Goal: Transaction & Acquisition: Book appointment/travel/reservation

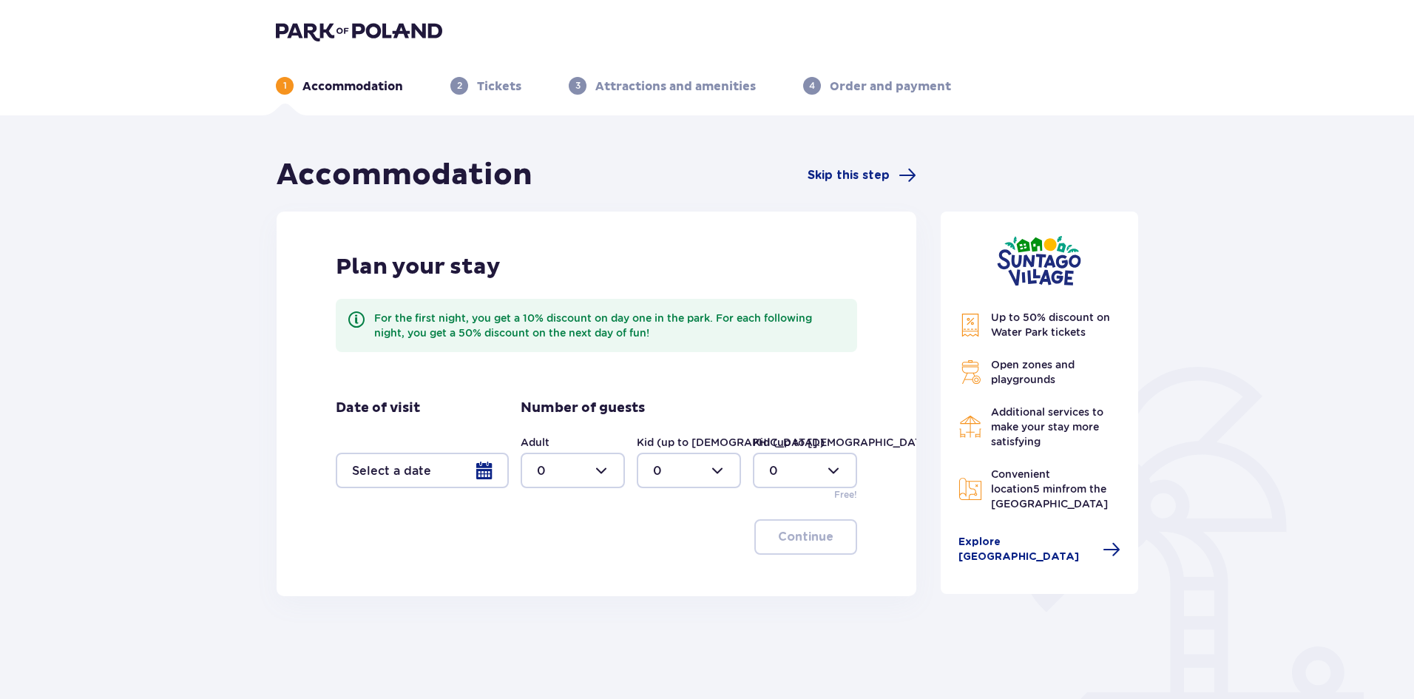
click at [489, 468] on div at bounding box center [422, 471] width 173 height 36
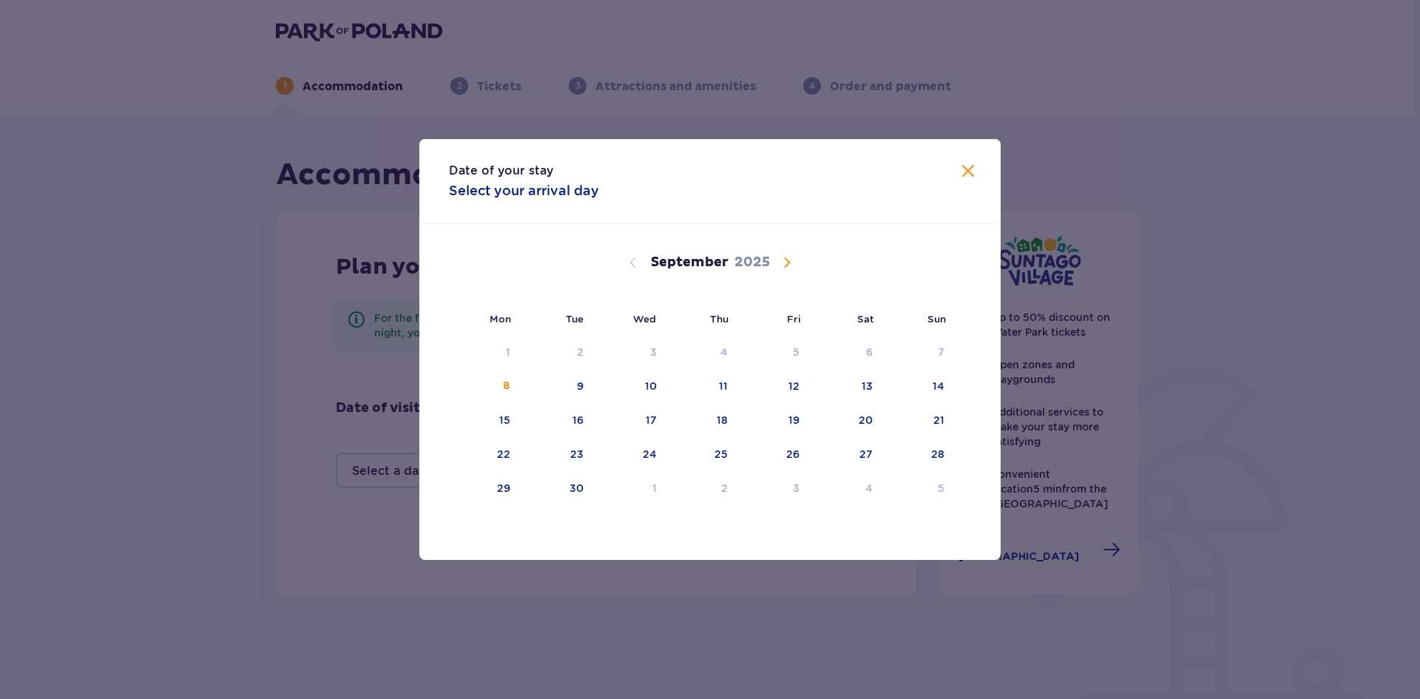
click at [777, 252] on div "September 2025" at bounding box center [710, 279] width 490 height 111
click at [779, 257] on span "Calendar" at bounding box center [787, 263] width 18 height 18
click at [511, 396] on div "6" at bounding box center [485, 387] width 73 height 33
click at [634, 382] on div "8" at bounding box center [631, 387] width 72 height 33
type input "06.10.25 - 08.10.25"
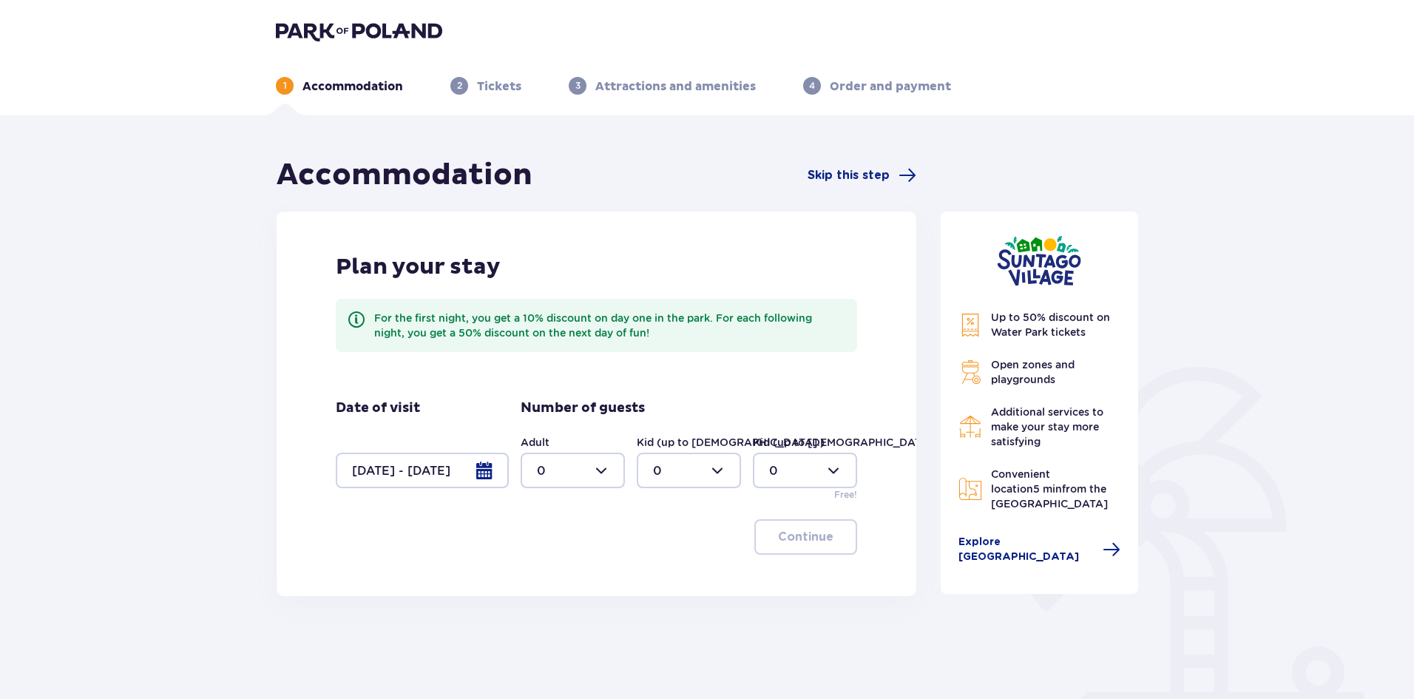
click at [604, 461] on div at bounding box center [573, 471] width 104 height 36
click at [577, 584] on div "2" at bounding box center [573, 578] width 72 height 16
type input "2"
click at [749, 468] on div "Adult 2 Kid (up to 12 y.o.) 0 Kid (up to 3 y.o.) 0 Free!" at bounding box center [689, 468] width 337 height 67
click at [729, 468] on div at bounding box center [689, 471] width 104 height 36
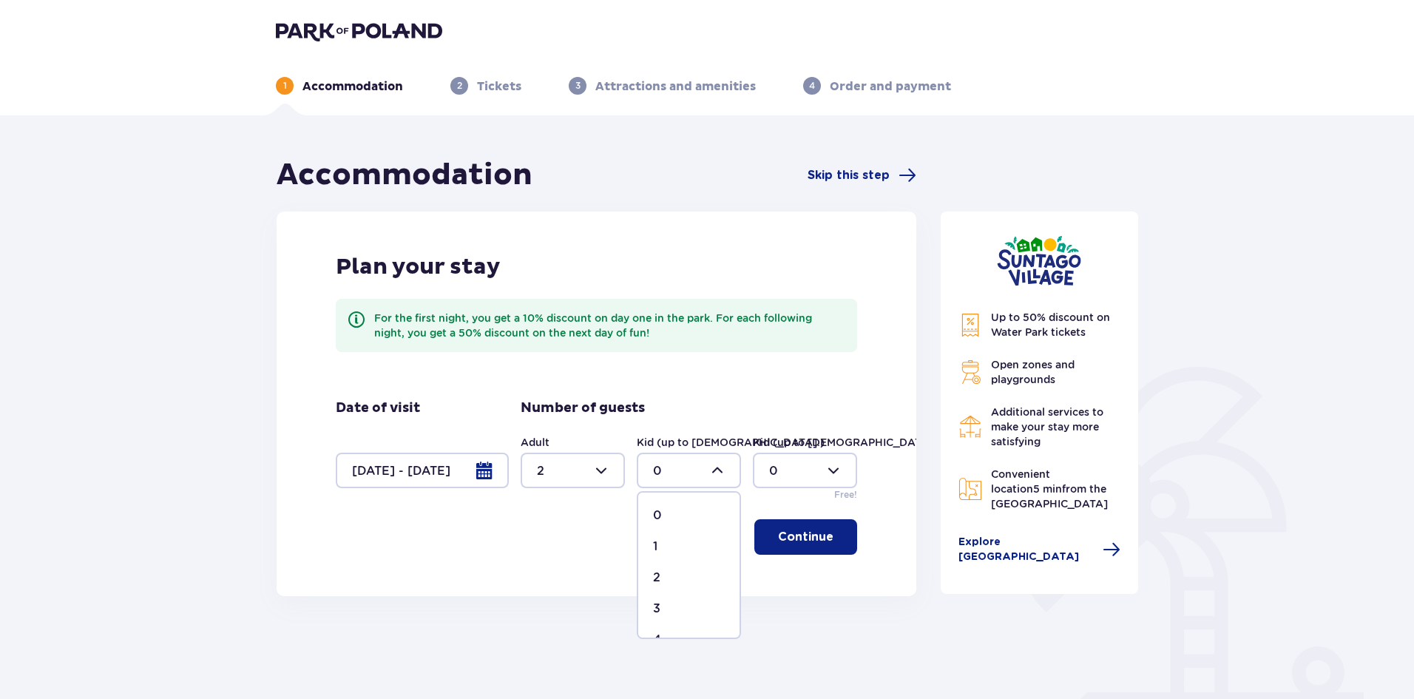
click at [693, 571] on div "2" at bounding box center [689, 578] width 72 height 16
type input "2"
click at [800, 542] on p "Continue" at bounding box center [805, 537] width 55 height 16
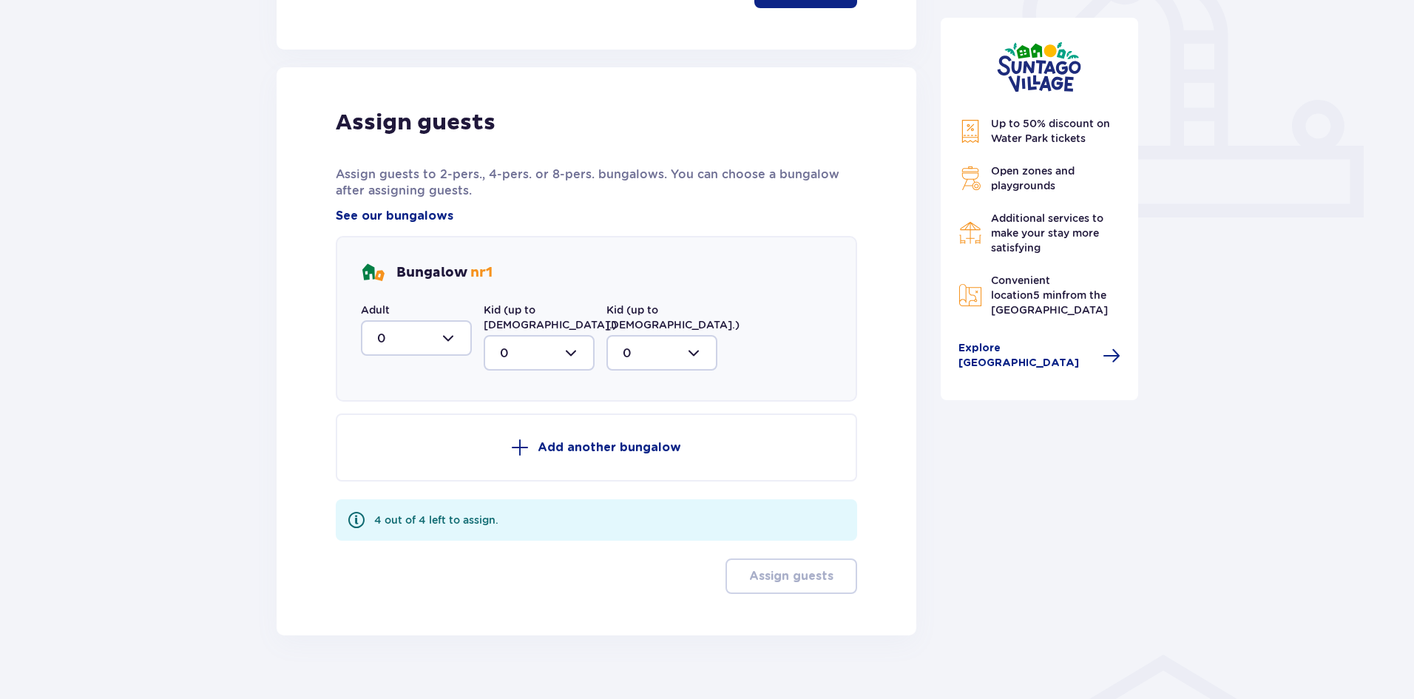
scroll to position [557, 0]
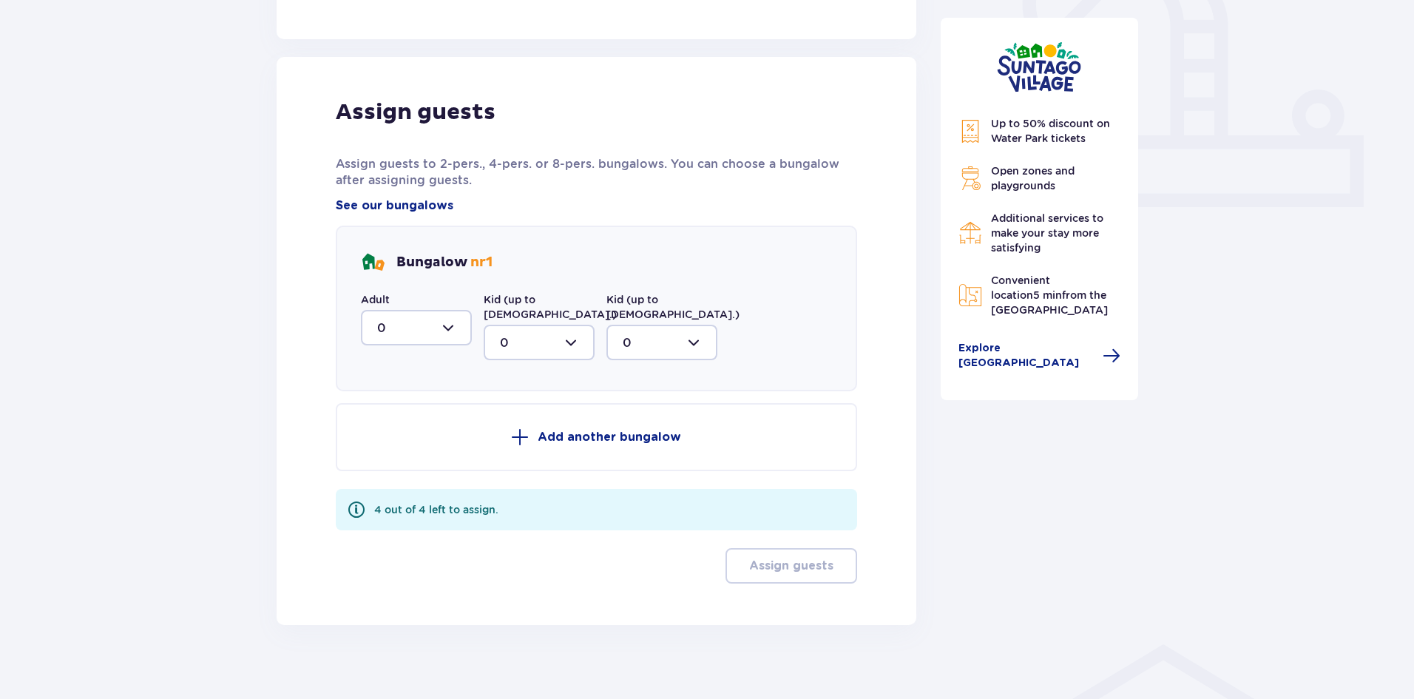
click at [461, 329] on div at bounding box center [416, 328] width 111 height 36
click at [414, 438] on div "2" at bounding box center [416, 435] width 78 height 16
type input "2"
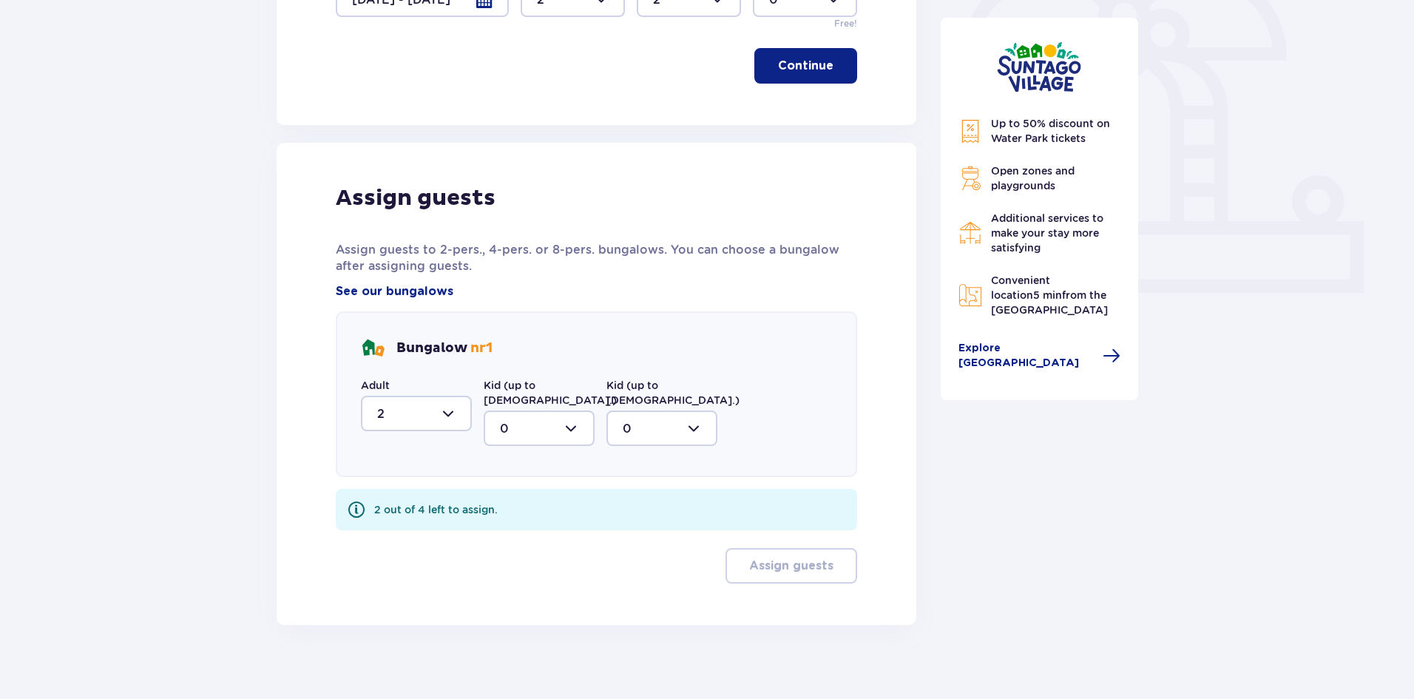
click at [536, 414] on div at bounding box center [539, 429] width 111 height 36
click at [537, 527] on div "2" at bounding box center [539, 535] width 78 height 16
type input "2"
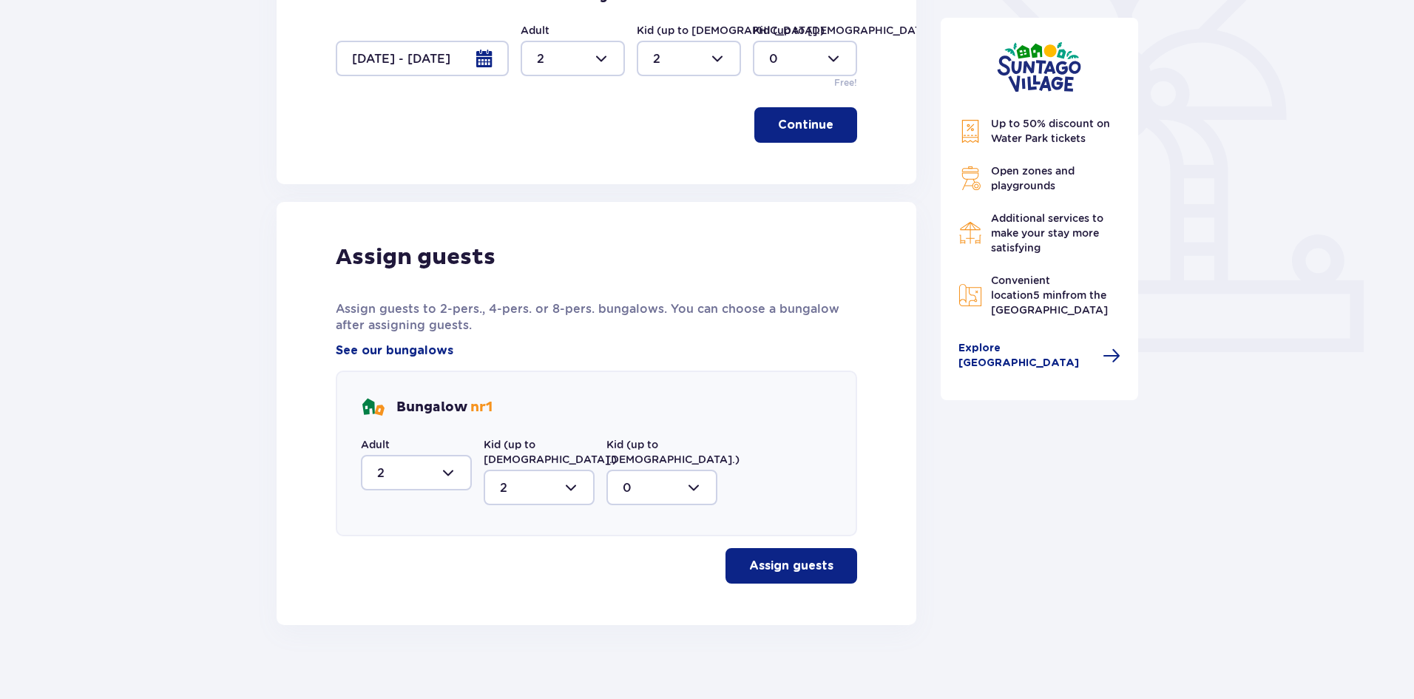
click at [761, 558] on p "Assign guests" at bounding box center [791, 566] width 84 height 16
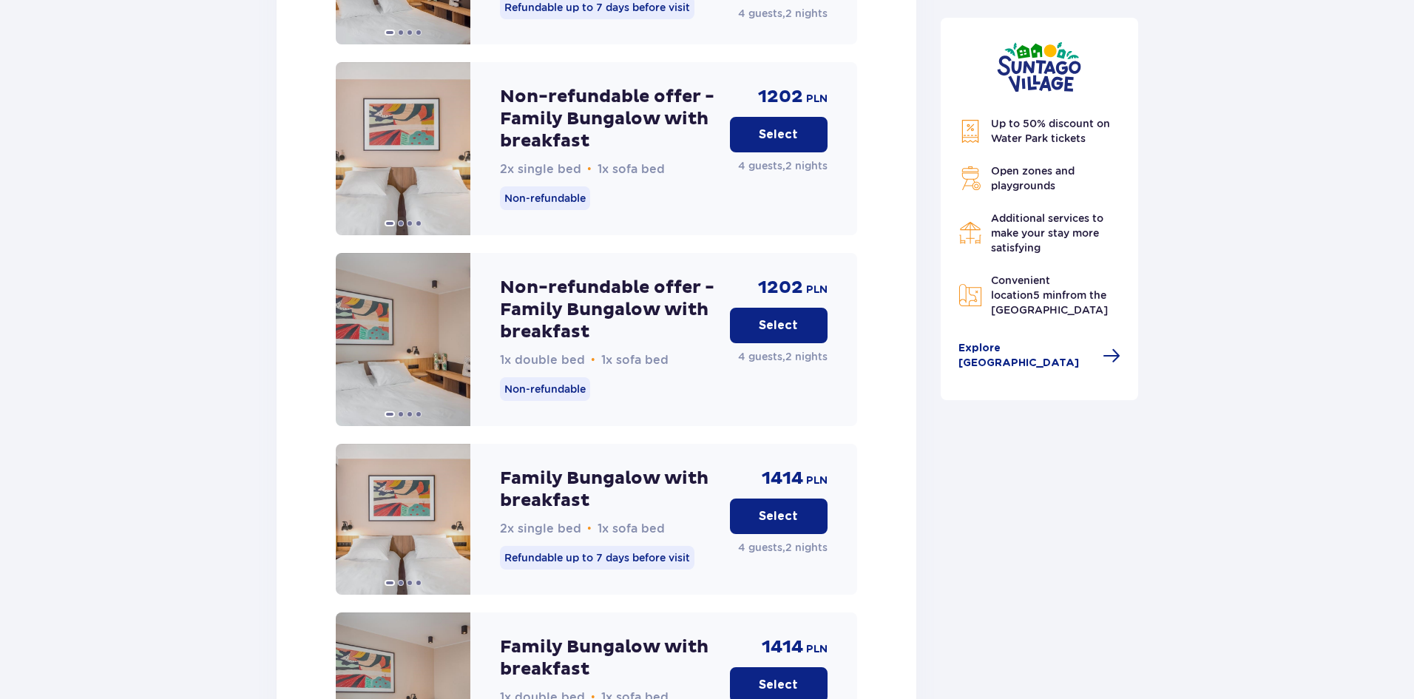
scroll to position [1910, 0]
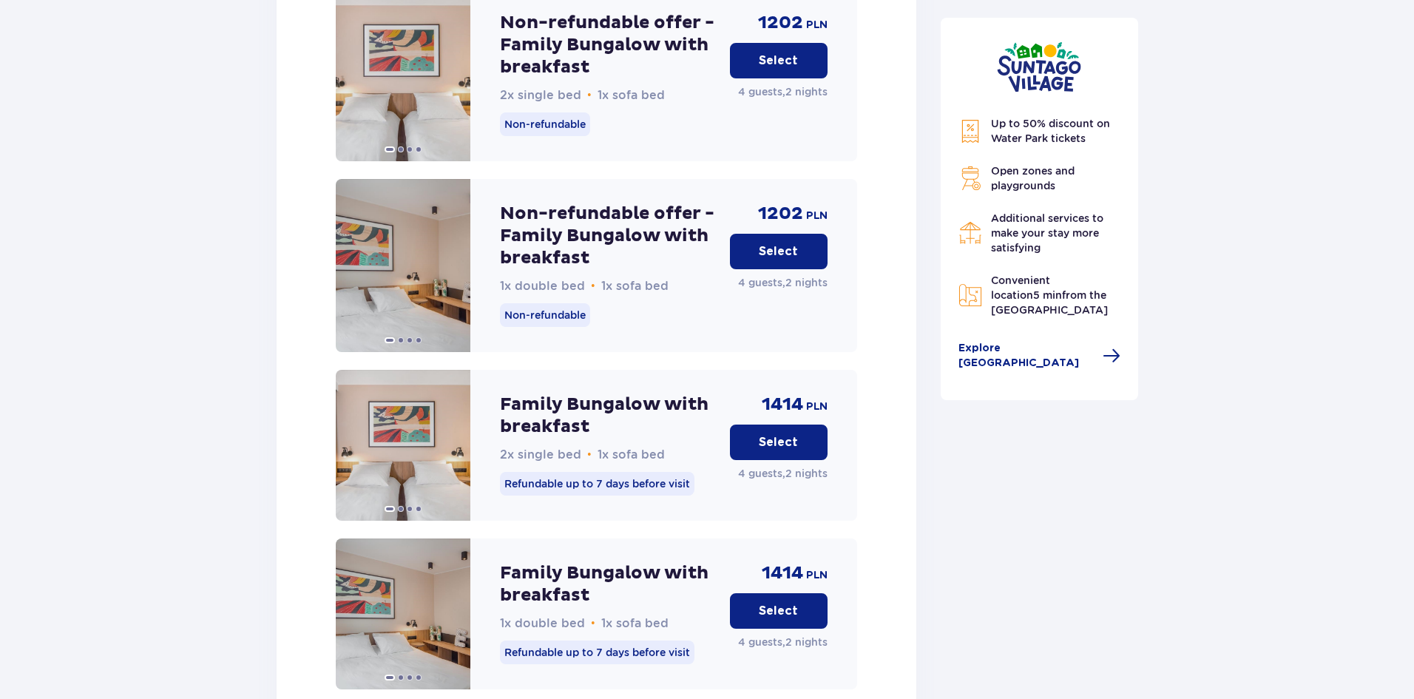
click at [766, 603] on p "Select" at bounding box center [778, 611] width 39 height 16
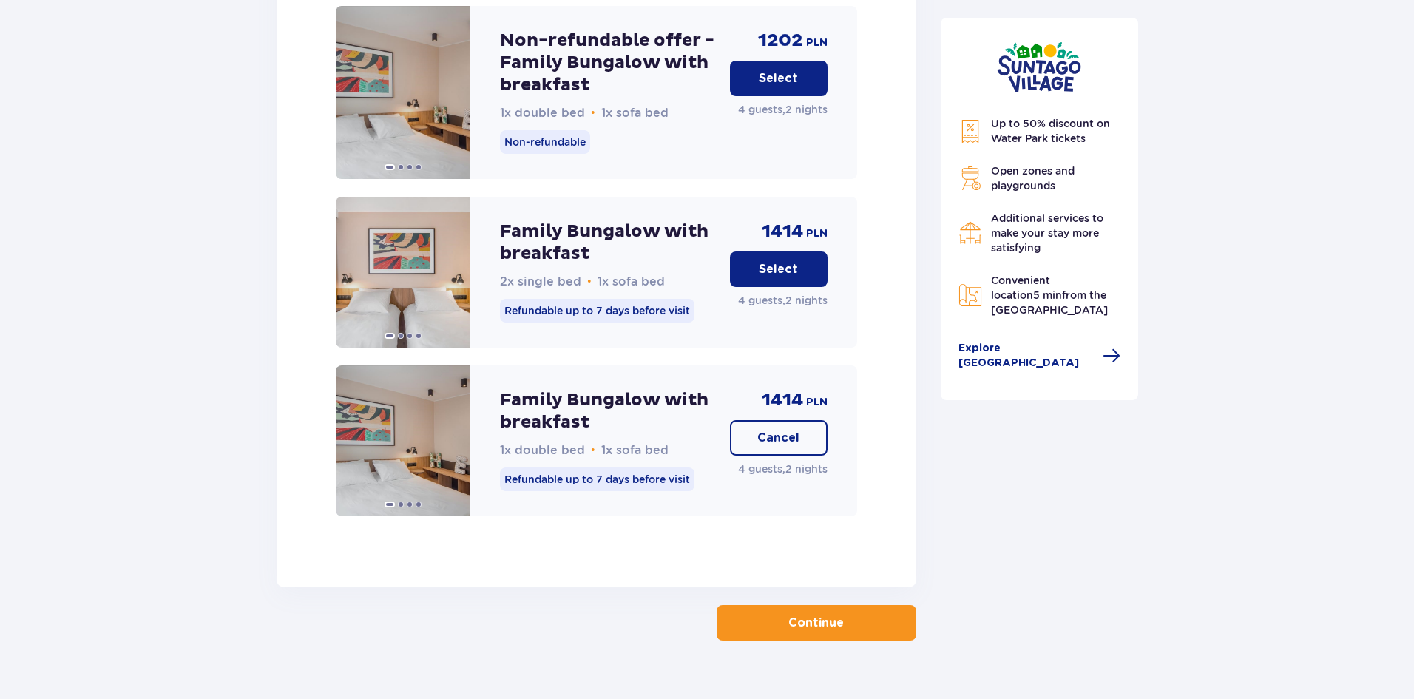
scroll to position [2099, 0]
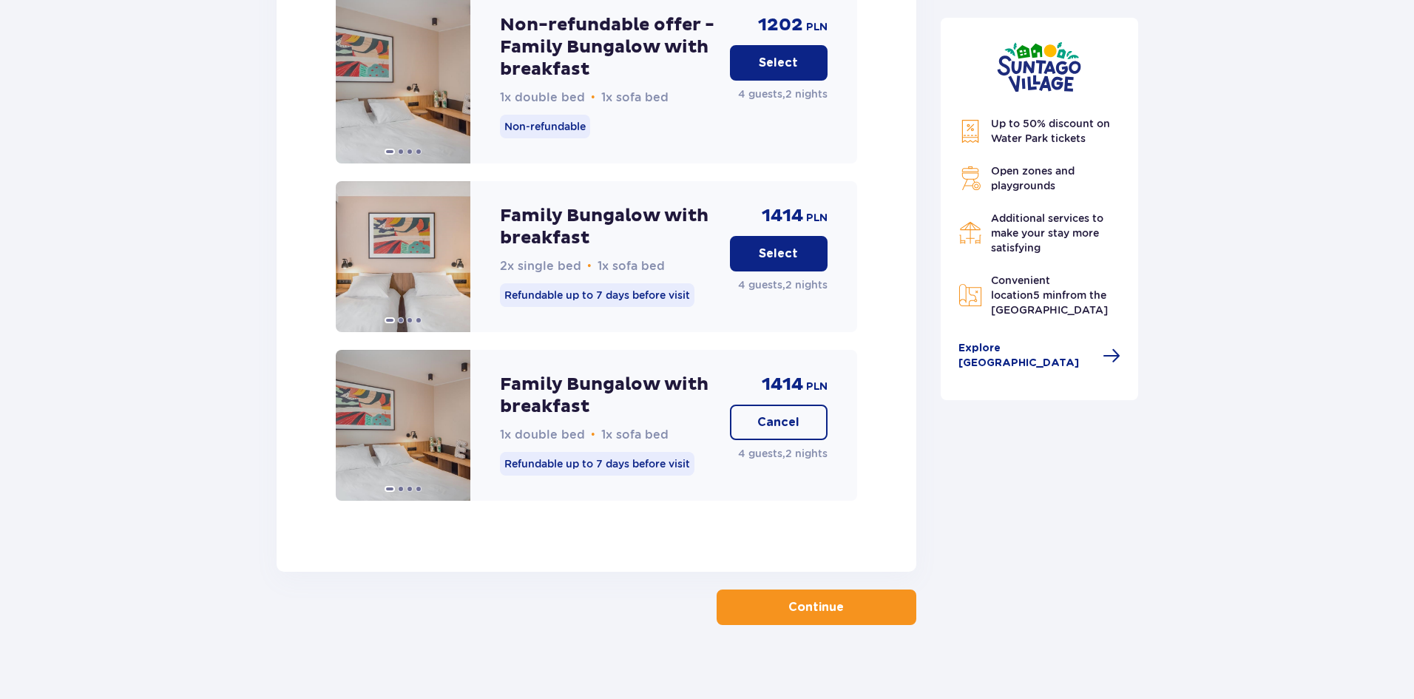
click at [795, 599] on p "Continue" at bounding box center [816, 607] width 55 height 16
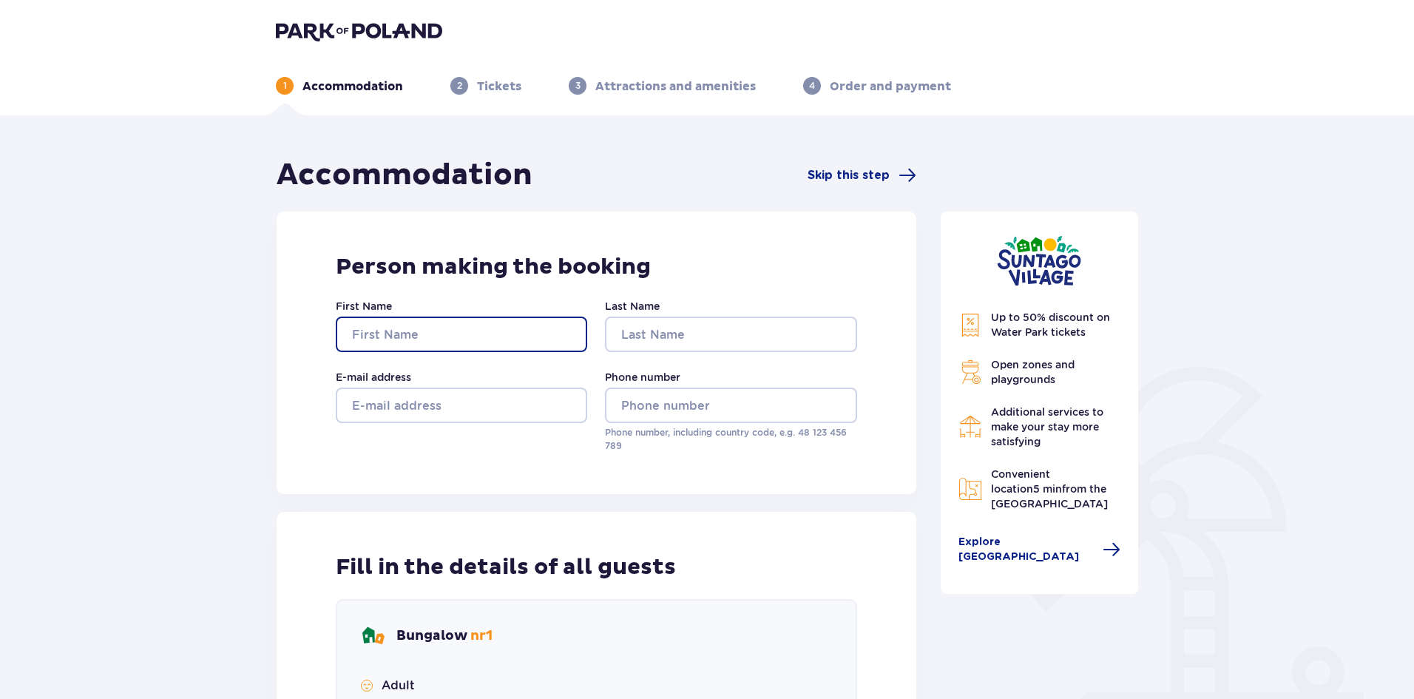
click at [439, 325] on input "First Name" at bounding box center [462, 335] width 252 height 36
type input "Almog"
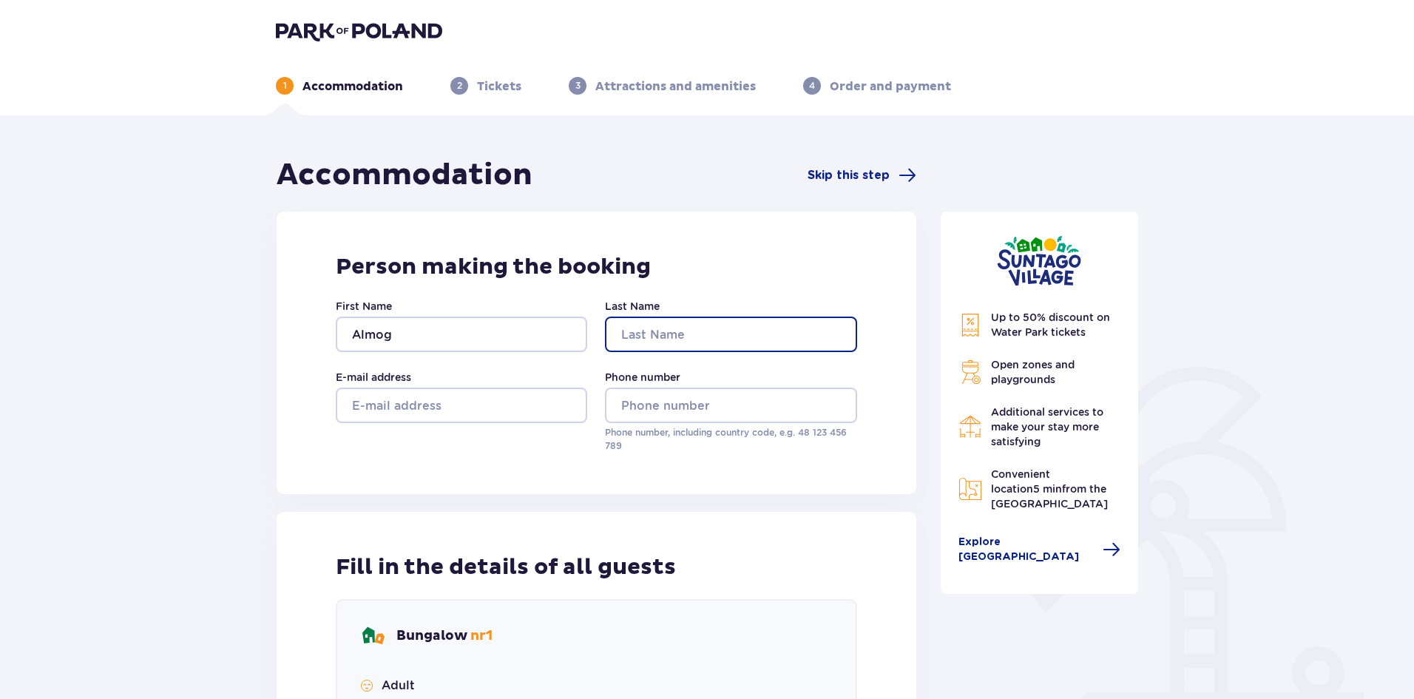
type input "Bar Lev Shiloach"
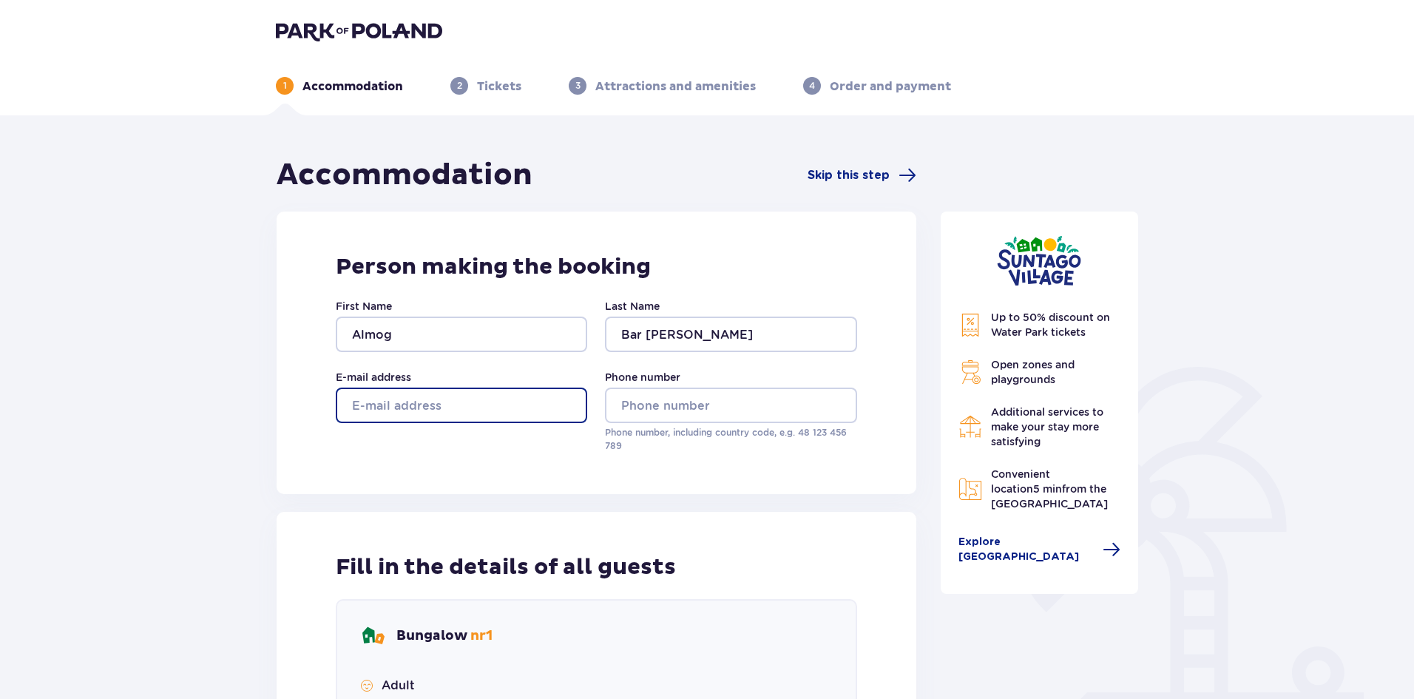
type input "almog777@gmail.com"
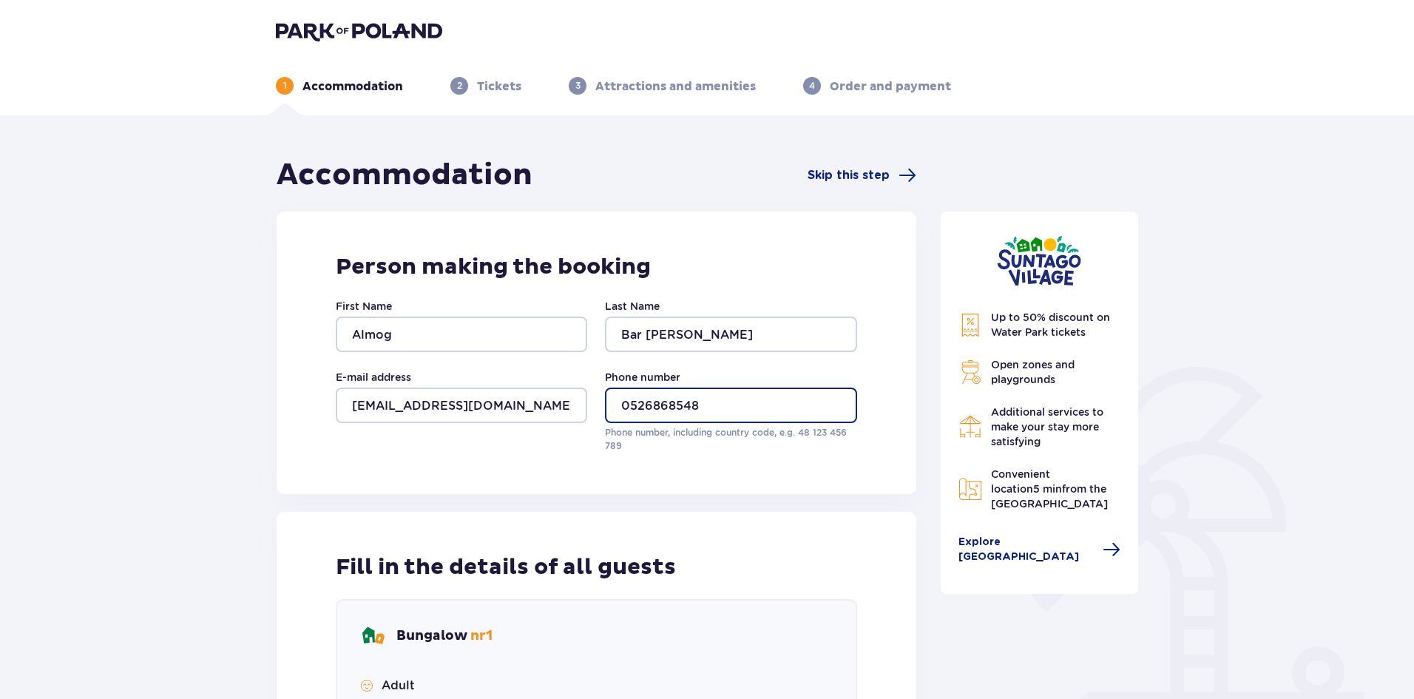
click at [624, 402] on input "0526868548" at bounding box center [731, 406] width 252 height 36
click at [629, 404] on input "0526868548" at bounding box center [731, 406] width 252 height 36
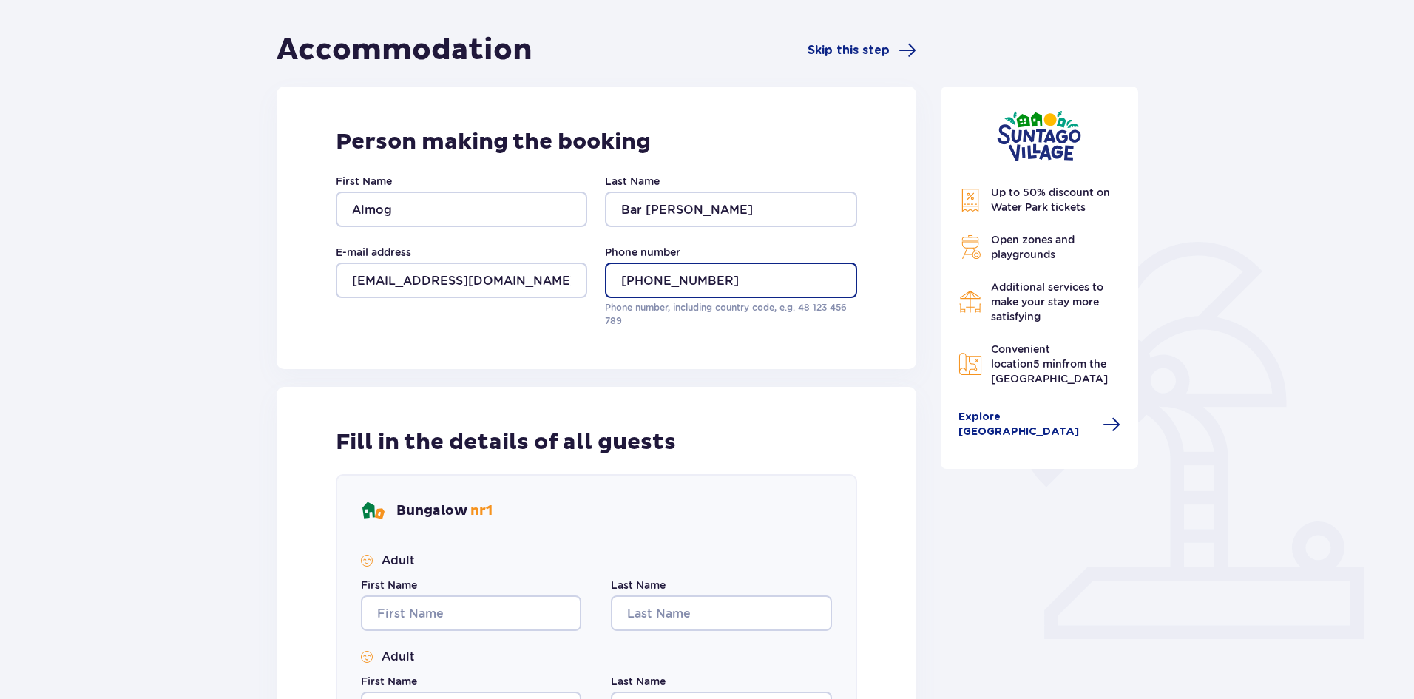
scroll to position [296, 0]
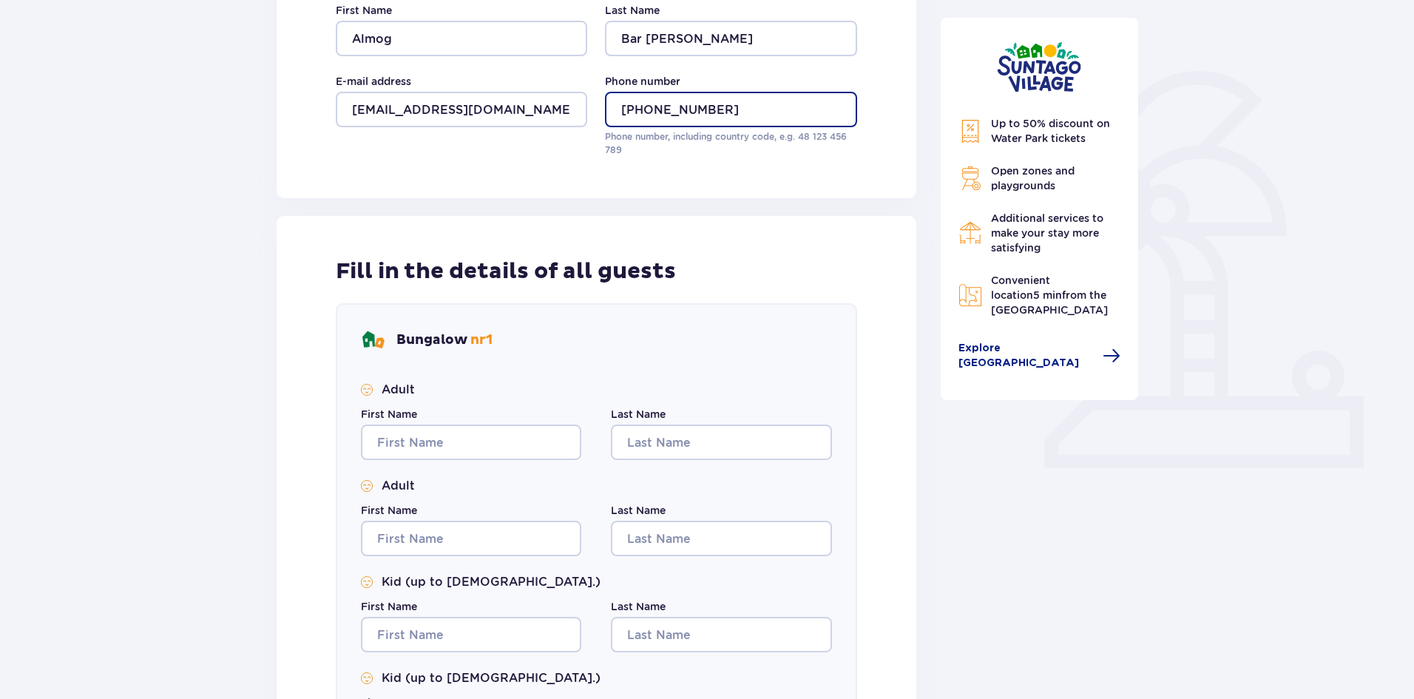
type input "+972526868548"
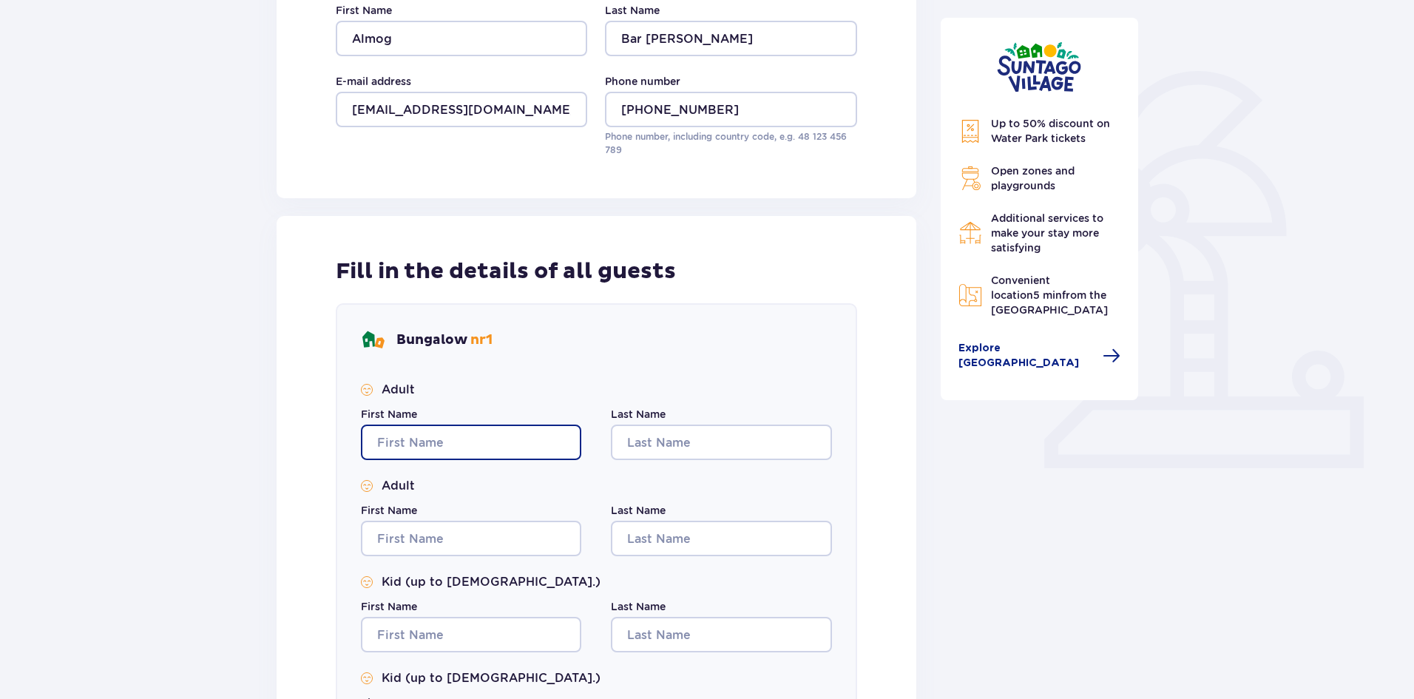
click at [421, 433] on input "First Name" at bounding box center [471, 443] width 220 height 36
type input "Almog"
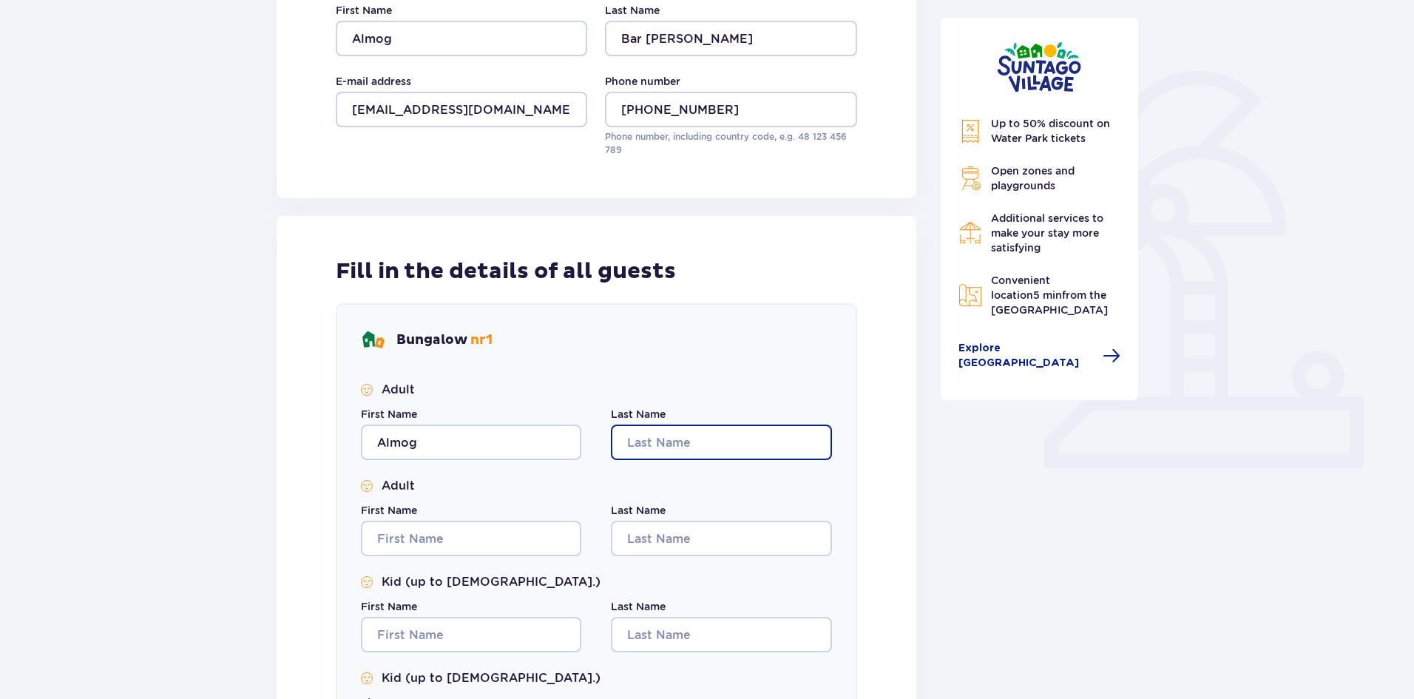
type input "Bar Lev Shiloach"
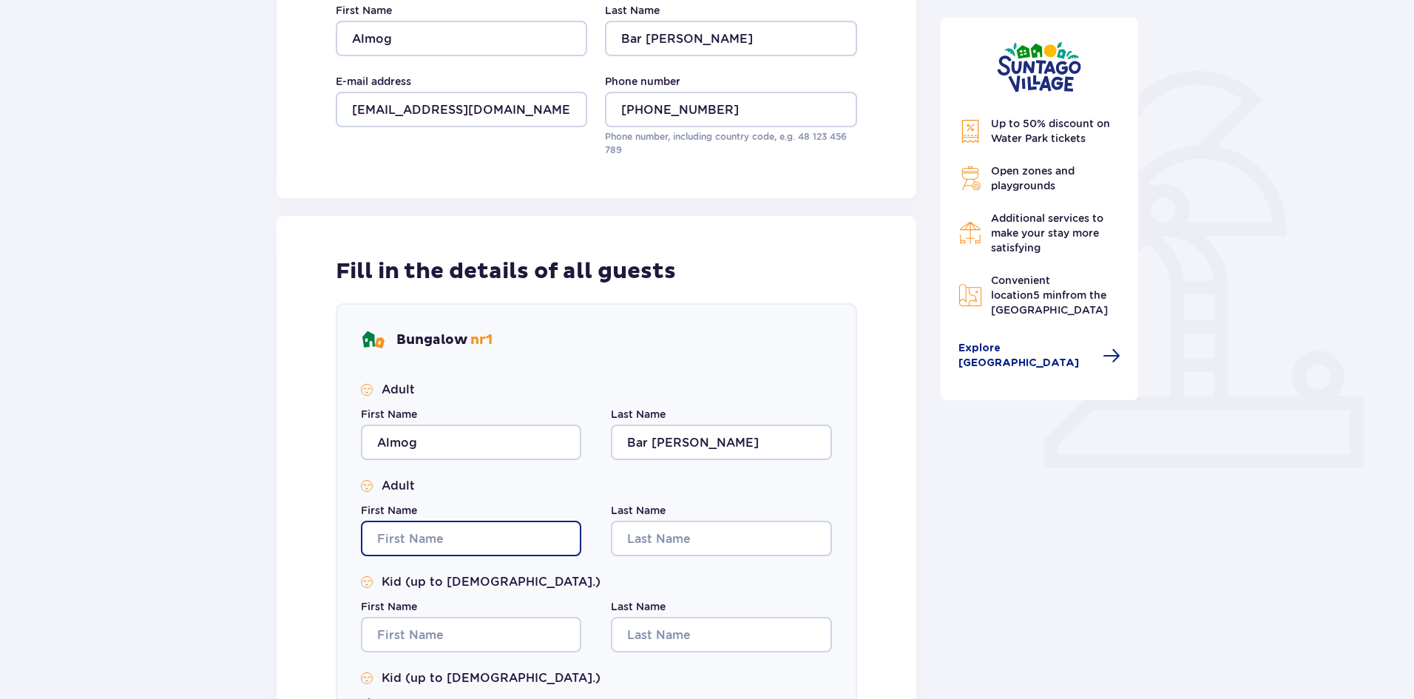
type input "Almog"
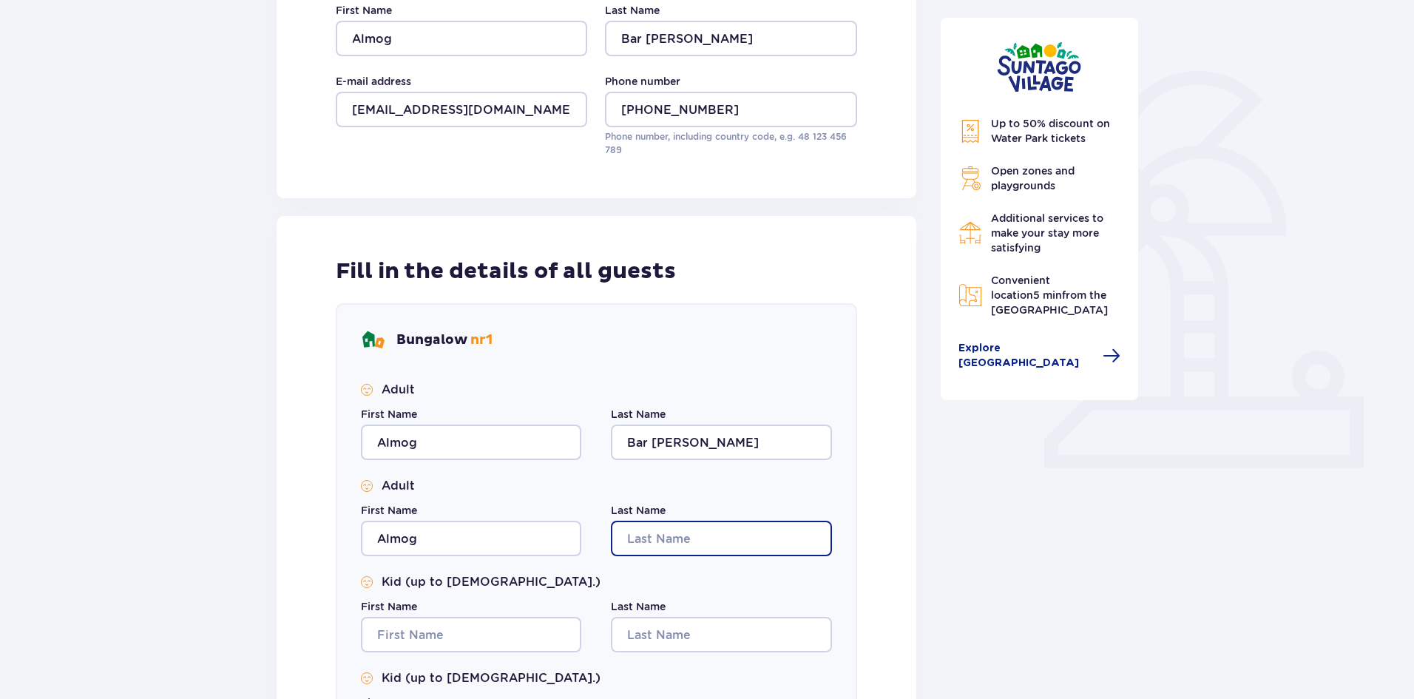
type input "Bar Lev Shiloach"
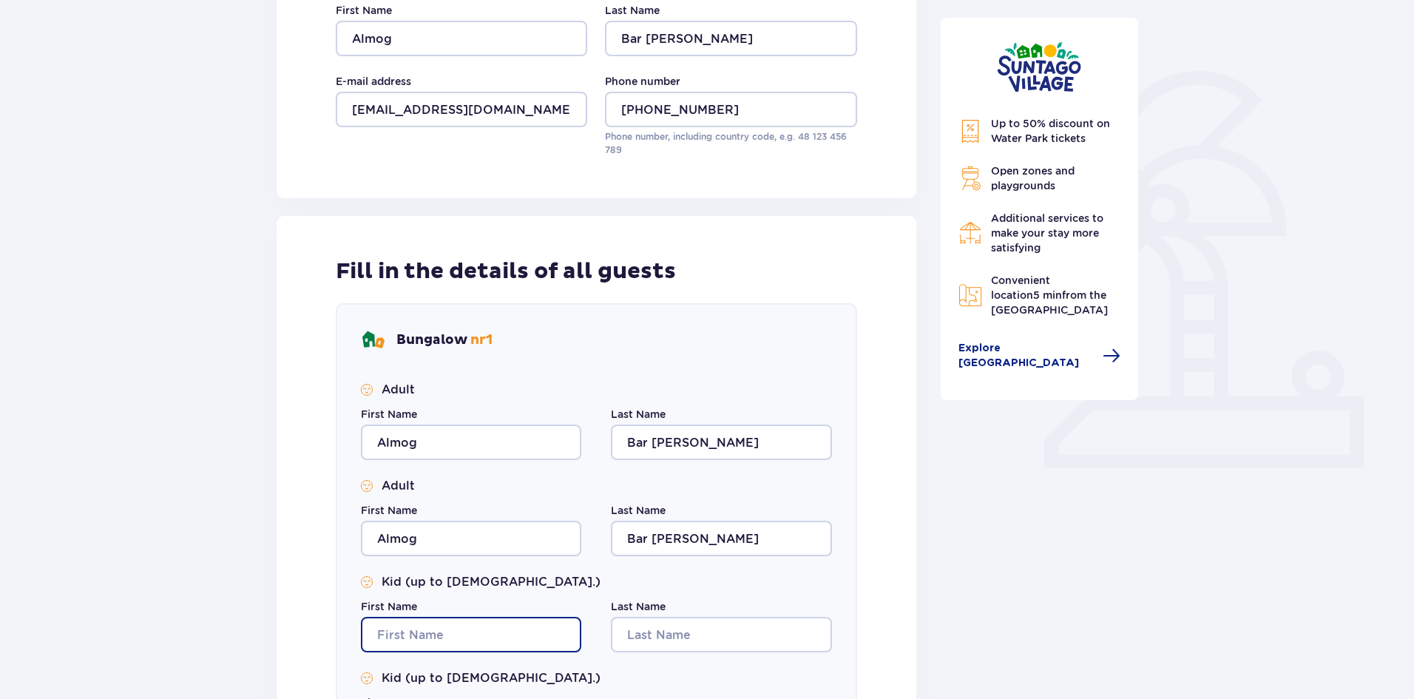
type input "Almog"
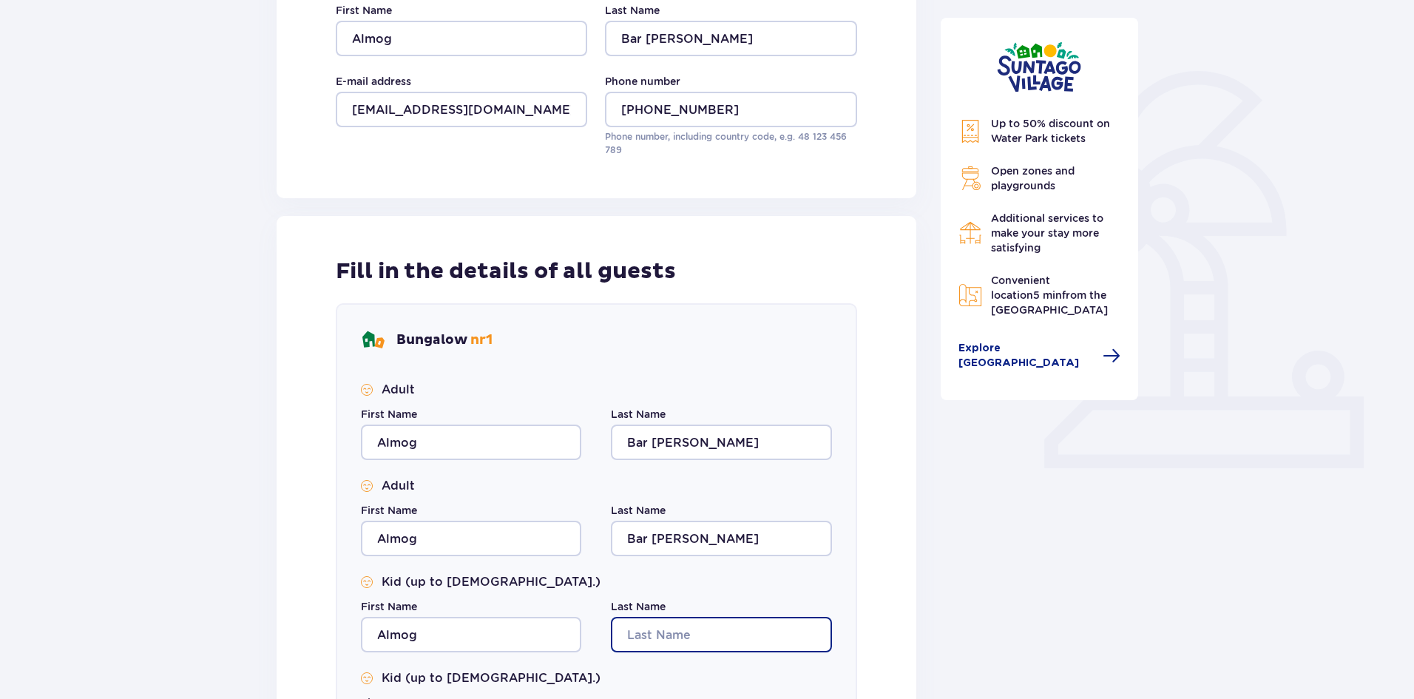
type input "Bar Lev Shiloach"
type input "Almog"
type input "Bar Lev Shiloach"
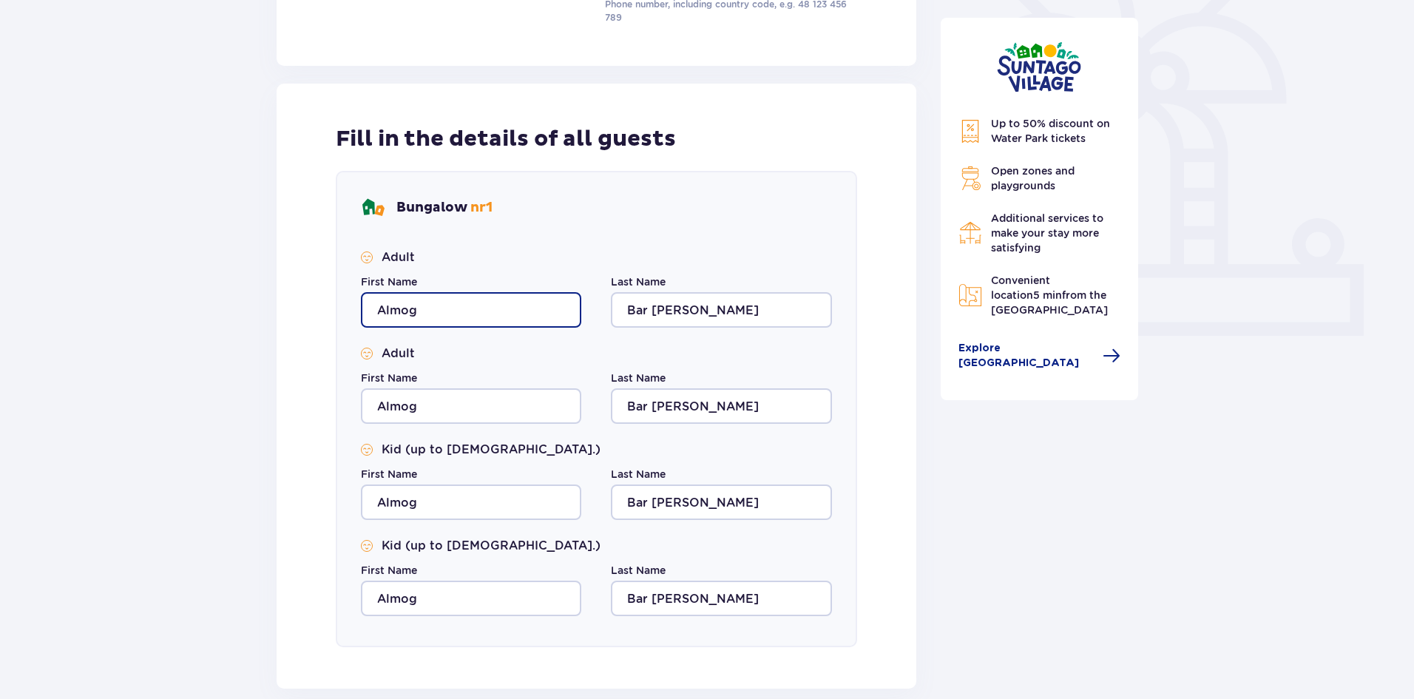
scroll to position [518, 0]
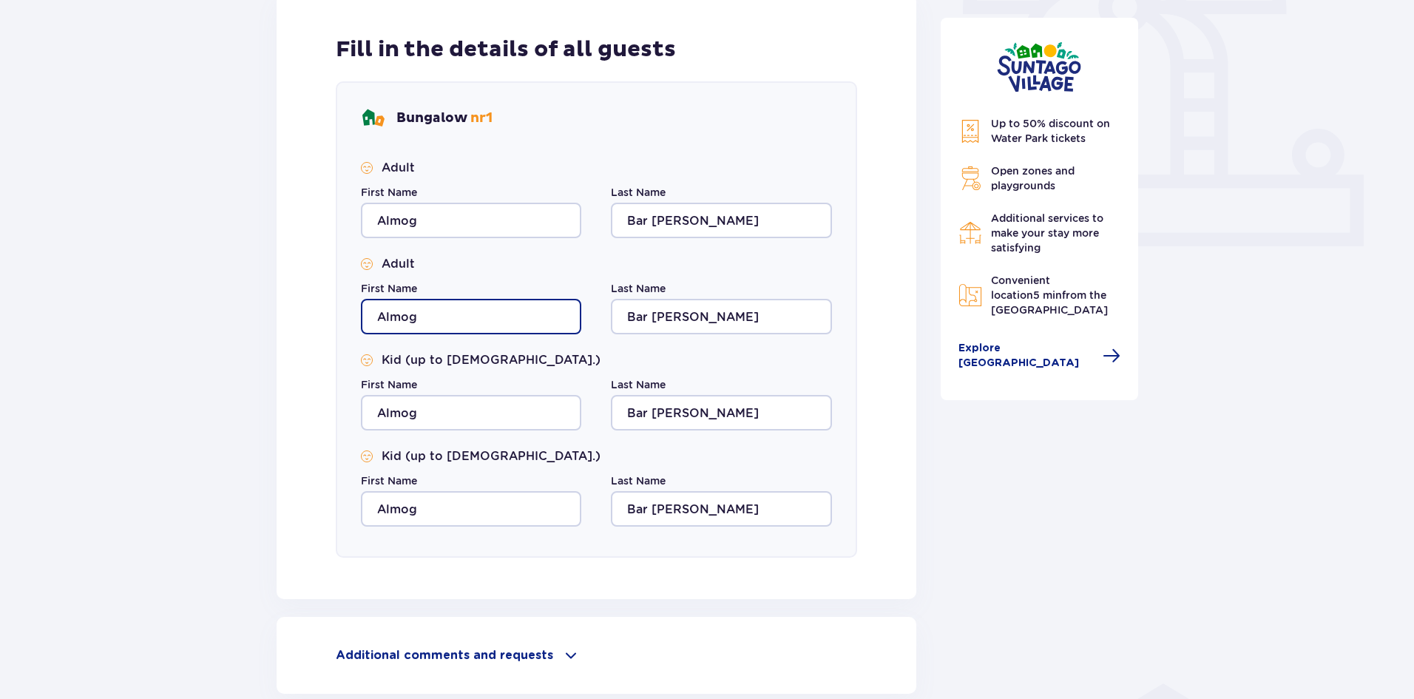
click at [428, 316] on input "Almog" at bounding box center [471, 317] width 220 height 36
type input "Omer"
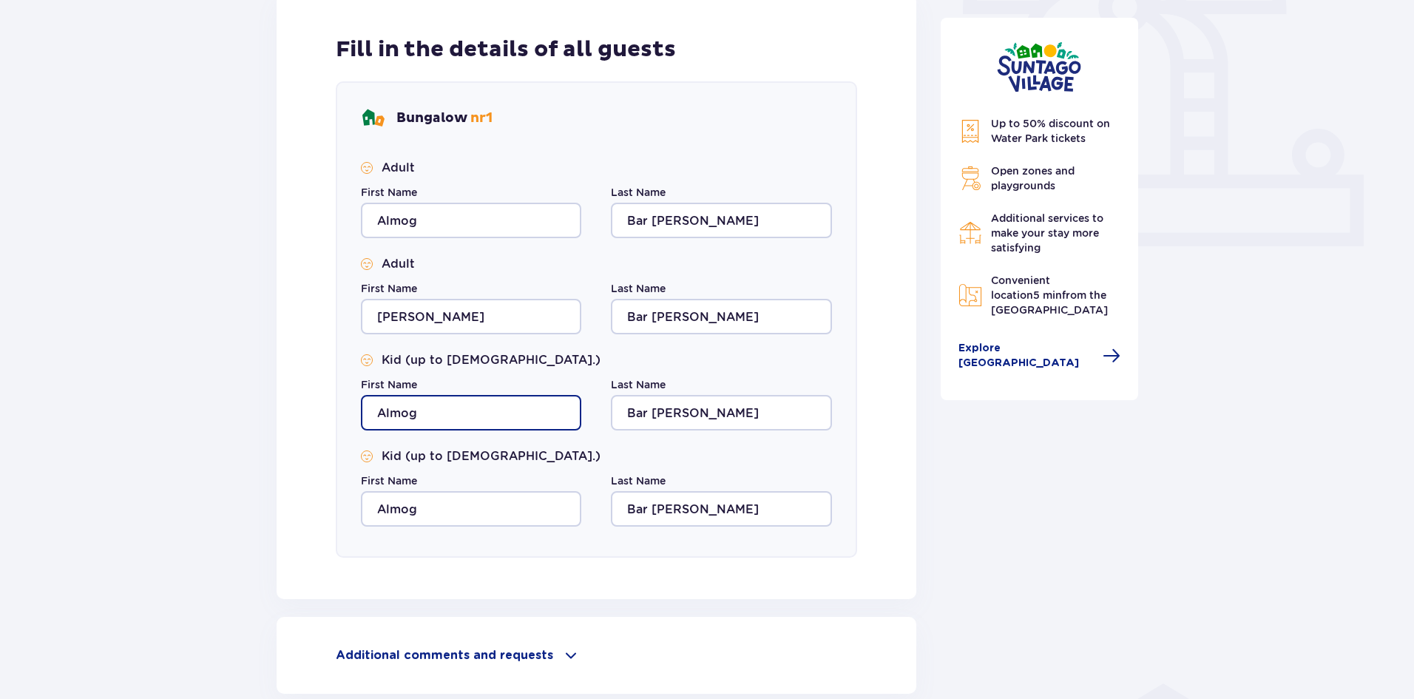
click at [419, 410] on input "Almog" at bounding box center [471, 413] width 220 height 36
type input "Anael"
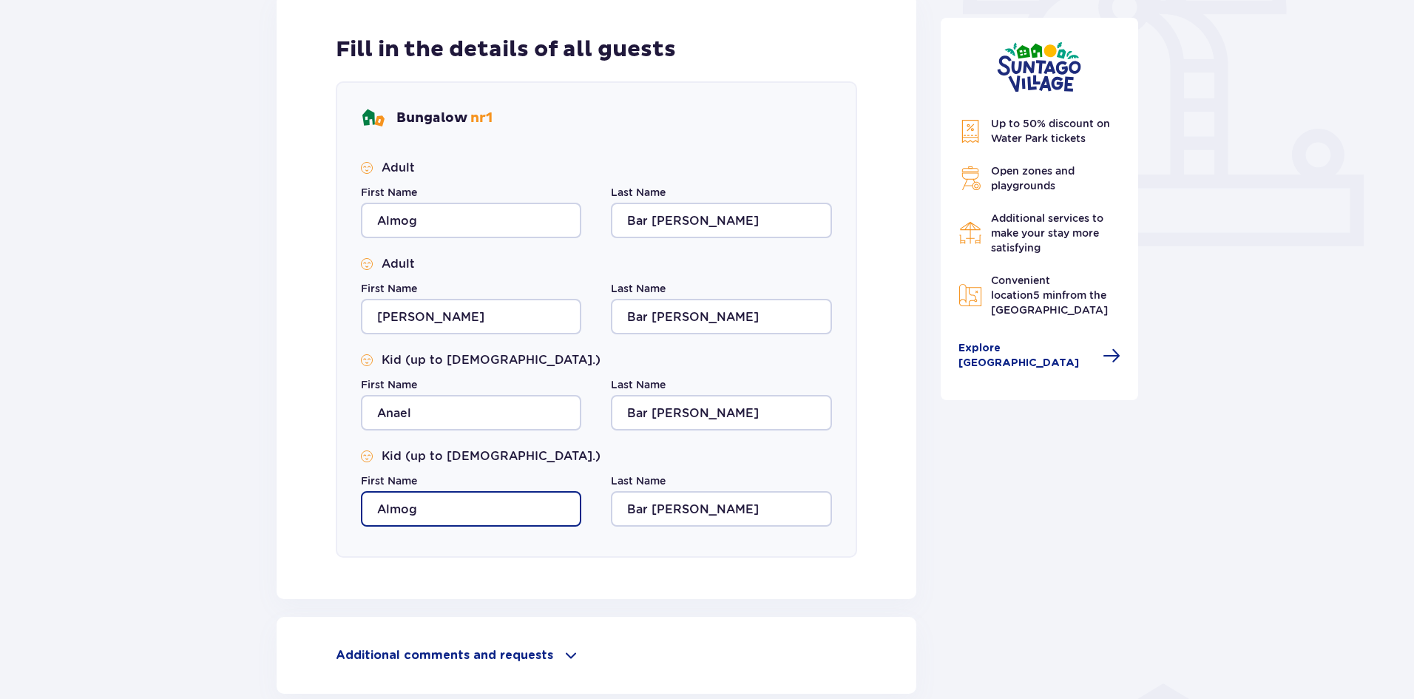
click at [416, 497] on input "Almog" at bounding box center [471, 509] width 220 height 36
click at [414, 501] on input "Almog" at bounding box center [471, 509] width 220 height 36
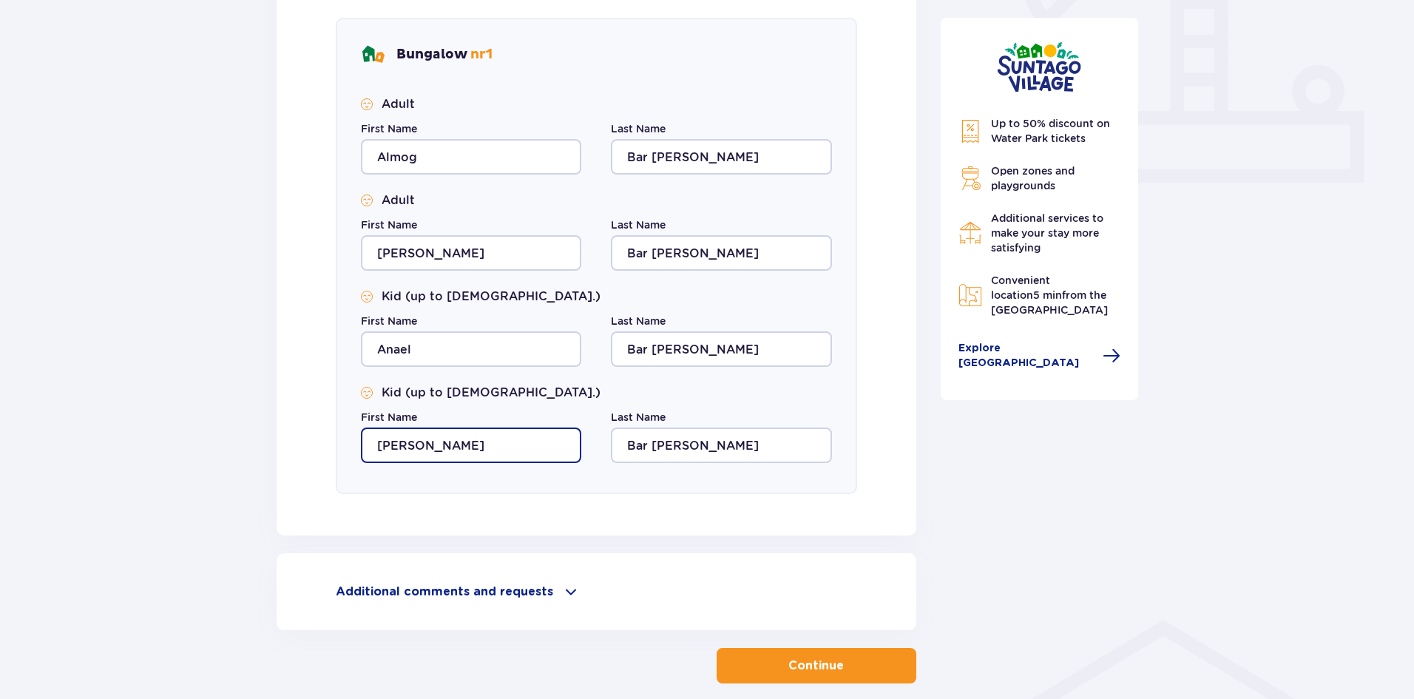
scroll to position [655, 0]
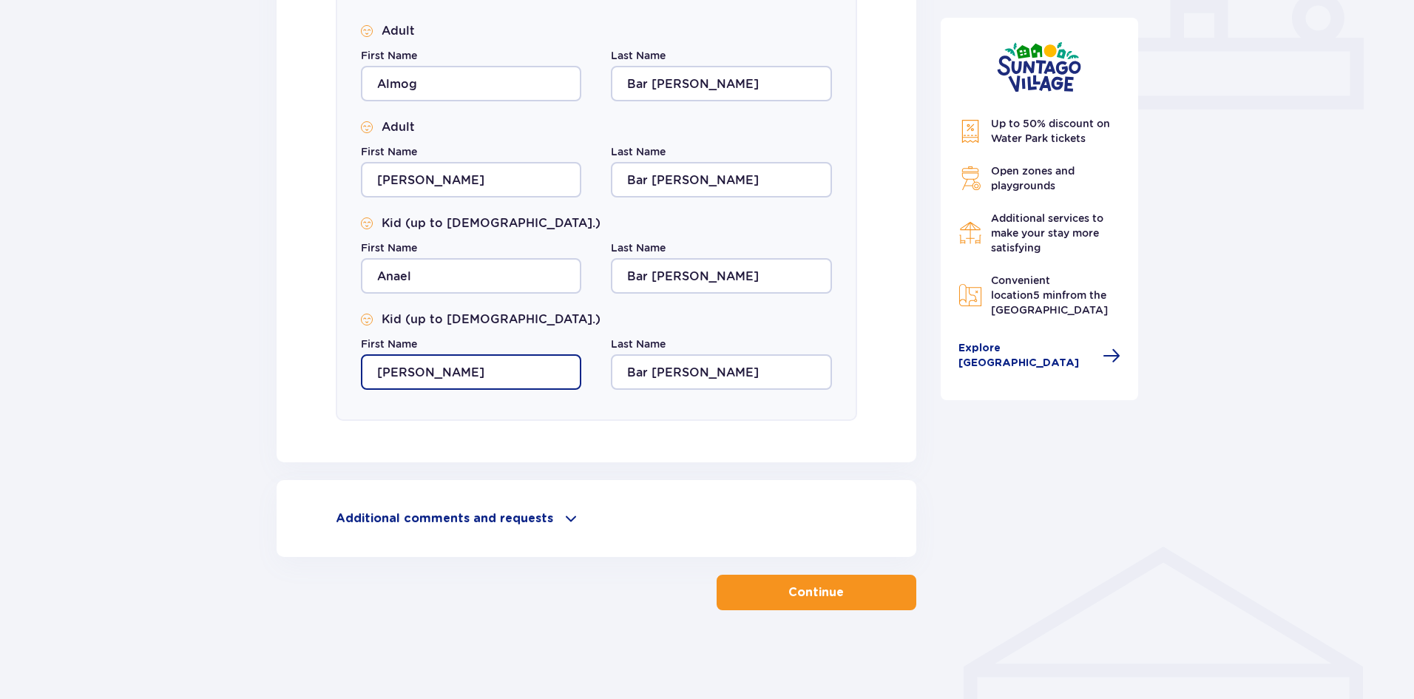
type input "Ethan"
click at [565, 521] on span at bounding box center [571, 519] width 18 height 18
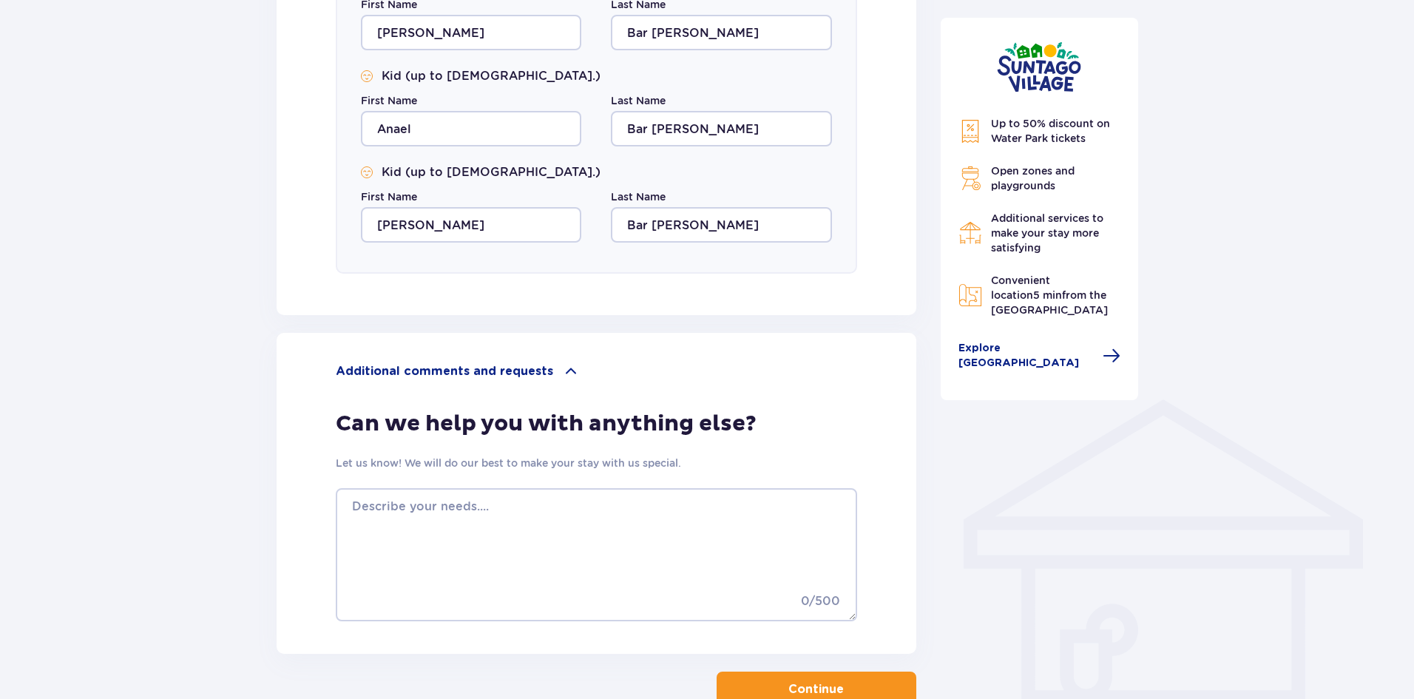
scroll to position [803, 0]
click at [564, 370] on span at bounding box center [571, 371] width 18 height 18
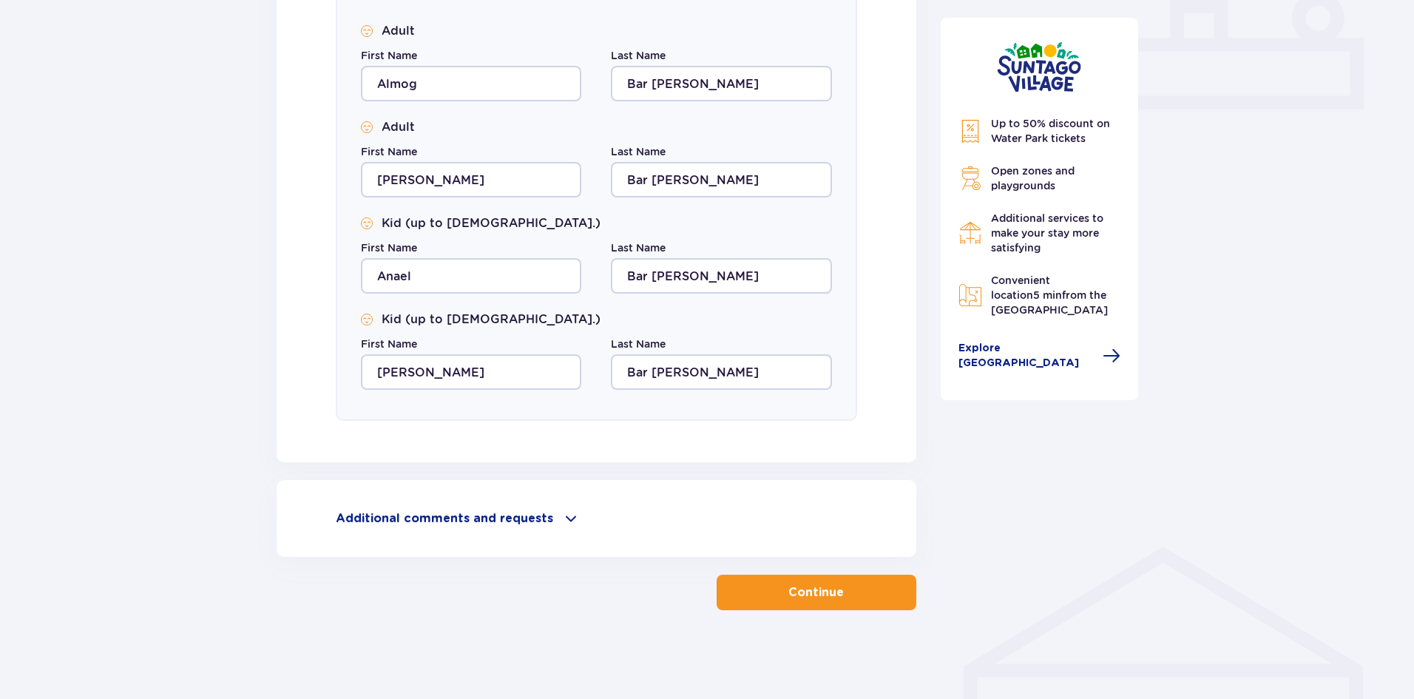
scroll to position [655, 0]
click at [809, 592] on p "Continue" at bounding box center [816, 592] width 55 height 16
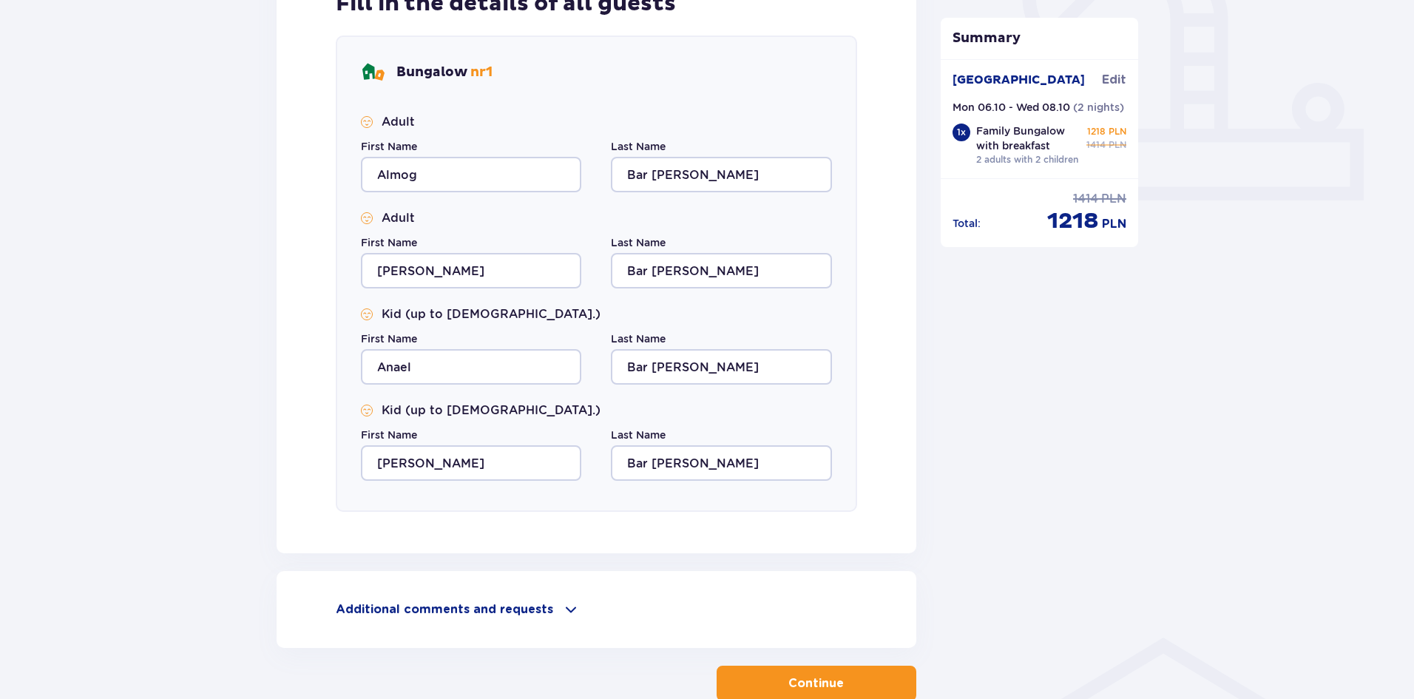
scroll to position [655, 0]
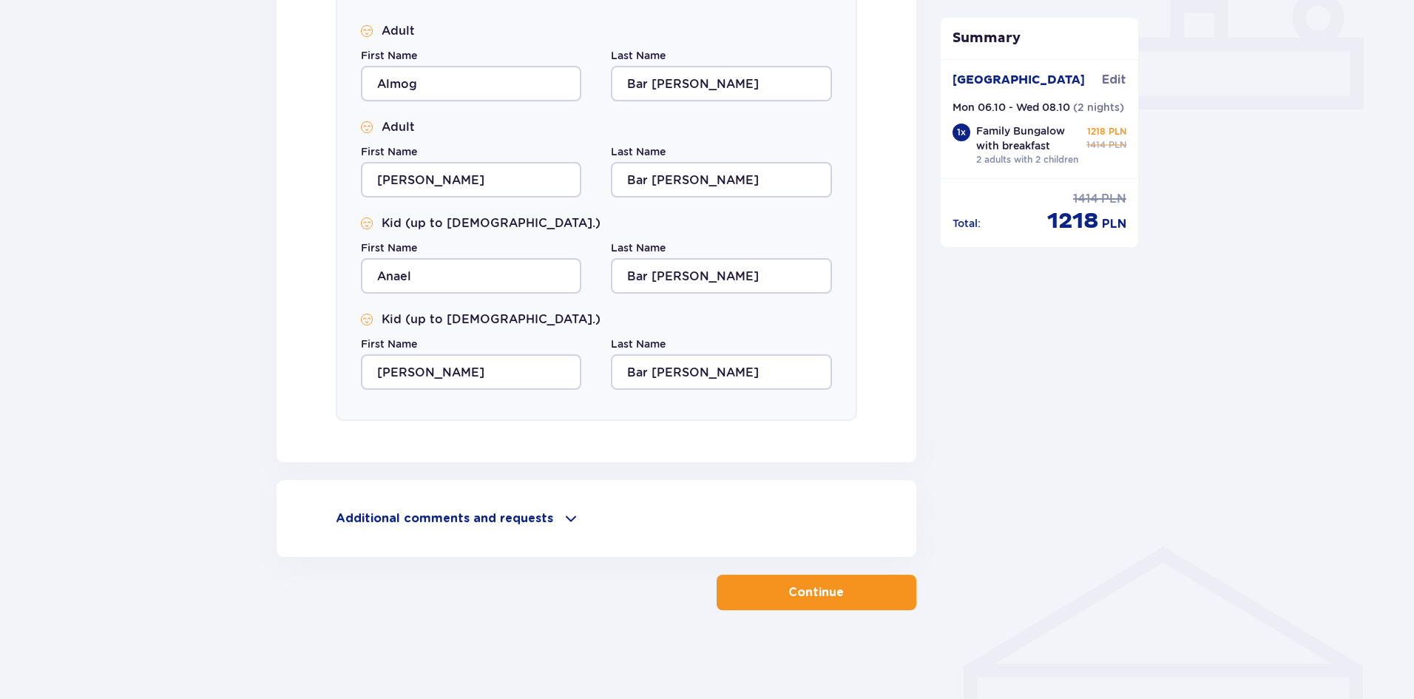
click at [416, 513] on p "Additional comments and requests" at bounding box center [444, 518] width 217 height 16
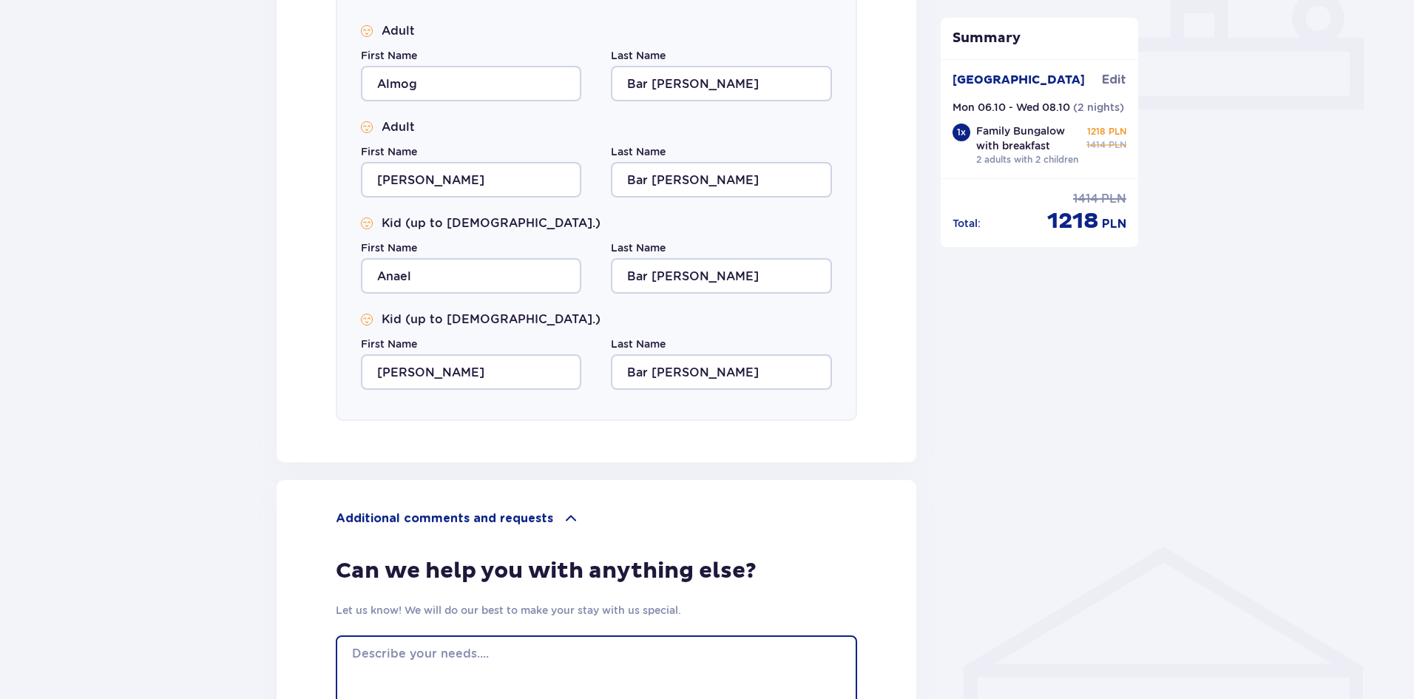
click at [479, 648] on textarea at bounding box center [597, 701] width 522 height 133
click at [418, 652] on textarea "We celabrate Omer's birthday in Suntago :)" at bounding box center [597, 701] width 522 height 133
click at [408, 655] on textarea "We celabrate Omer's birthday in Suntago :)" at bounding box center [597, 701] width 522 height 133
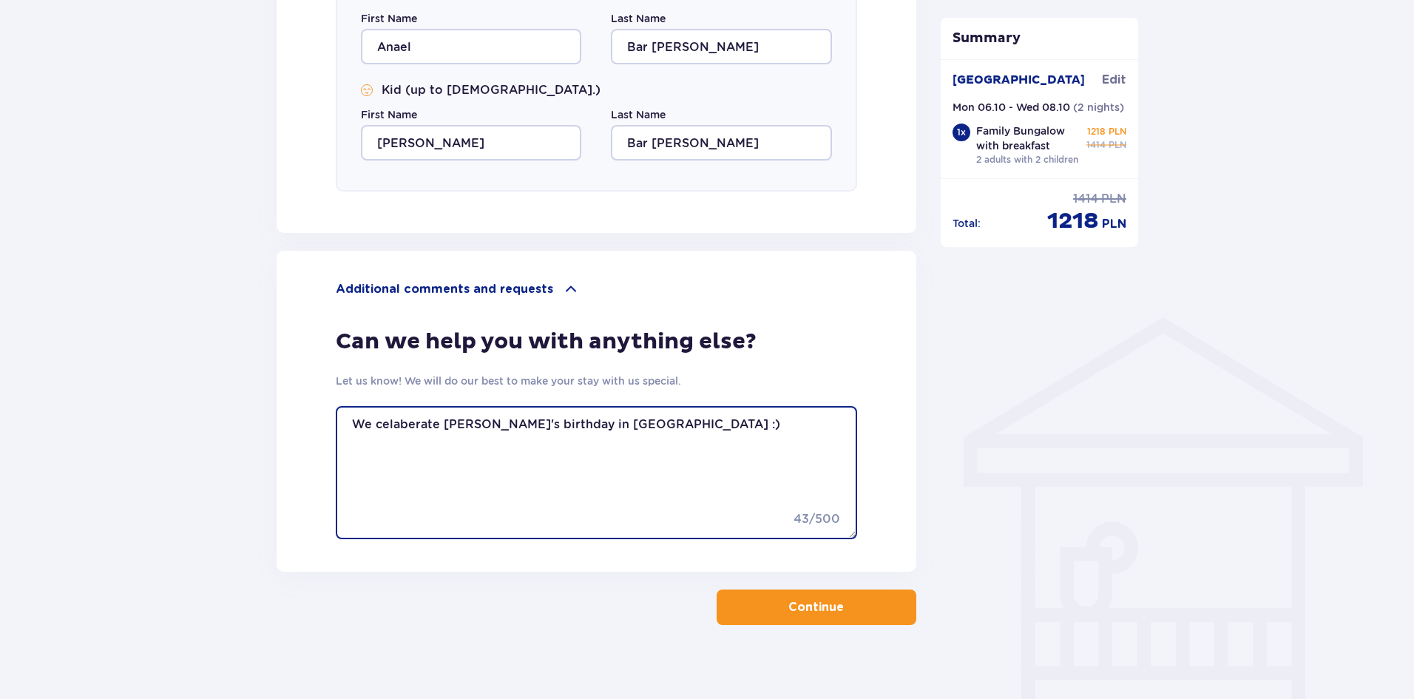
scroll to position [899, 0]
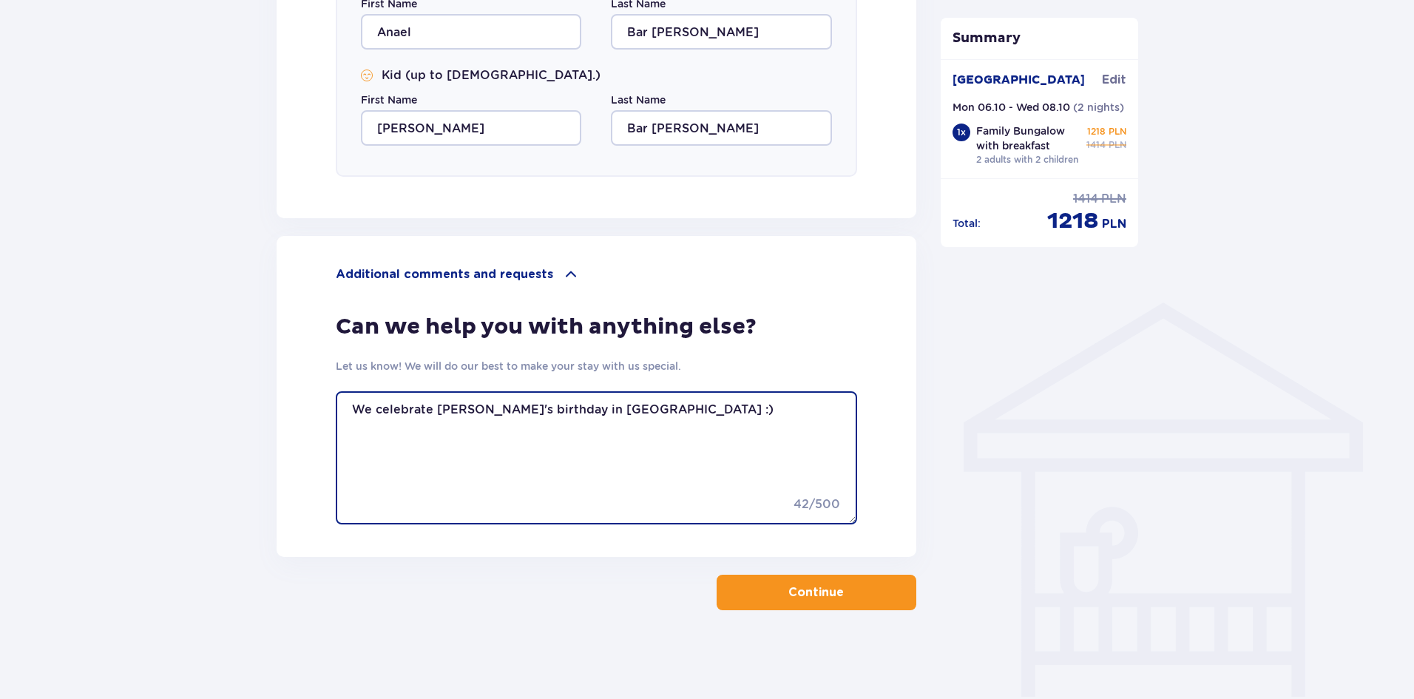
type textarea "We celebrate Omer's birthday in Suntago :)"
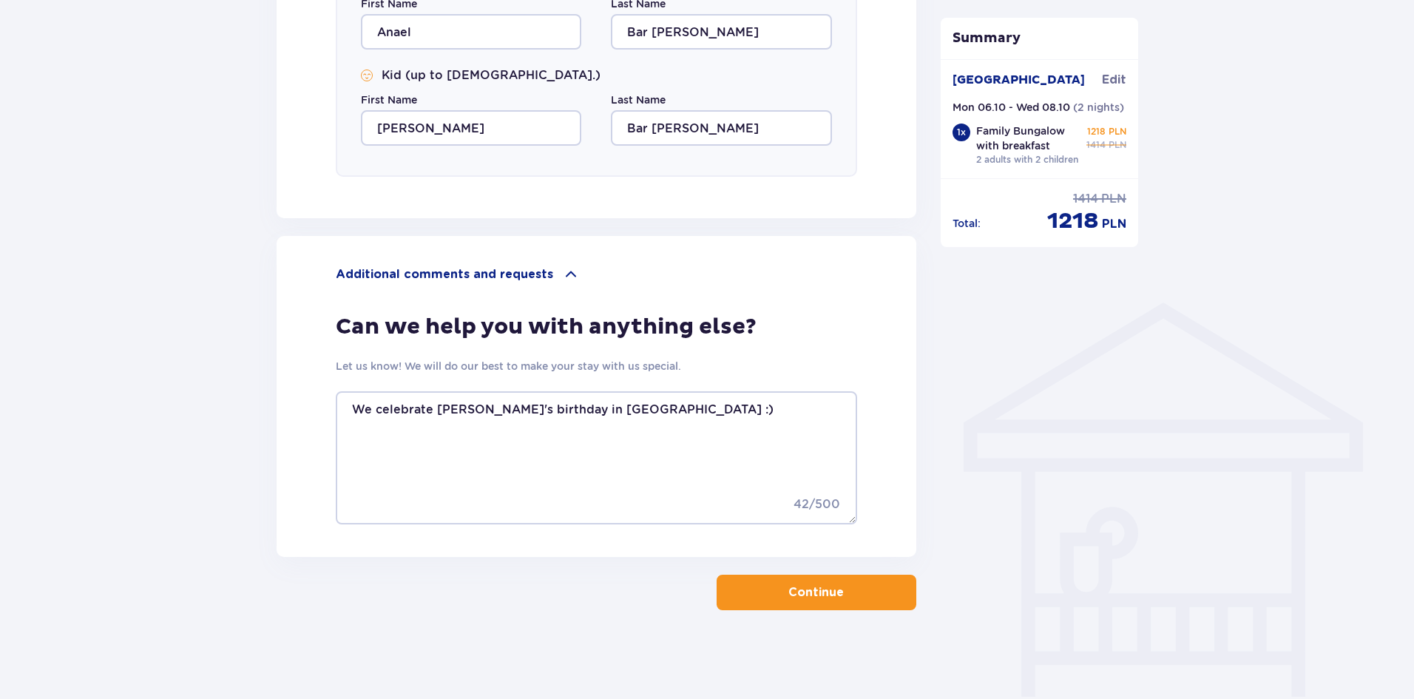
click at [817, 604] on button "Continue" at bounding box center [817, 593] width 200 height 36
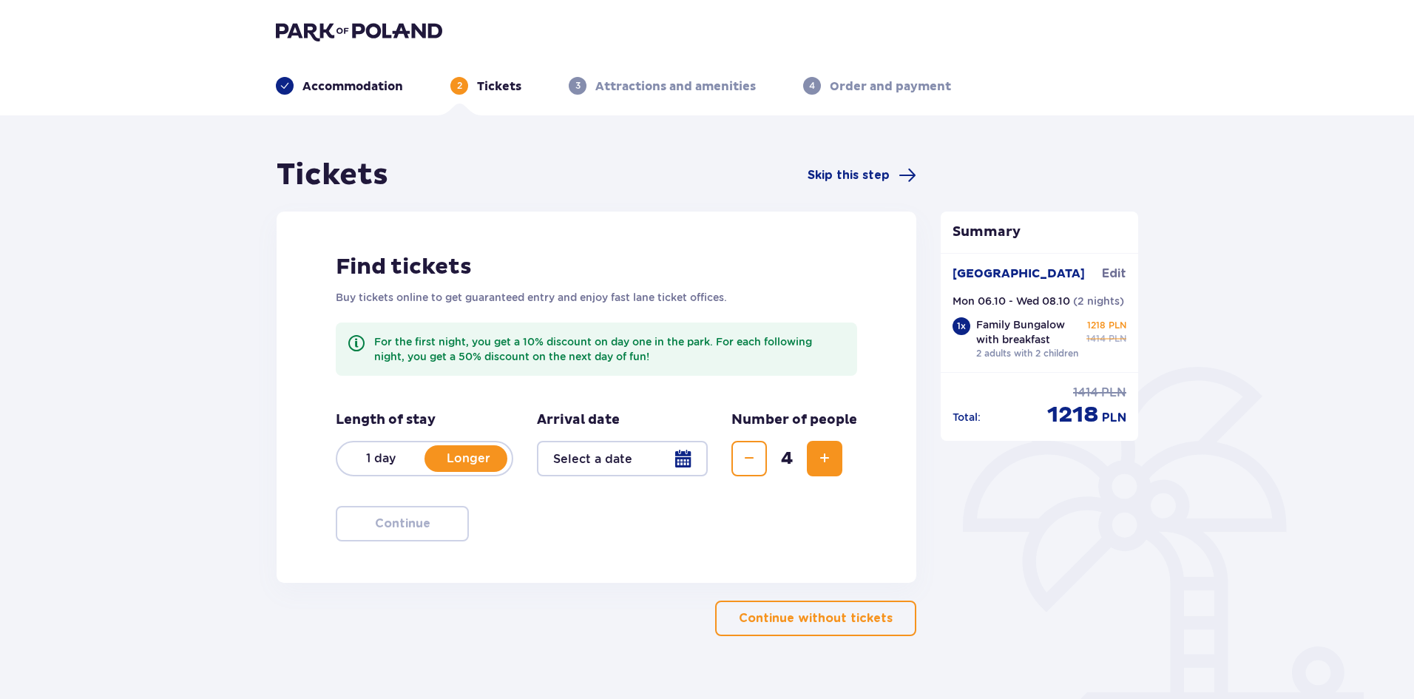
click at [614, 459] on div at bounding box center [622, 459] width 171 height 36
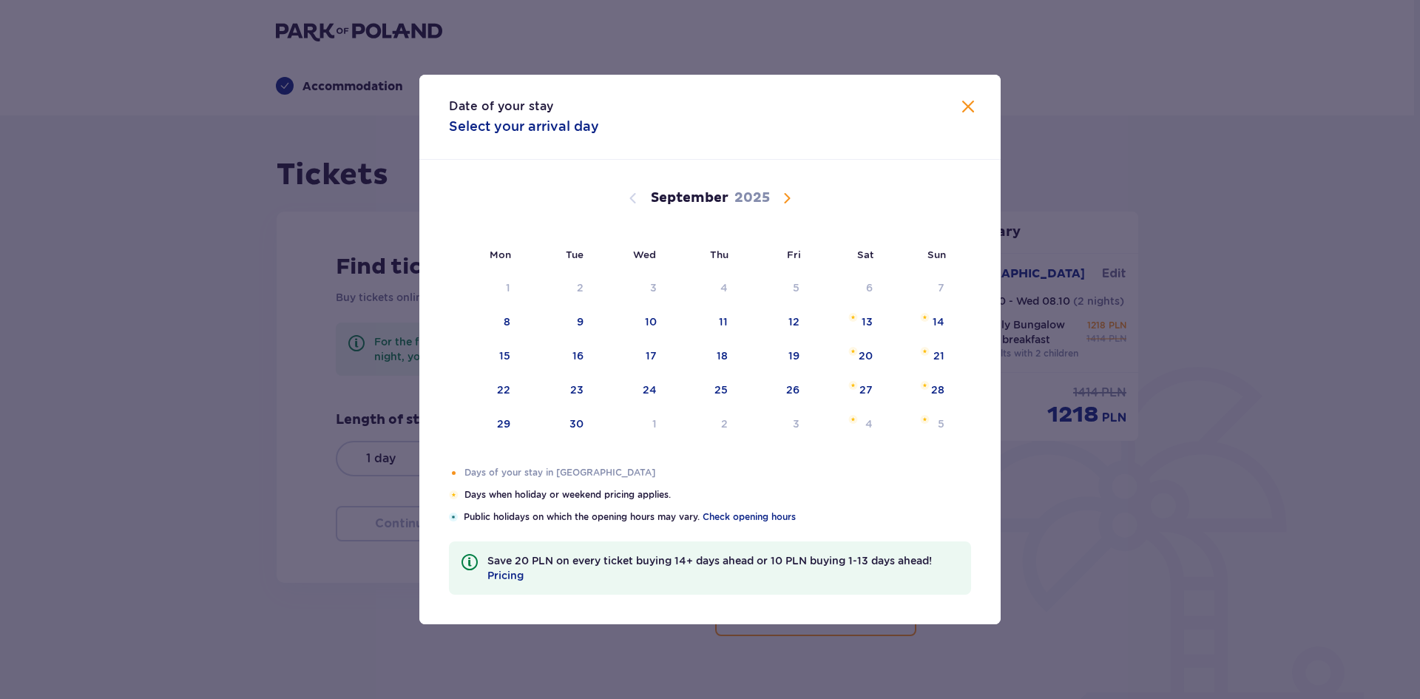
click at [791, 195] on span "Calendar" at bounding box center [787, 198] width 18 height 18
click at [586, 320] on div "7" at bounding box center [558, 322] width 73 height 33
click at [633, 320] on div "Choose Wednesday, October 8, 2025 as your check-out date. It’s available." at bounding box center [637, 322] width 10 height 10
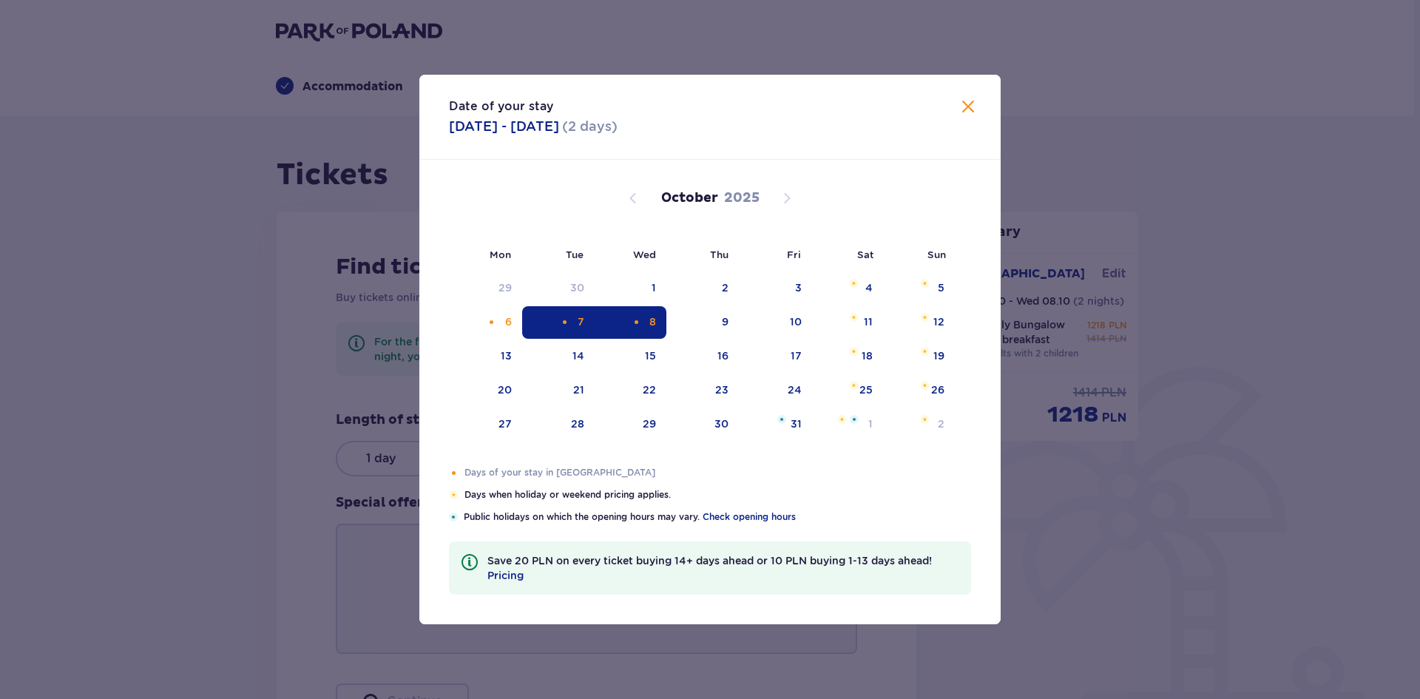
type input "[DATE] - [DATE]"
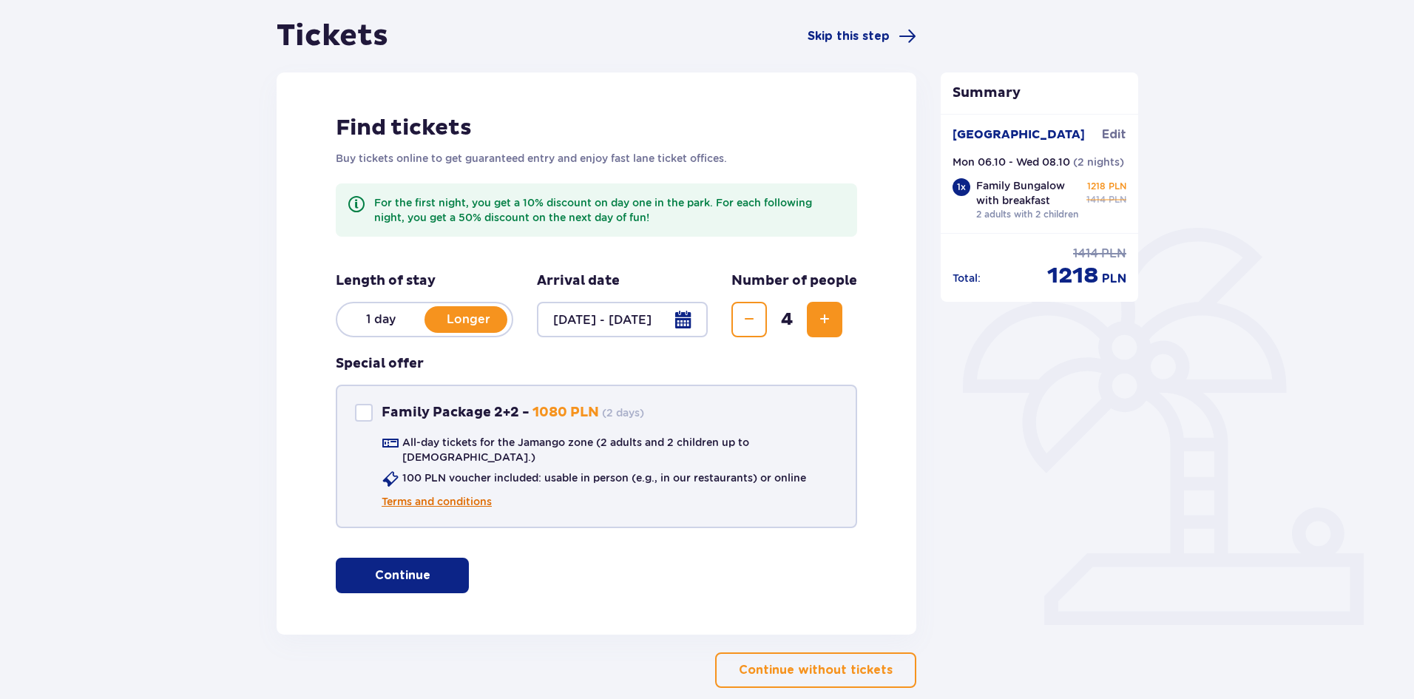
scroll to position [205, 0]
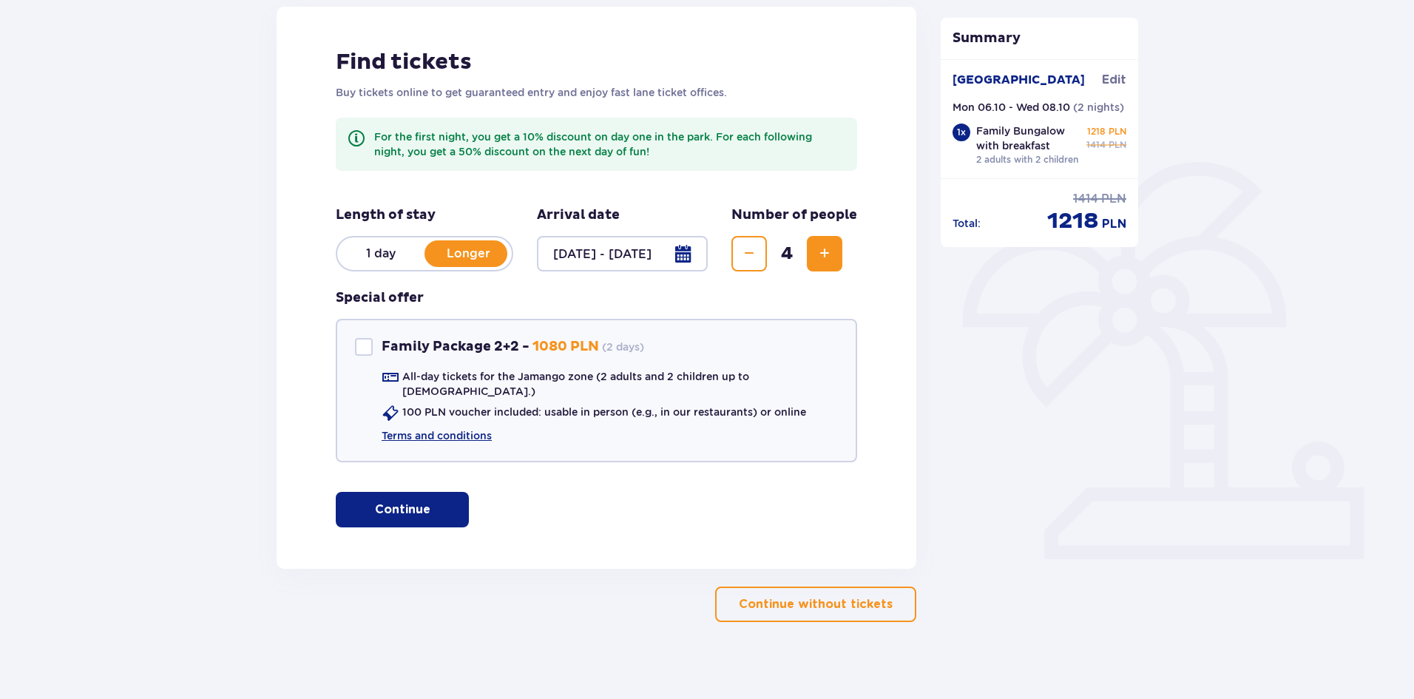
click at [410, 506] on p "Continue" at bounding box center [402, 510] width 55 height 16
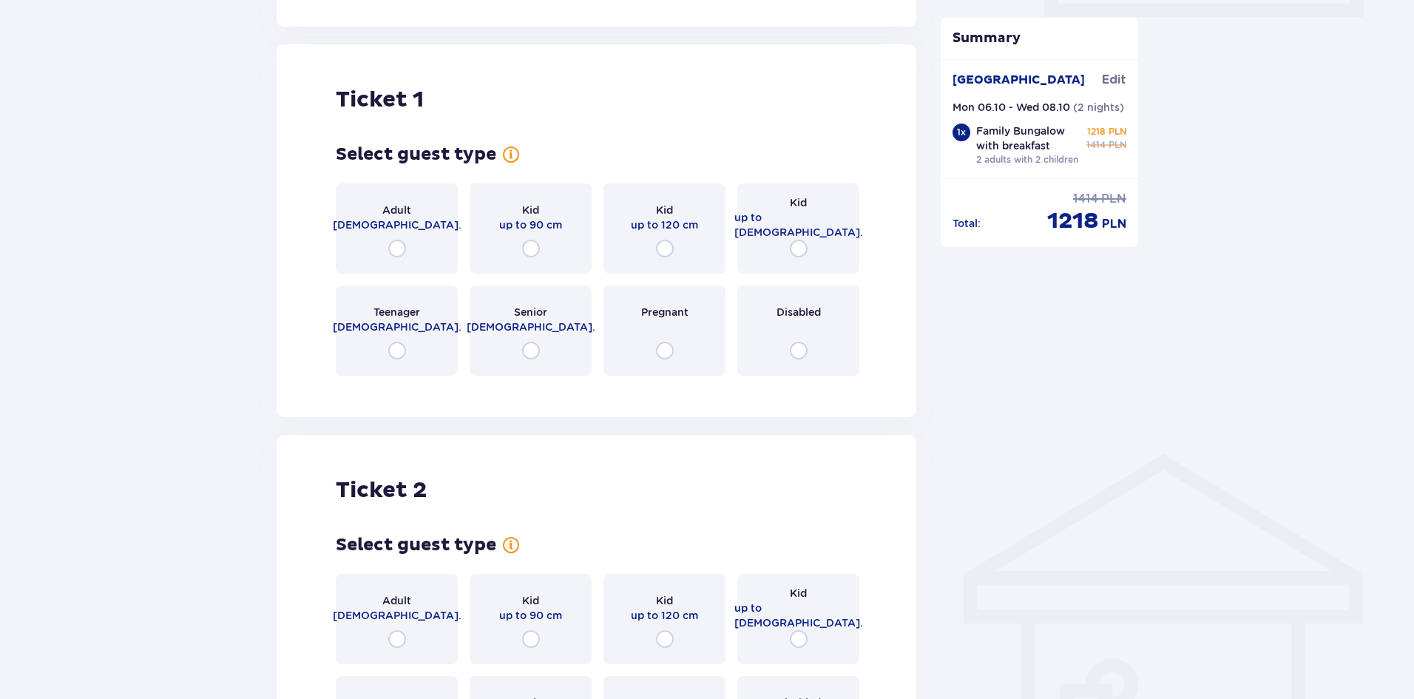
scroll to position [762, 0]
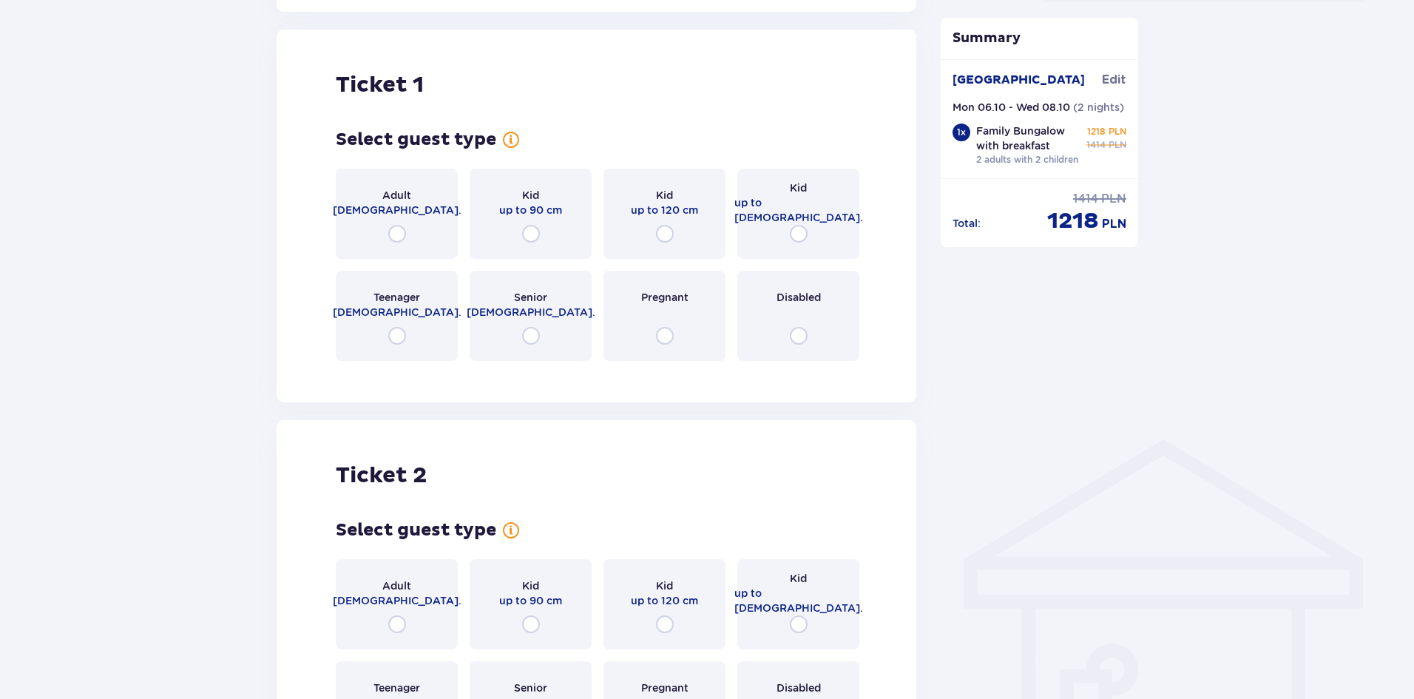
click at [408, 220] on div "Adult 18 - 65 y.o." at bounding box center [397, 214] width 122 height 90
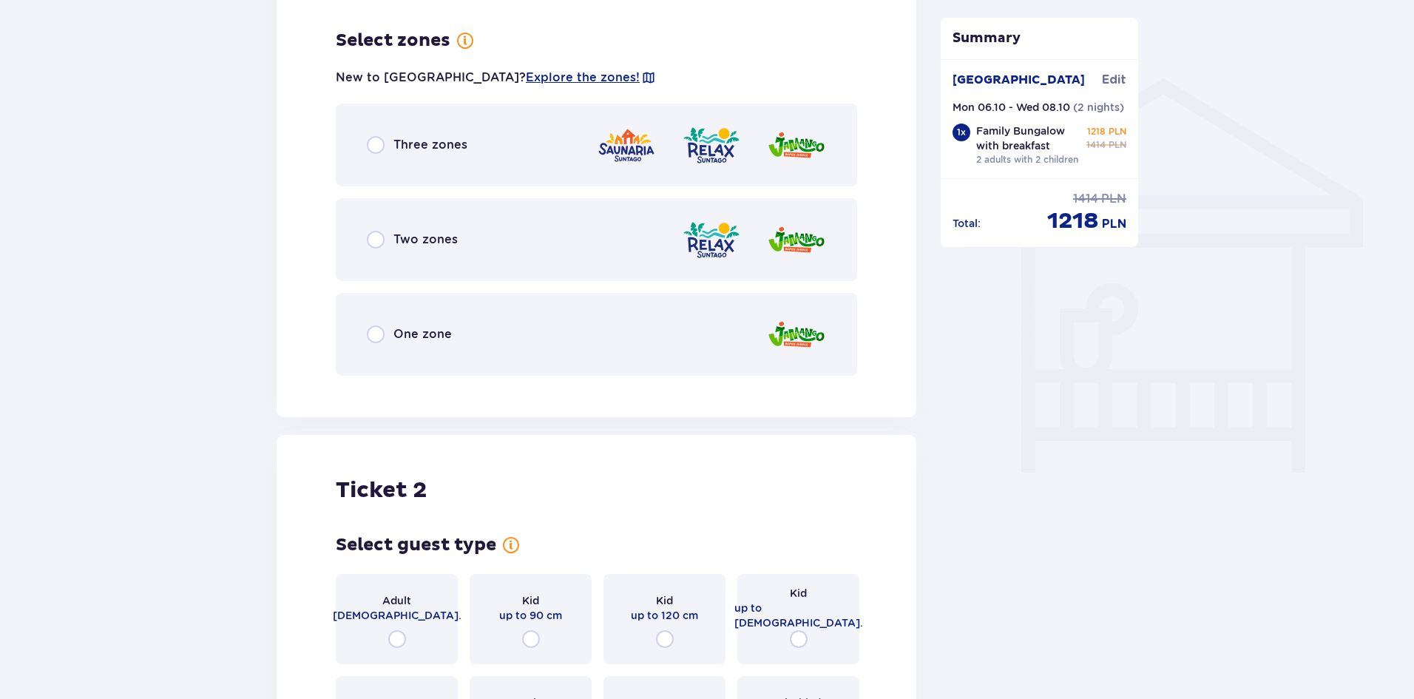
click at [417, 330] on p "One zone" at bounding box center [423, 334] width 58 height 16
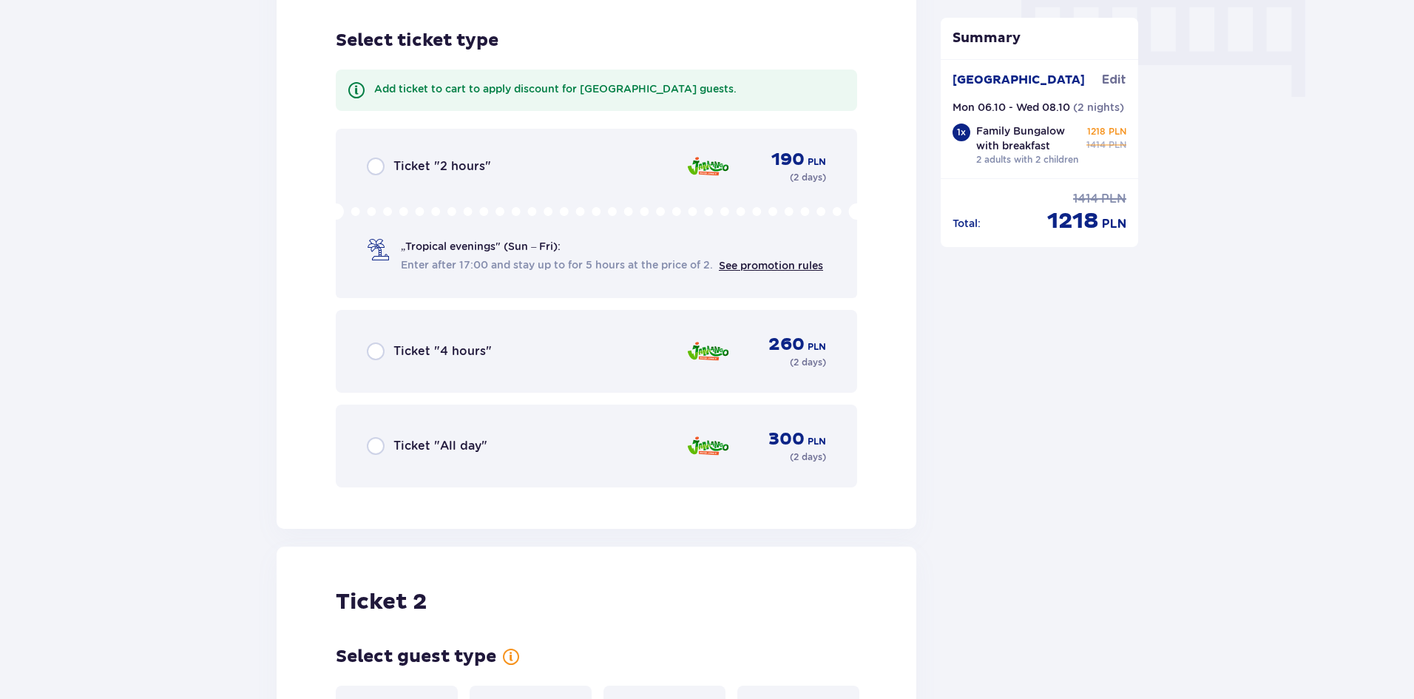
click at [441, 438] on p "Ticket "All day"" at bounding box center [441, 446] width 94 height 16
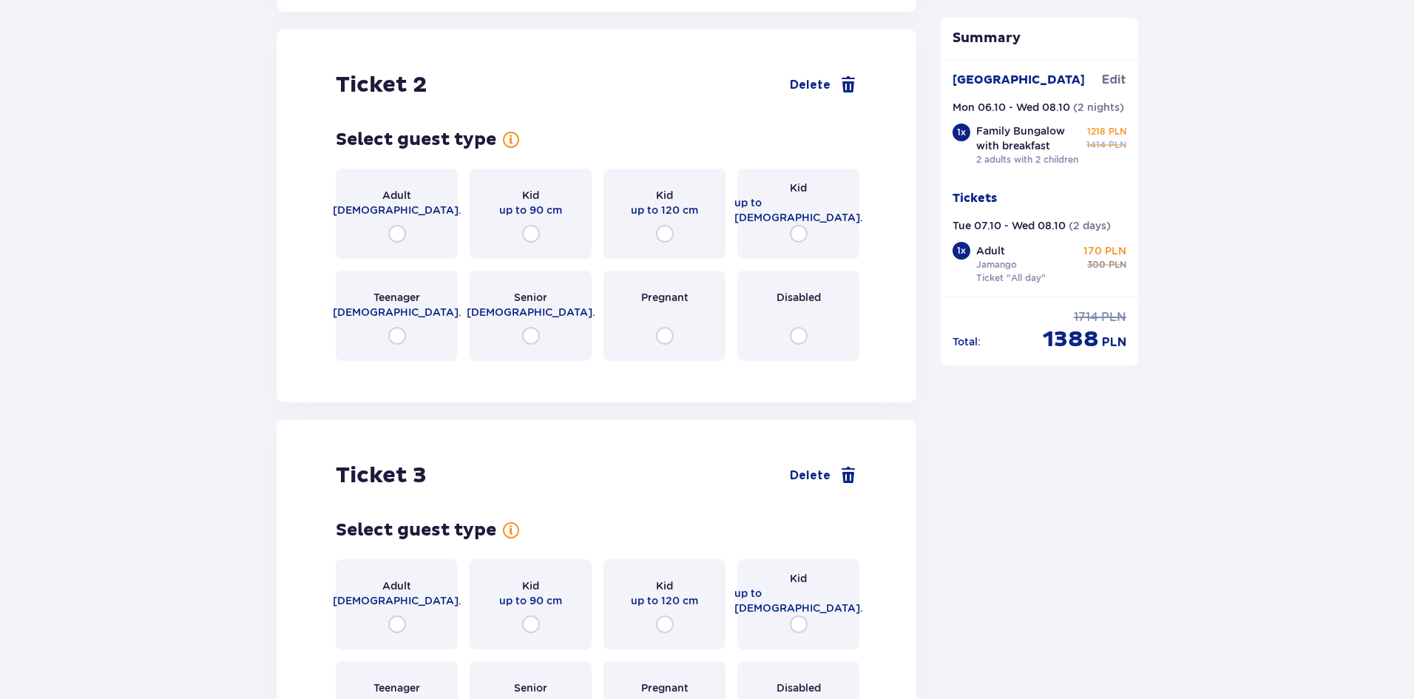
click at [405, 232] on div "Adult 18 - 65 y.o." at bounding box center [397, 214] width 122 height 90
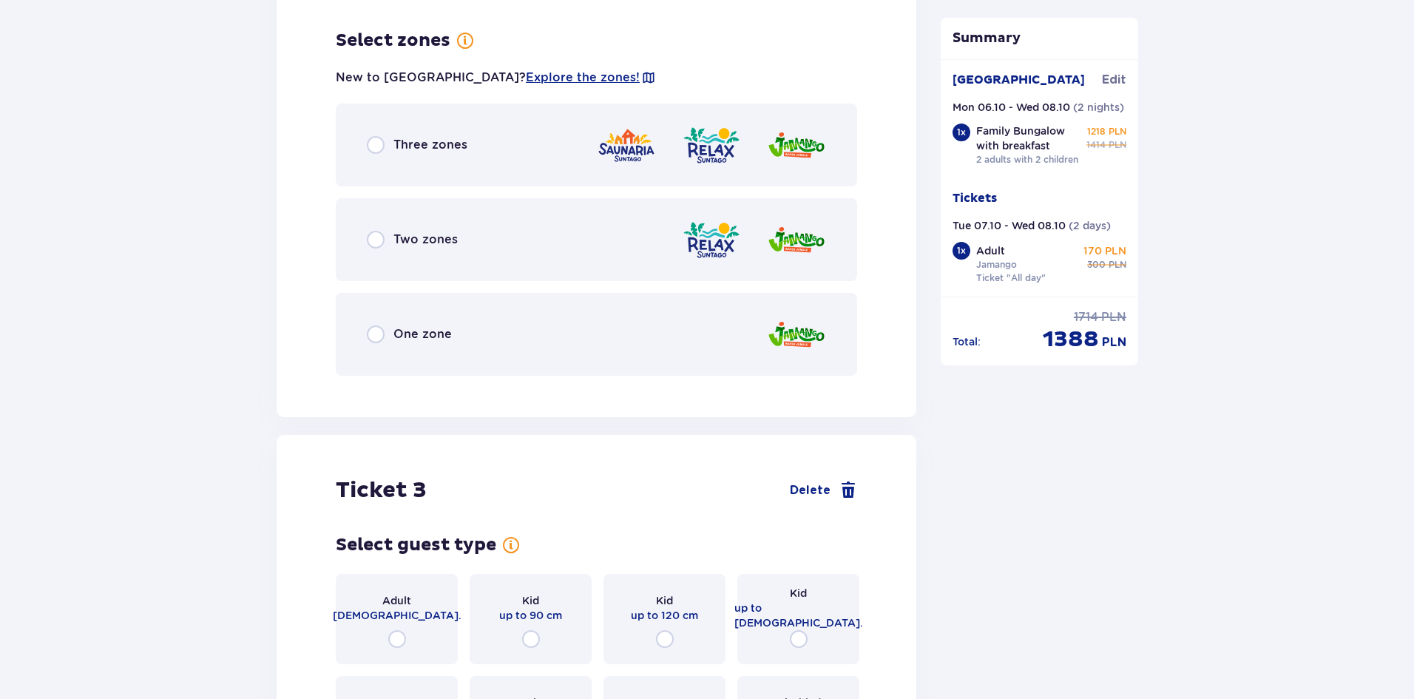
click at [433, 326] on p "One zone" at bounding box center [423, 334] width 58 height 16
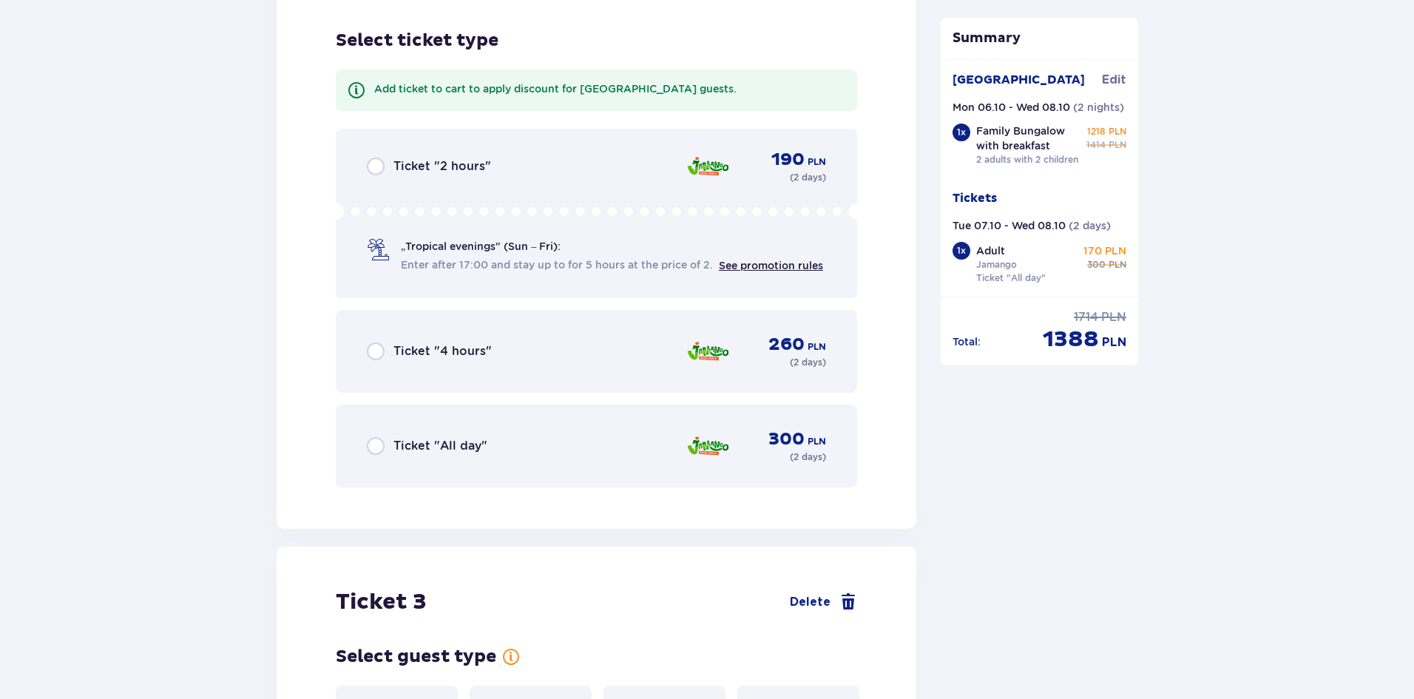
click at [436, 438] on p "Ticket "All day"" at bounding box center [441, 446] width 94 height 16
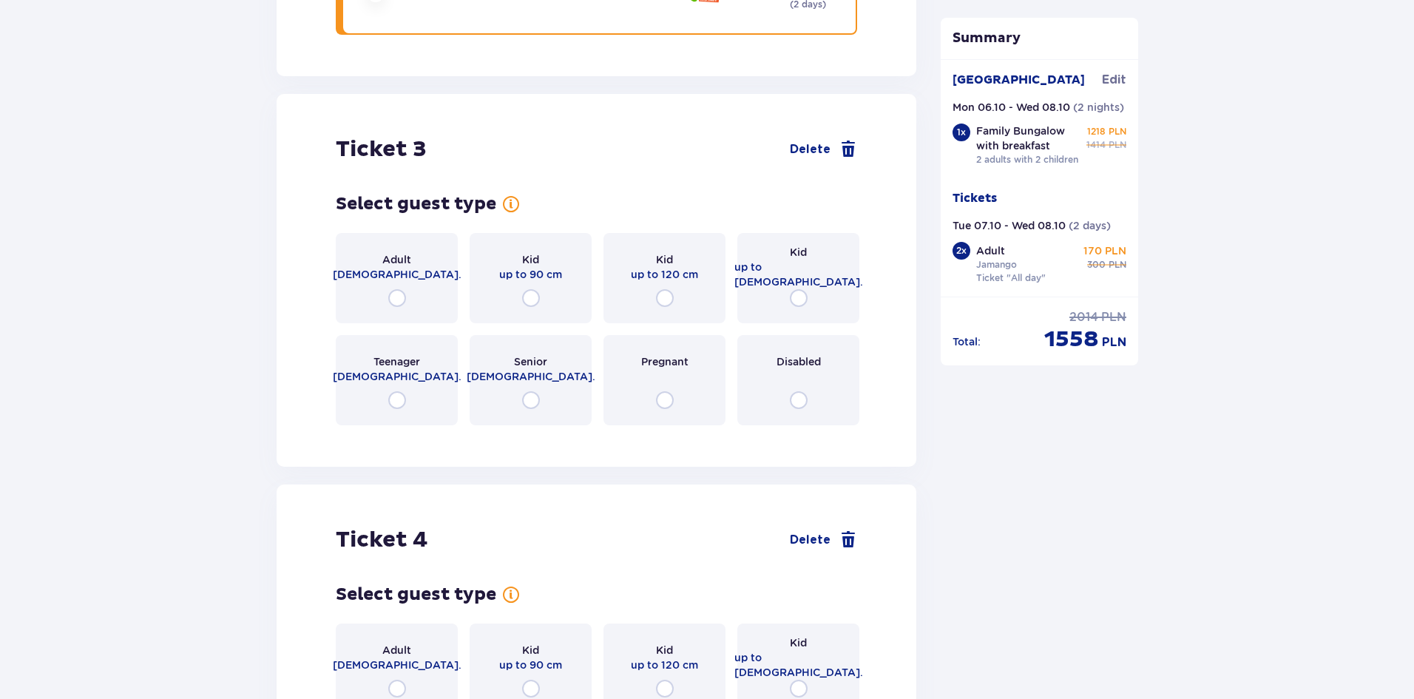
scroll to position [3270, 0]
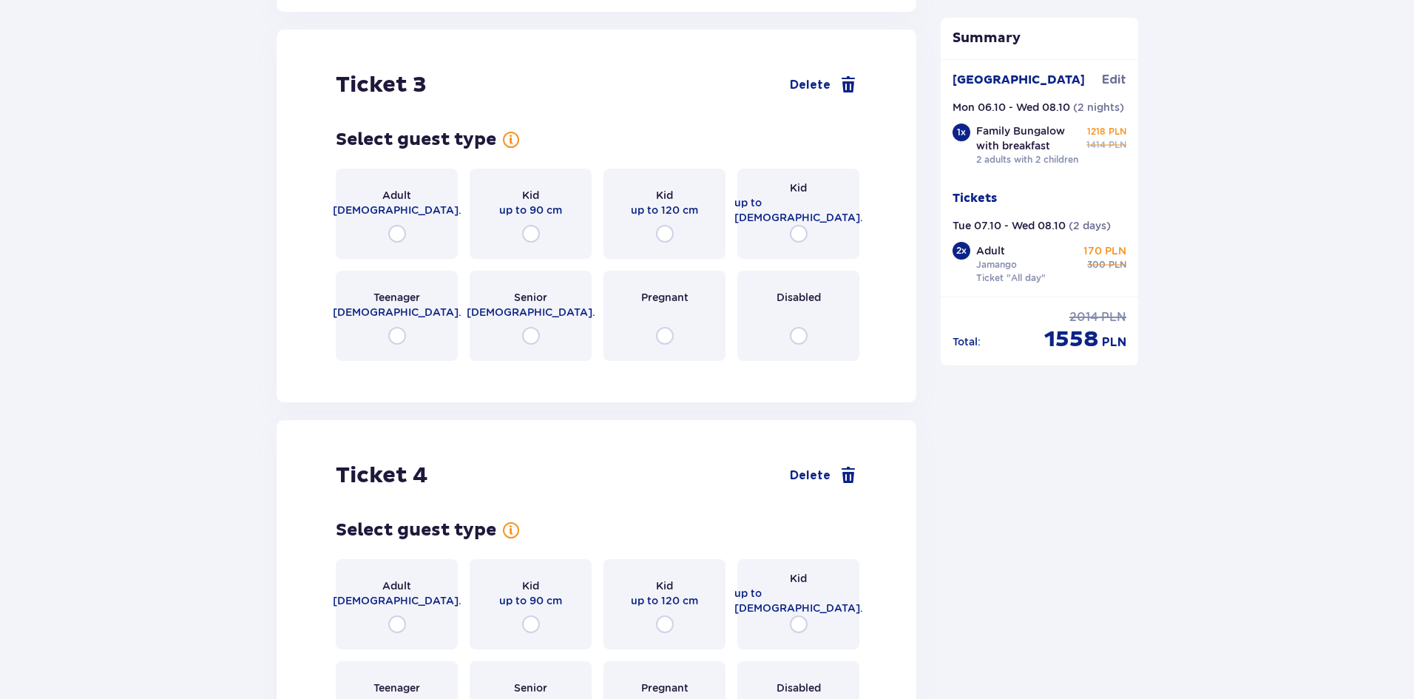
click at [789, 221] on div "Kid up to 16 y.o." at bounding box center [799, 214] width 122 height 90
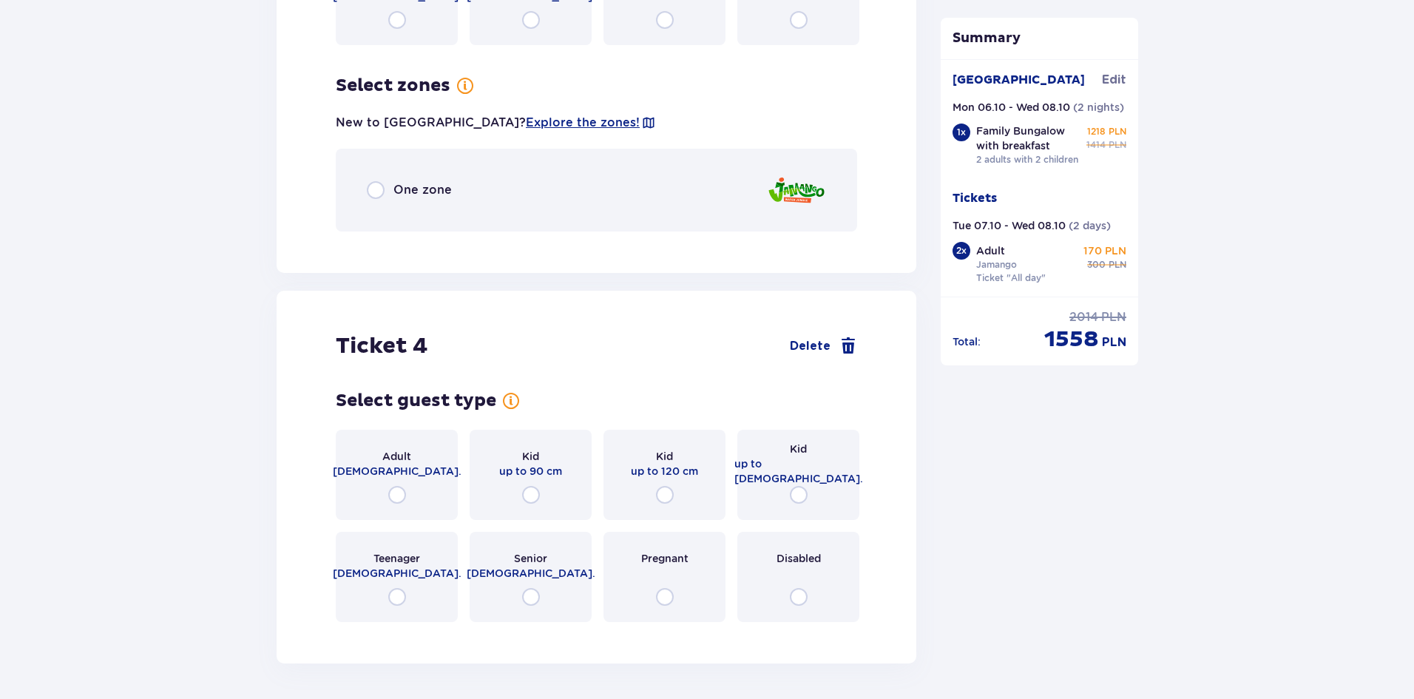
scroll to position [3631, 0]
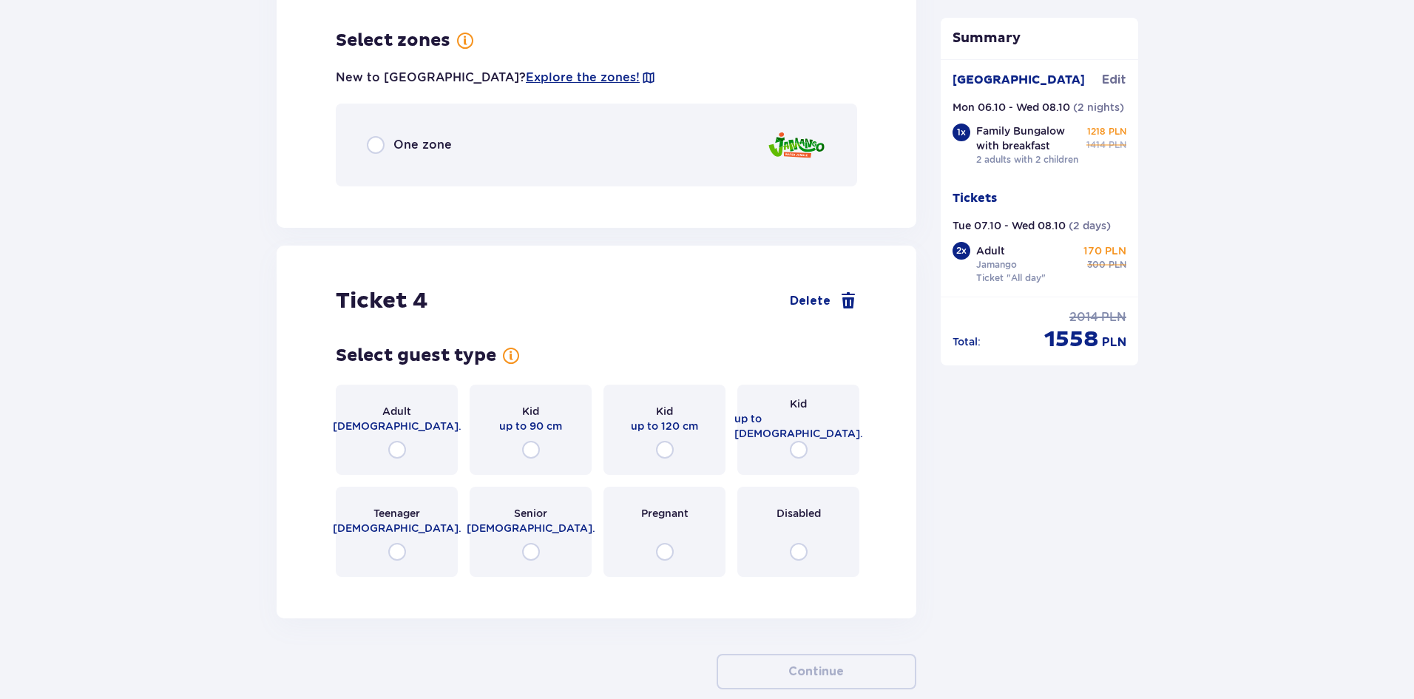
click at [408, 138] on p "One zone" at bounding box center [423, 145] width 58 height 16
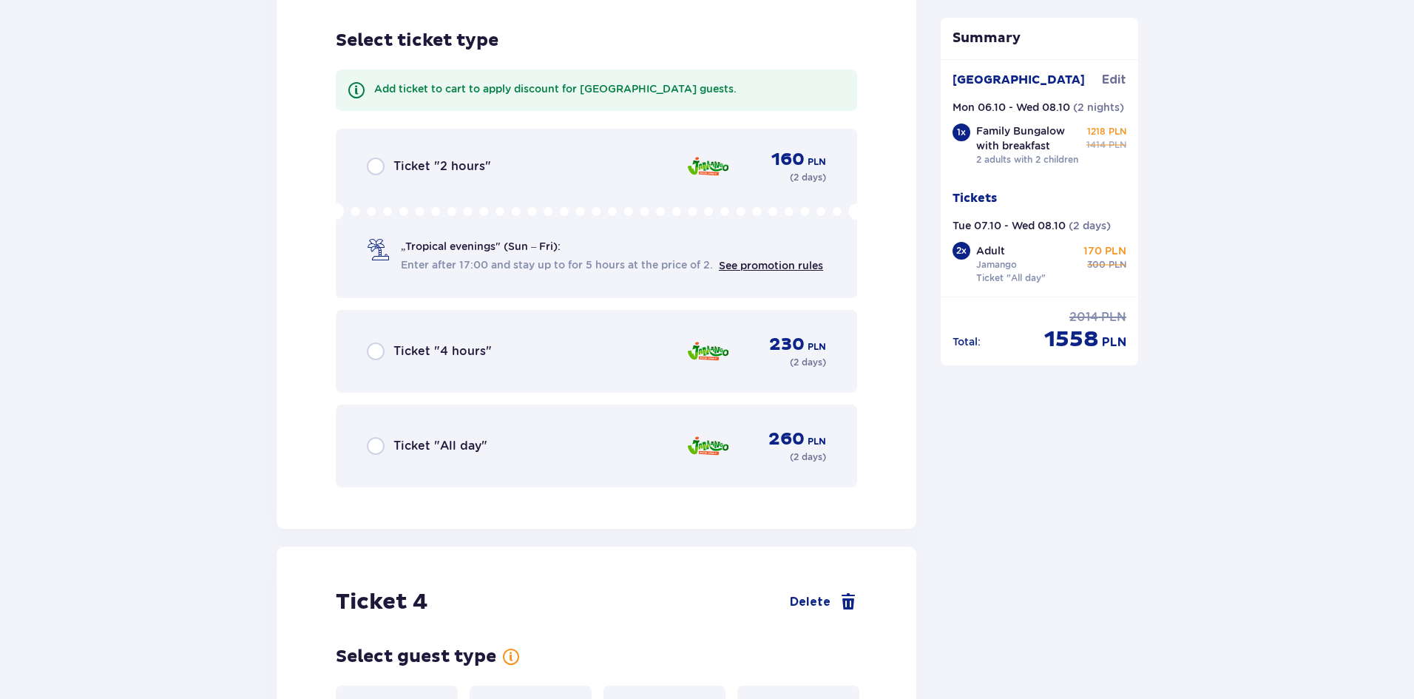
click at [425, 428] on div "Ticket "All day" 260 PLN ( 2 days )" at bounding box center [596, 446] width 459 height 36
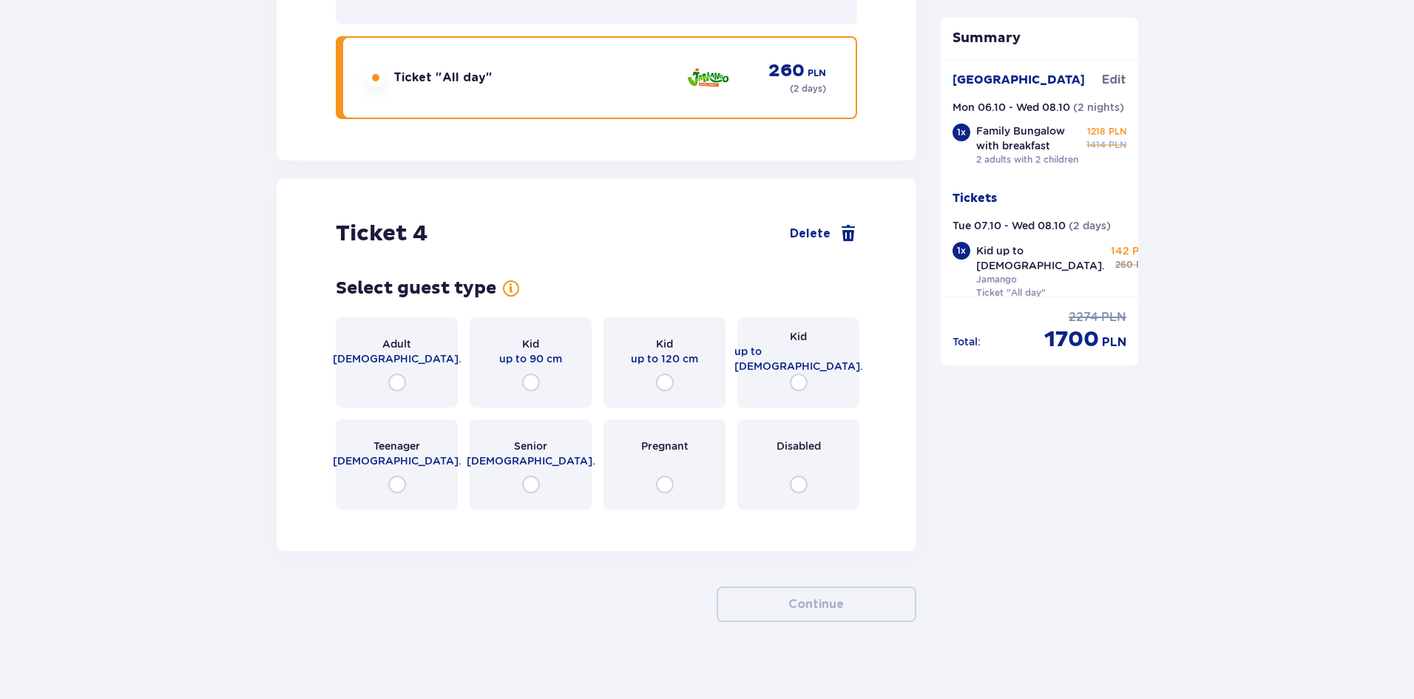
click at [783, 368] on div "Kid up to 16 y.o." at bounding box center [799, 362] width 122 height 90
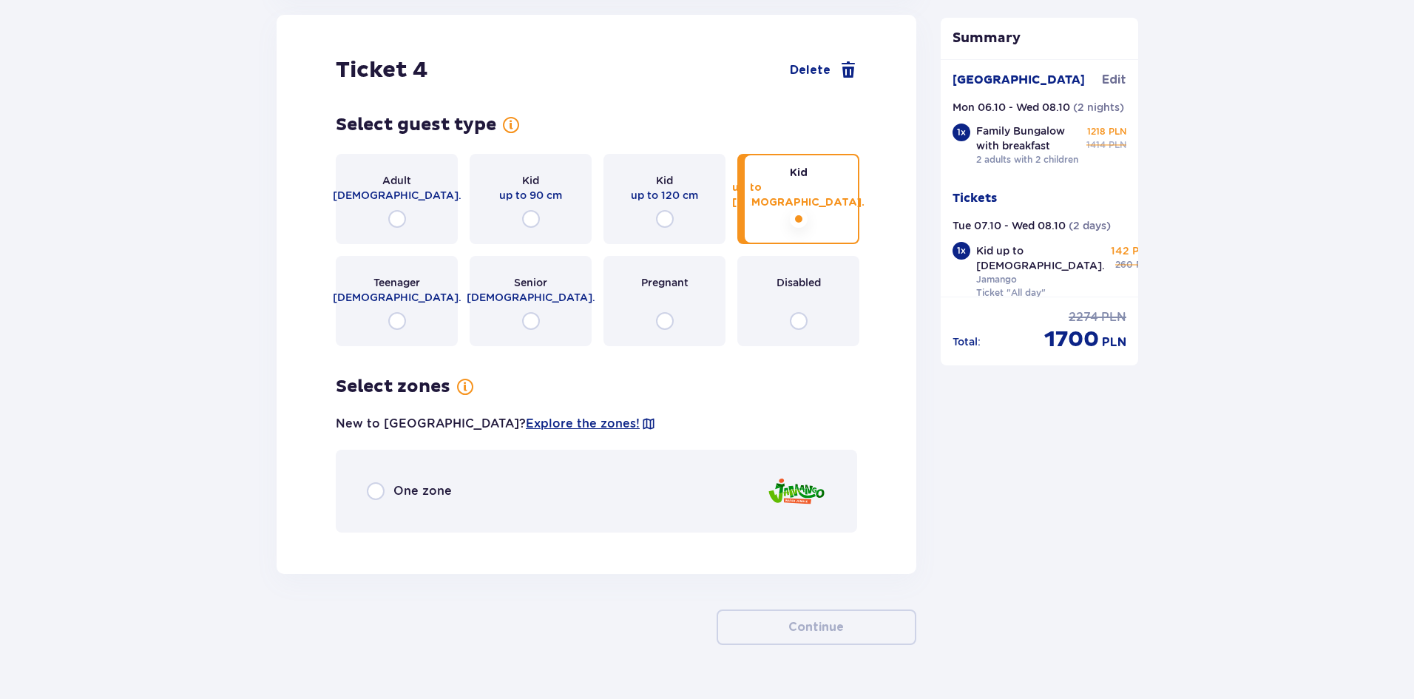
scroll to position [4372, 0]
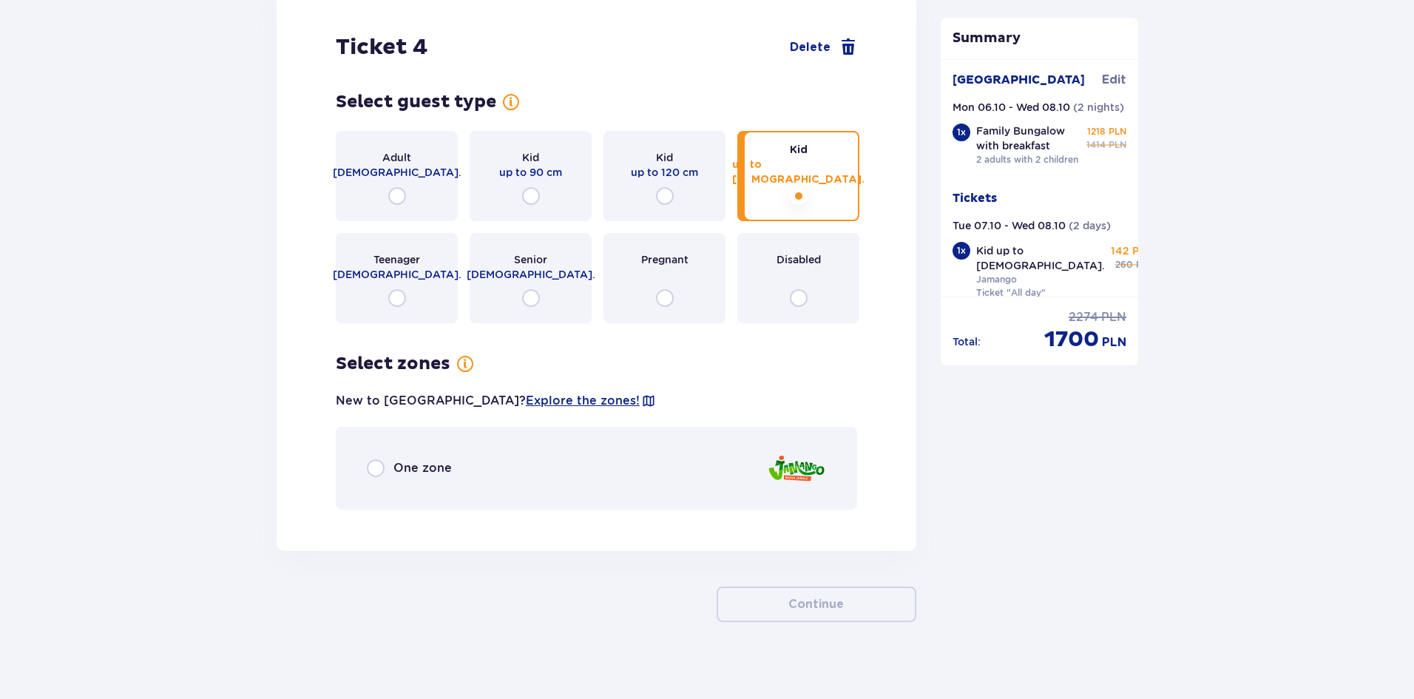
click at [411, 460] on p "One zone" at bounding box center [423, 468] width 58 height 16
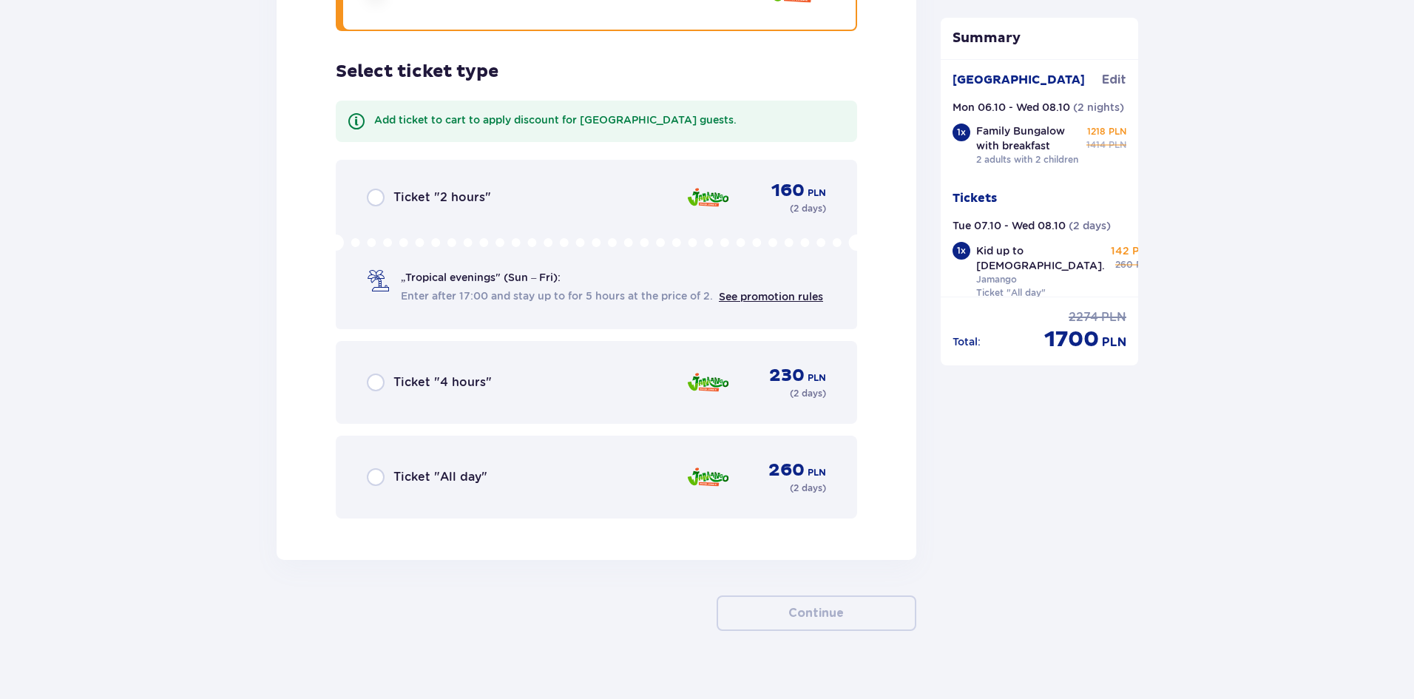
scroll to position [4860, 0]
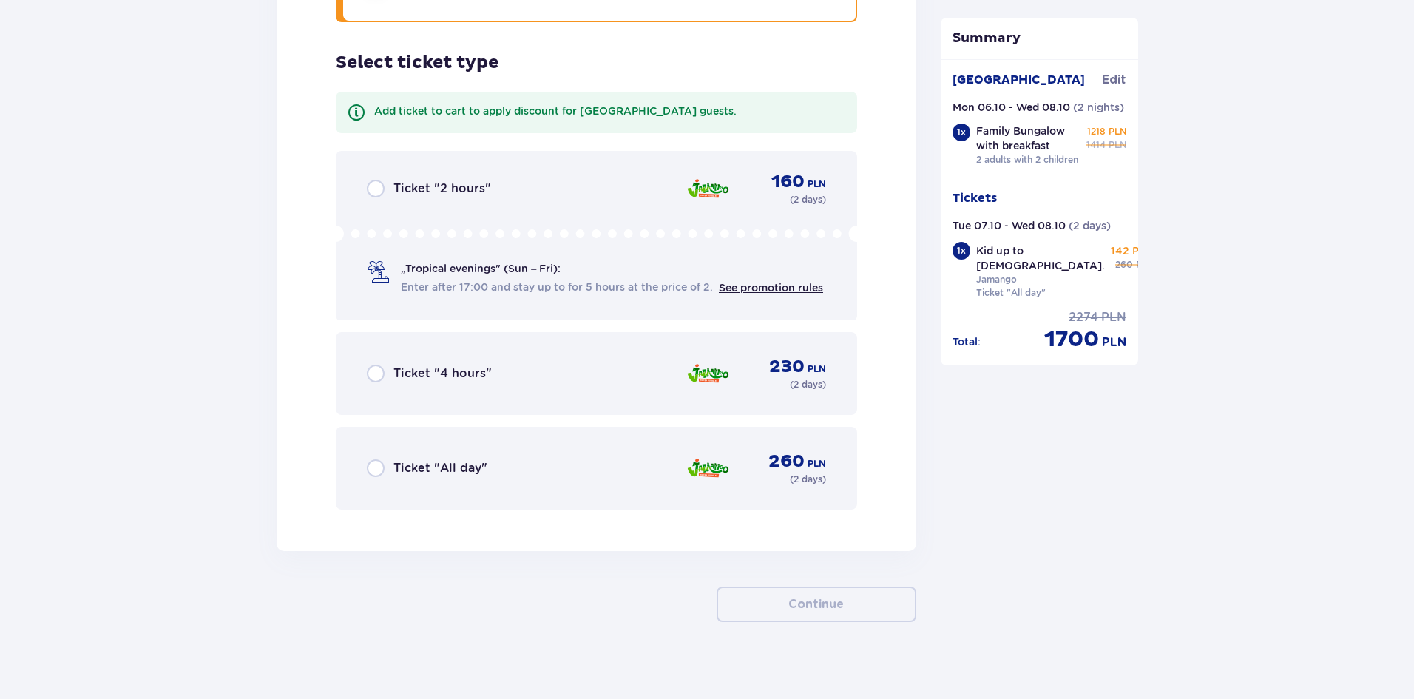
click at [415, 463] on p "Ticket "All day"" at bounding box center [441, 468] width 94 height 16
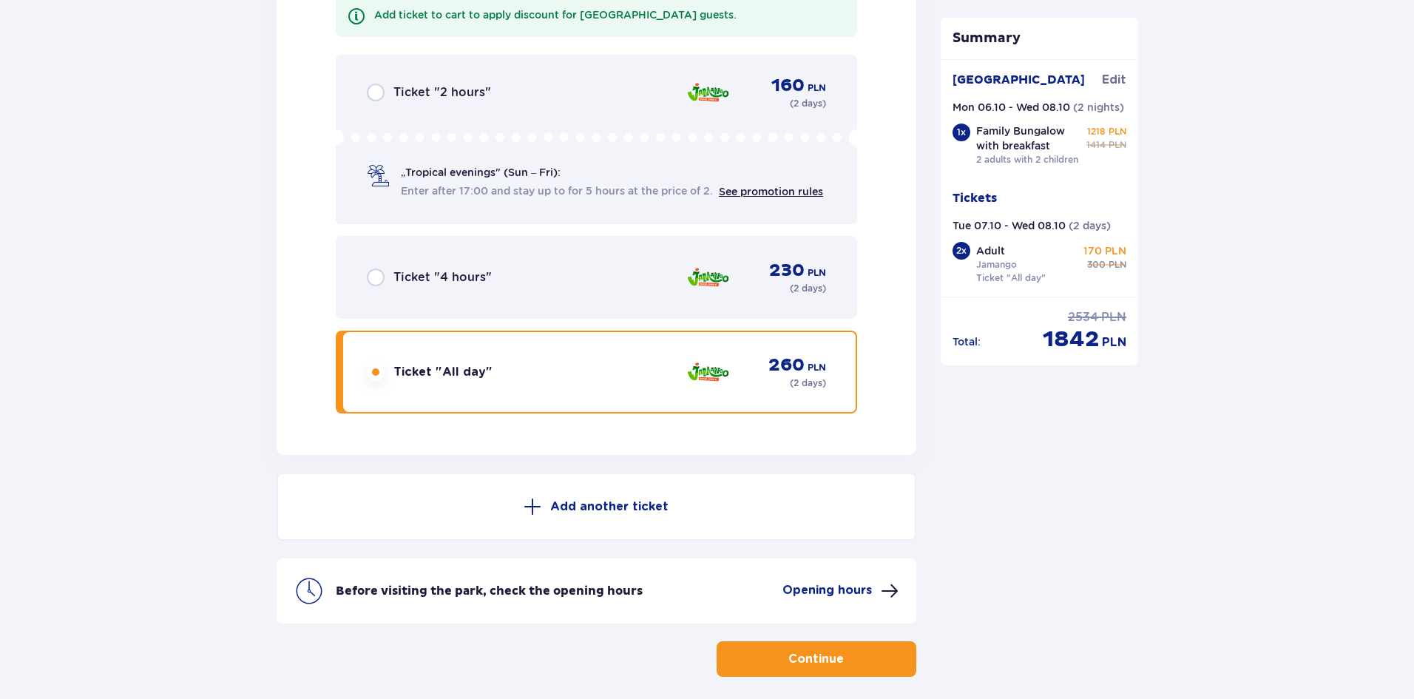
scroll to position [5010, 0]
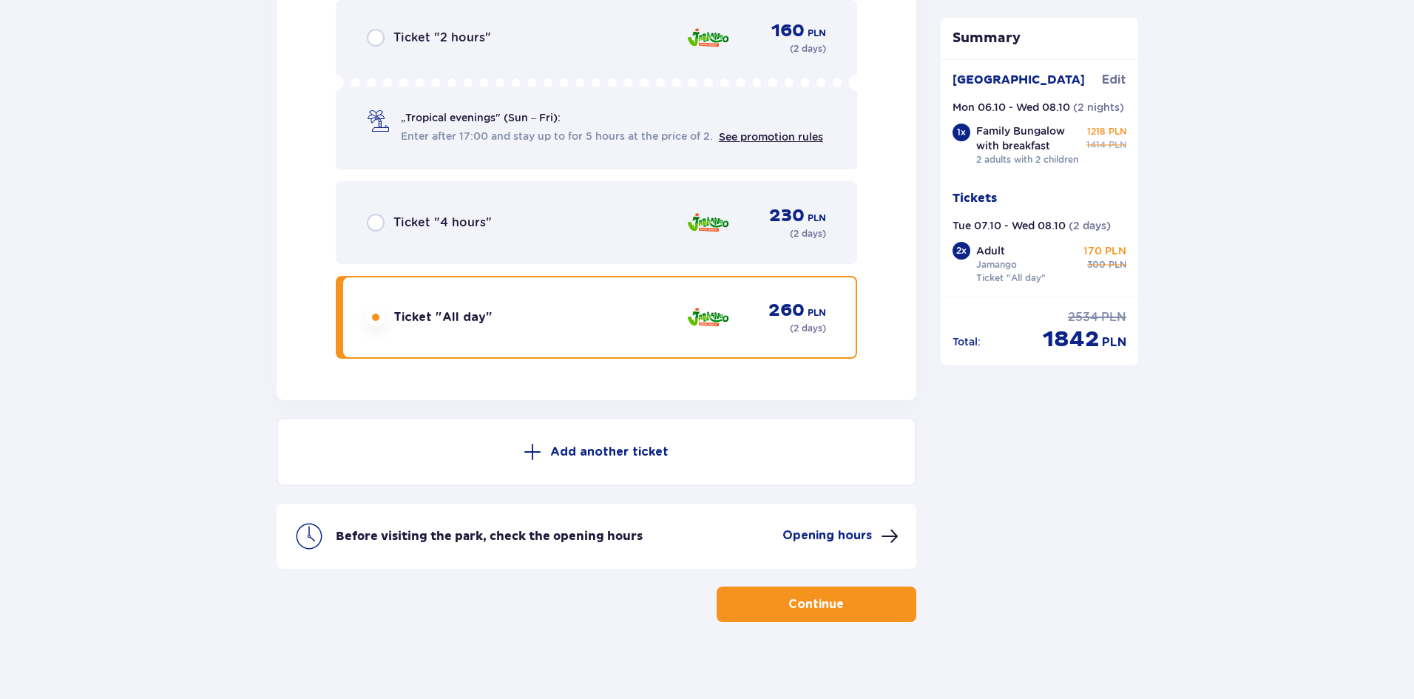
click at [817, 587] on button "Continue" at bounding box center [817, 605] width 200 height 36
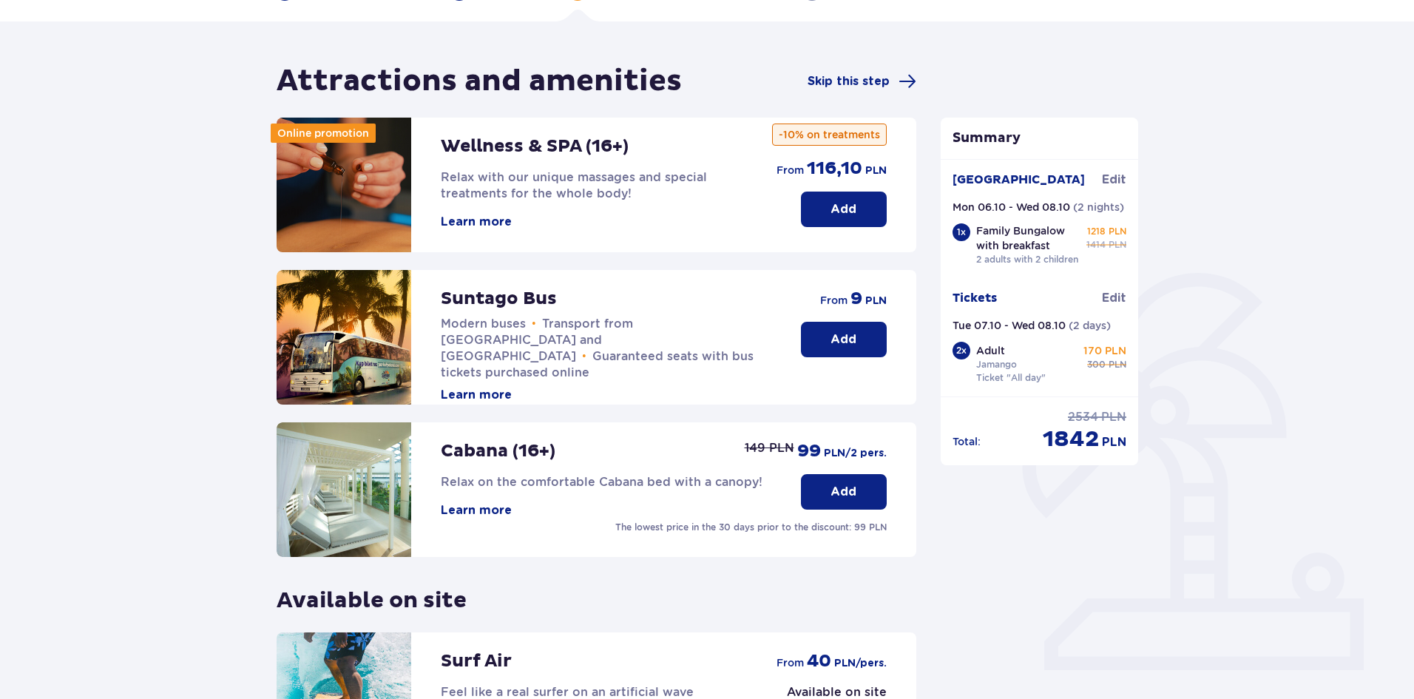
scroll to position [304, 0]
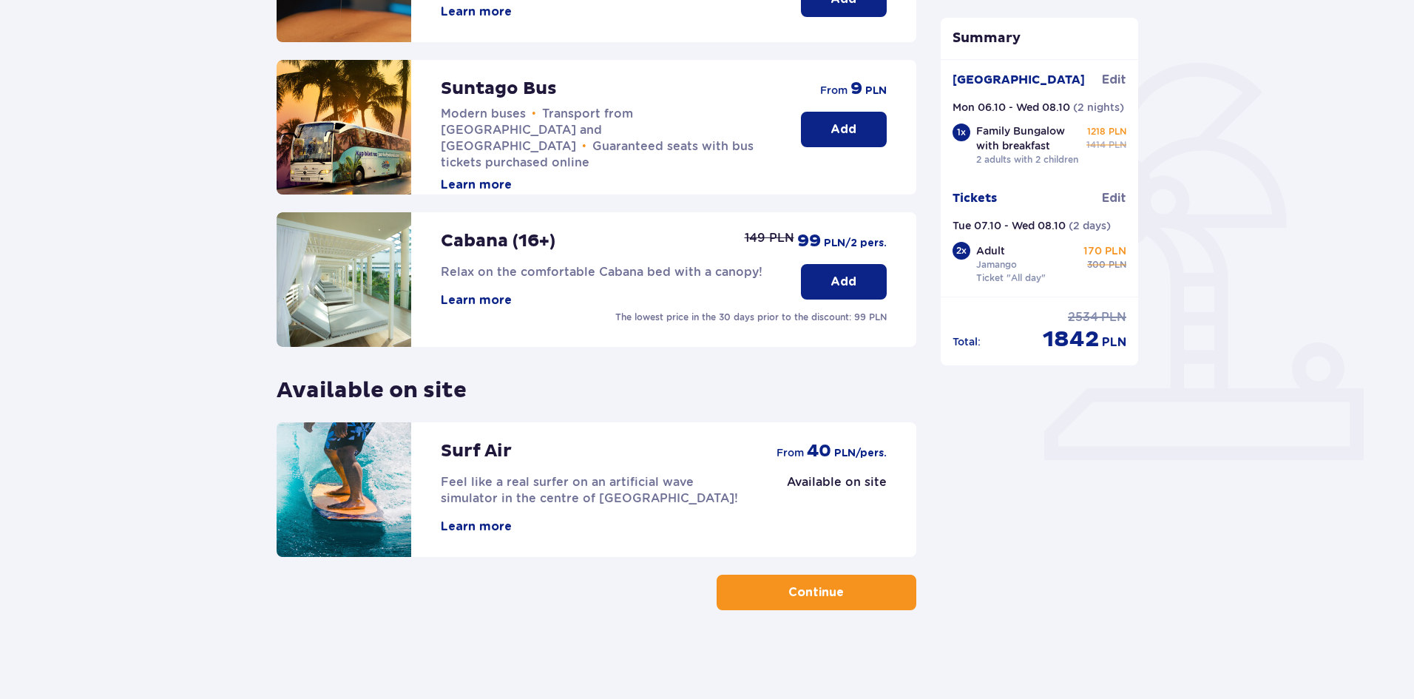
click at [824, 592] on p "Continue" at bounding box center [816, 592] width 55 height 16
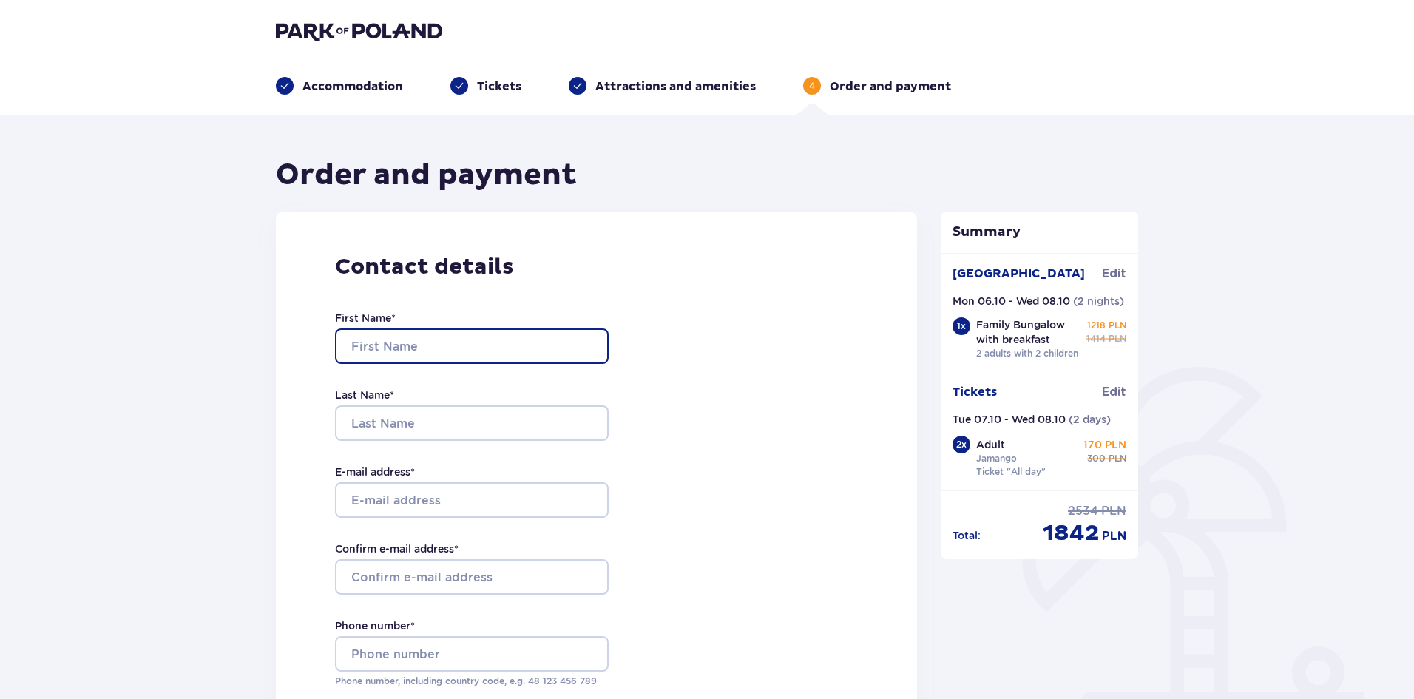
click at [390, 344] on input "First Name *" at bounding box center [472, 346] width 274 height 36
type input "Almog"
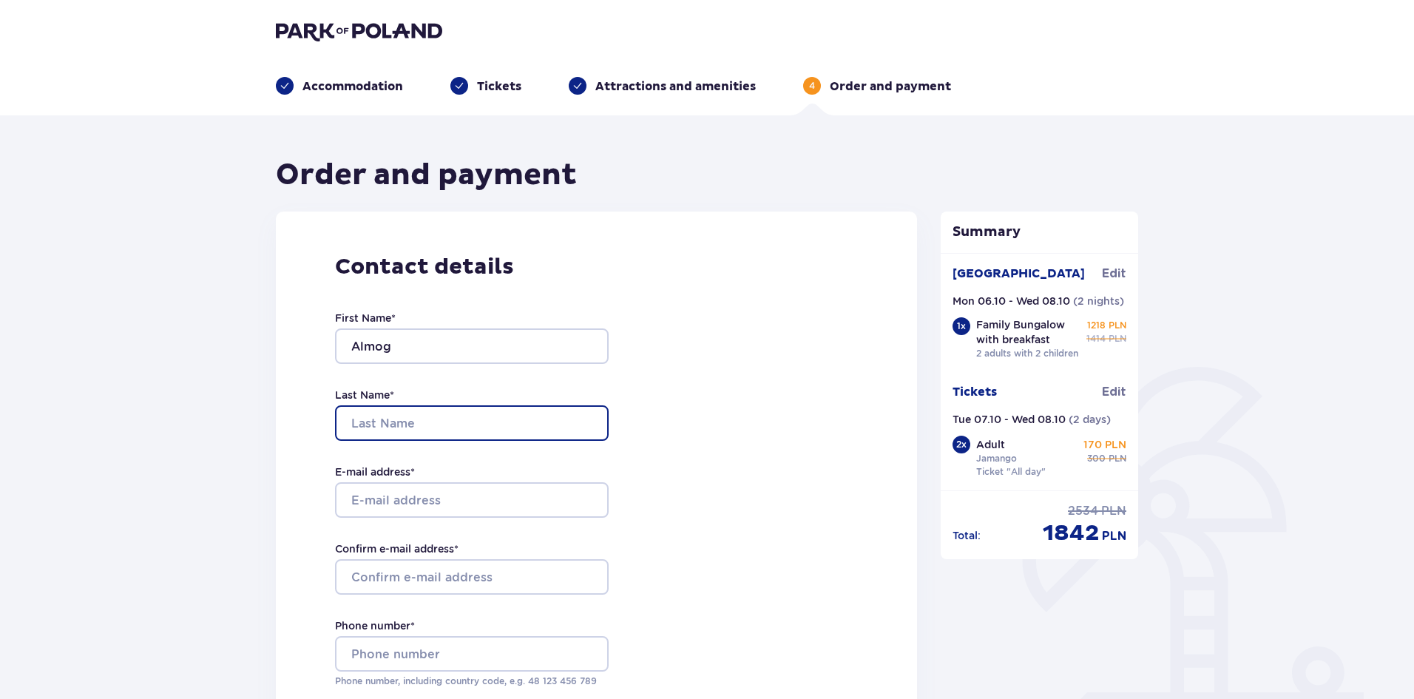
type input "Bar Lev Shiloach"
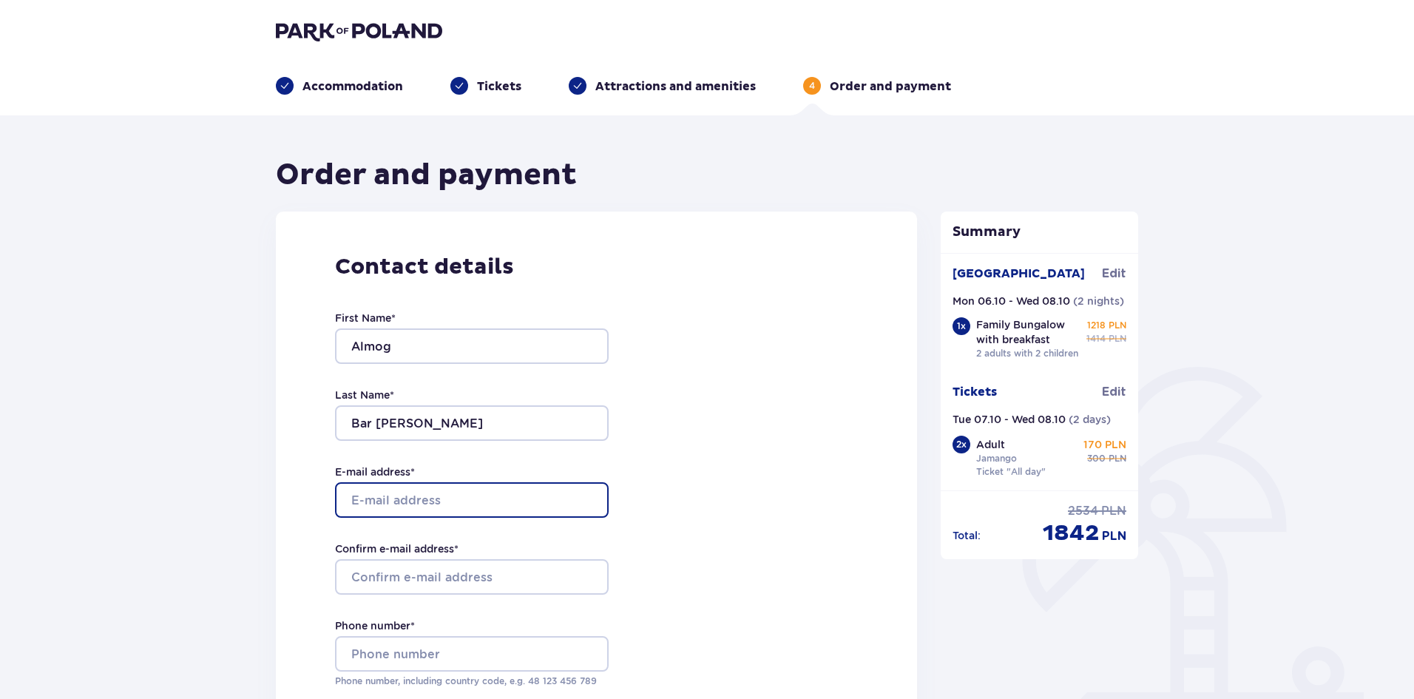
type input "almog777@gmail.com"
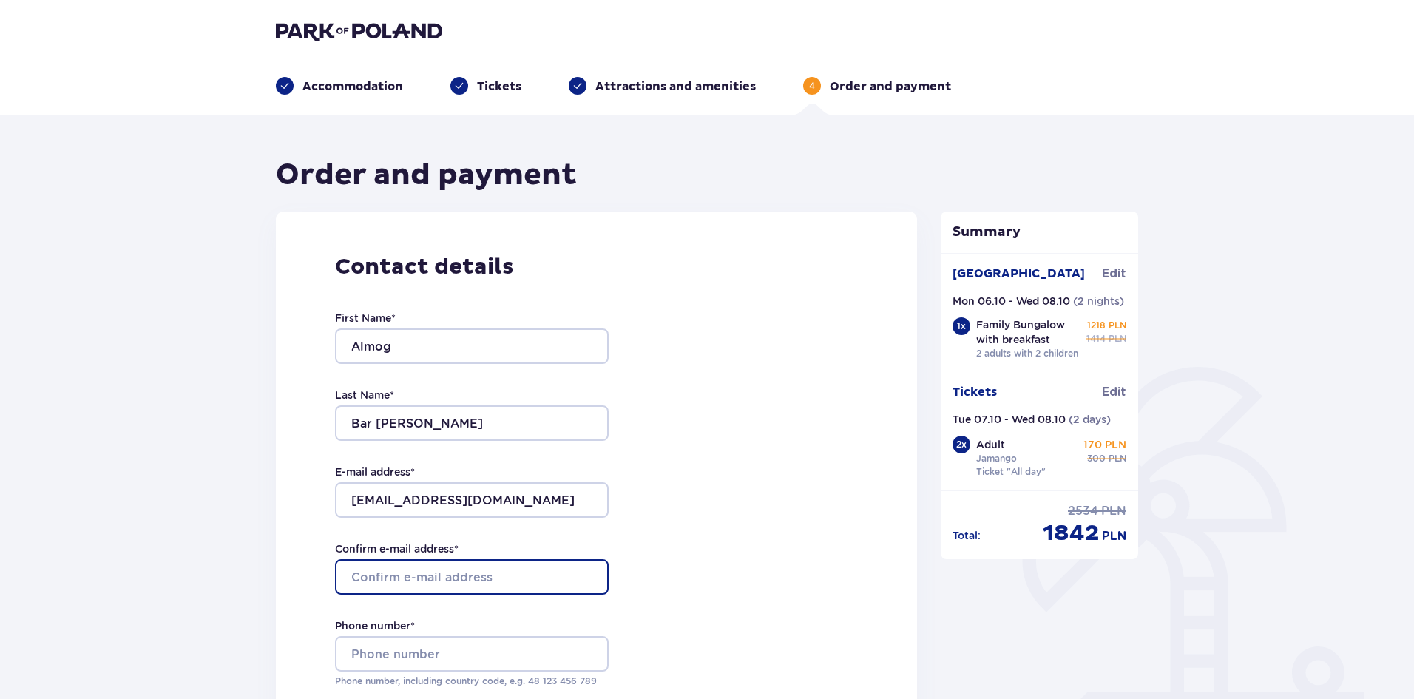
type input "almog777@gmail.com"
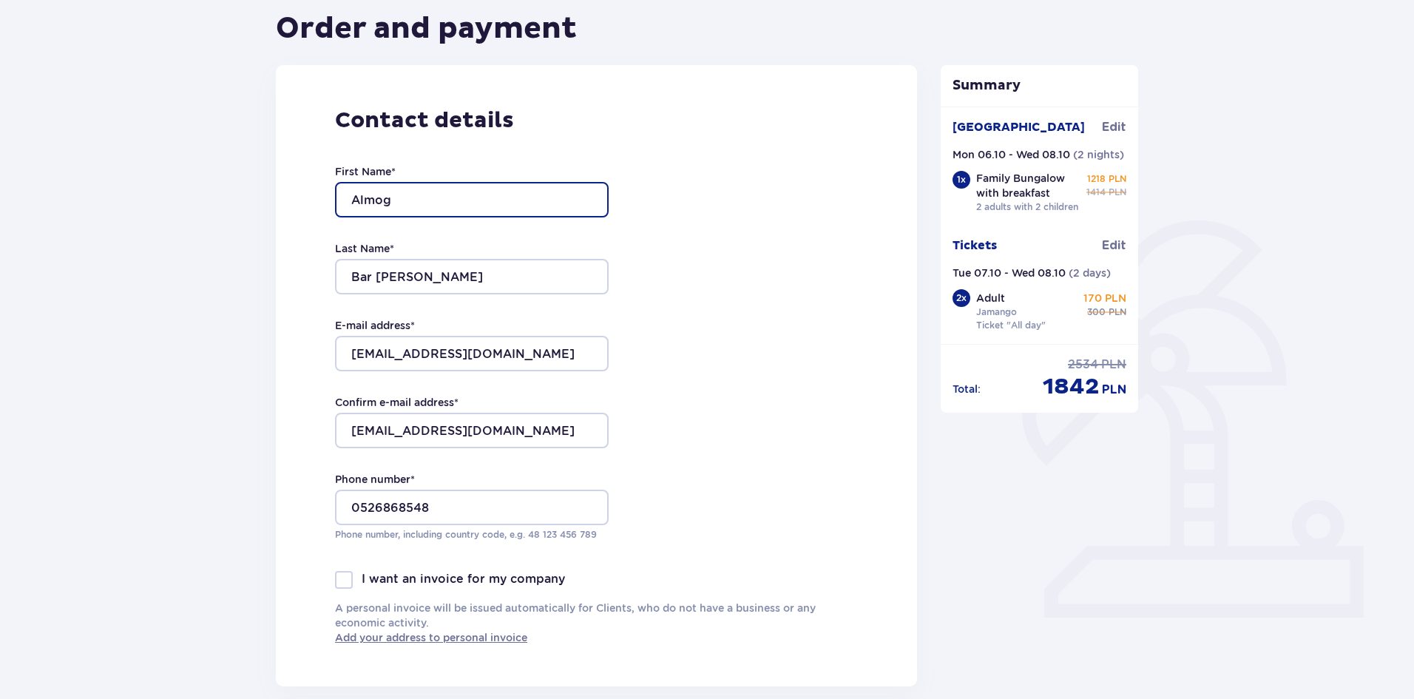
scroll to position [148, 0]
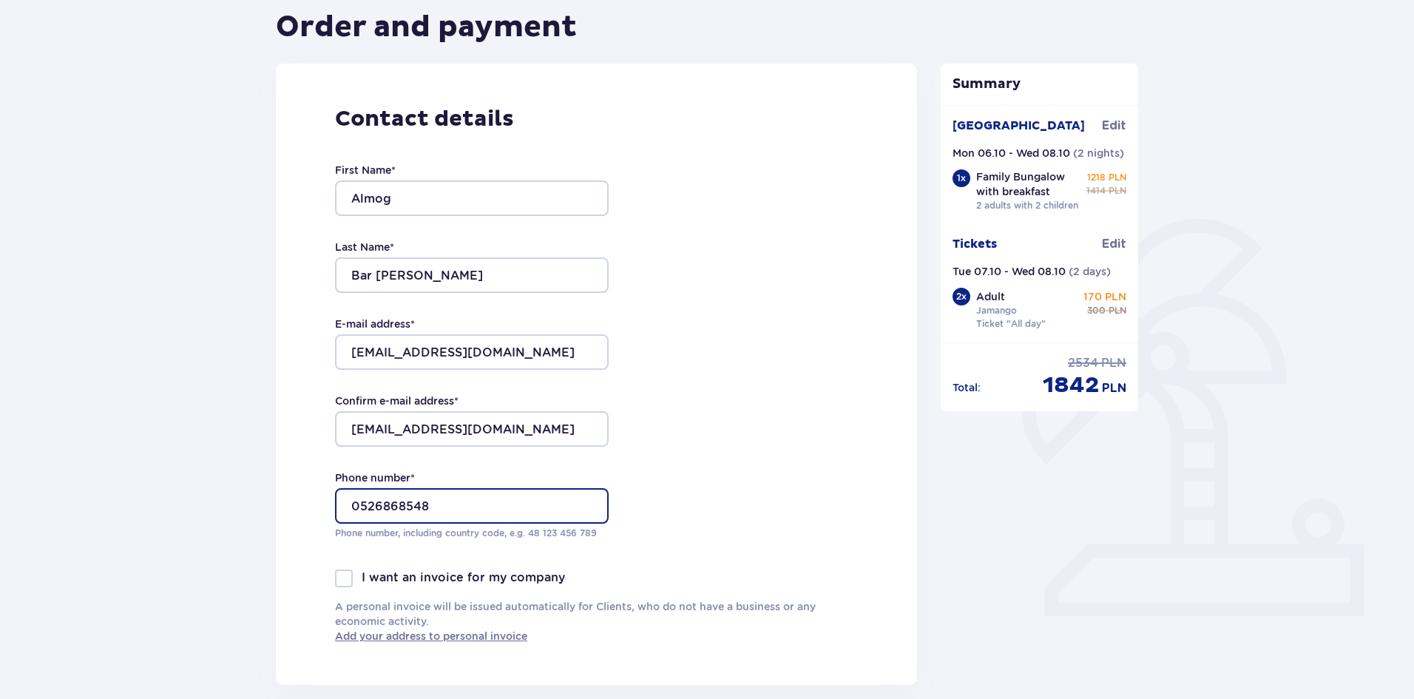
drag, startPoint x: 356, startPoint y: 504, endPoint x: 347, endPoint y: 504, distance: 8.9
click at [347, 504] on input "0526868548" at bounding box center [472, 506] width 274 height 36
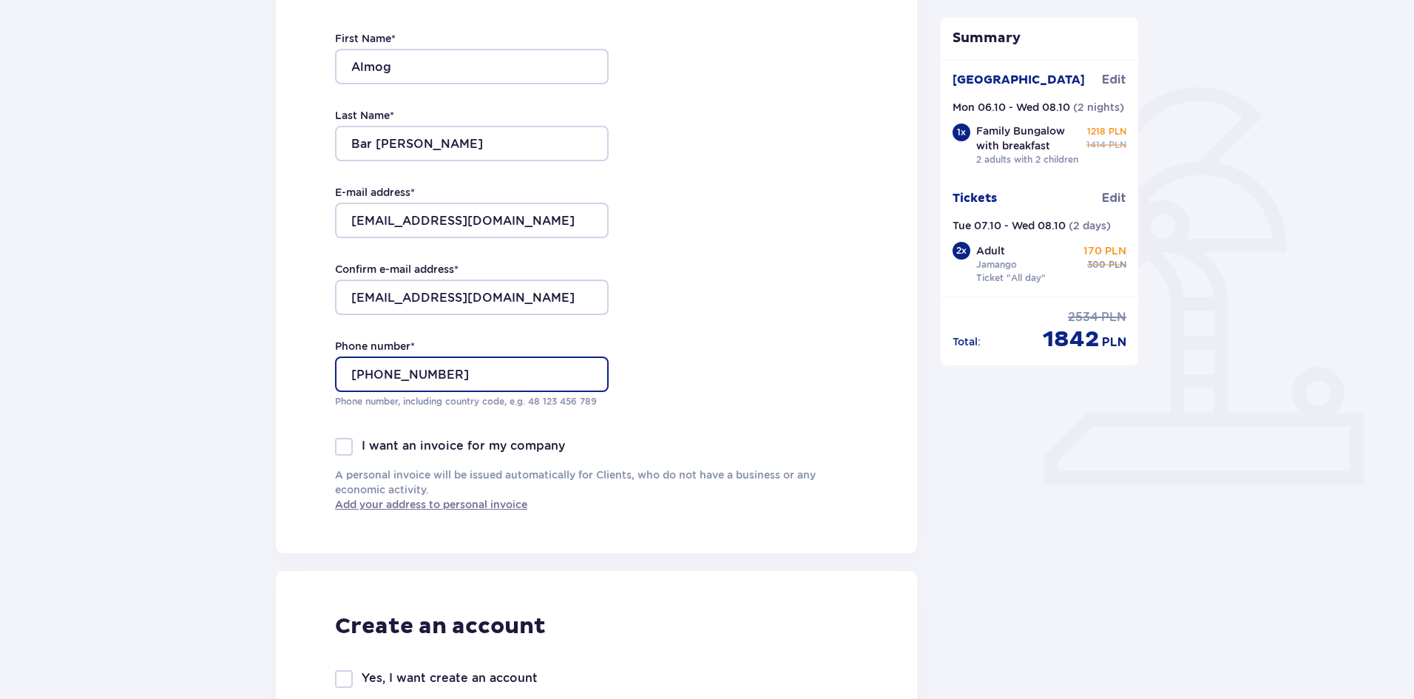
scroll to position [518, 0]
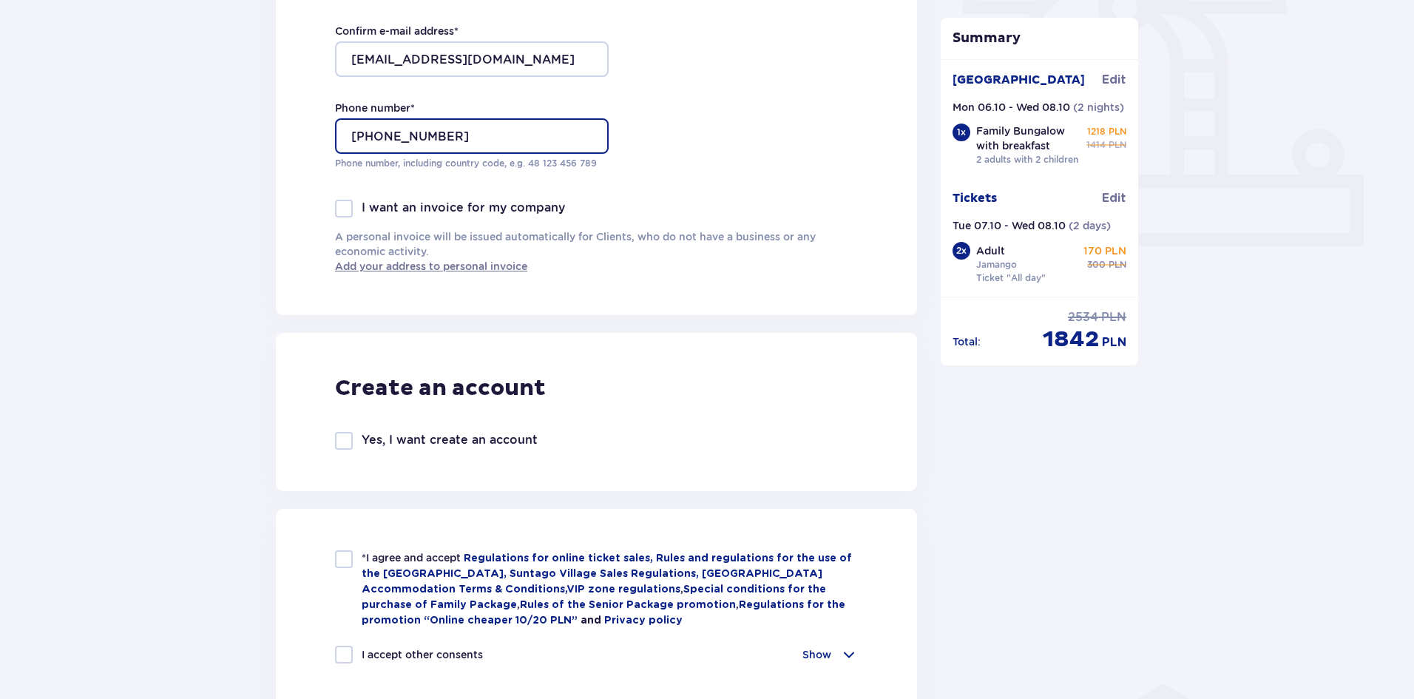
type input "+972526868548"
click at [348, 561] on div at bounding box center [344, 559] width 18 height 18
checkbox input "true"
click at [344, 689] on div "*I agree and accept Regulations for online ticket sales, Rules and regulations …" at bounding box center [596, 650] width 523 height 200
click at [345, 650] on div at bounding box center [344, 655] width 18 height 18
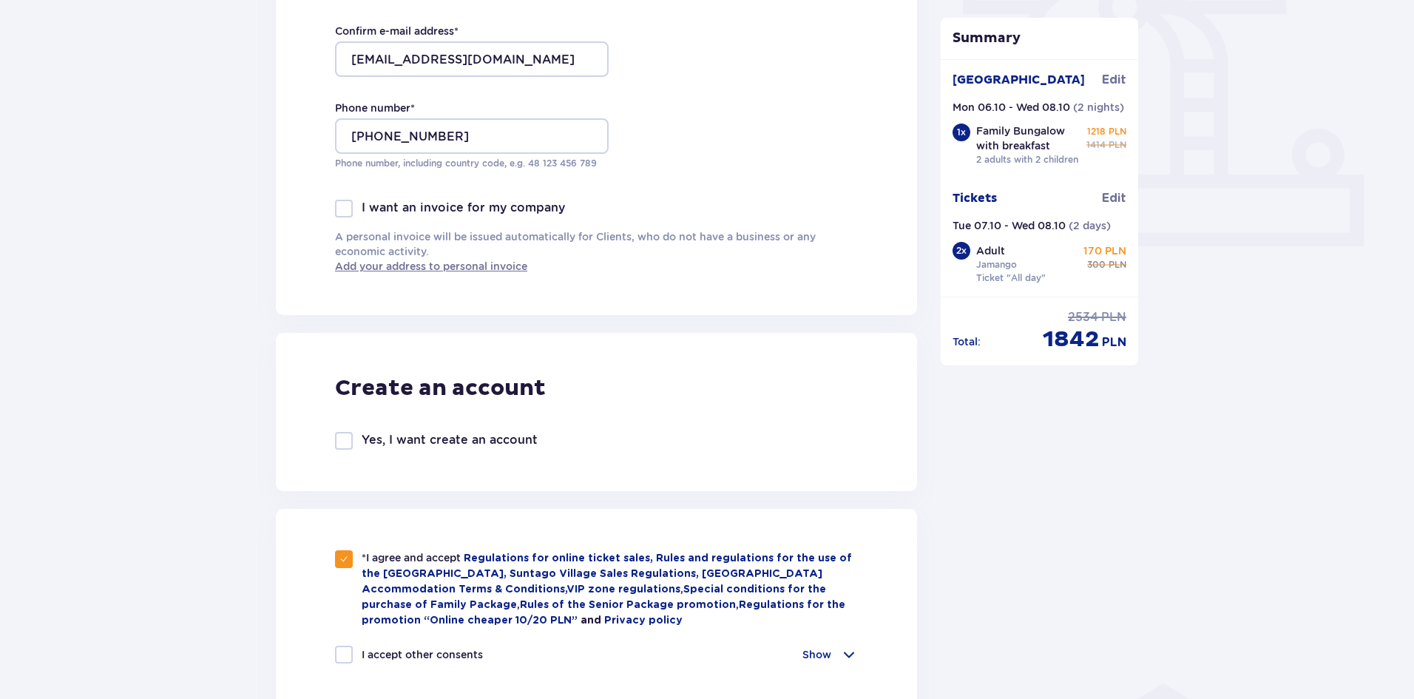
checkbox input "true"
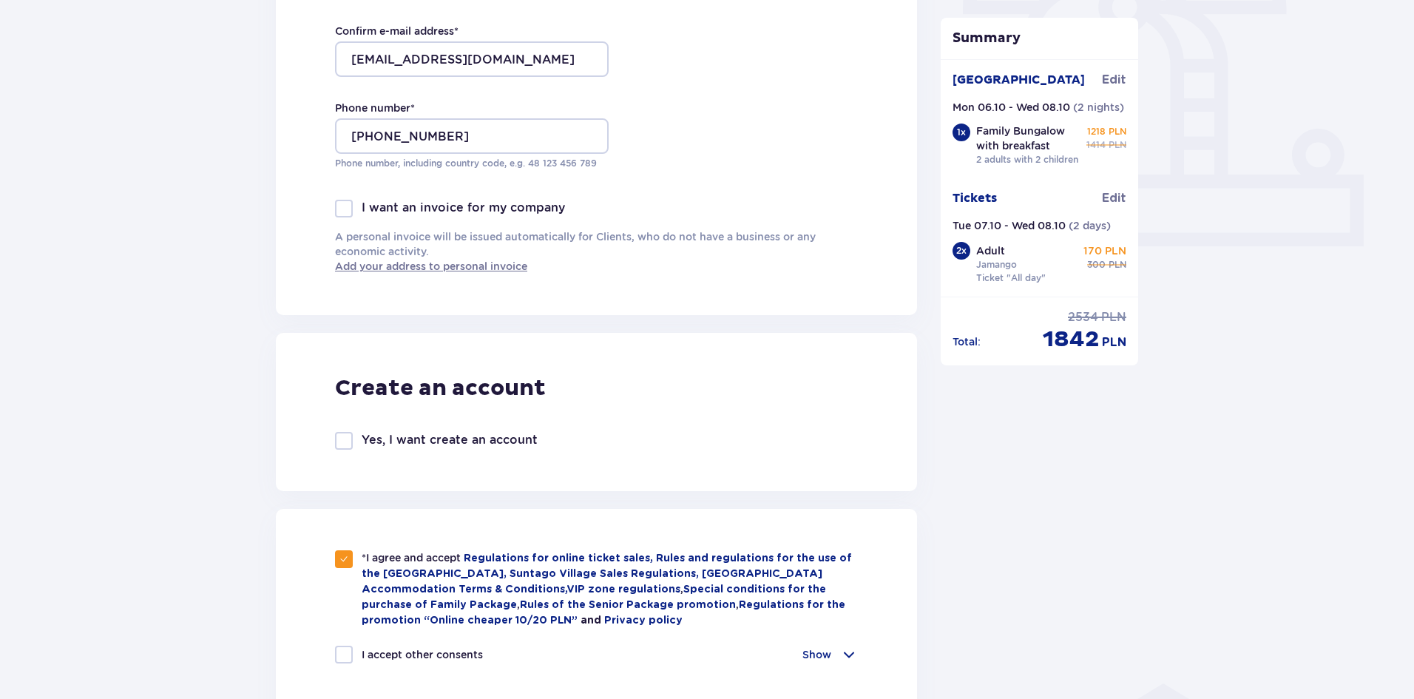
checkbox input "true"
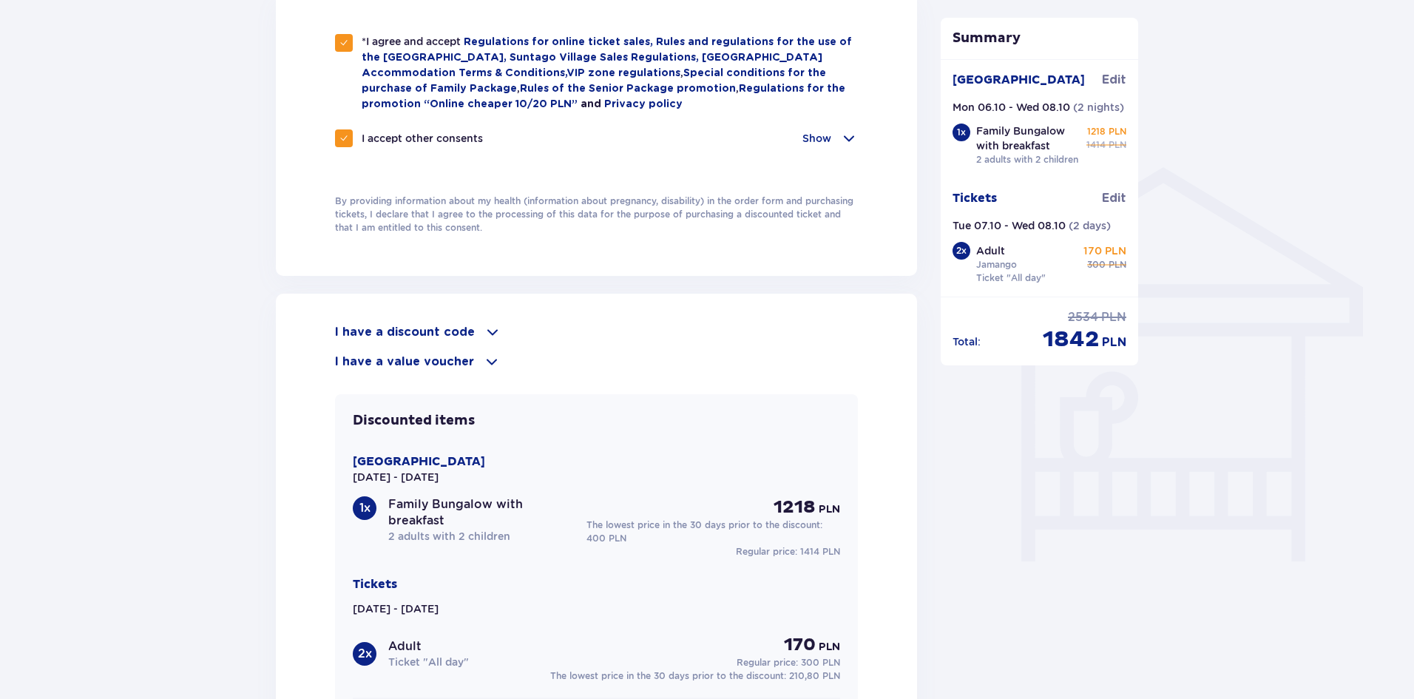
scroll to position [1036, 0]
click at [425, 337] on div "I have a discount code Apply I have a value voucher Apply" at bounding box center [596, 345] width 523 height 47
click at [429, 328] on p "I have a discount code" at bounding box center [405, 331] width 140 height 16
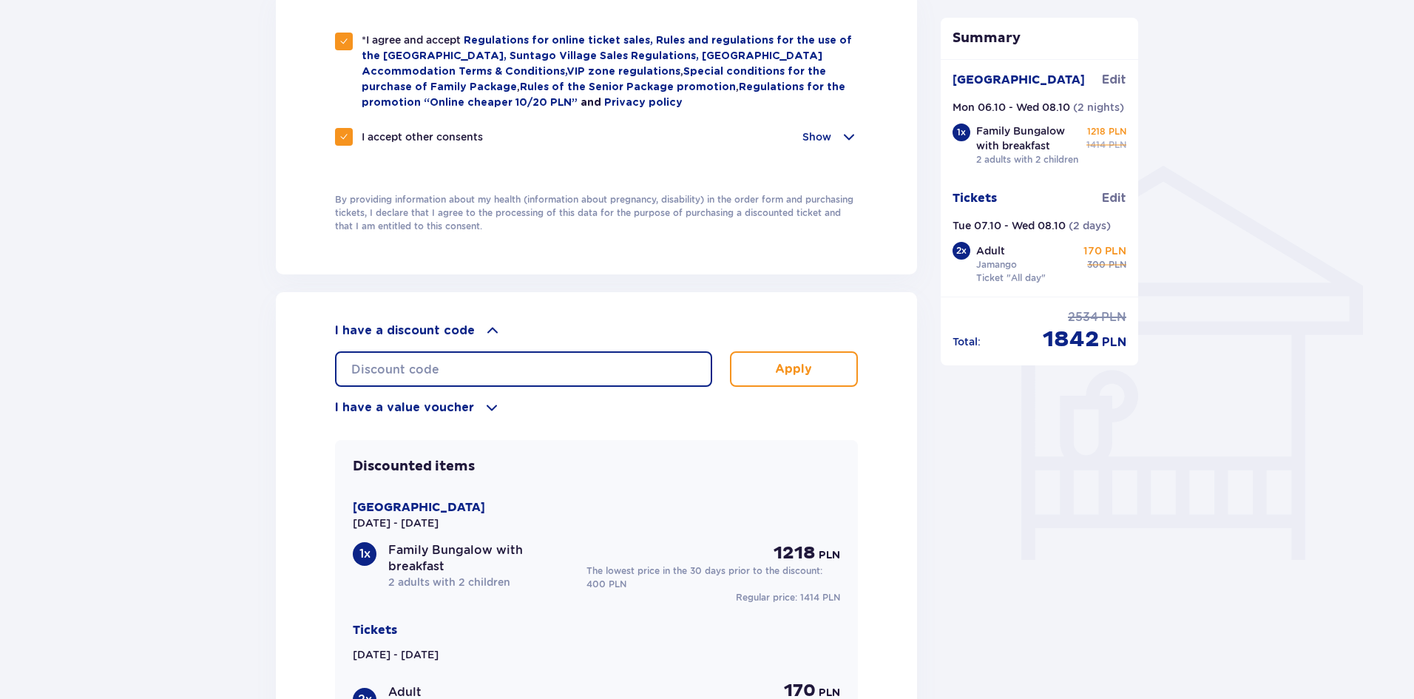
click at [419, 365] on input "text" at bounding box center [523, 369] width 377 height 36
paste input "just 1 PLN per night"
type input "just 1 PLN per night"
click at [805, 368] on p "Apply" at bounding box center [793, 369] width 37 height 16
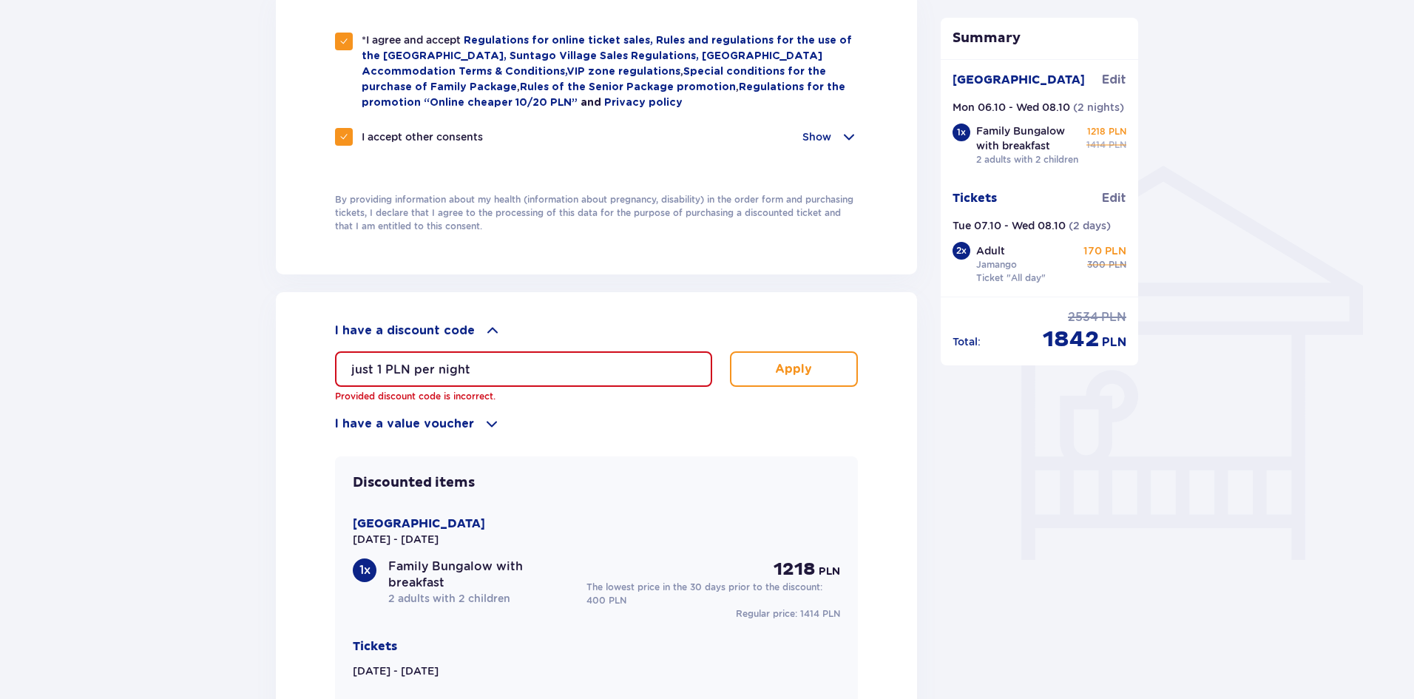
click at [479, 368] on input "just 1 PLN per night" at bounding box center [523, 369] width 377 height 36
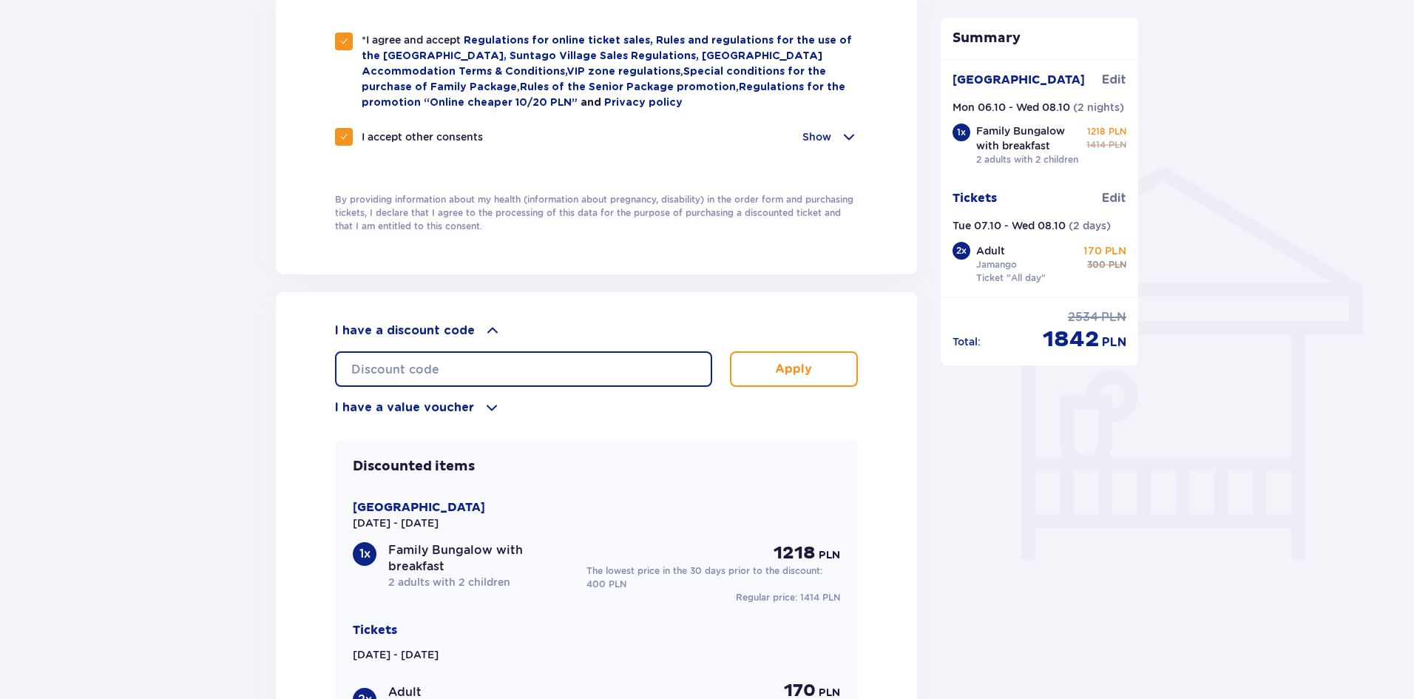
click at [430, 352] on input "text" at bounding box center [523, 369] width 377 height 36
paste input "Little Guest for 1 PLN"
type input "Little Guest for 1 PLN"
click at [758, 367] on button "Apply" at bounding box center [794, 369] width 128 height 36
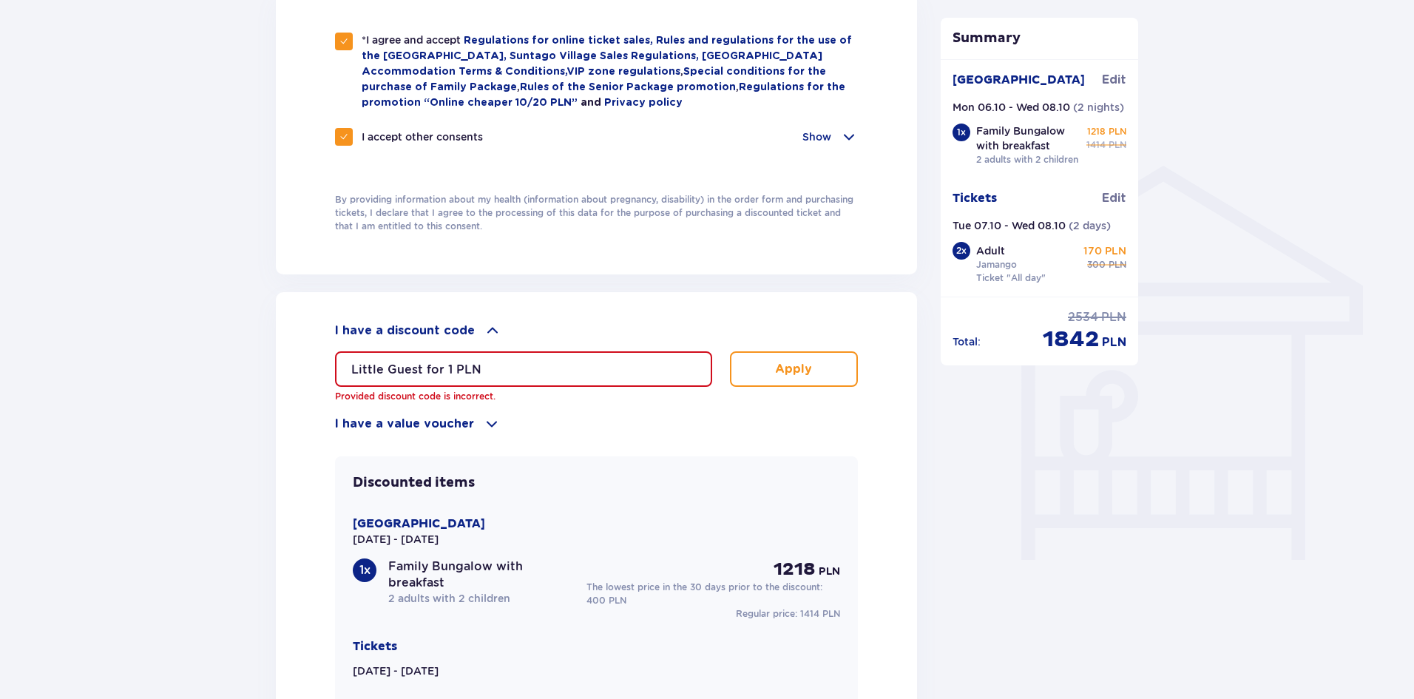
click at [439, 362] on input "Little Guest for 1 PLN" at bounding box center [523, 369] width 377 height 36
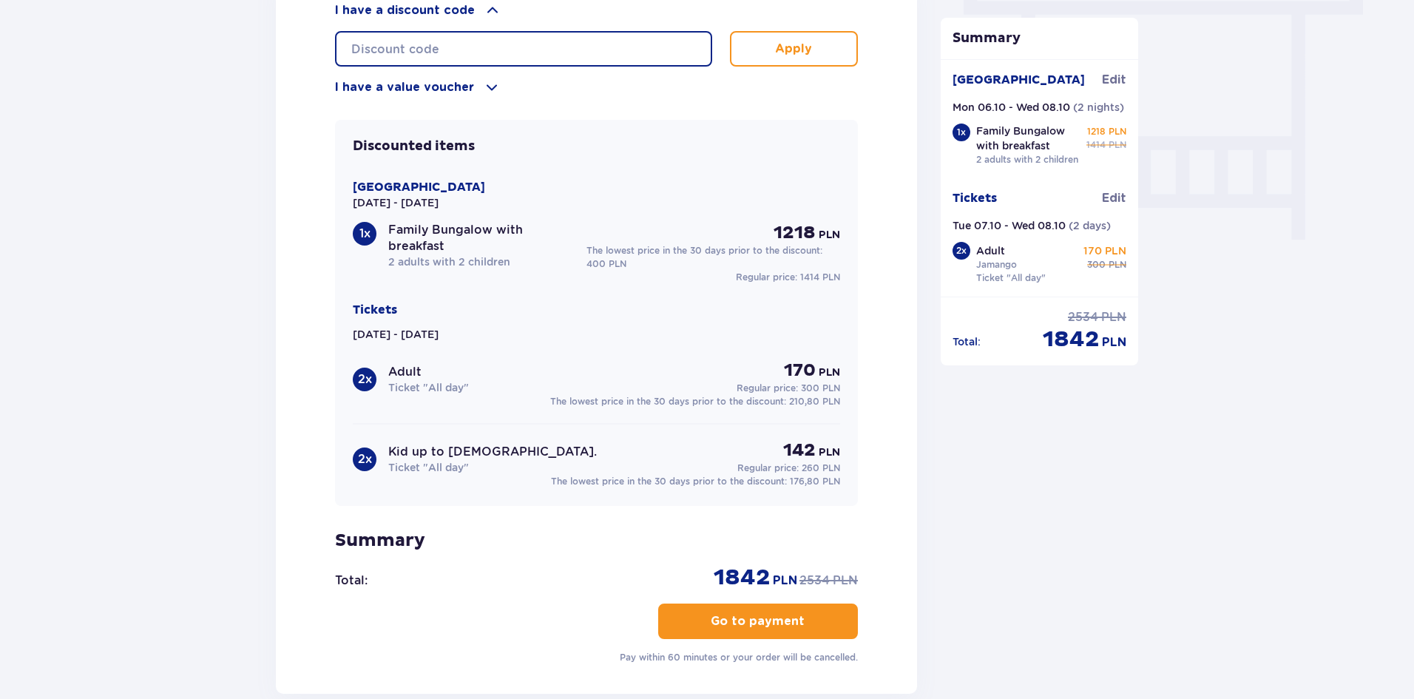
scroll to position [1362, 0]
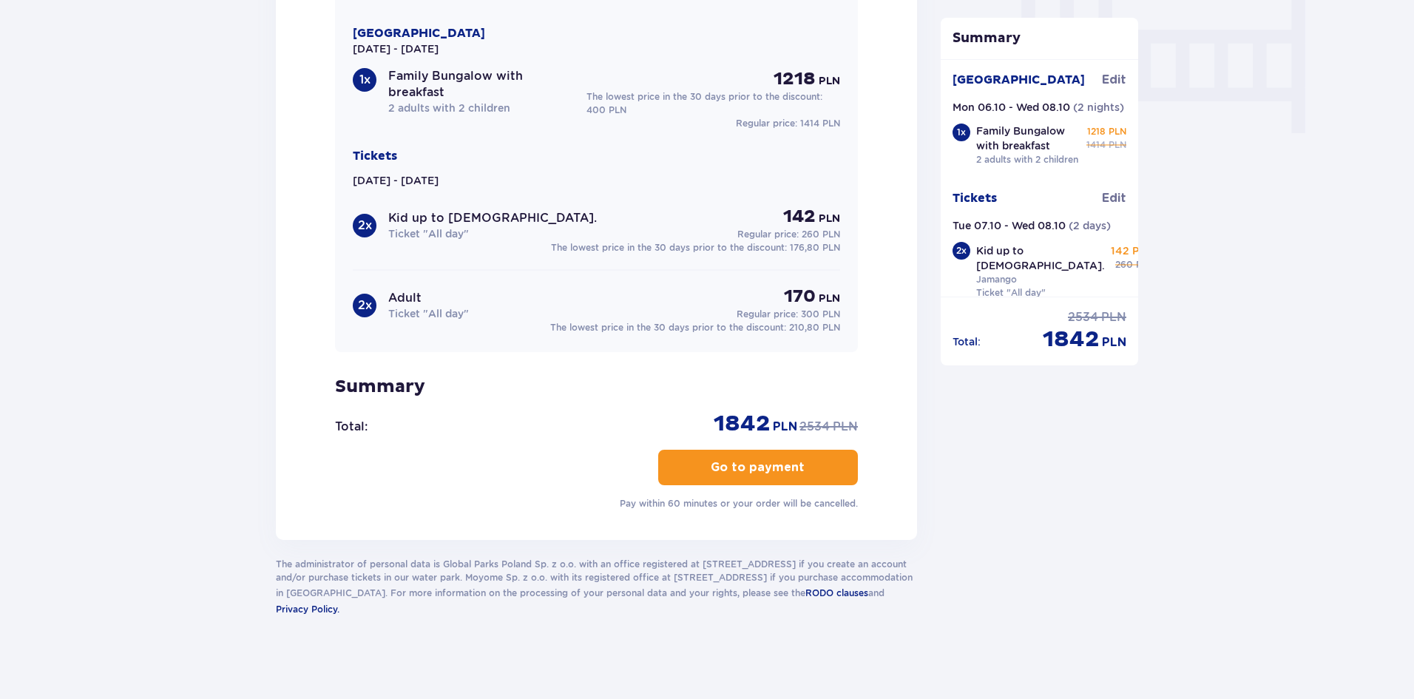
click at [732, 474] on button "Go to payment" at bounding box center [758, 468] width 200 height 36
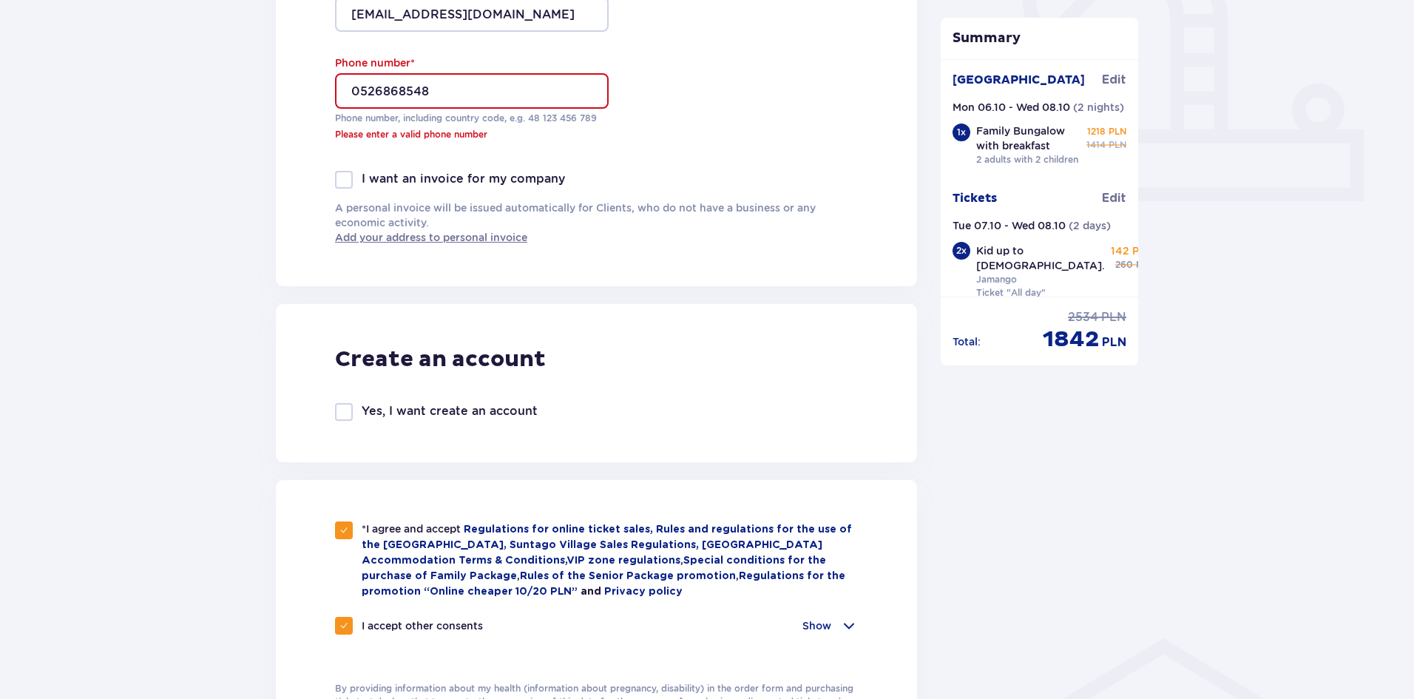
scroll to position [562, 0]
click at [353, 91] on input "0526868548" at bounding box center [472, 92] width 274 height 36
click at [355, 92] on input "0526868548" at bounding box center [472, 92] width 274 height 36
drag, startPoint x: 361, startPoint y: 92, endPoint x: 351, endPoint y: 95, distance: 9.9
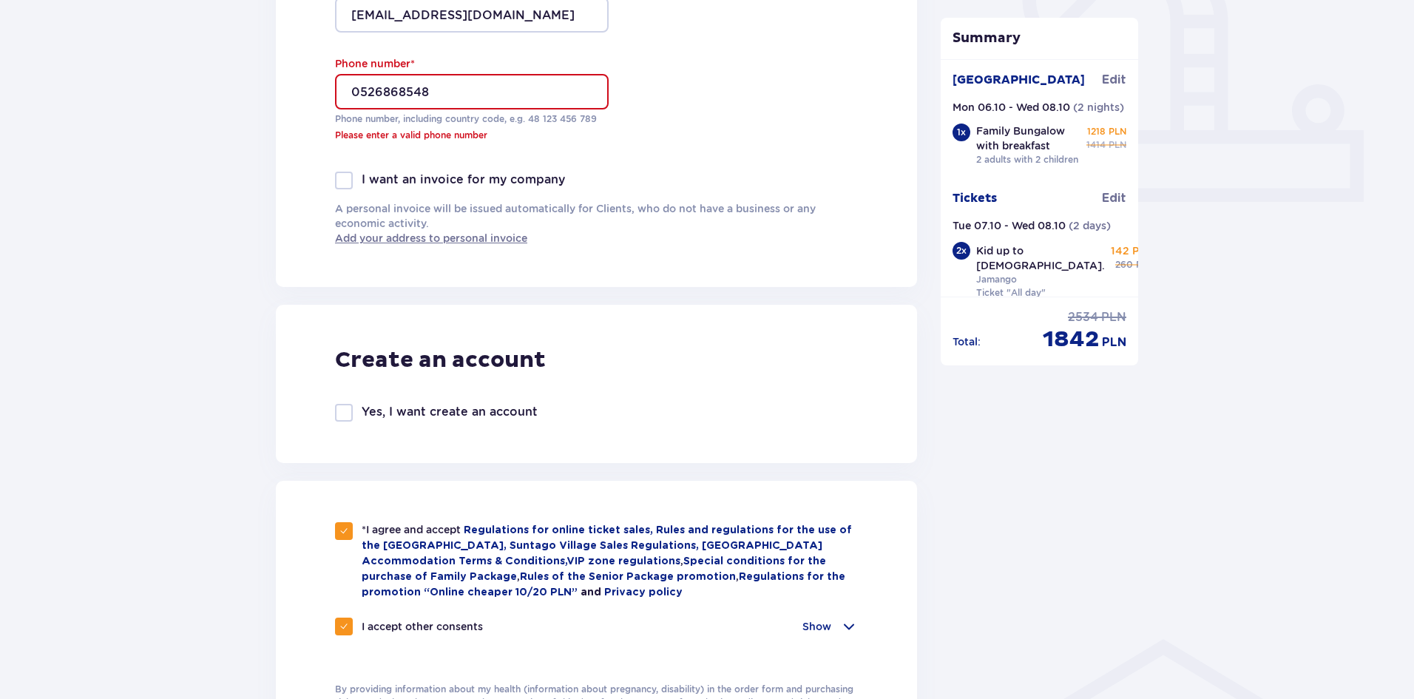
click at [351, 95] on input "0526868548" at bounding box center [472, 92] width 274 height 36
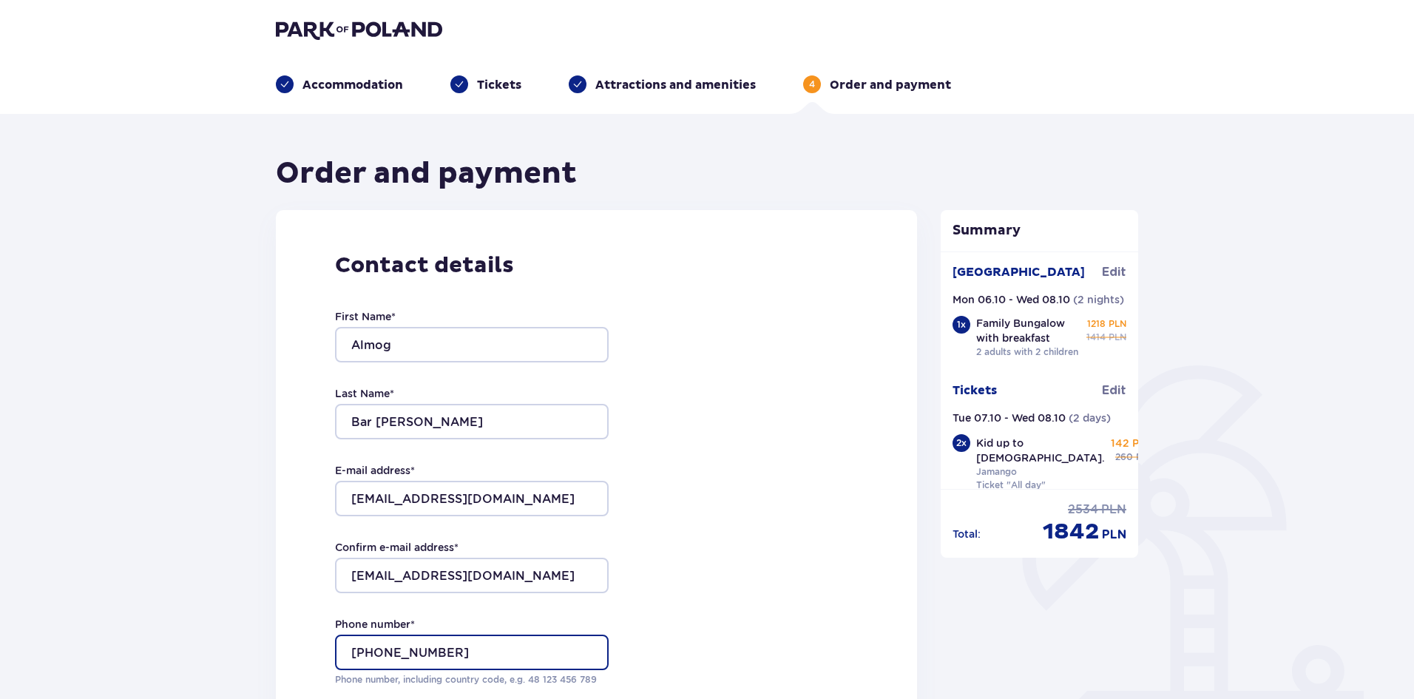
scroll to position [0, 0]
type input "[PHONE_NUMBER]"
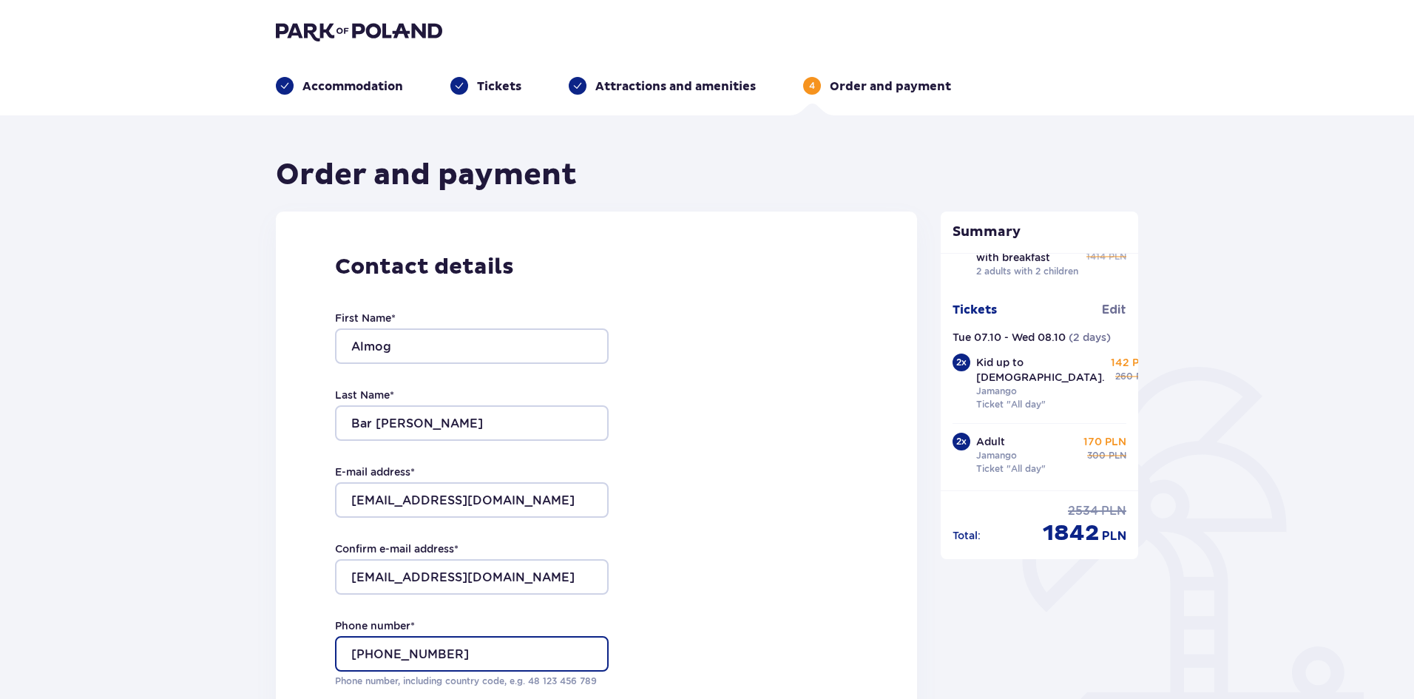
scroll to position [95, 0]
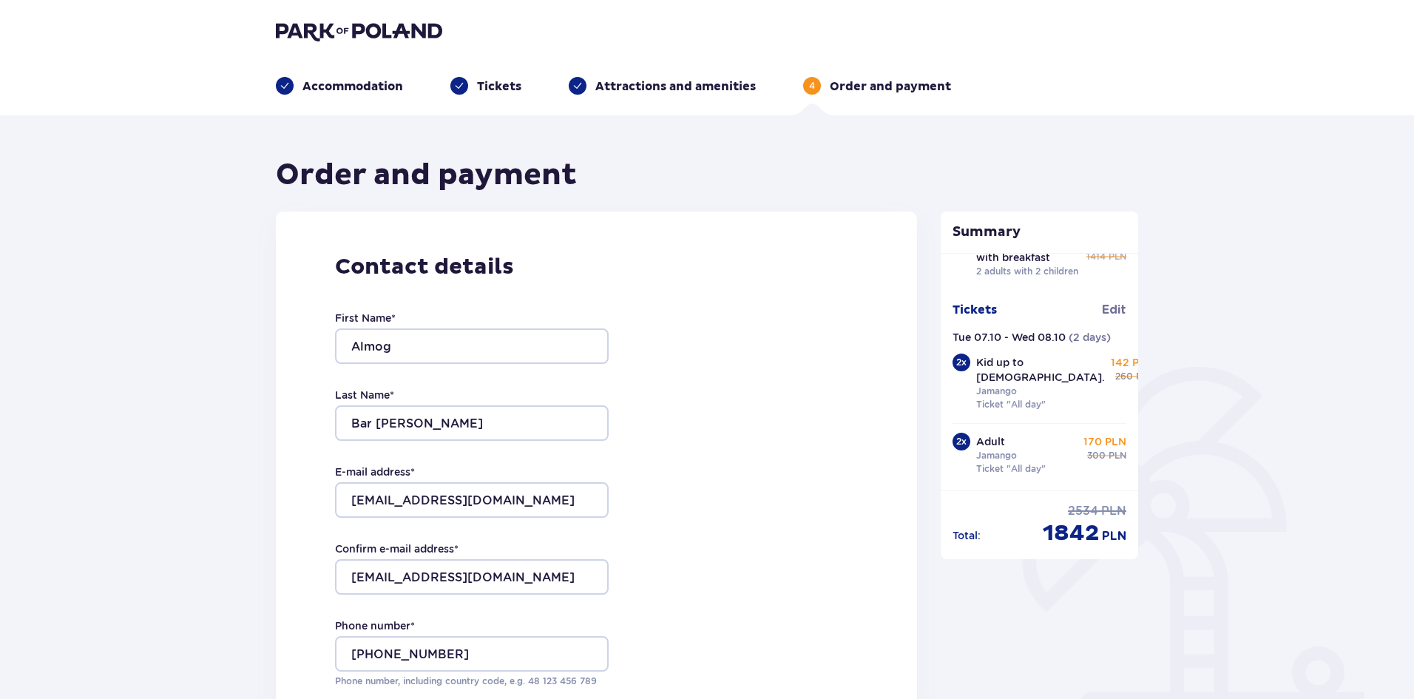
click at [337, 30] on img at bounding box center [359, 31] width 166 height 21
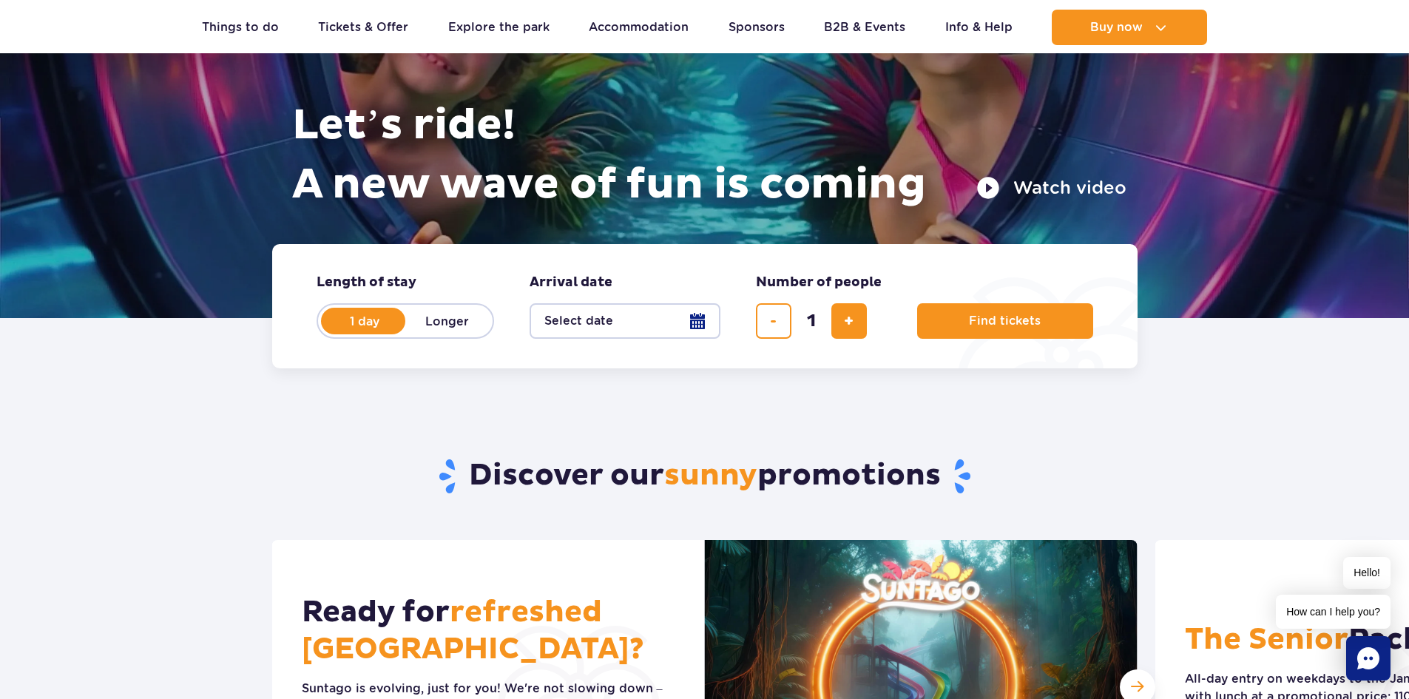
scroll to position [148, 0]
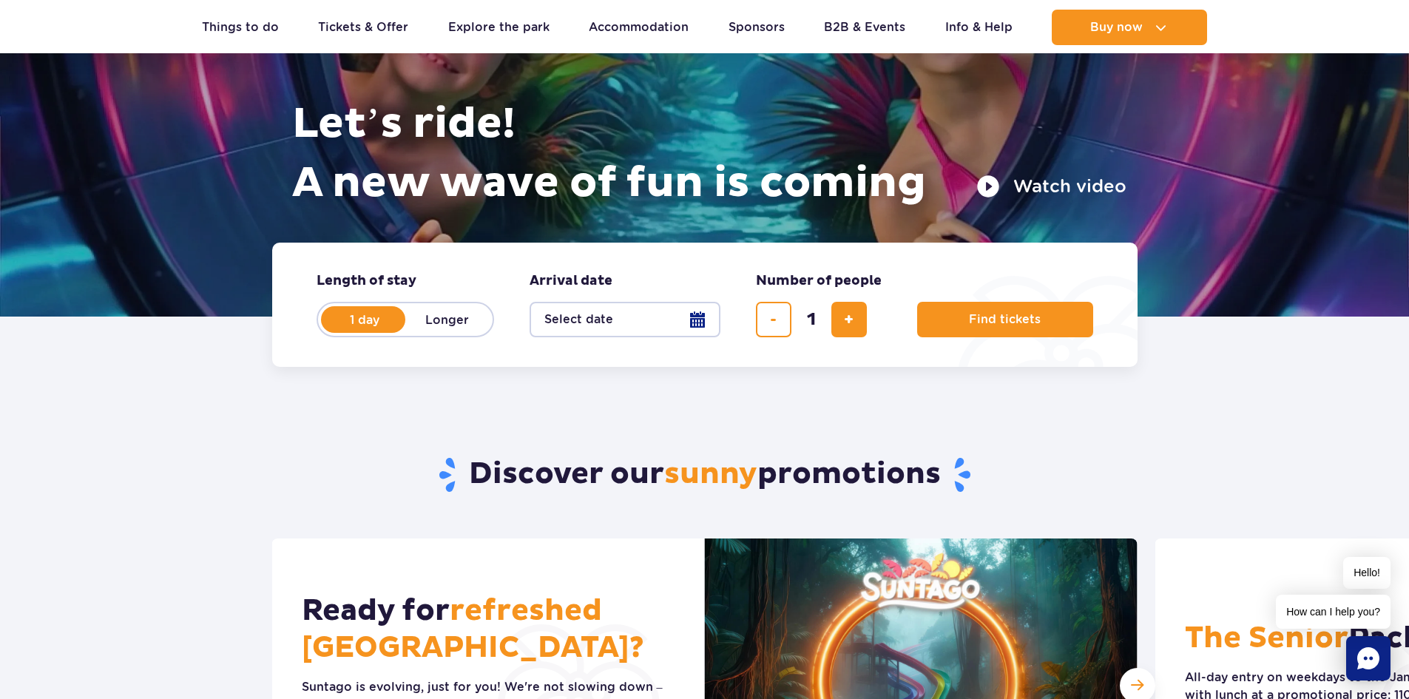
click at [436, 317] on label "Longer" at bounding box center [447, 319] width 84 height 31
click at [422, 332] on input "Longer" at bounding box center [413, 333] width 16 height 3
radio input "false"
radio input "true"
click at [582, 317] on button "Select date" at bounding box center [625, 320] width 191 height 36
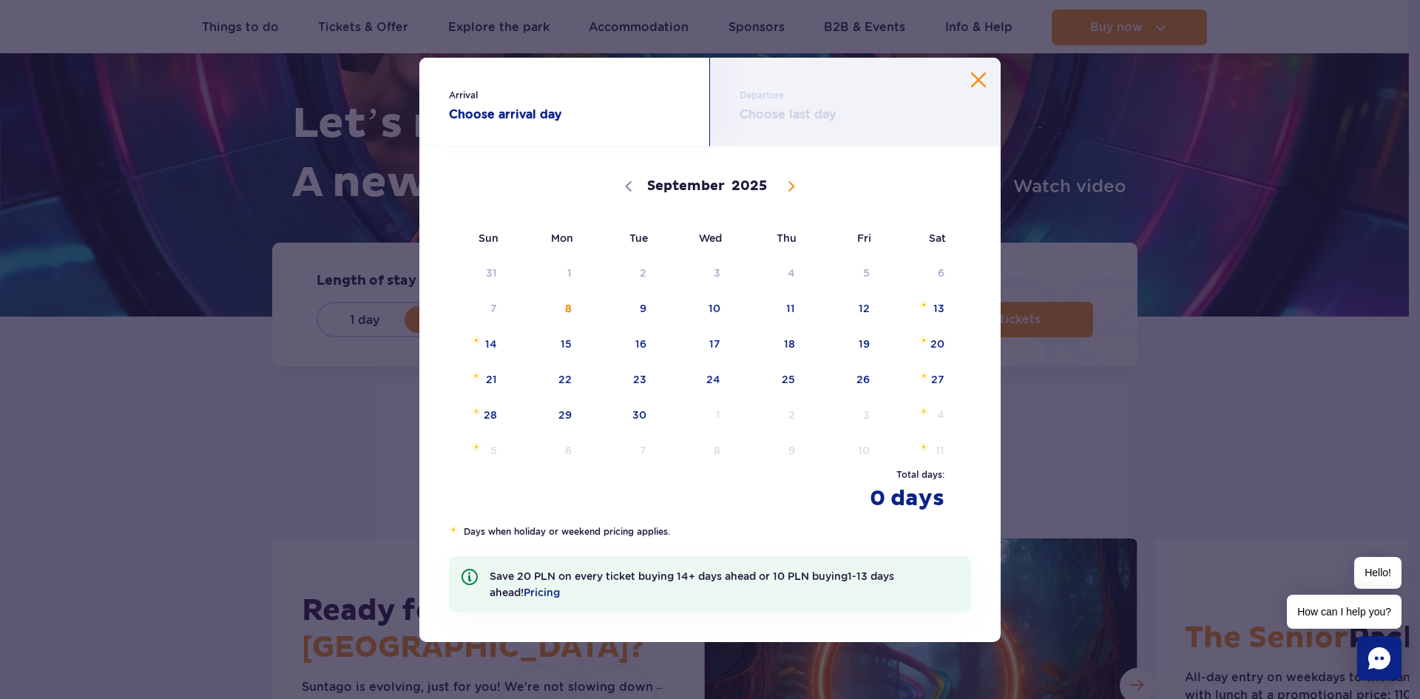
click at [792, 183] on icon at bounding box center [791, 186] width 10 height 10
select select "9"
click at [552, 309] on span "6" at bounding box center [546, 308] width 75 height 34
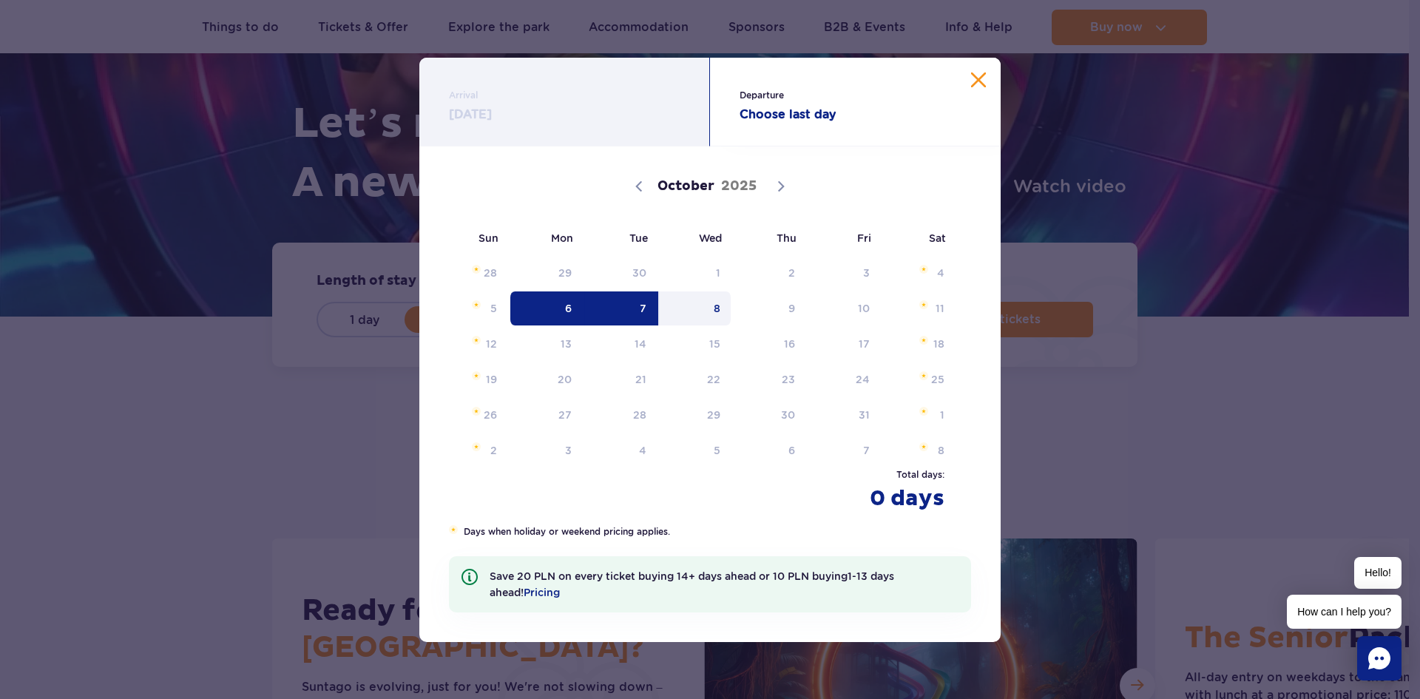
click at [721, 307] on span "8" at bounding box center [695, 308] width 75 height 34
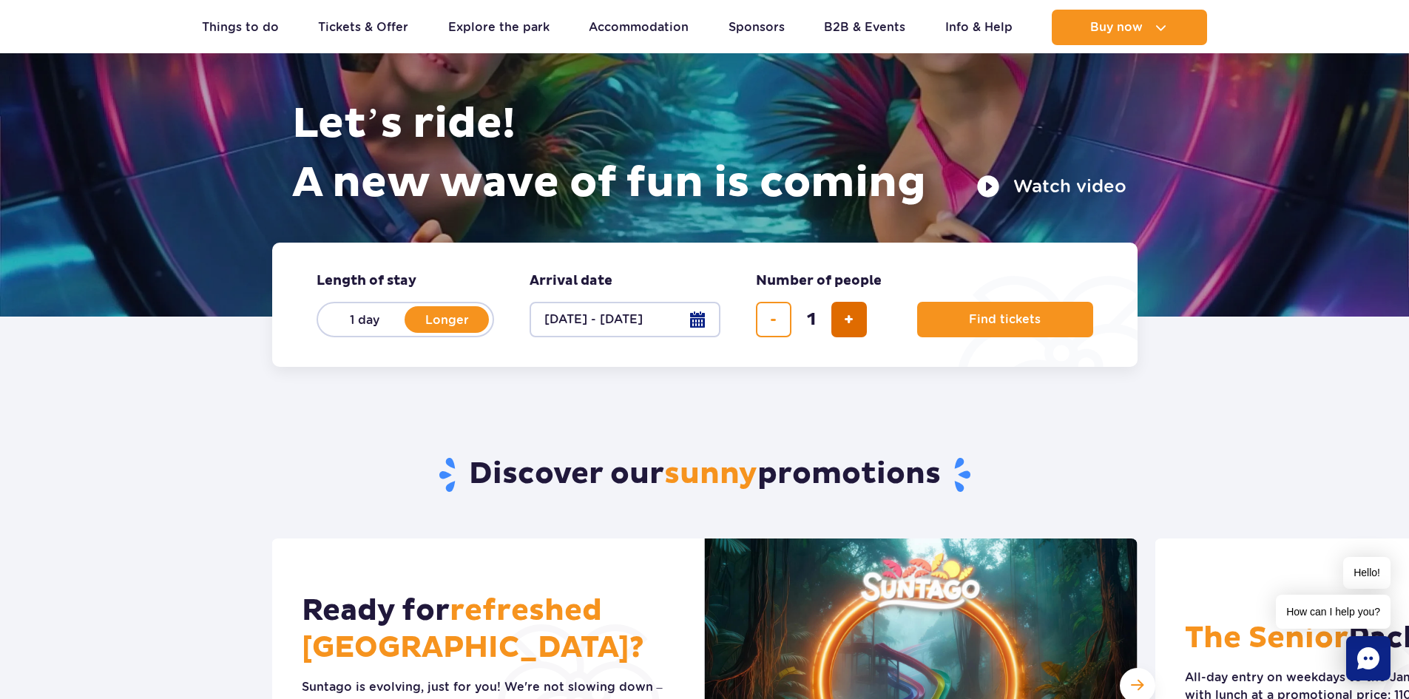
click at [848, 320] on span "add ticket" at bounding box center [849, 320] width 10 height 0
type input "2"
click at [1002, 320] on span "Find tickets" at bounding box center [999, 319] width 72 height 13
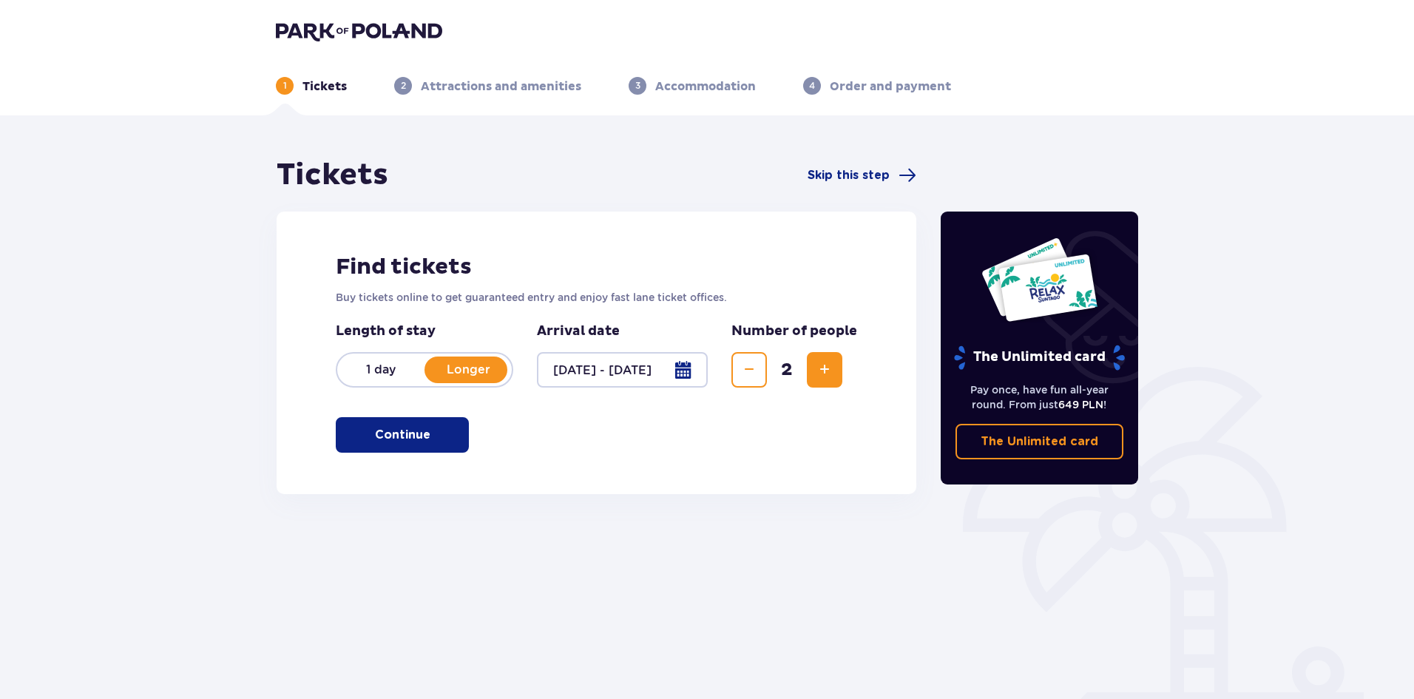
click at [394, 439] on p "Continue" at bounding box center [402, 435] width 55 height 16
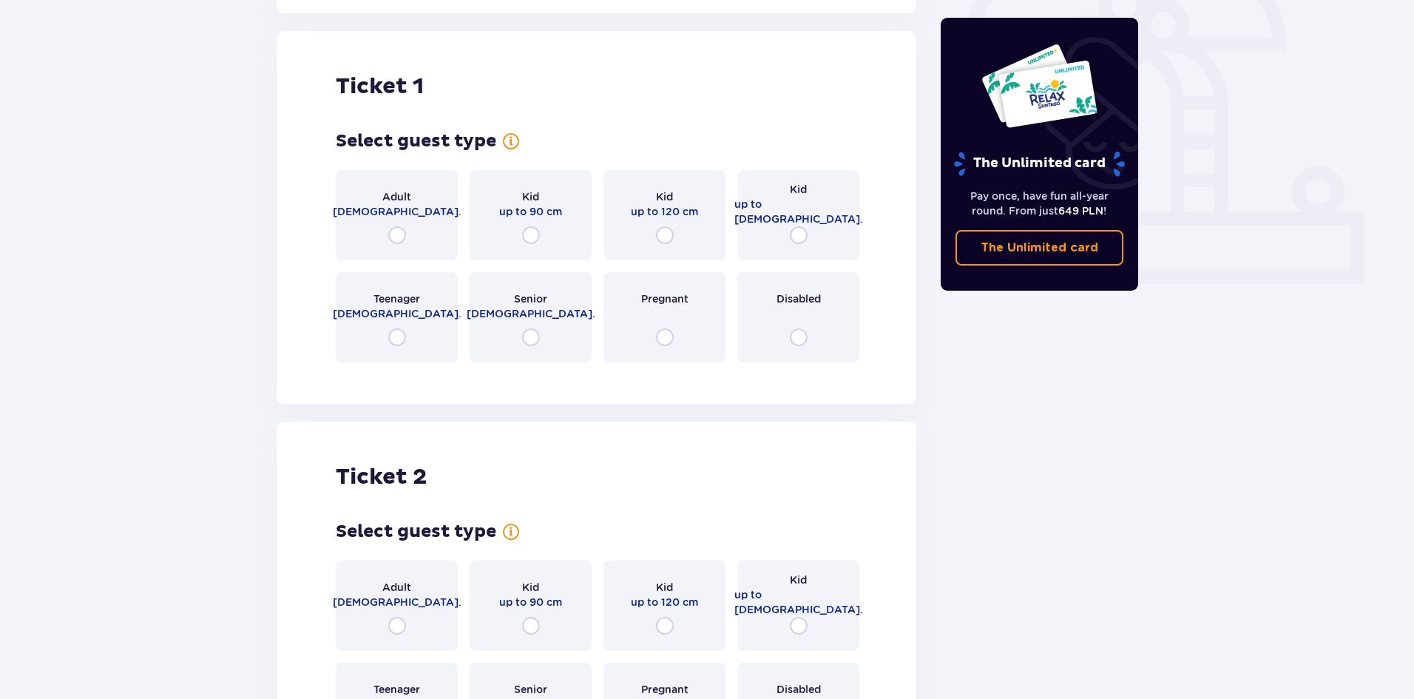
scroll to position [494, 0]
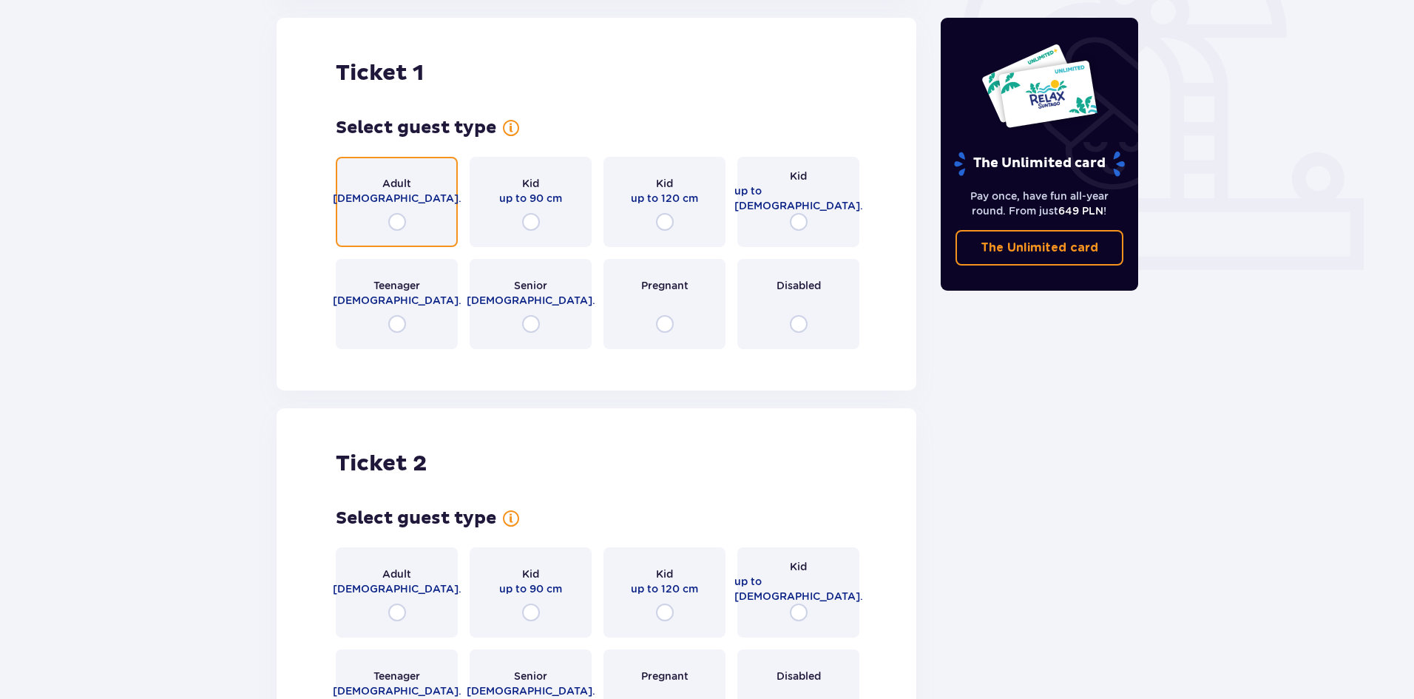
click at [403, 217] on input "radio" at bounding box center [397, 222] width 18 height 18
radio input "true"
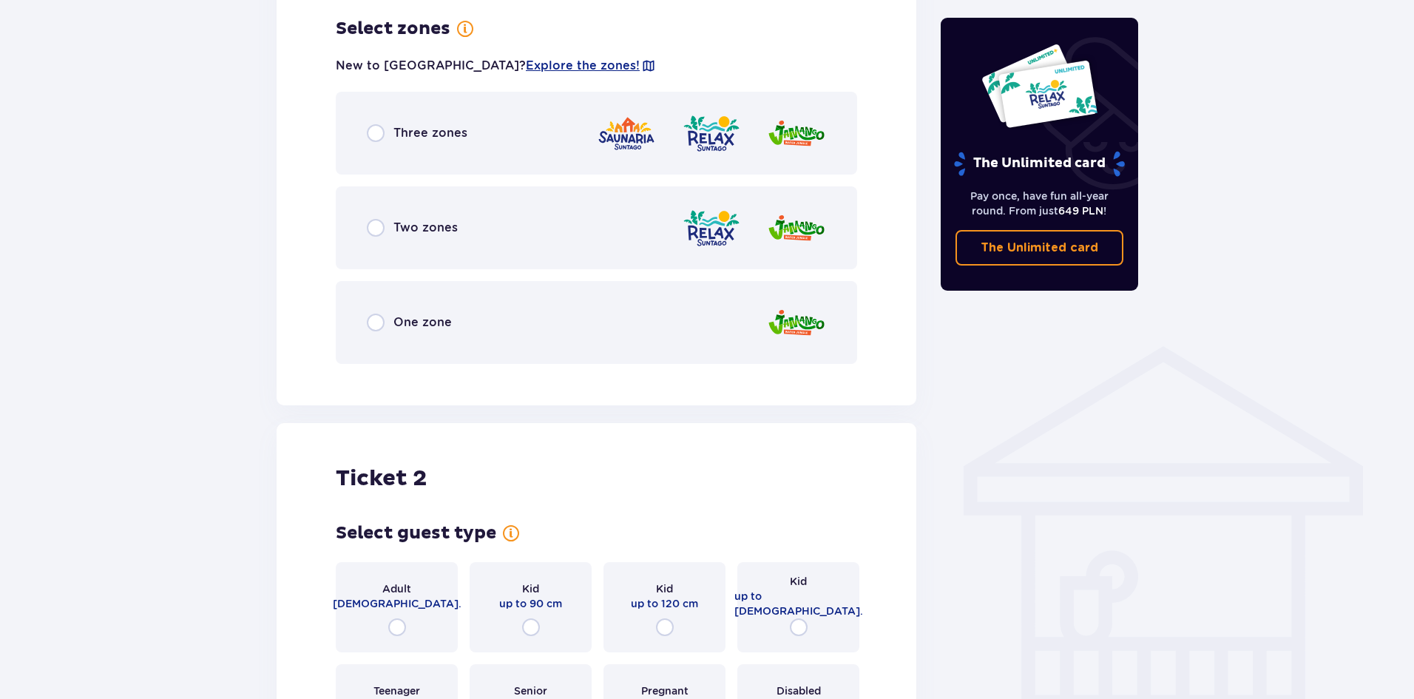
click at [439, 298] on div "One zone" at bounding box center [597, 322] width 522 height 83
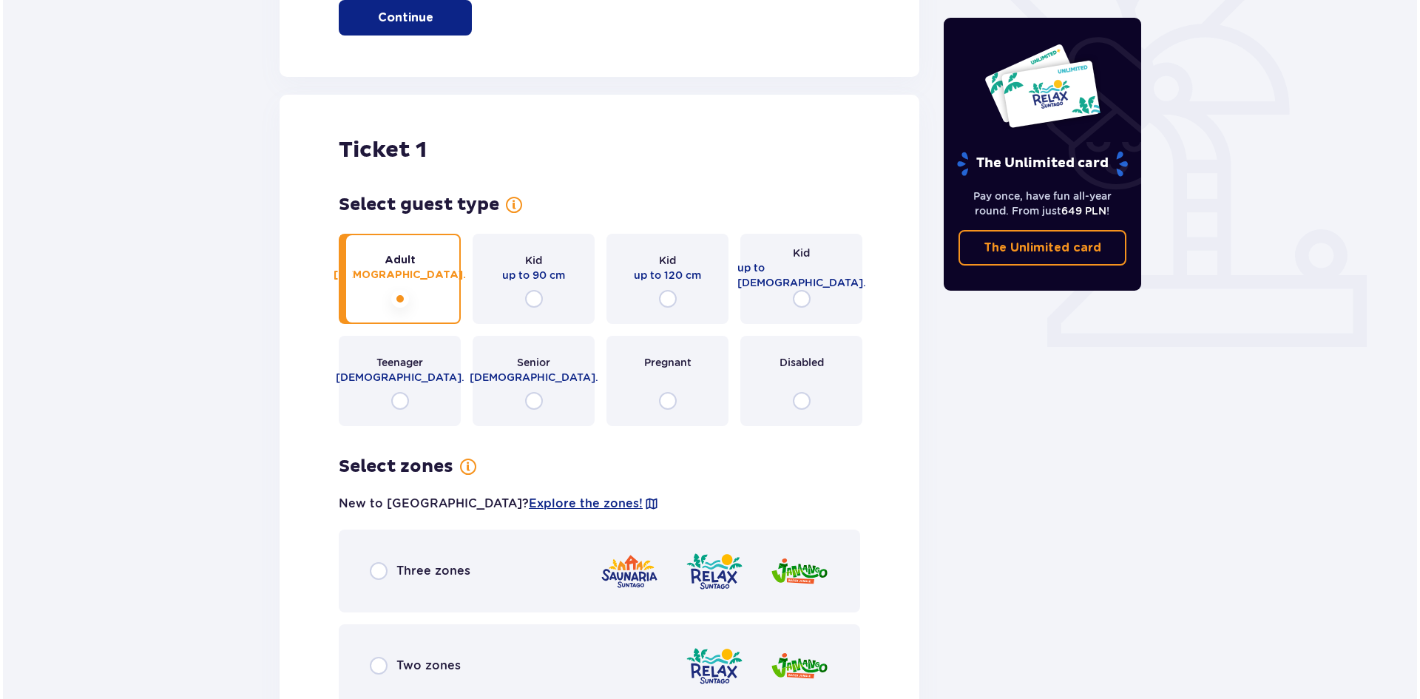
scroll to position [121, 0]
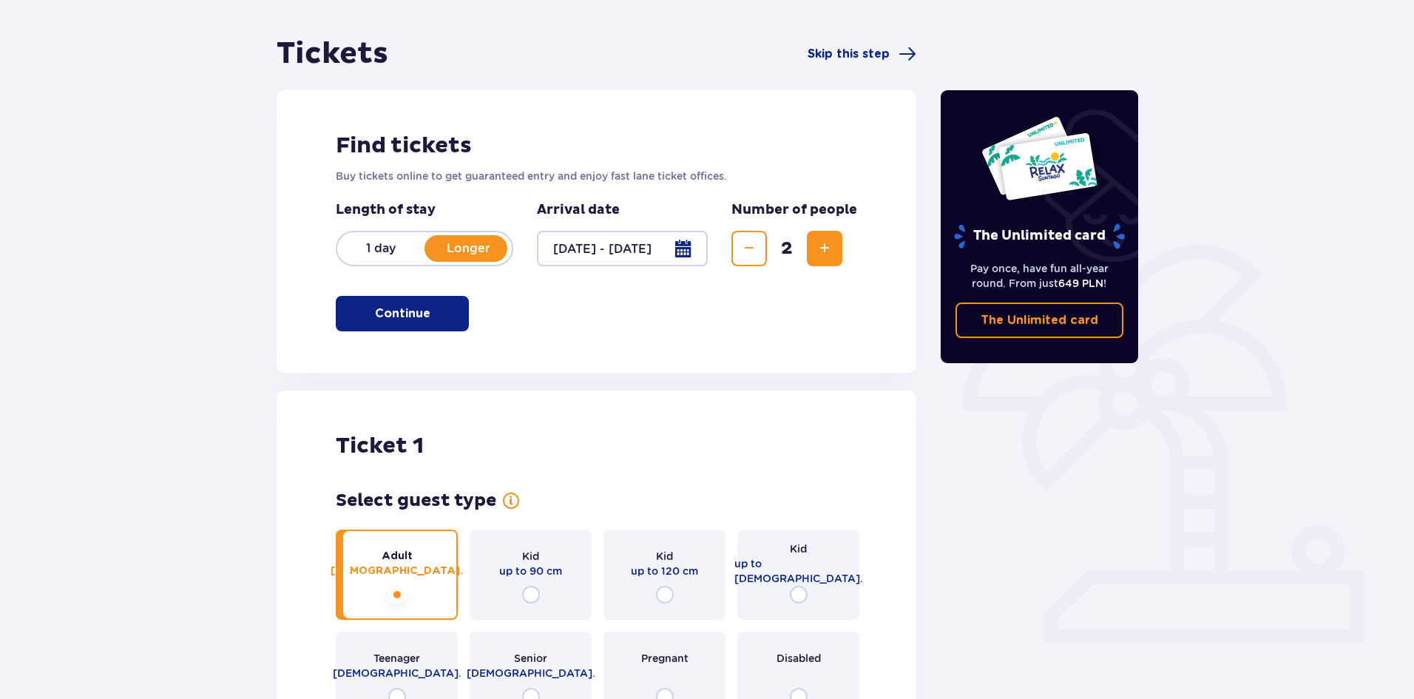
click at [594, 253] on div at bounding box center [622, 249] width 171 height 36
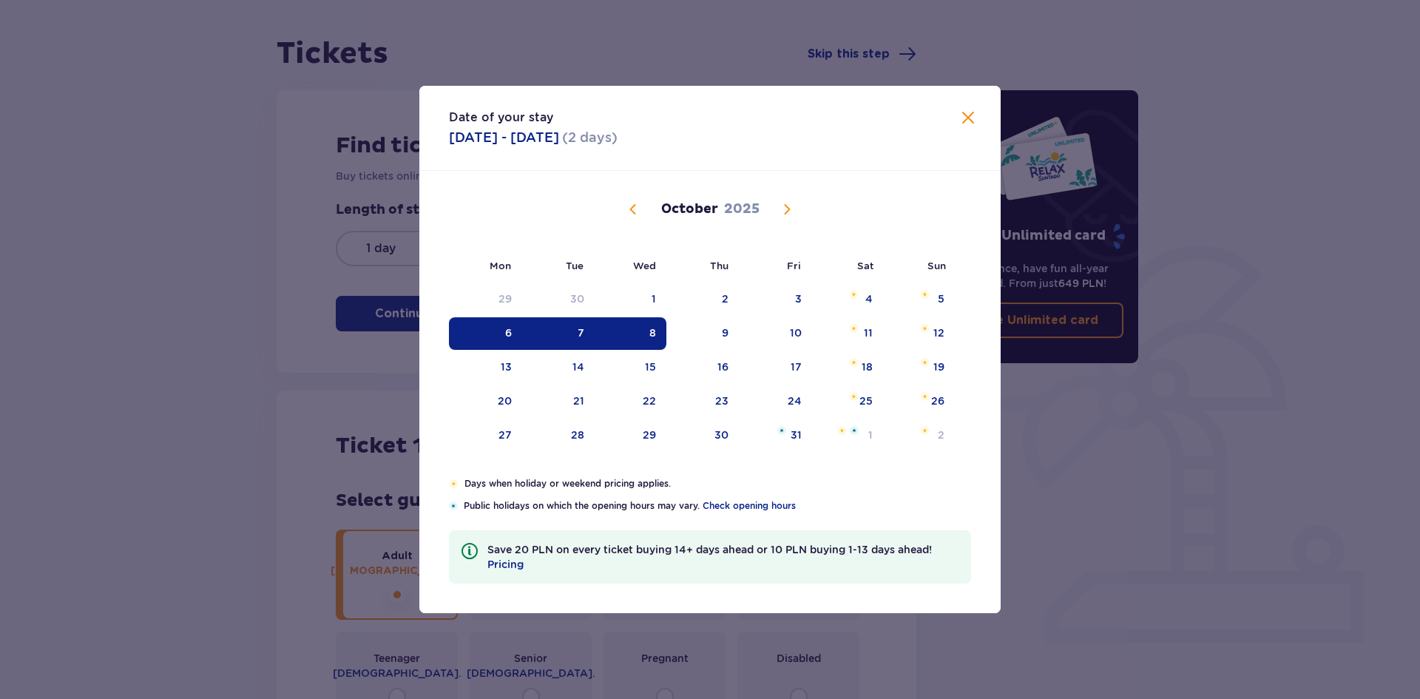
click at [577, 340] on div "7" at bounding box center [558, 333] width 73 height 33
click at [638, 337] on div "8" at bounding box center [631, 333] width 72 height 33
type input "[DATE] - [DATE]"
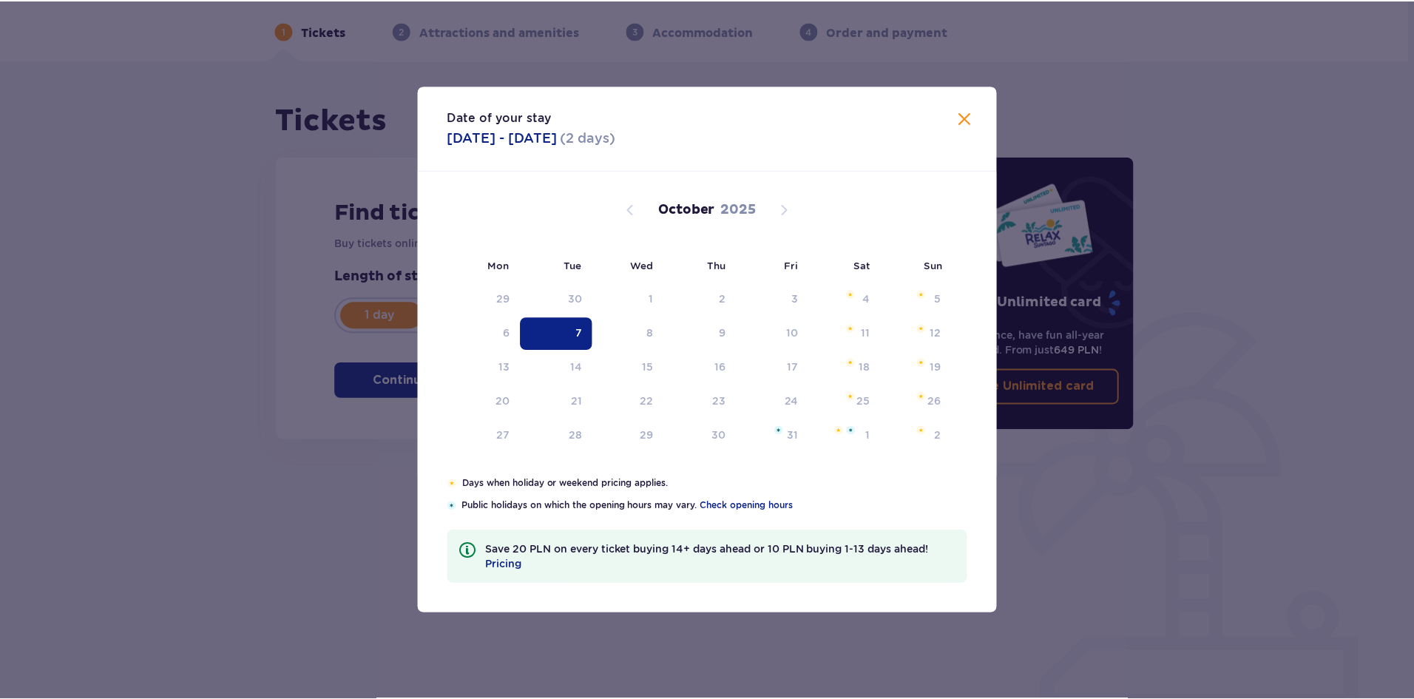
scroll to position [55, 0]
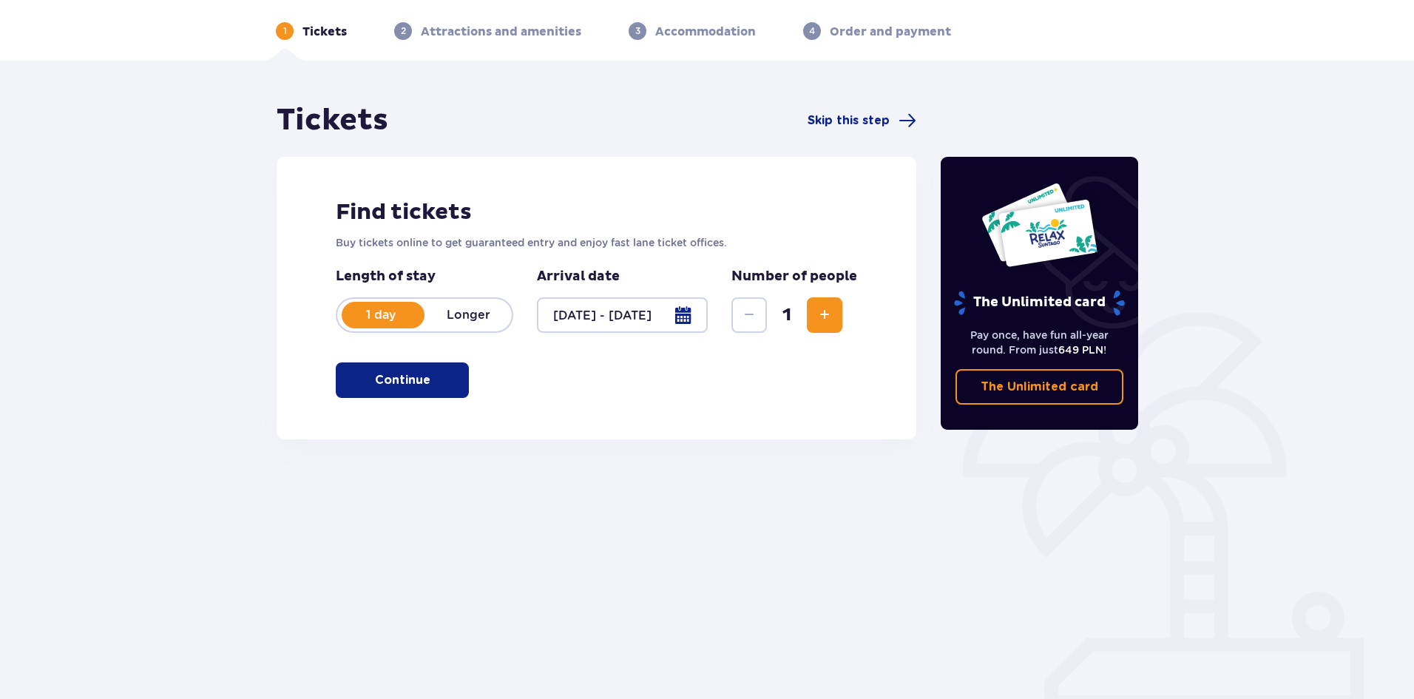
click at [799, 313] on span "1" at bounding box center [787, 315] width 34 height 22
click at [823, 314] on span "Increase" at bounding box center [825, 315] width 18 height 18
click at [397, 379] on p "Continue" at bounding box center [402, 380] width 55 height 16
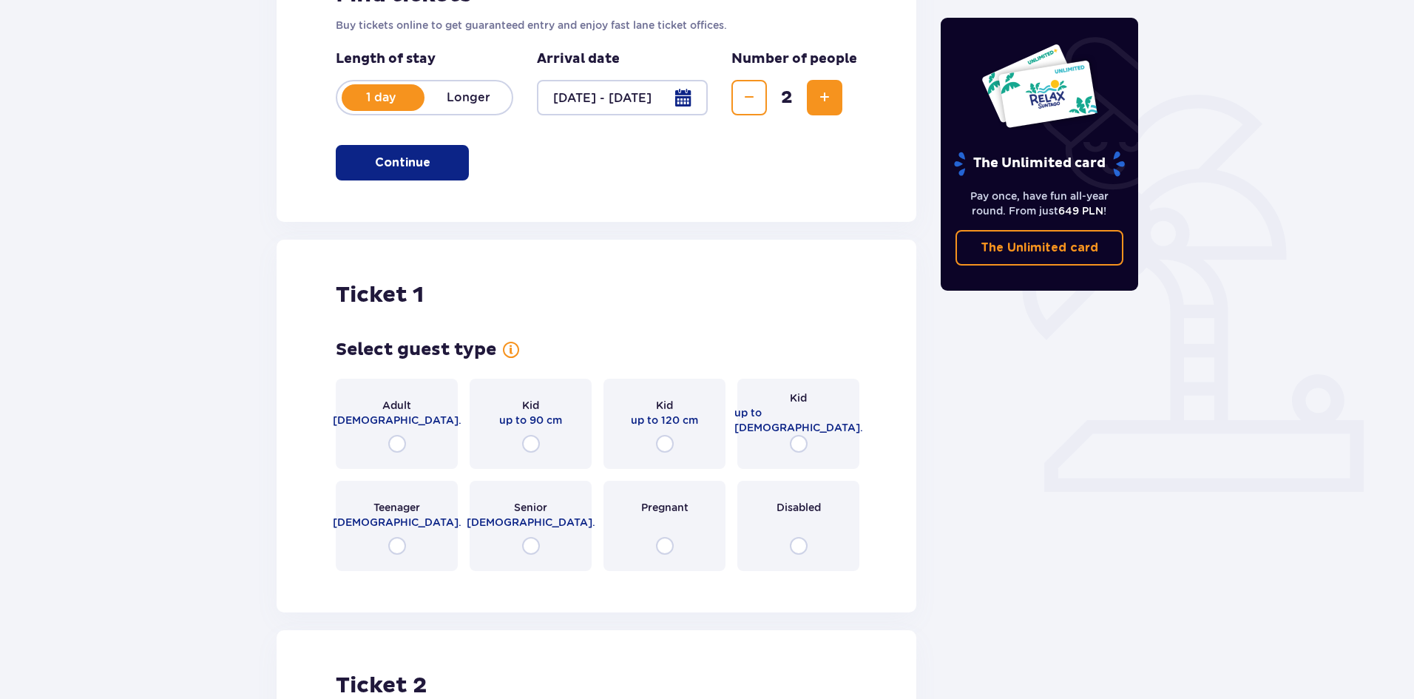
click at [453, 95] on p "Longer" at bounding box center [468, 98] width 87 height 16
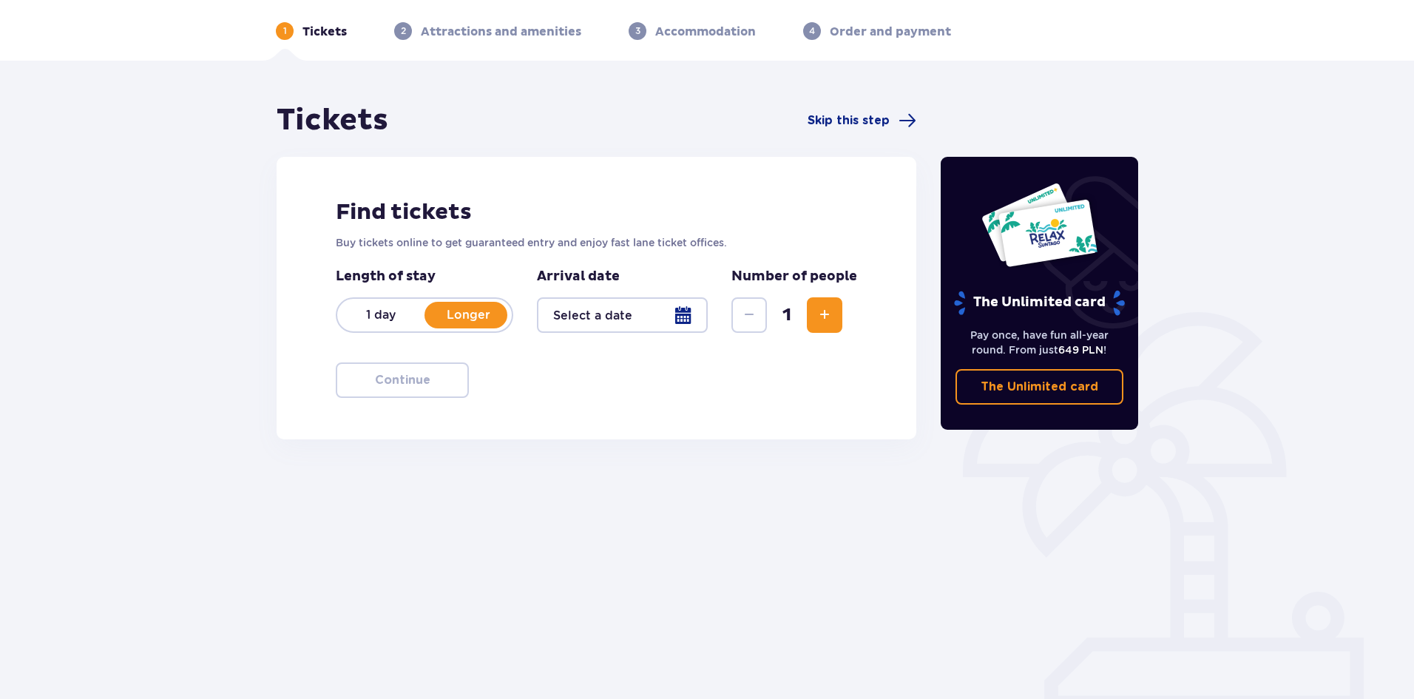
scroll to position [55, 0]
click at [621, 304] on div at bounding box center [622, 315] width 171 height 36
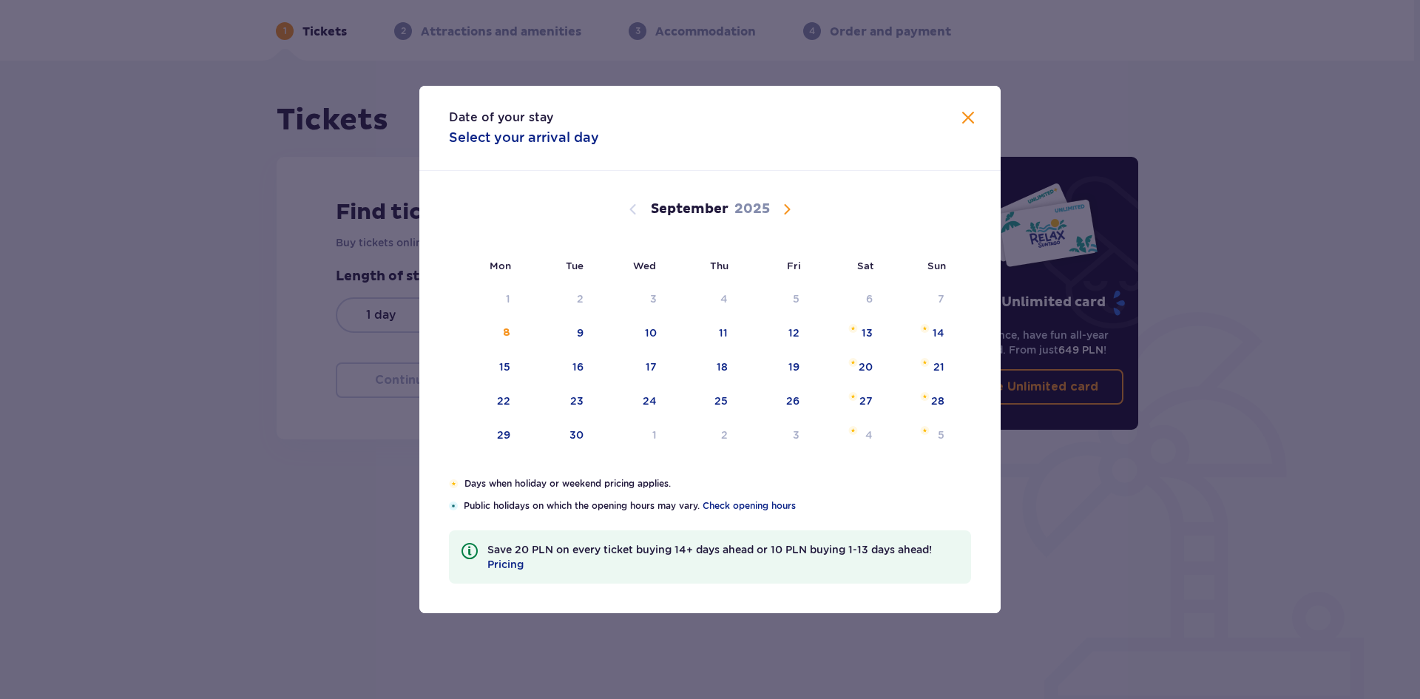
click at [778, 202] on span "Calendar" at bounding box center [787, 209] width 18 height 18
click at [788, 215] on span "Calendar" at bounding box center [787, 209] width 18 height 18
click at [635, 214] on span "Calendar" at bounding box center [633, 209] width 18 height 18
click at [579, 326] on div "7" at bounding box center [581, 332] width 7 height 15
click at [641, 331] on div "8" at bounding box center [631, 333] width 72 height 33
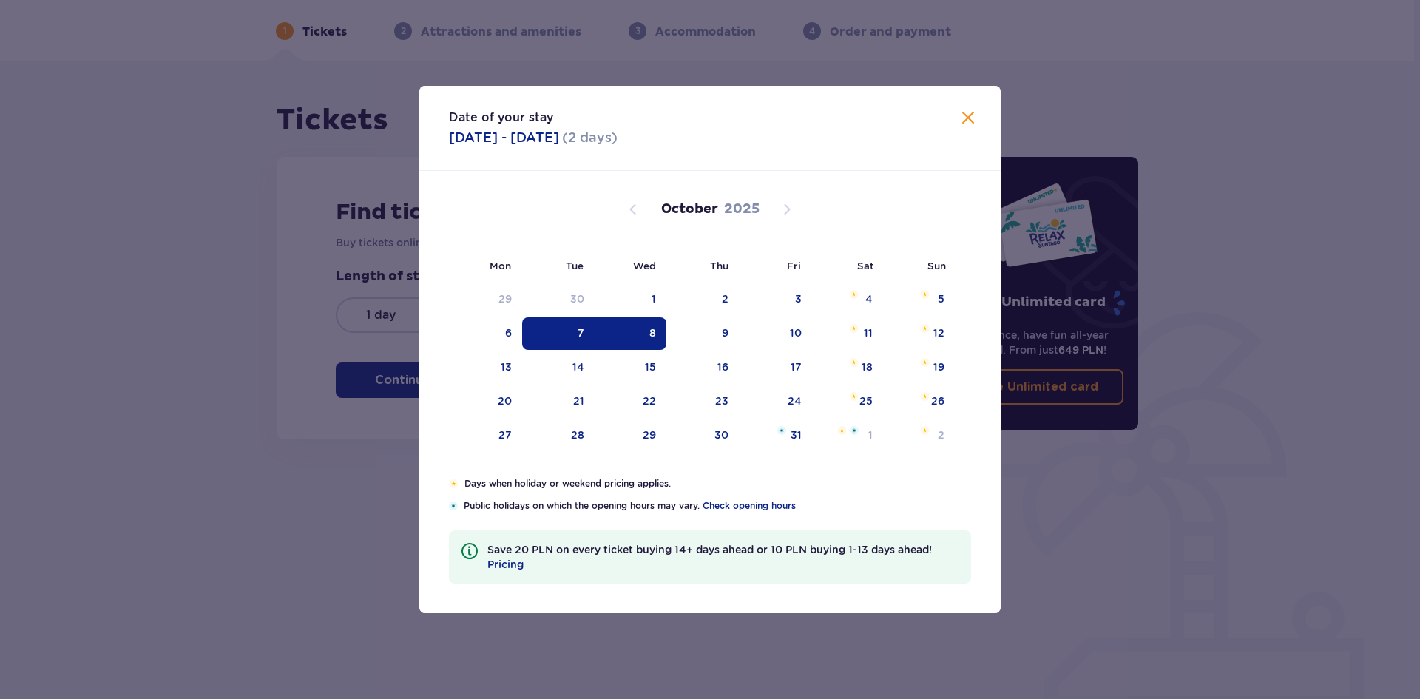
type input "[DATE] - [DATE]"
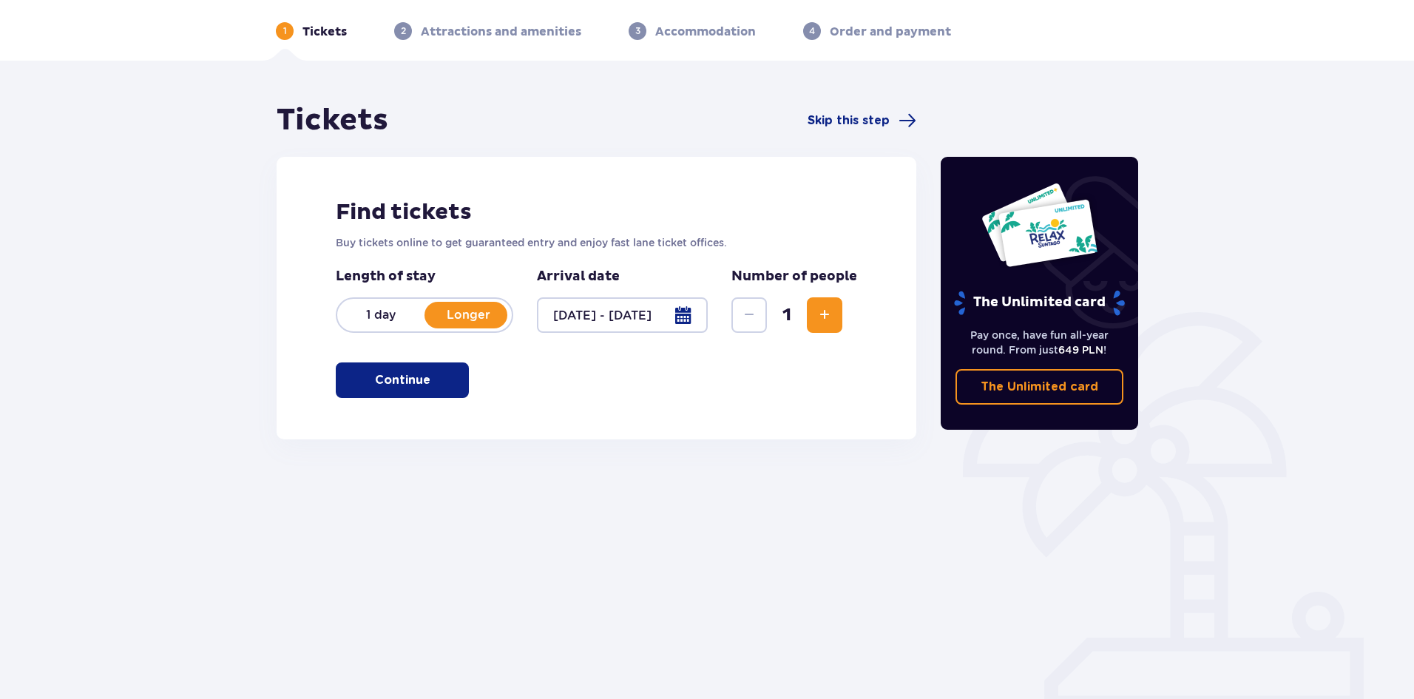
click at [818, 319] on span "Increase" at bounding box center [825, 315] width 18 height 18
click at [398, 377] on p "Continue" at bounding box center [402, 380] width 55 height 16
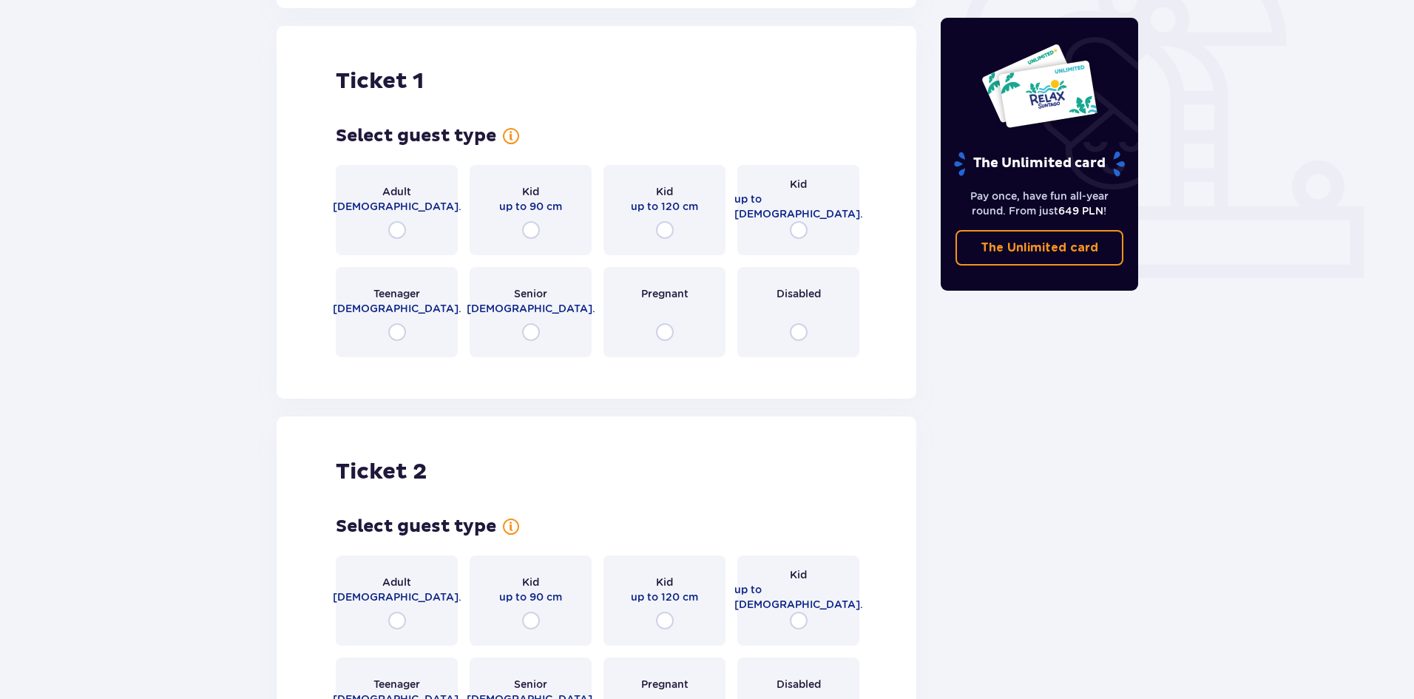
scroll to position [494, 0]
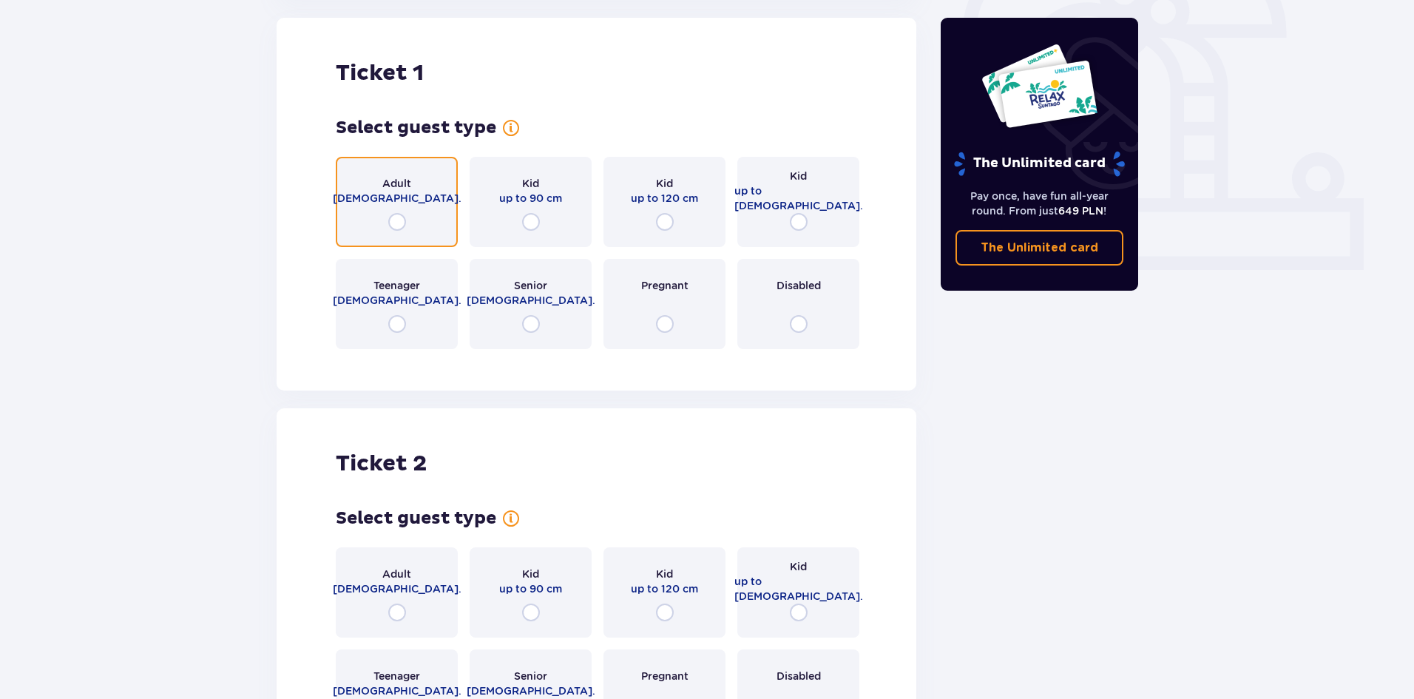
click at [390, 218] on input "radio" at bounding box center [397, 222] width 18 height 18
radio input "true"
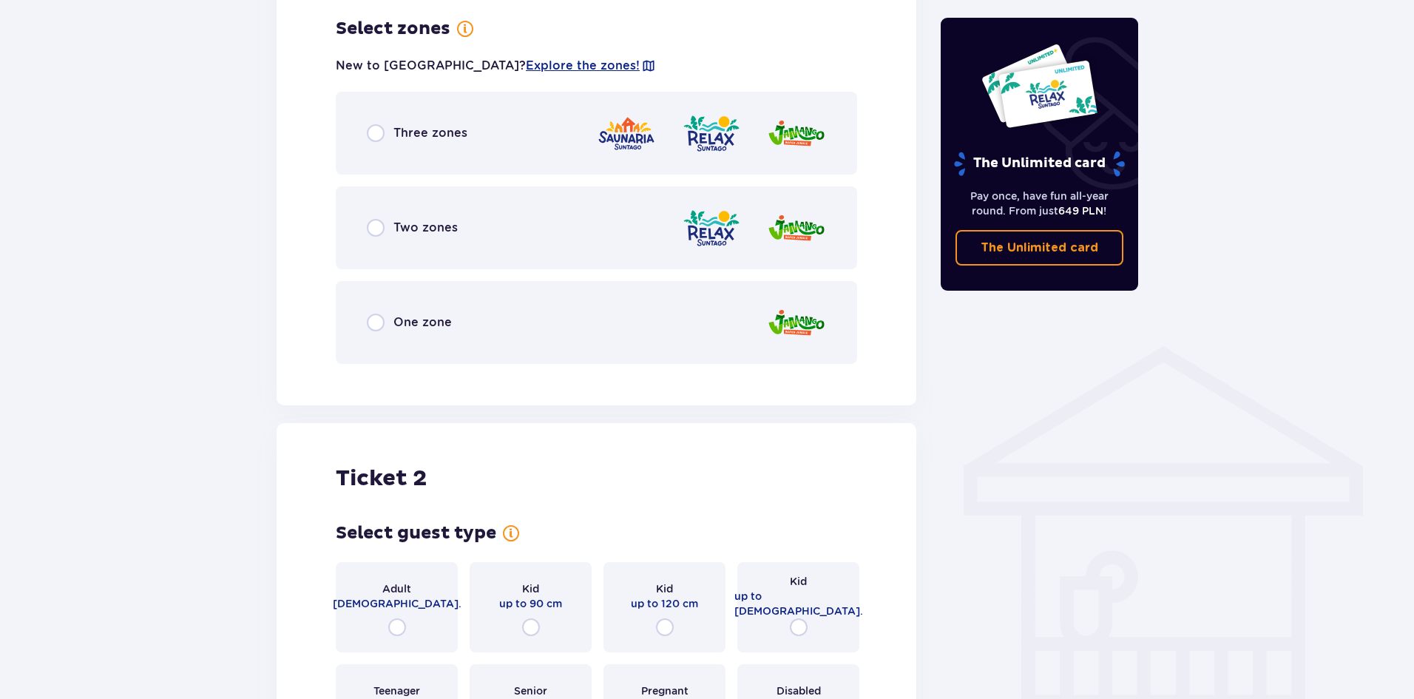
click at [411, 323] on p "One zone" at bounding box center [423, 322] width 58 height 16
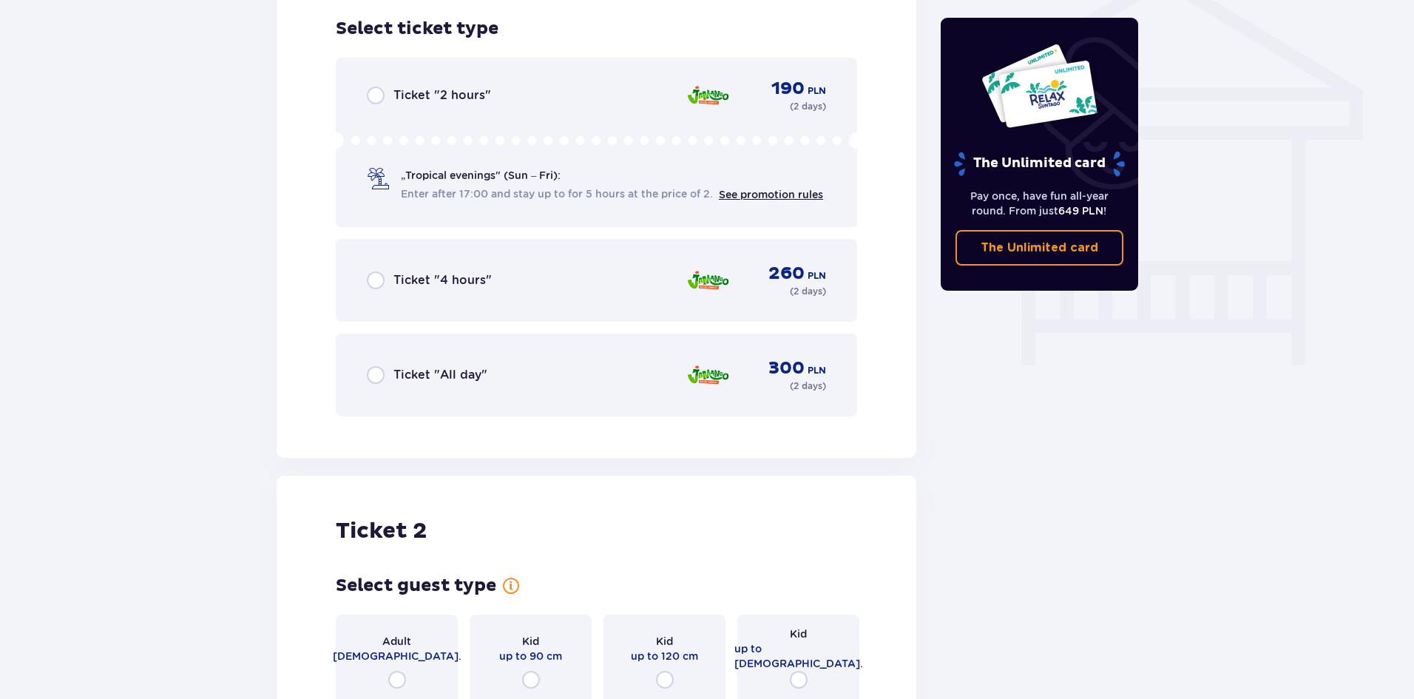
click at [411, 369] on p "Ticket "All day"" at bounding box center [441, 375] width 94 height 16
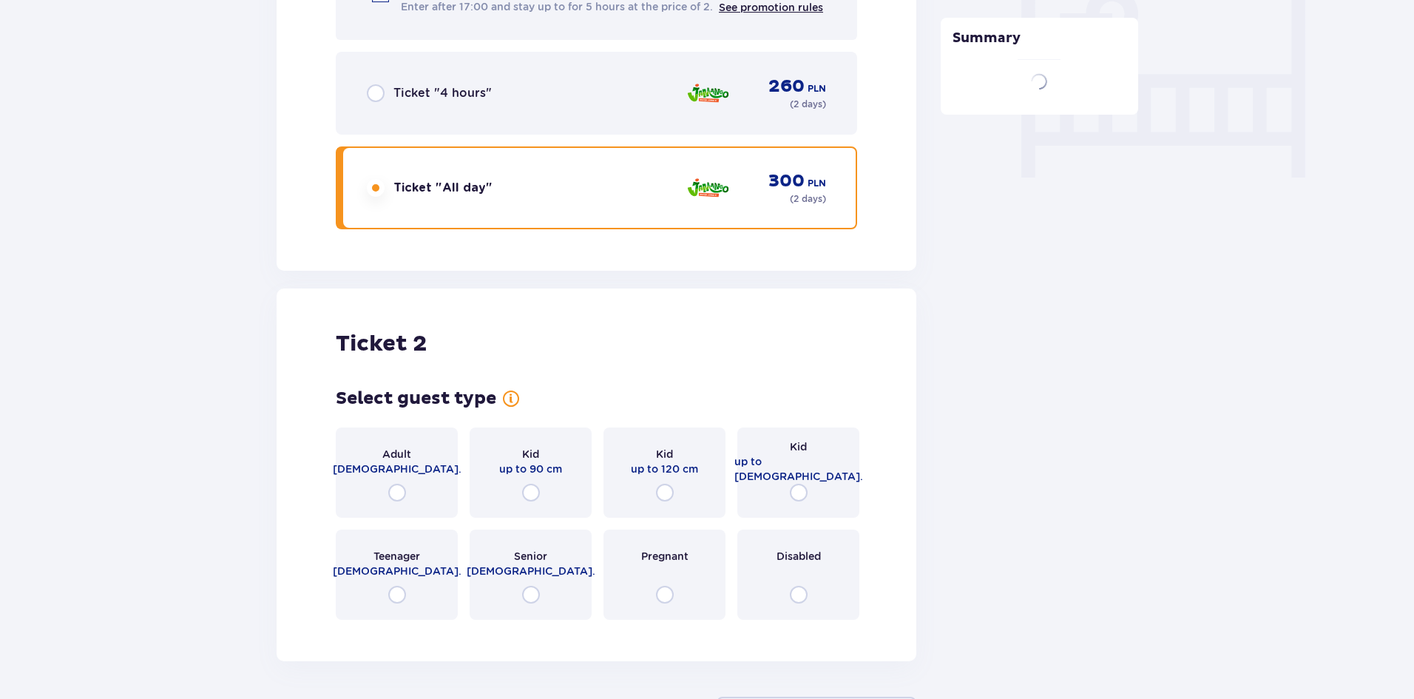
scroll to position [1540, 0]
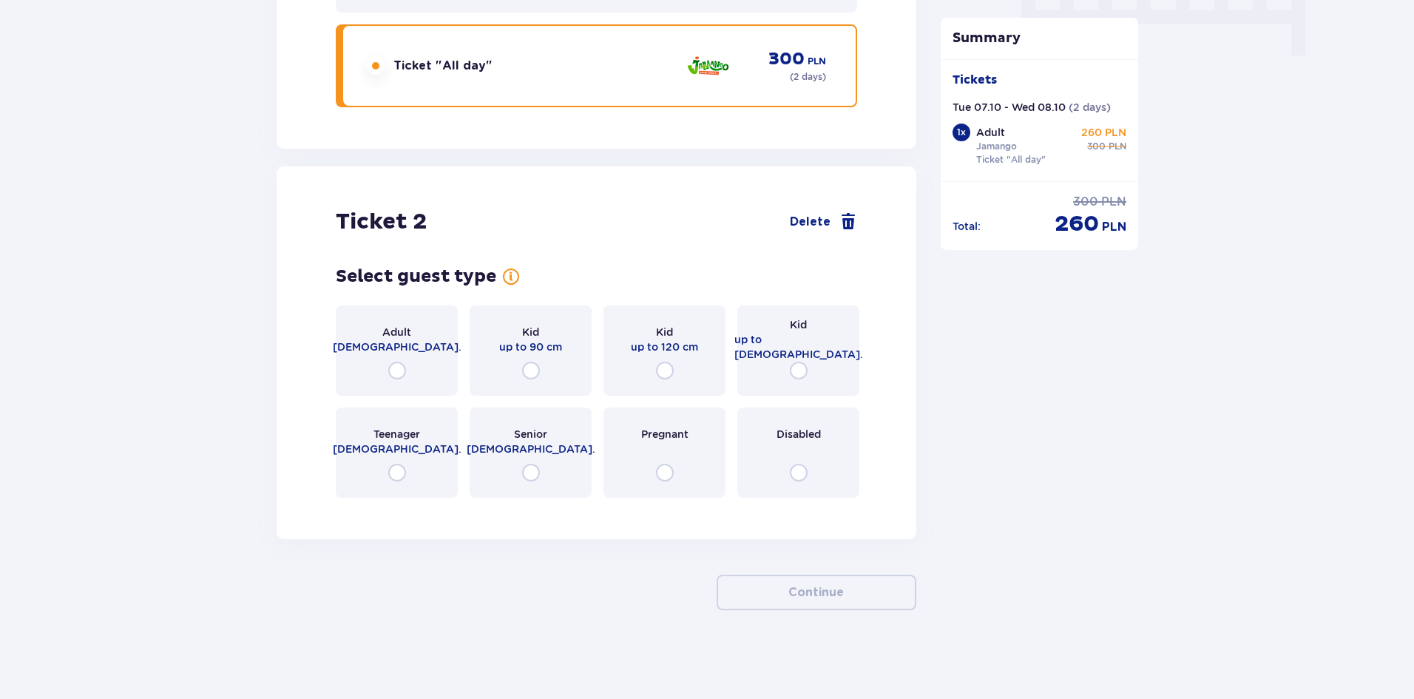
click at [354, 347] on div "Adult 18 - 65 y.o." at bounding box center [397, 351] width 122 height 90
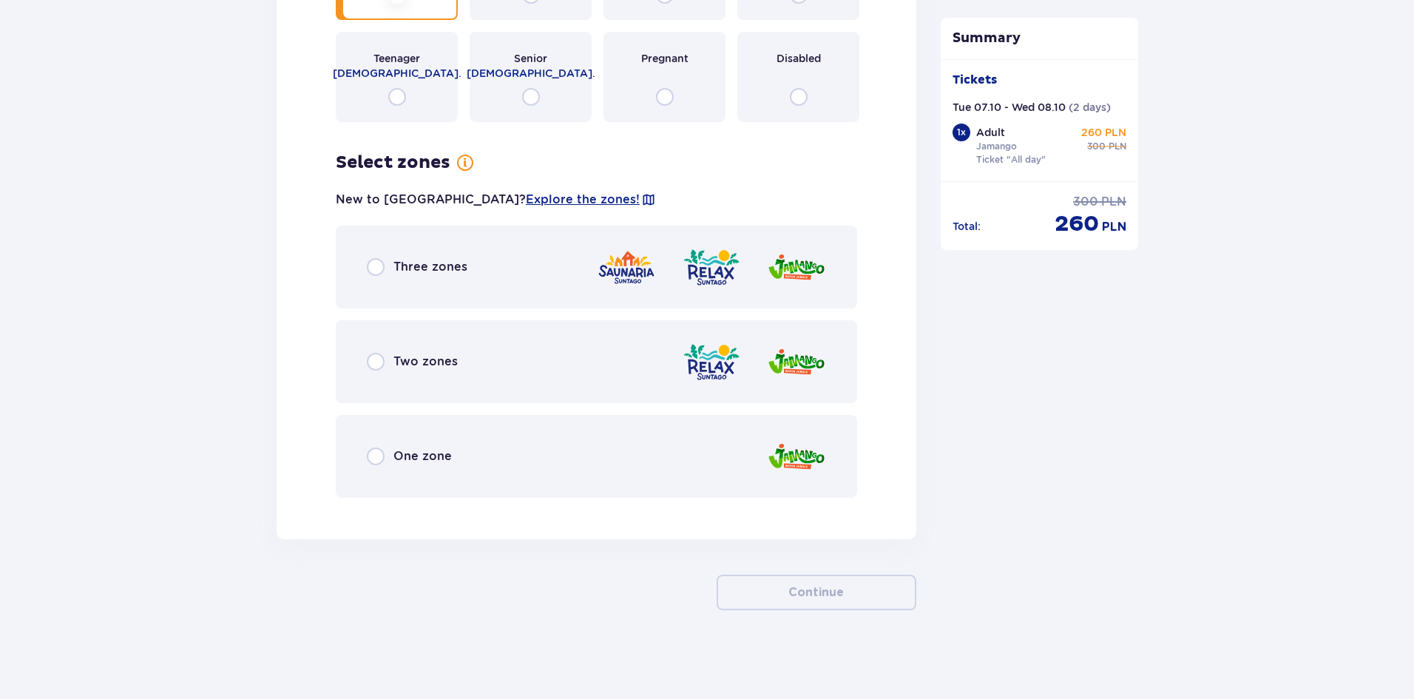
click at [419, 448] on p "One zone" at bounding box center [423, 456] width 58 height 16
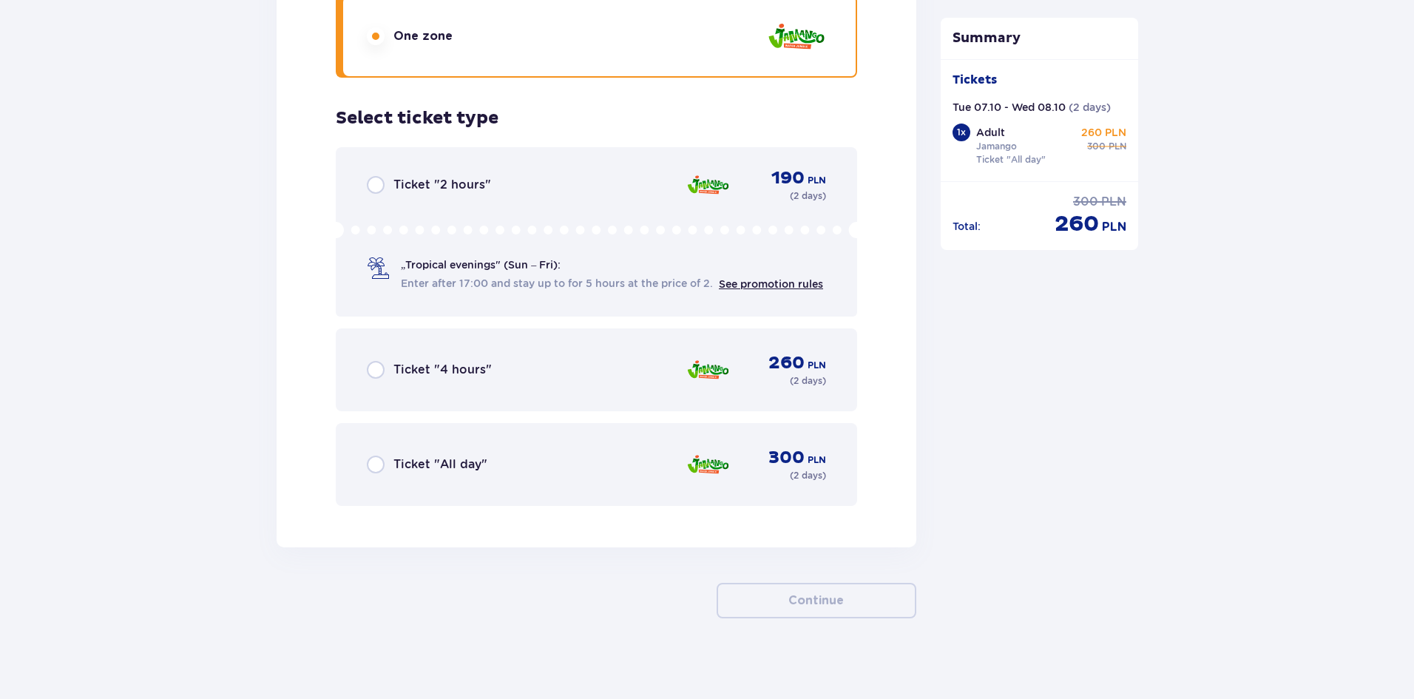
scroll to position [2344, 0]
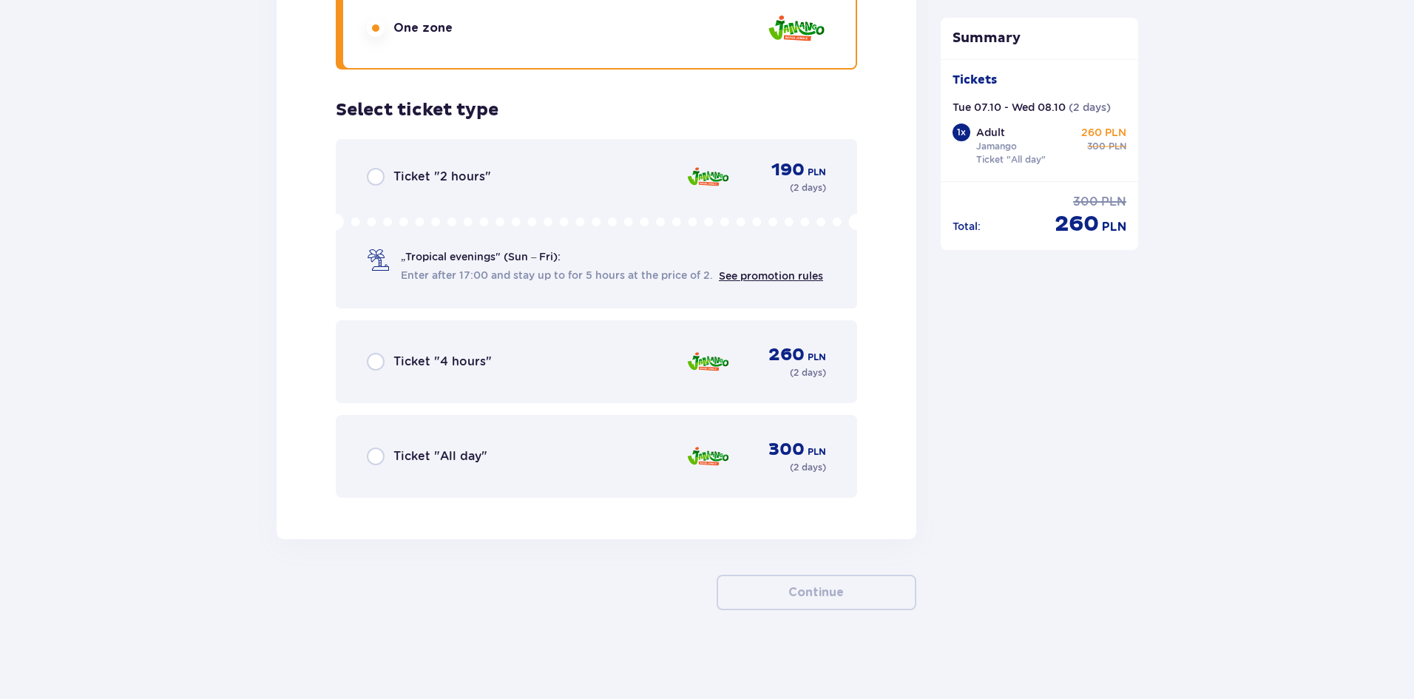
click at [425, 457] on p "Ticket "All day"" at bounding box center [441, 456] width 94 height 16
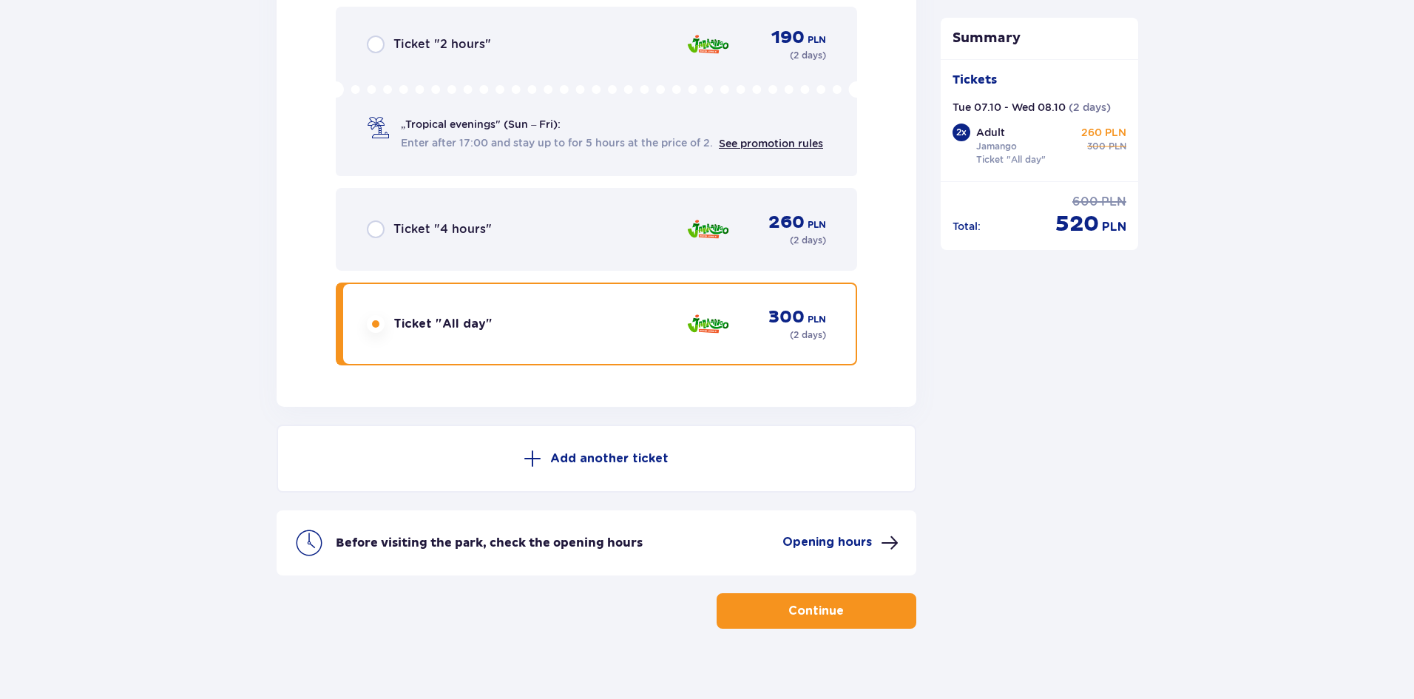
scroll to position [2495, 0]
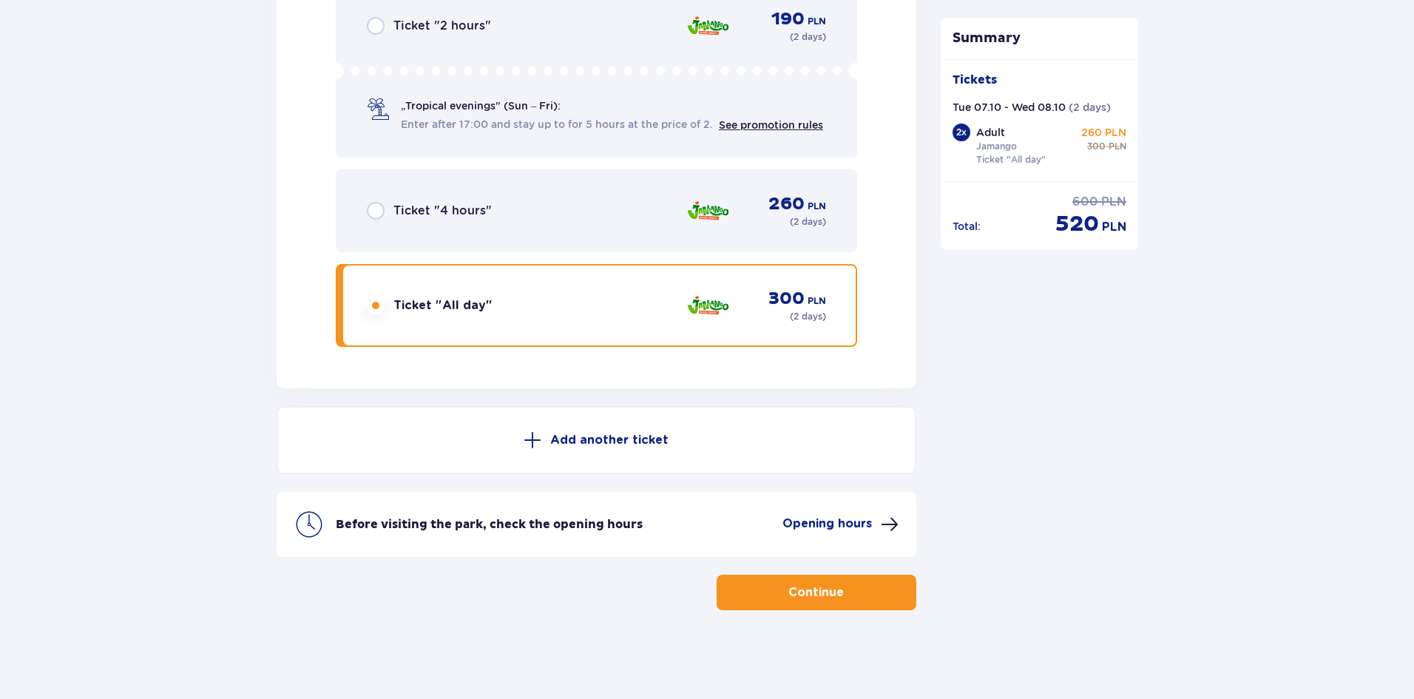
click at [847, 598] on span "button" at bounding box center [847, 593] width 18 height 18
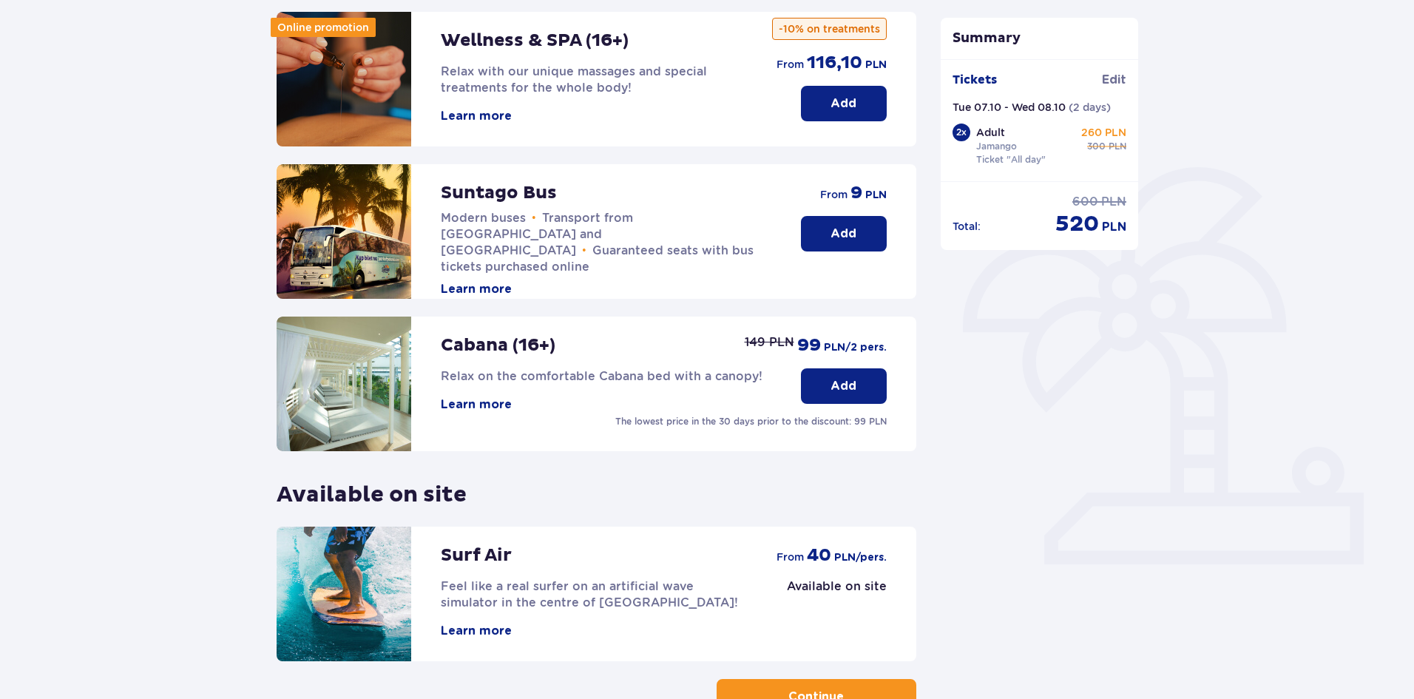
scroll to position [304, 0]
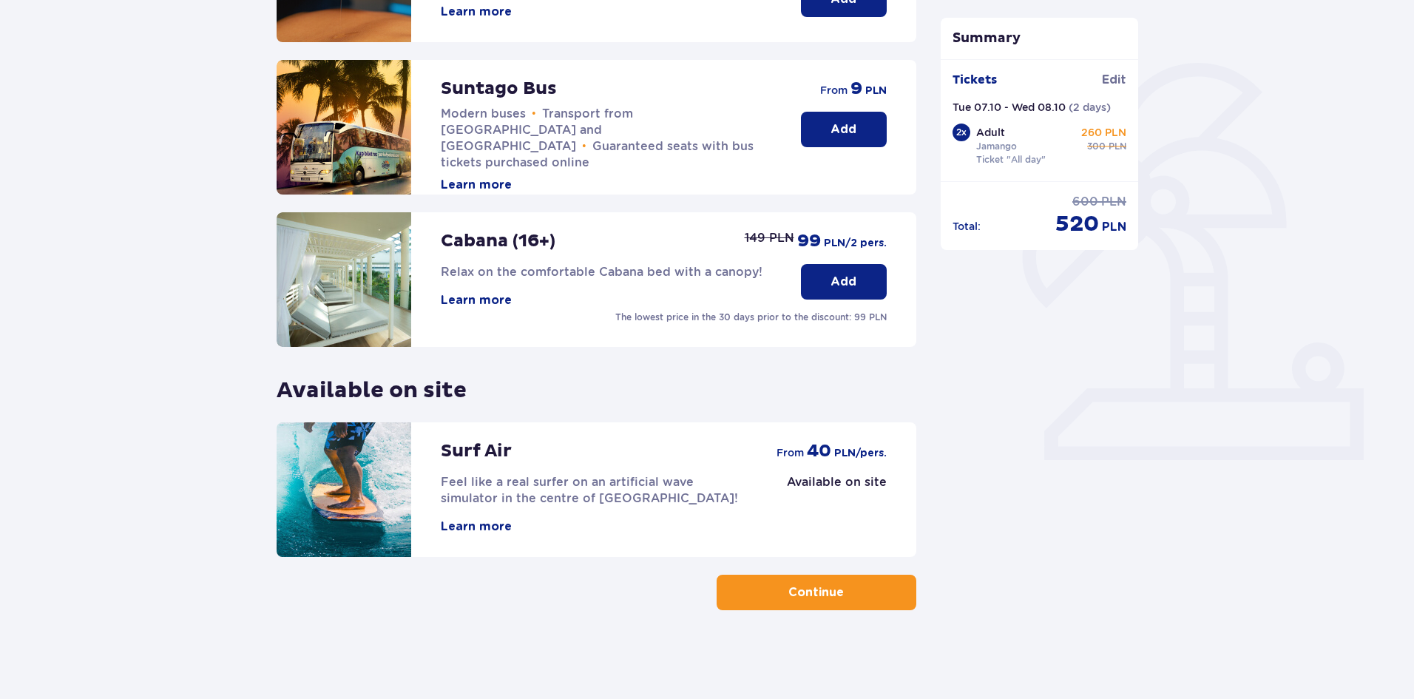
click at [847, 598] on span "button" at bounding box center [847, 593] width 18 height 18
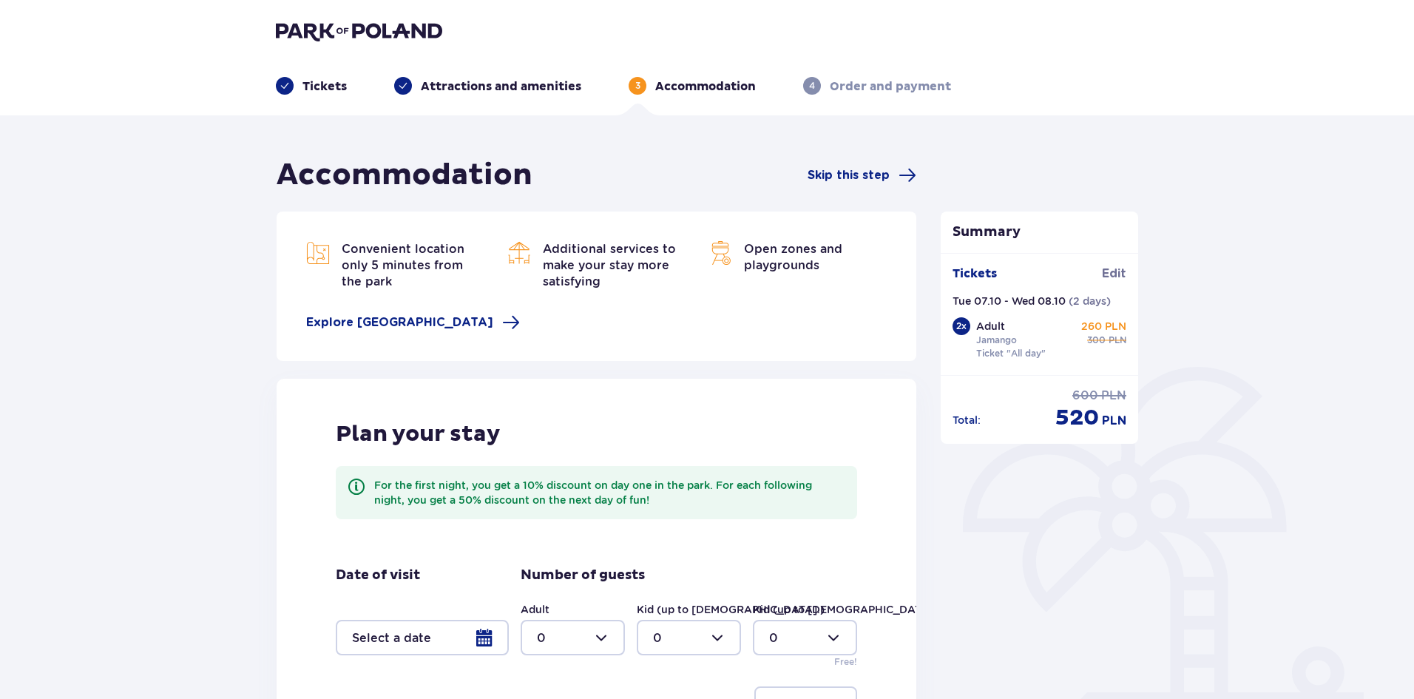
scroll to position [74, 0]
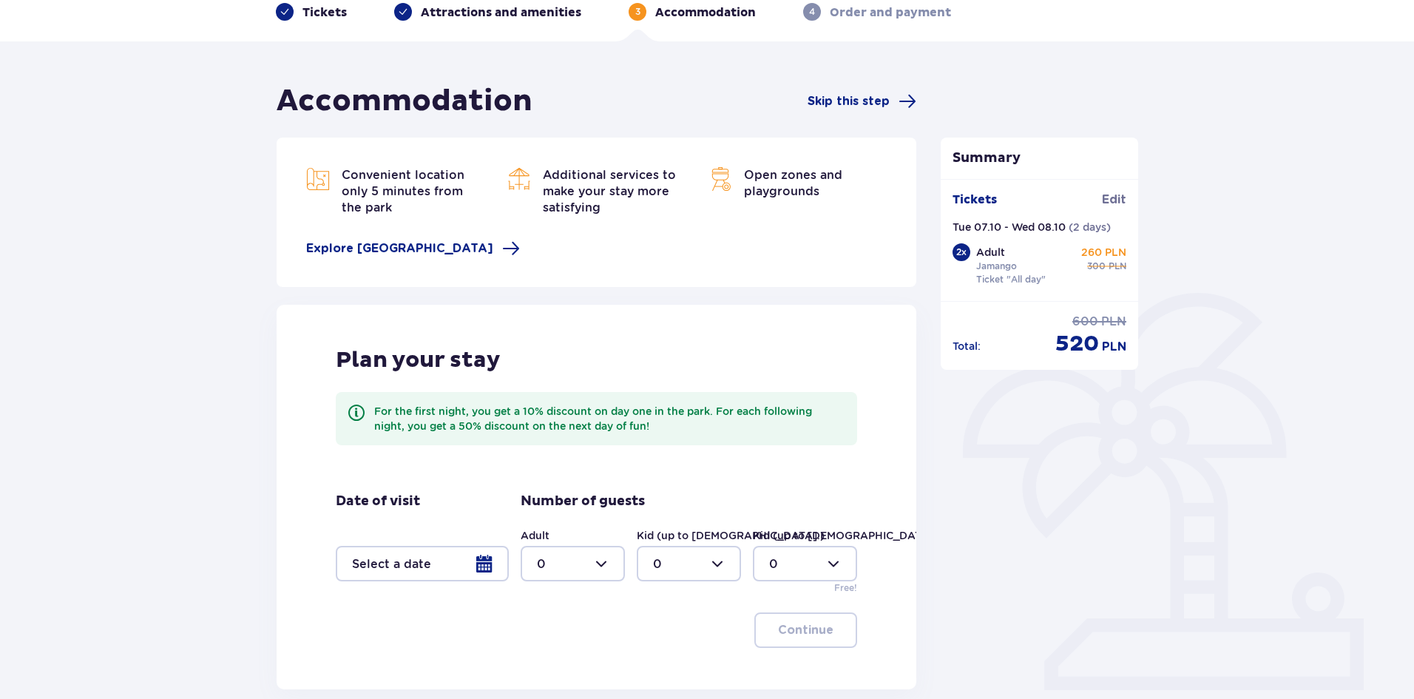
click at [453, 565] on div at bounding box center [422, 564] width 173 height 36
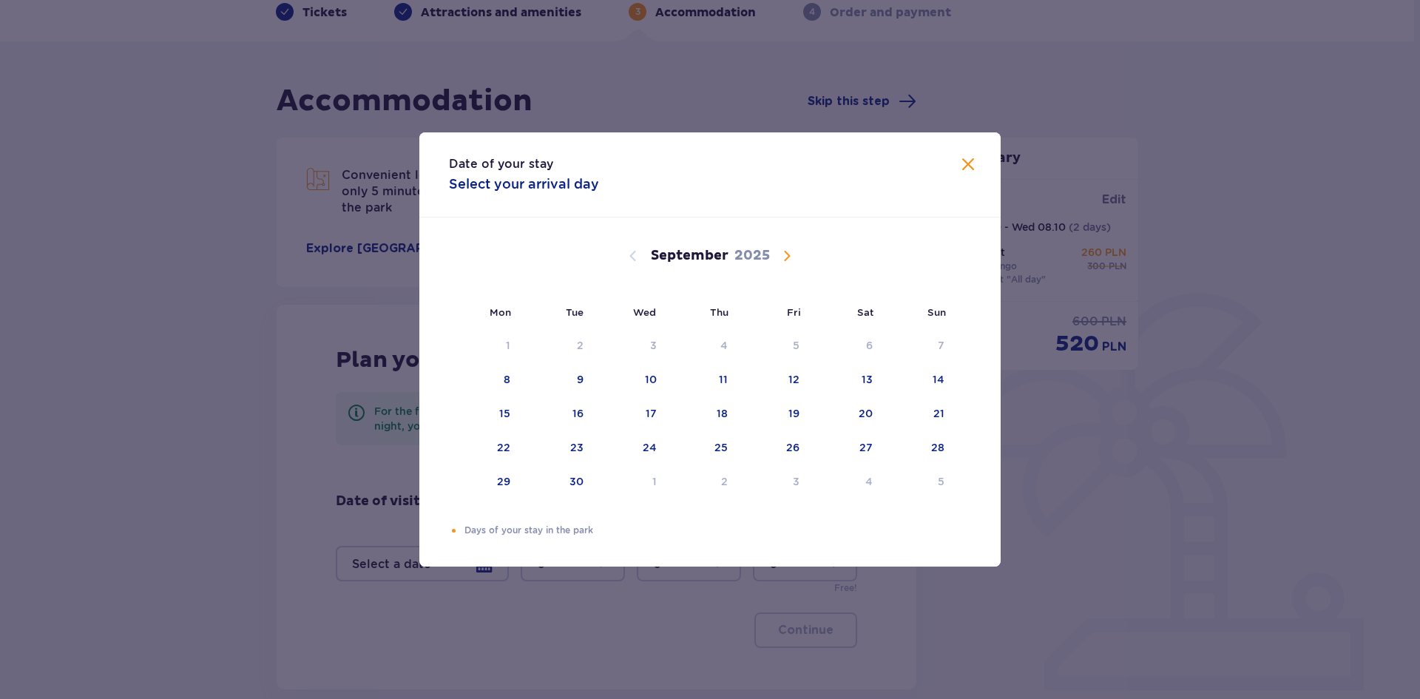
click at [799, 260] on div "September 2025" at bounding box center [710, 256] width 490 height 18
click at [789, 258] on span "Calendar" at bounding box center [787, 256] width 18 height 18
click at [505, 372] on div "6" at bounding box center [508, 379] width 7 height 15
click at [625, 371] on div "8" at bounding box center [631, 380] width 72 height 33
type input "06.10.25 - 08.10.25"
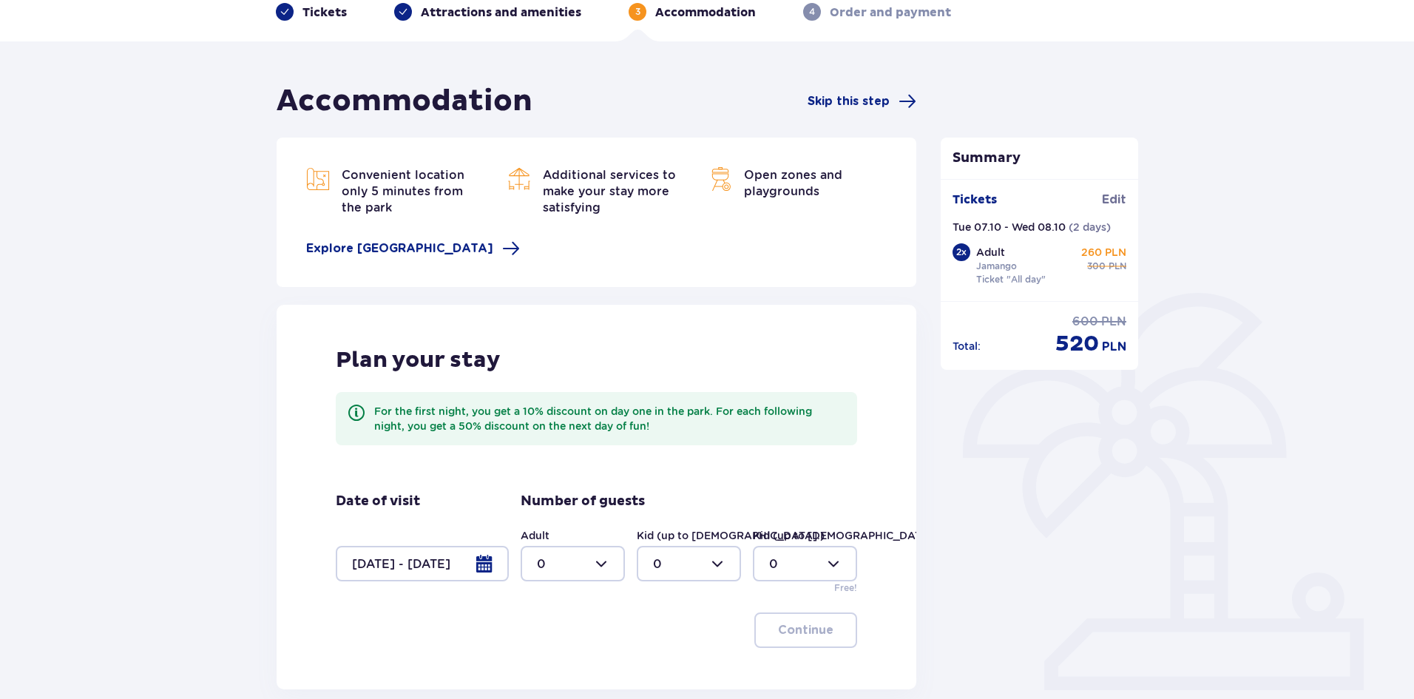
click at [611, 567] on div at bounding box center [573, 564] width 104 height 36
click at [572, 480] on div "2" at bounding box center [573, 481] width 72 height 16
type input "2"
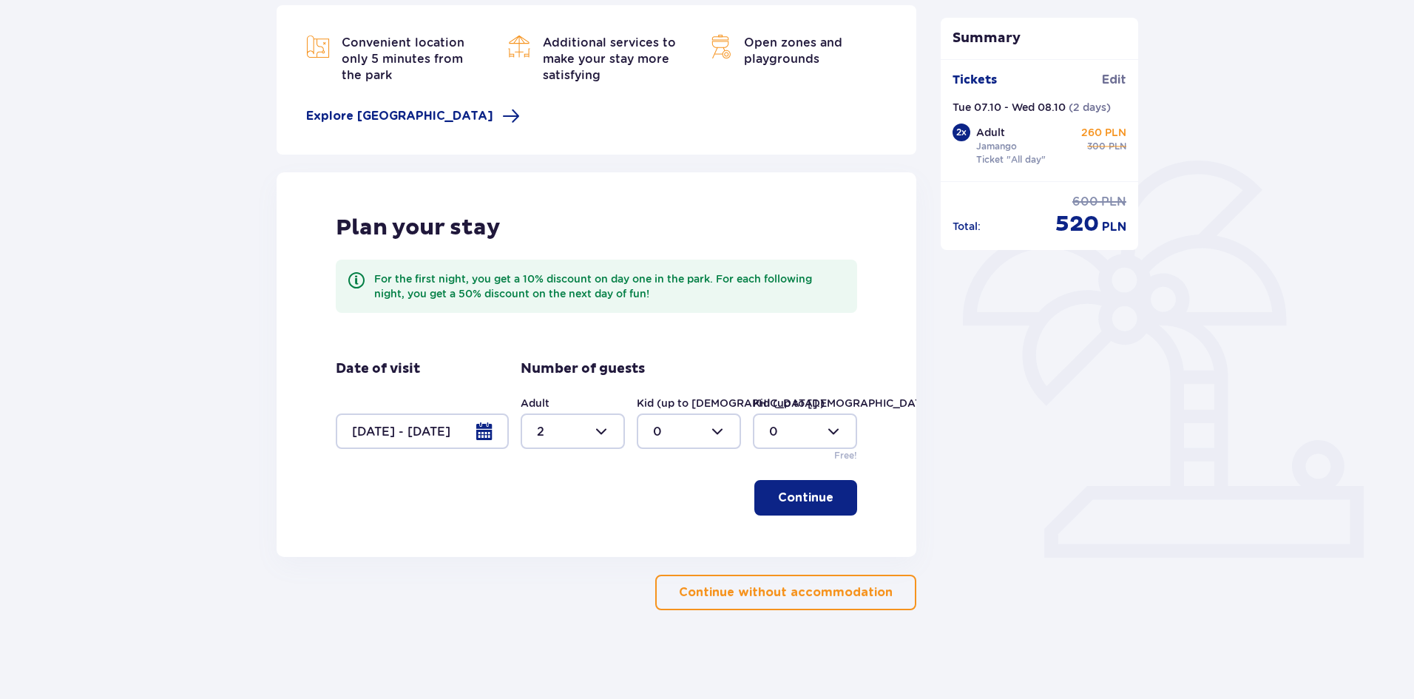
click at [815, 504] on p "Continue" at bounding box center [805, 498] width 55 height 16
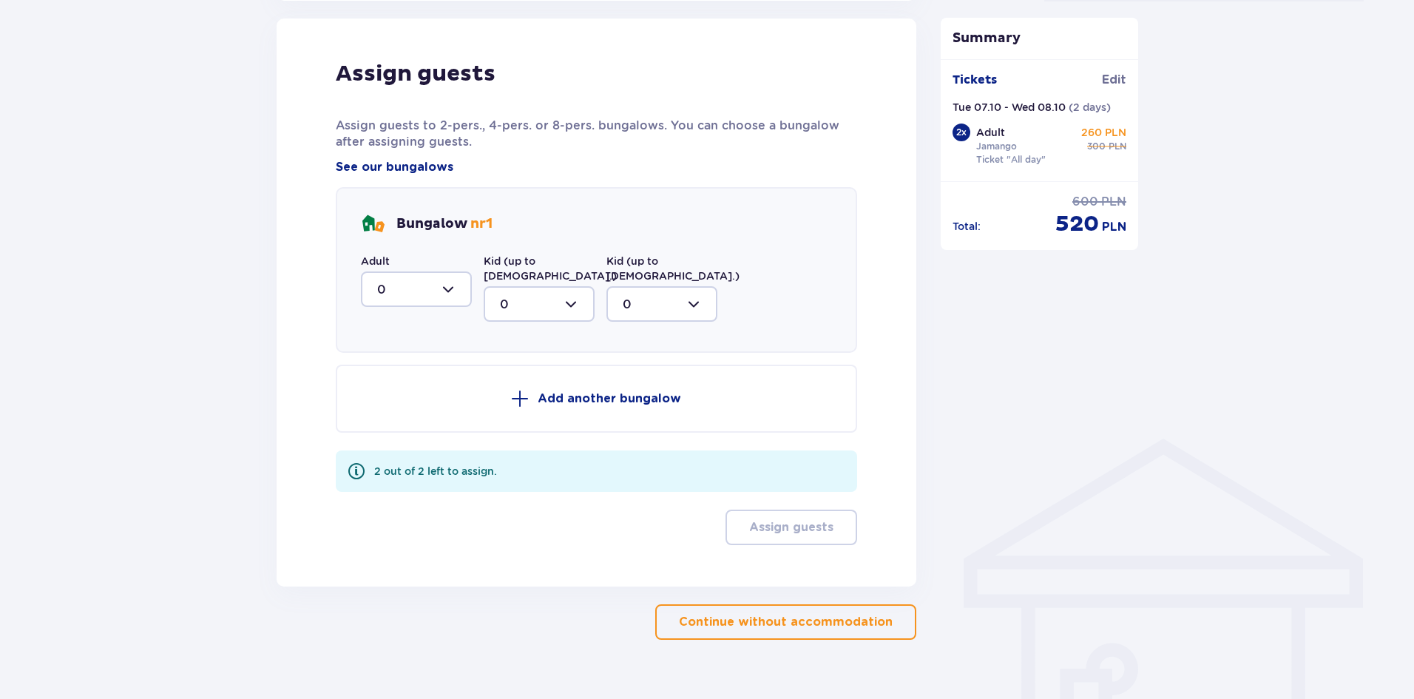
scroll to position [763, 0]
click at [424, 298] on div at bounding box center [416, 289] width 111 height 36
click at [396, 382] on span "2" at bounding box center [416, 395] width 108 height 31
type input "2"
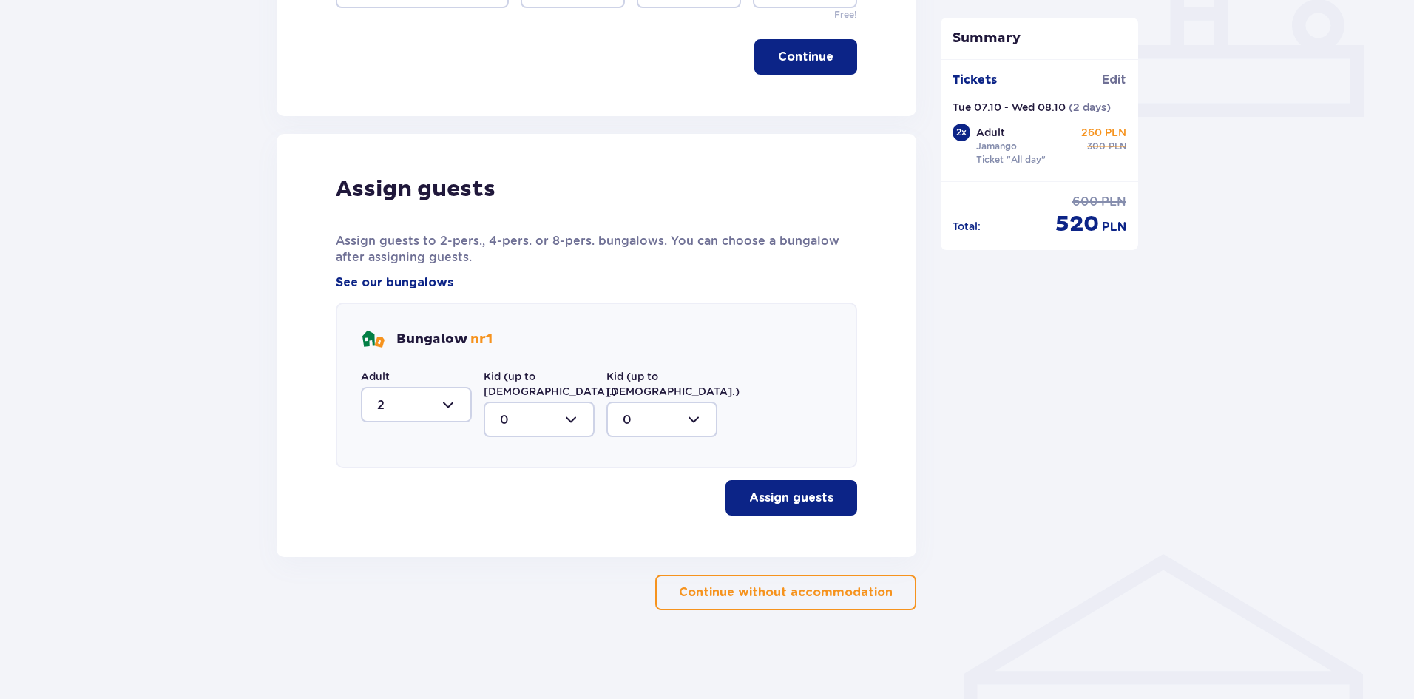
scroll to position [632, 0]
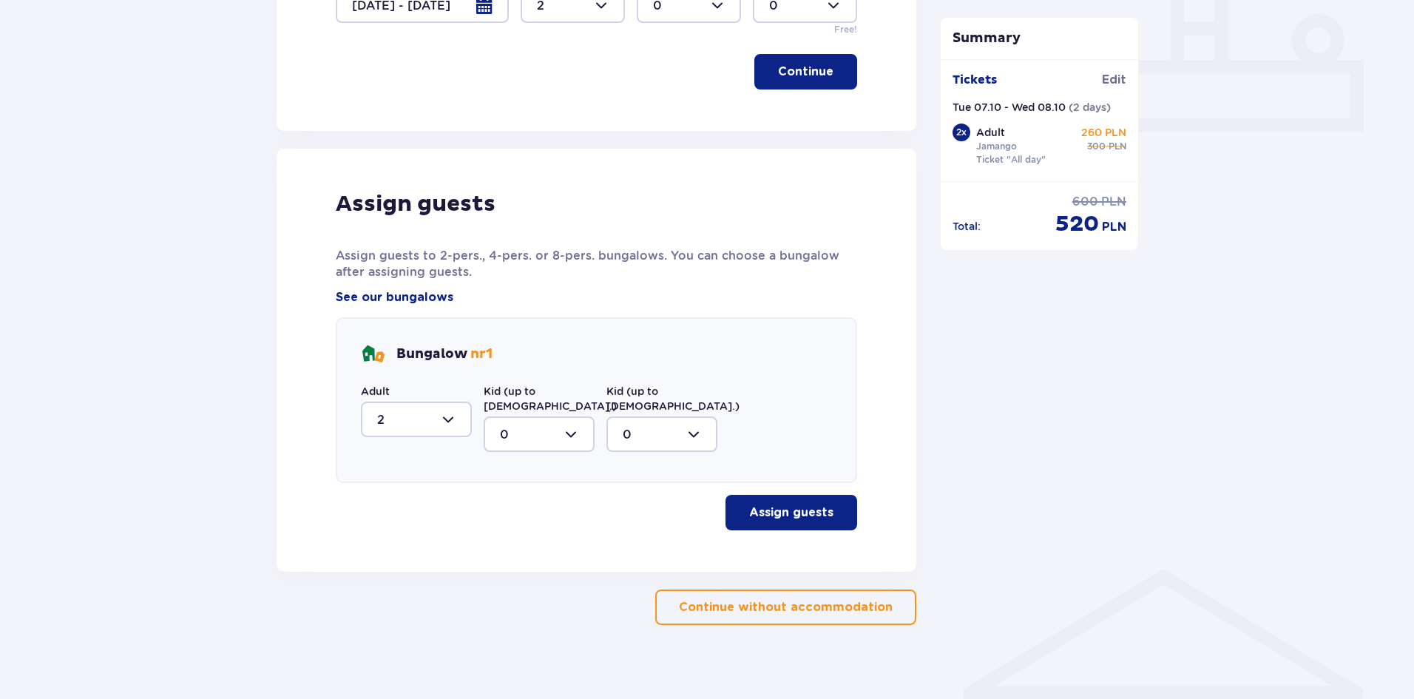
click at [776, 505] on p "Assign guests" at bounding box center [791, 513] width 84 height 16
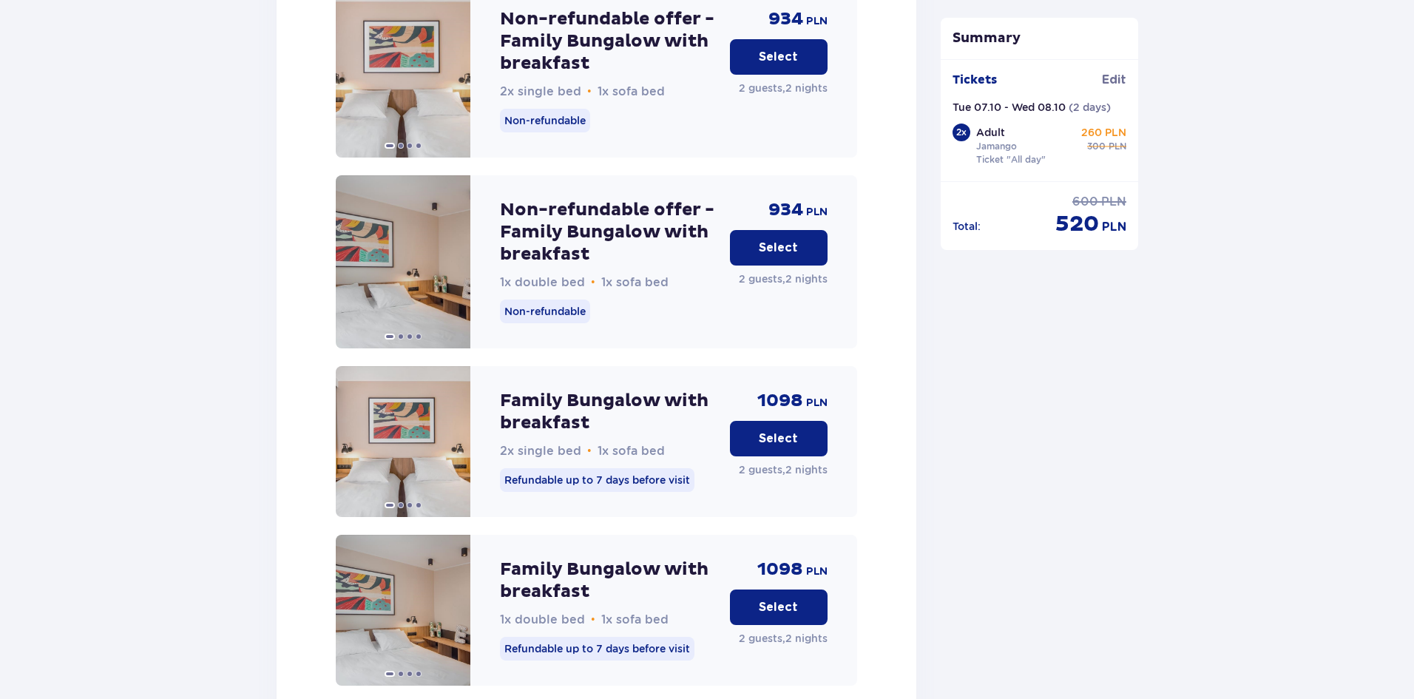
scroll to position [3557, 0]
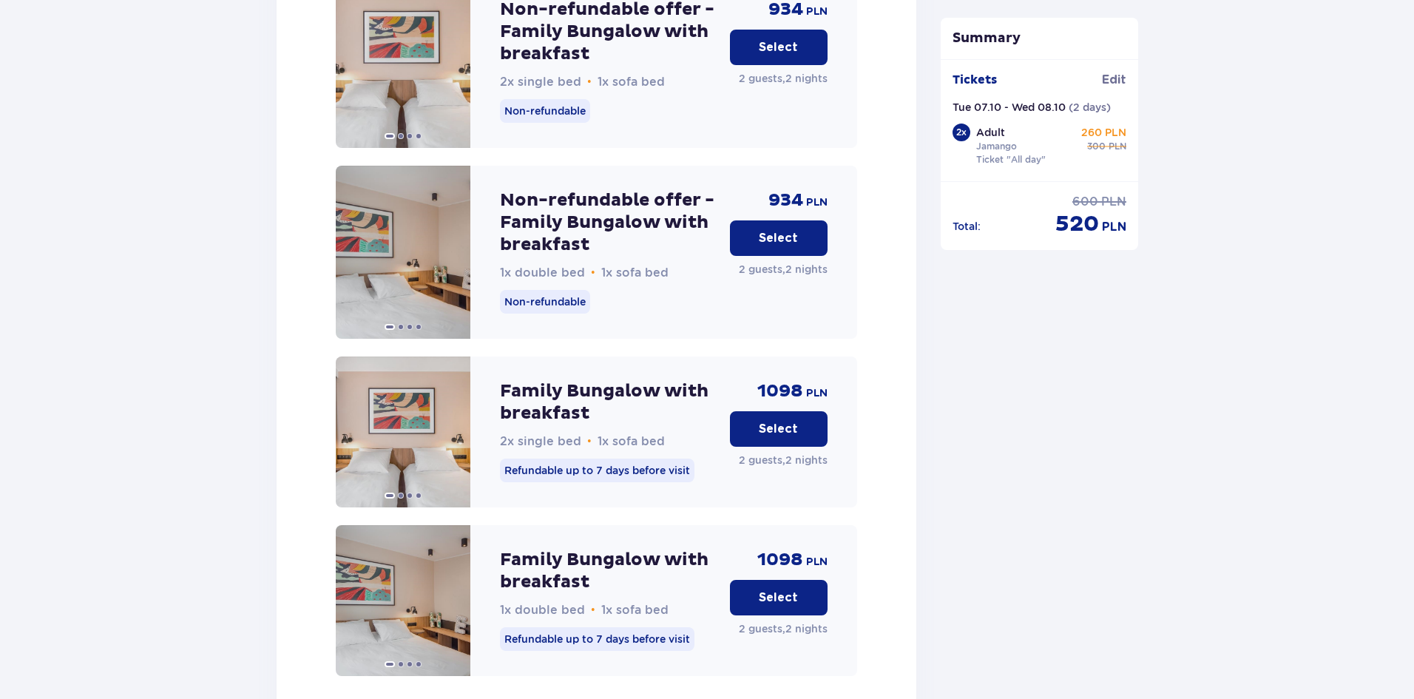
click at [775, 590] on p "Select" at bounding box center [778, 598] width 39 height 16
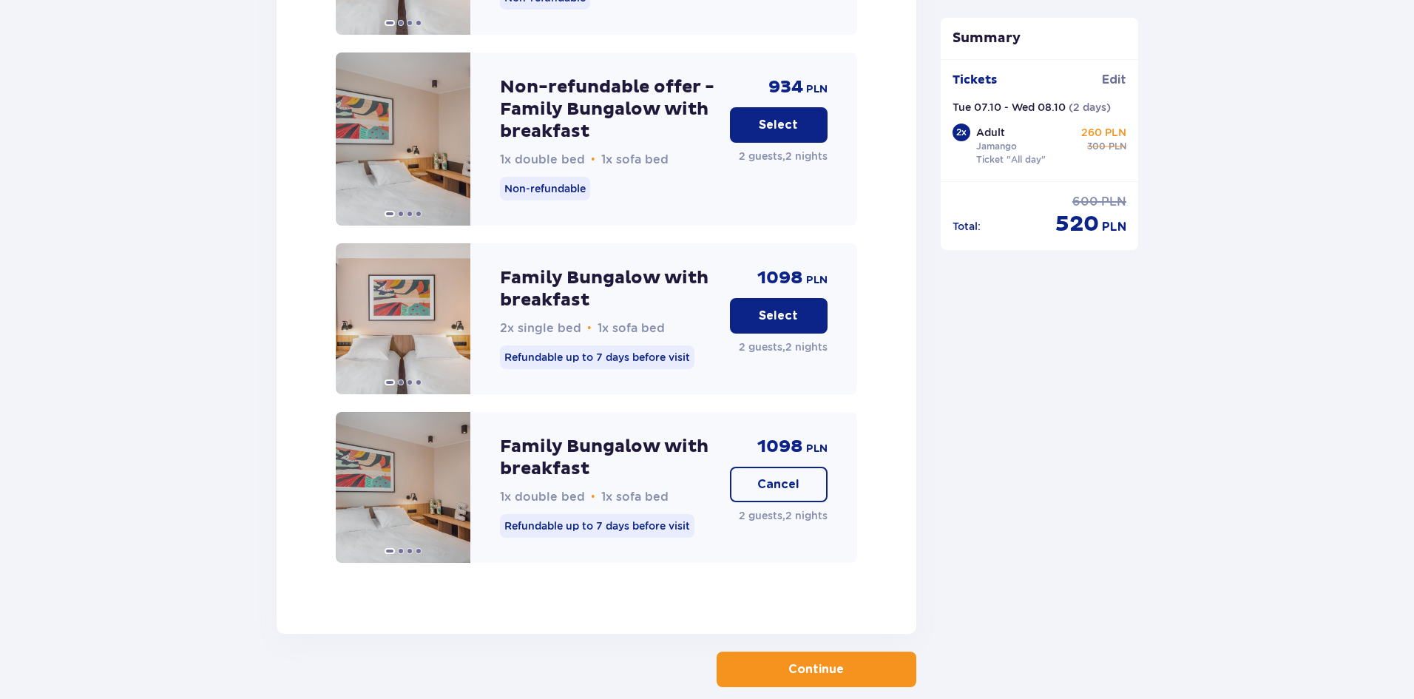
scroll to position [3671, 0]
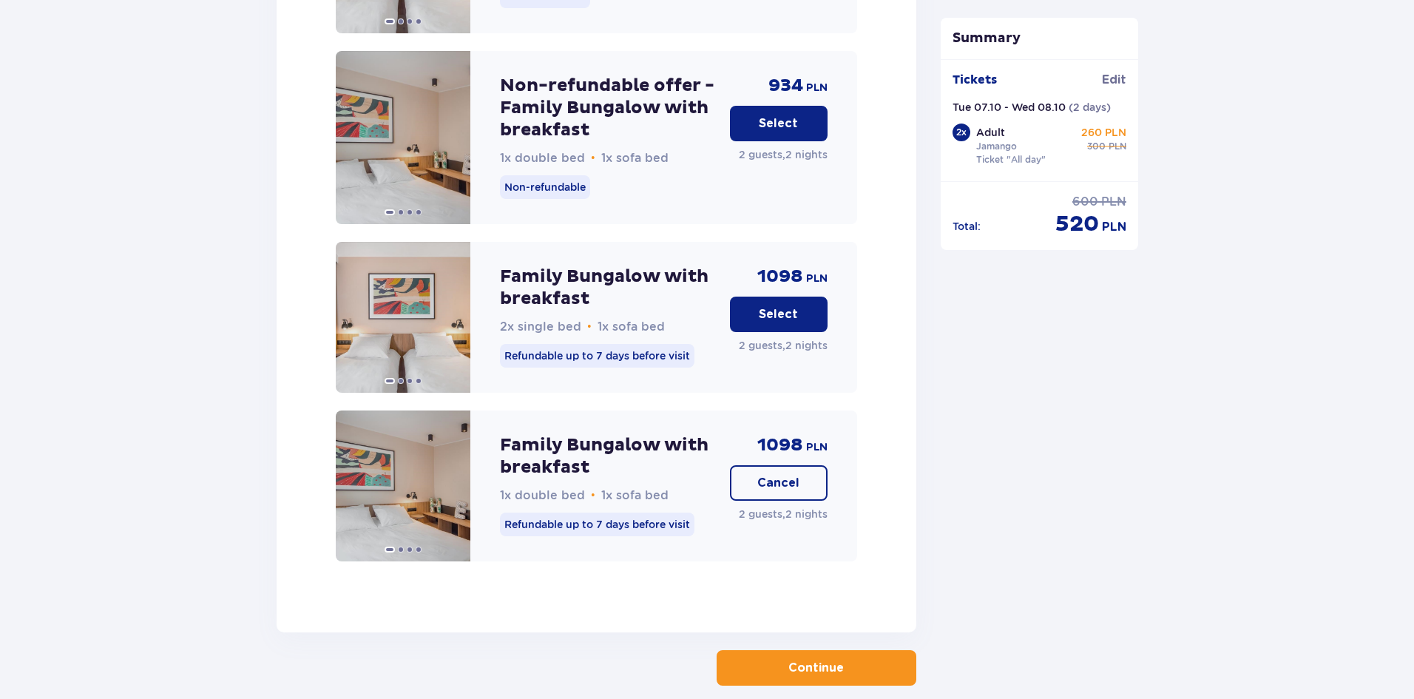
click at [826, 660] on p "Continue" at bounding box center [816, 668] width 55 height 16
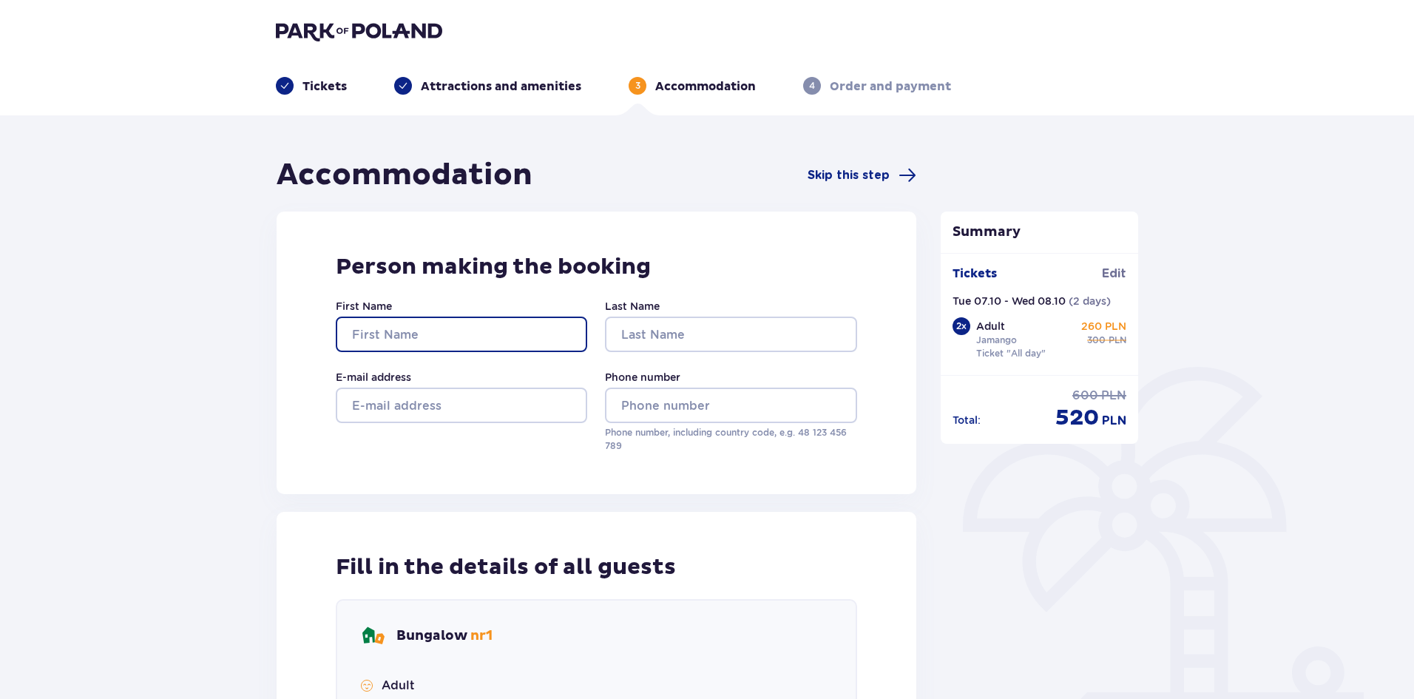
click at [380, 327] on input "First Name" at bounding box center [462, 335] width 252 height 36
type input "Almog"
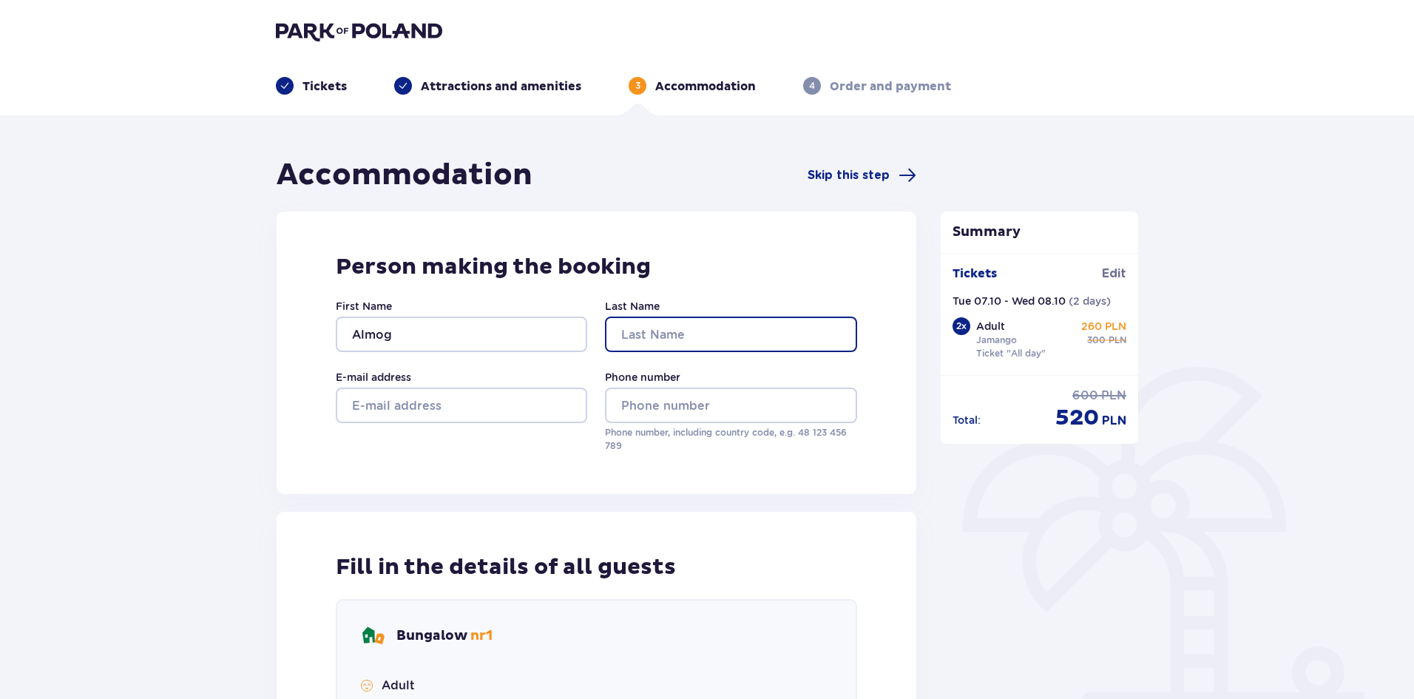
type input "Bar Lev Shiloach"
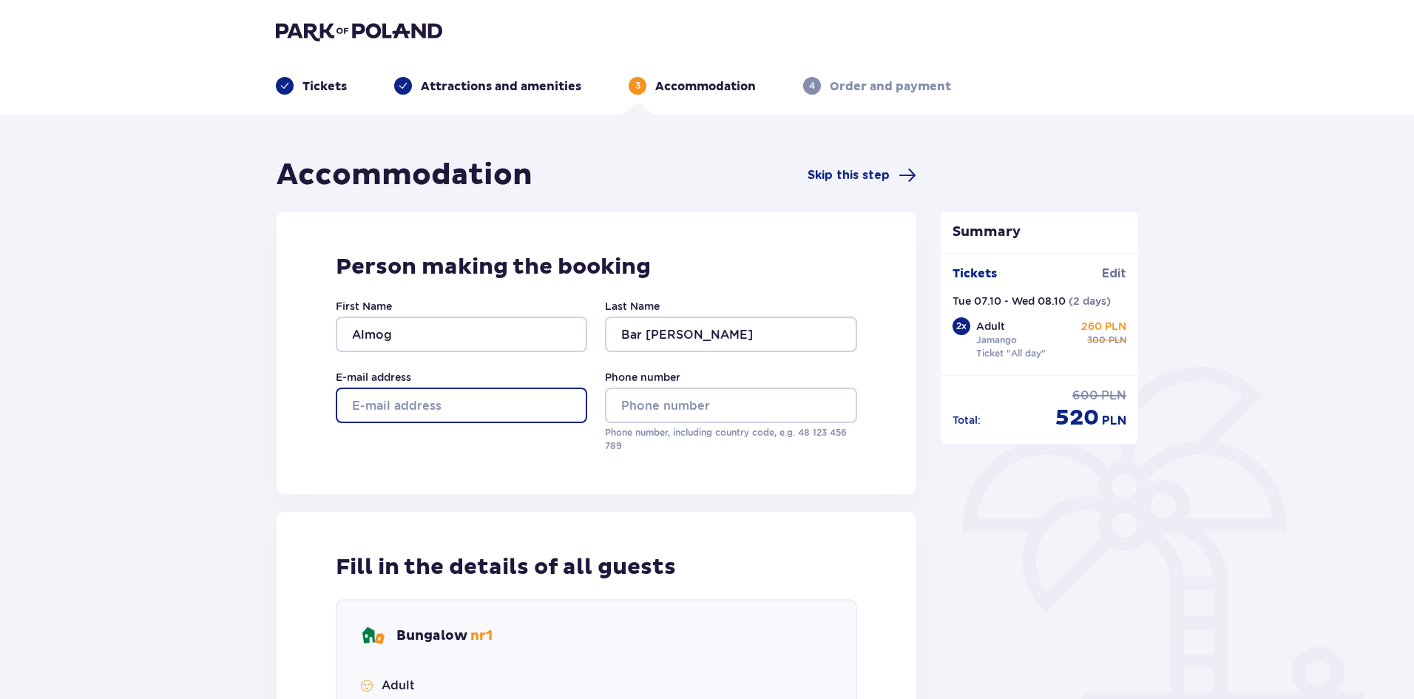
type input "almog777@gmail.com"
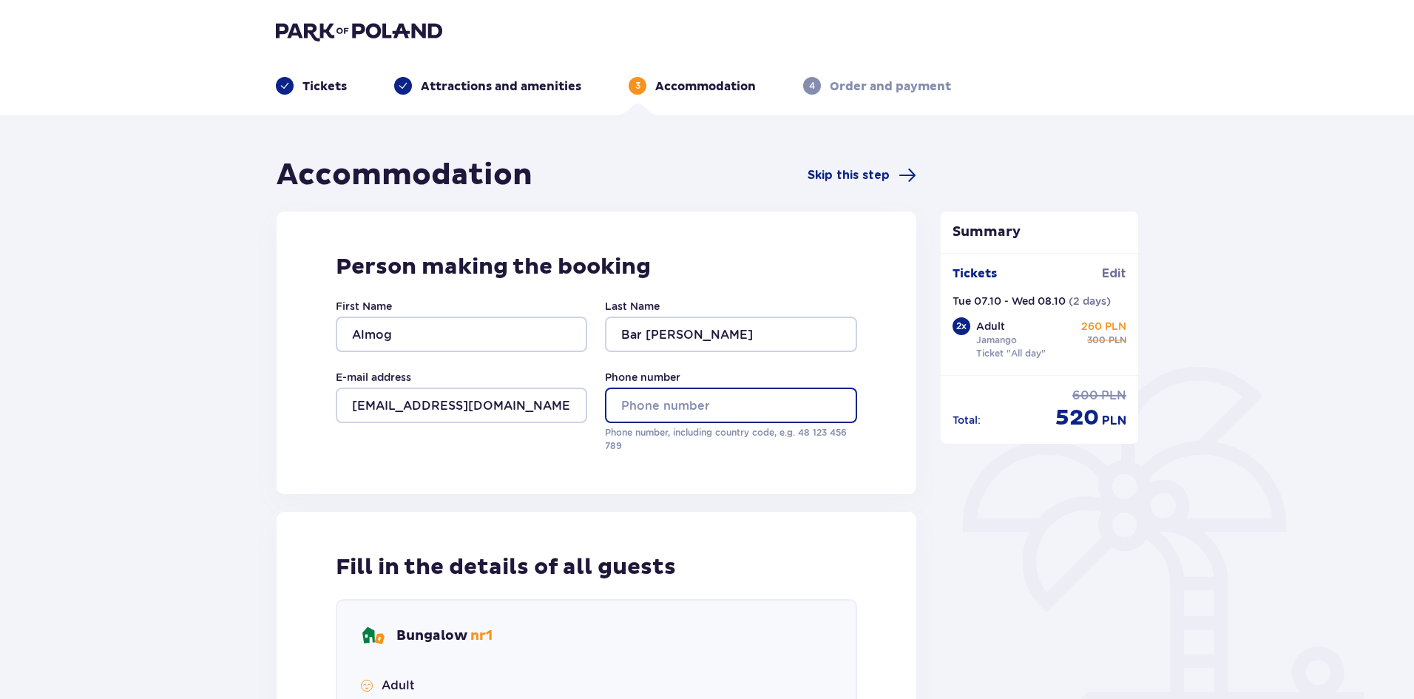
type input "0526868548"
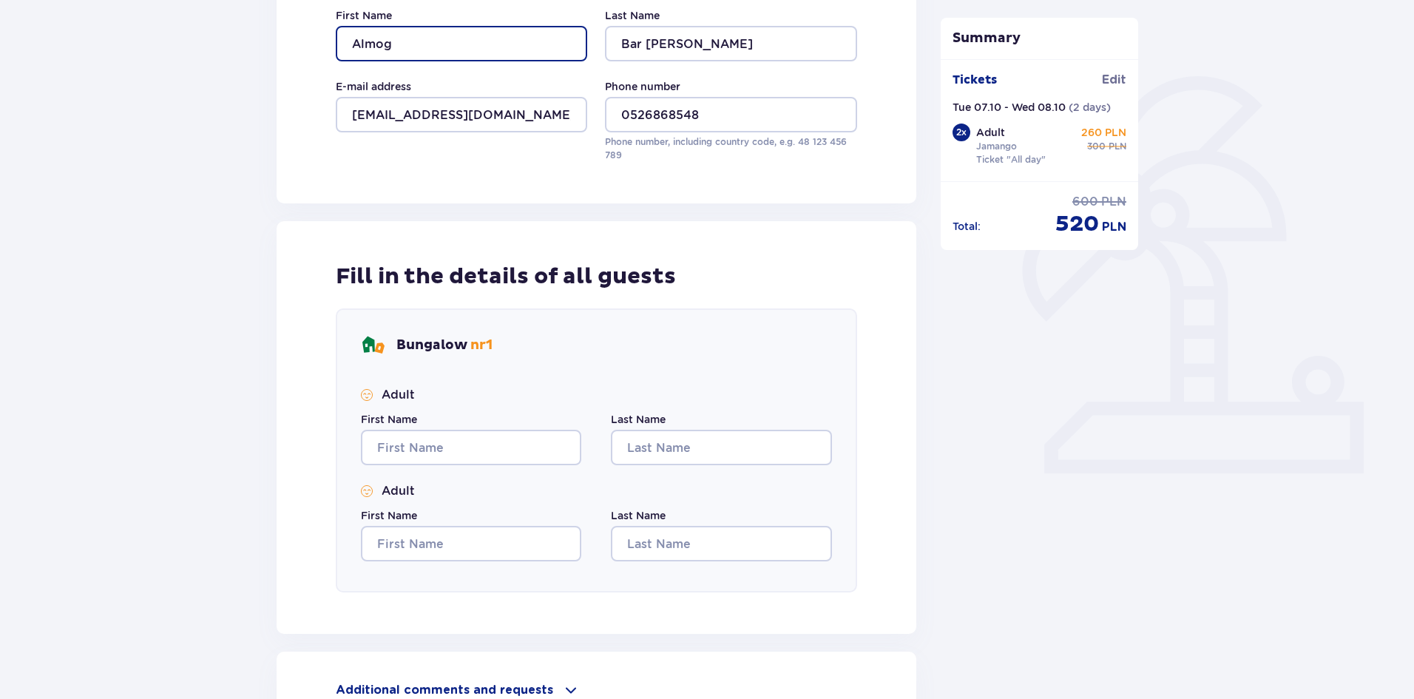
scroll to position [296, 0]
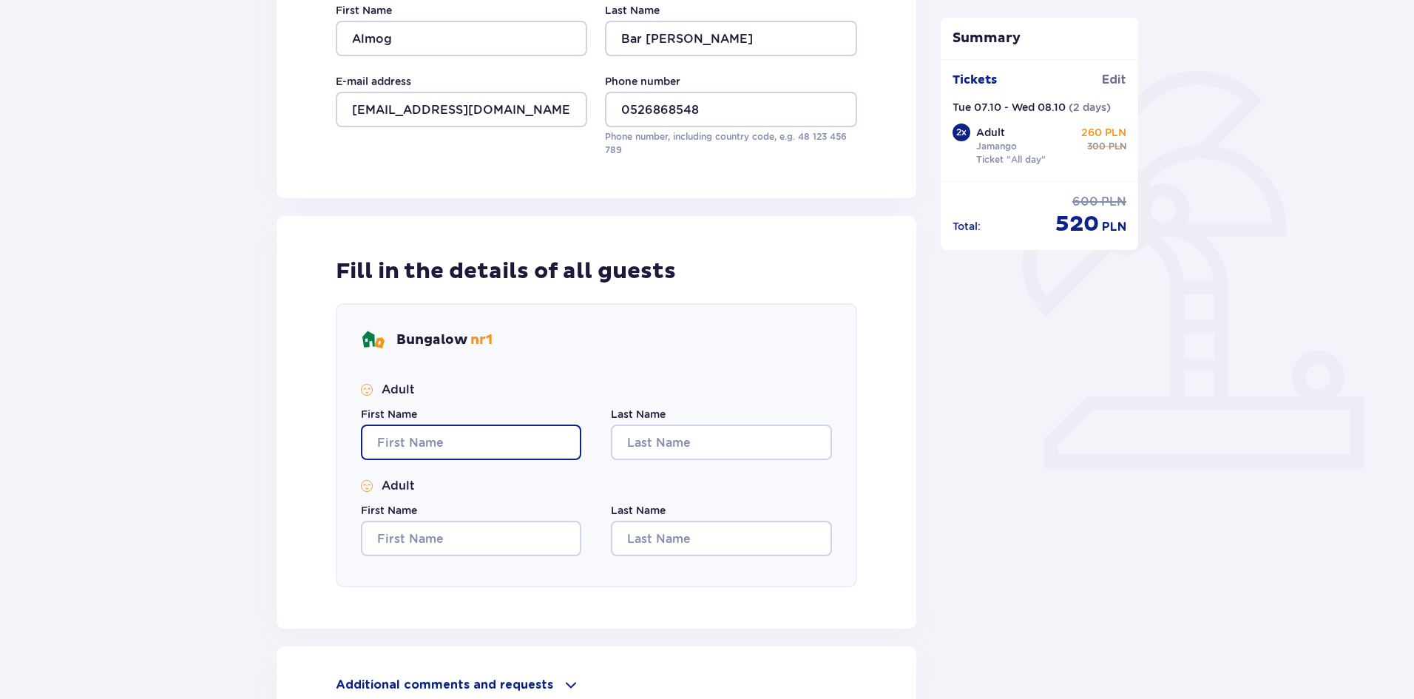
click at [445, 438] on input "First Name" at bounding box center [471, 443] width 220 height 36
type input "Almog"
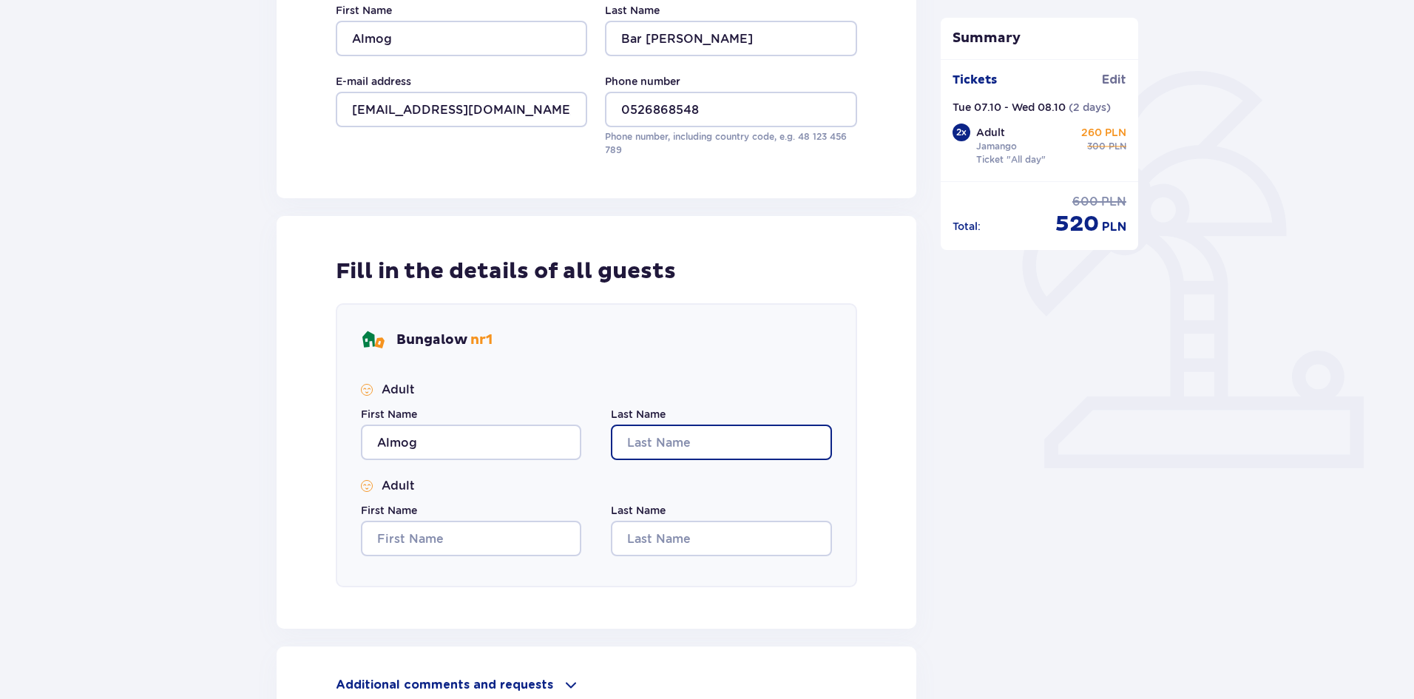
type input "Bar Lev Shiloach"
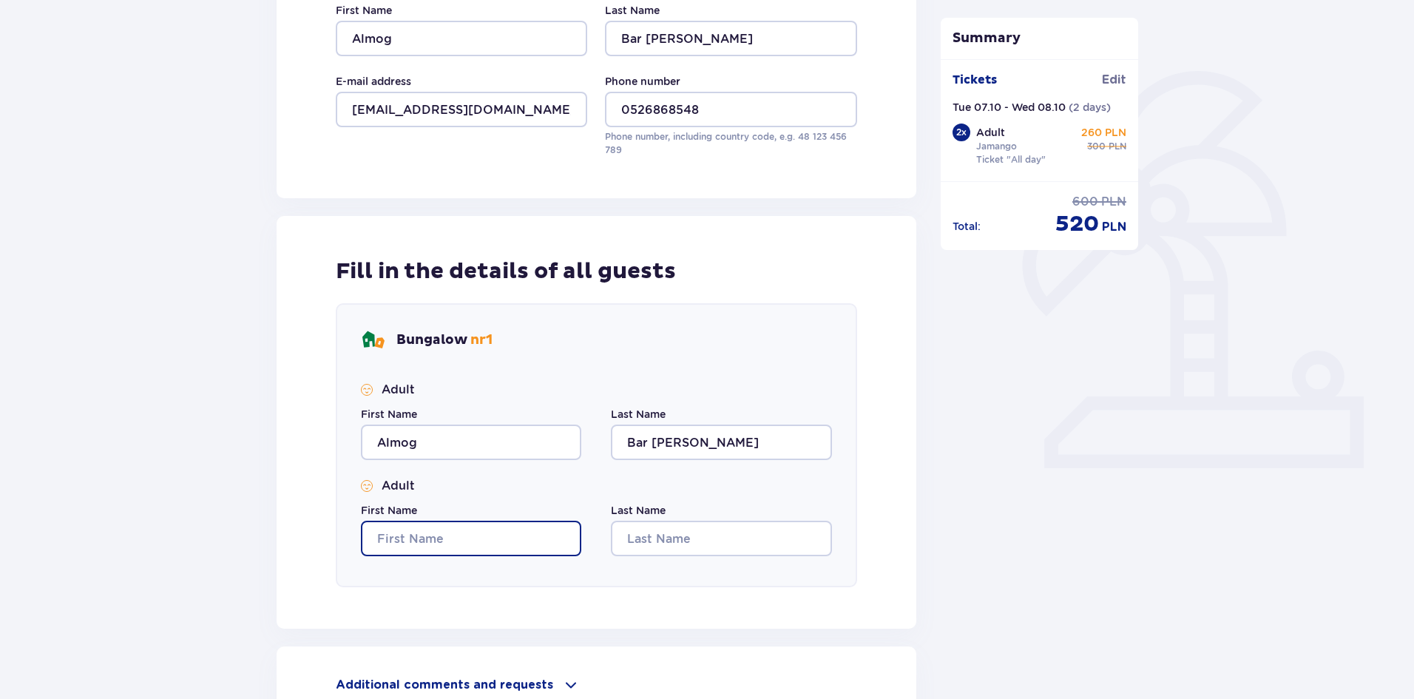
type input "Almog"
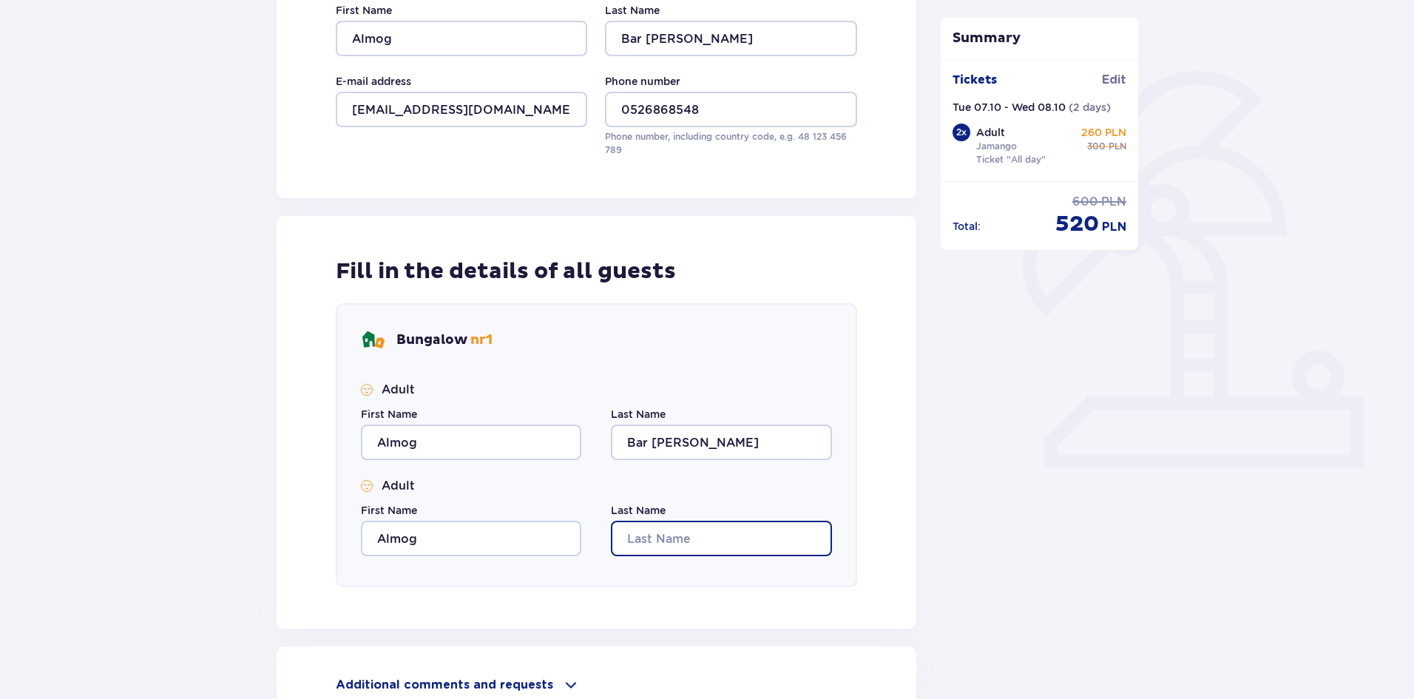
type input "Bar Lev Shiloach"
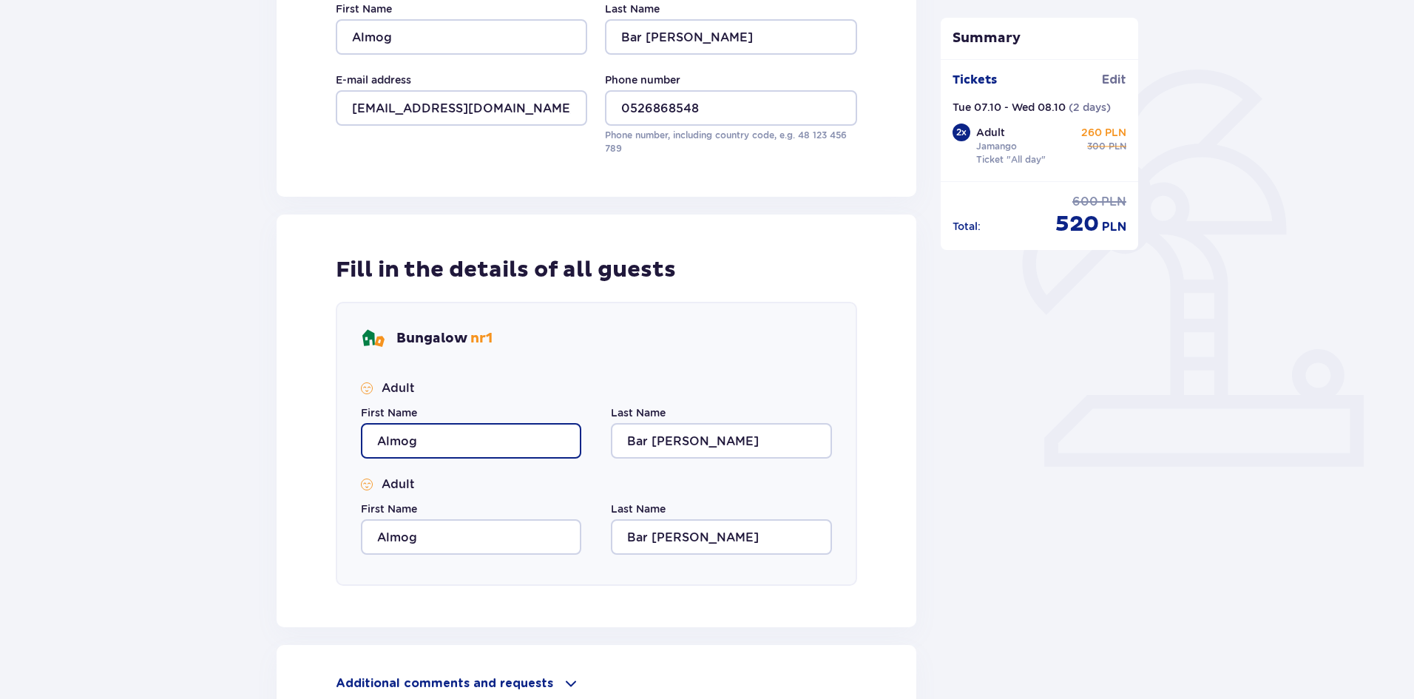
scroll to position [462, 0]
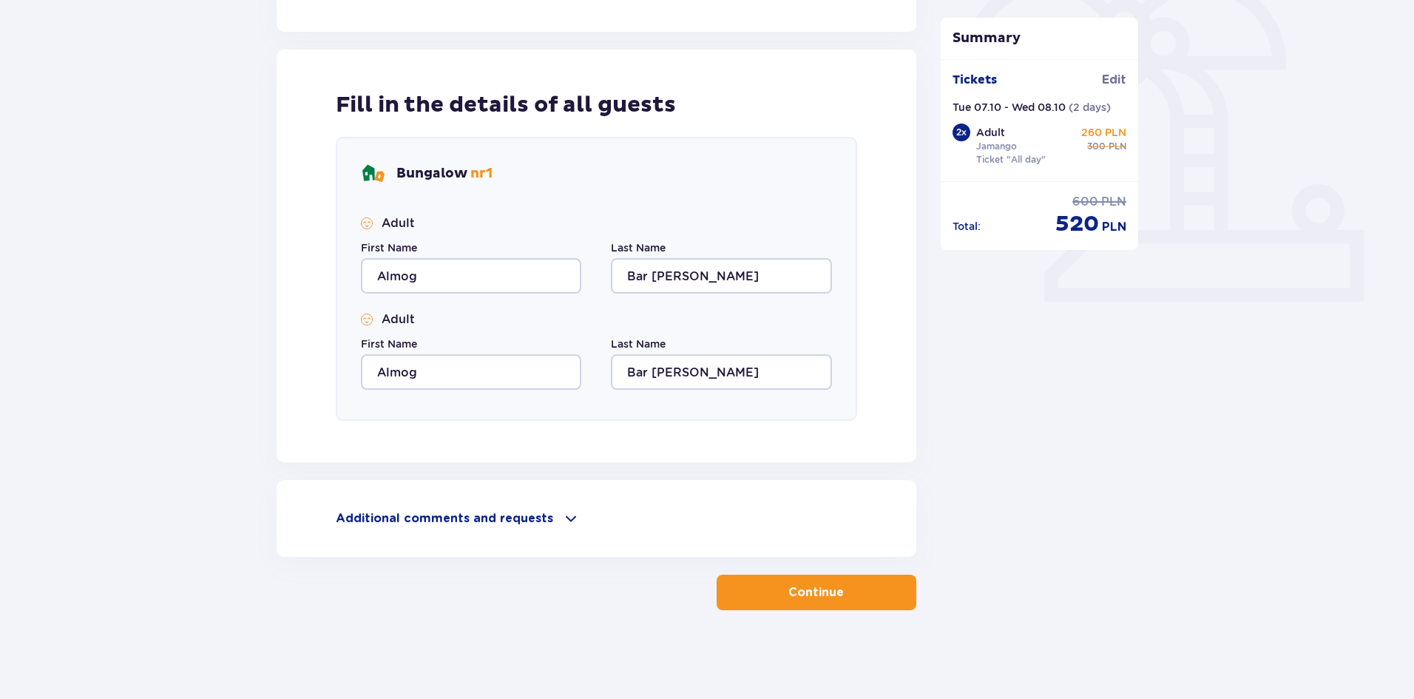
click at [810, 585] on p "Continue" at bounding box center [816, 592] width 55 height 16
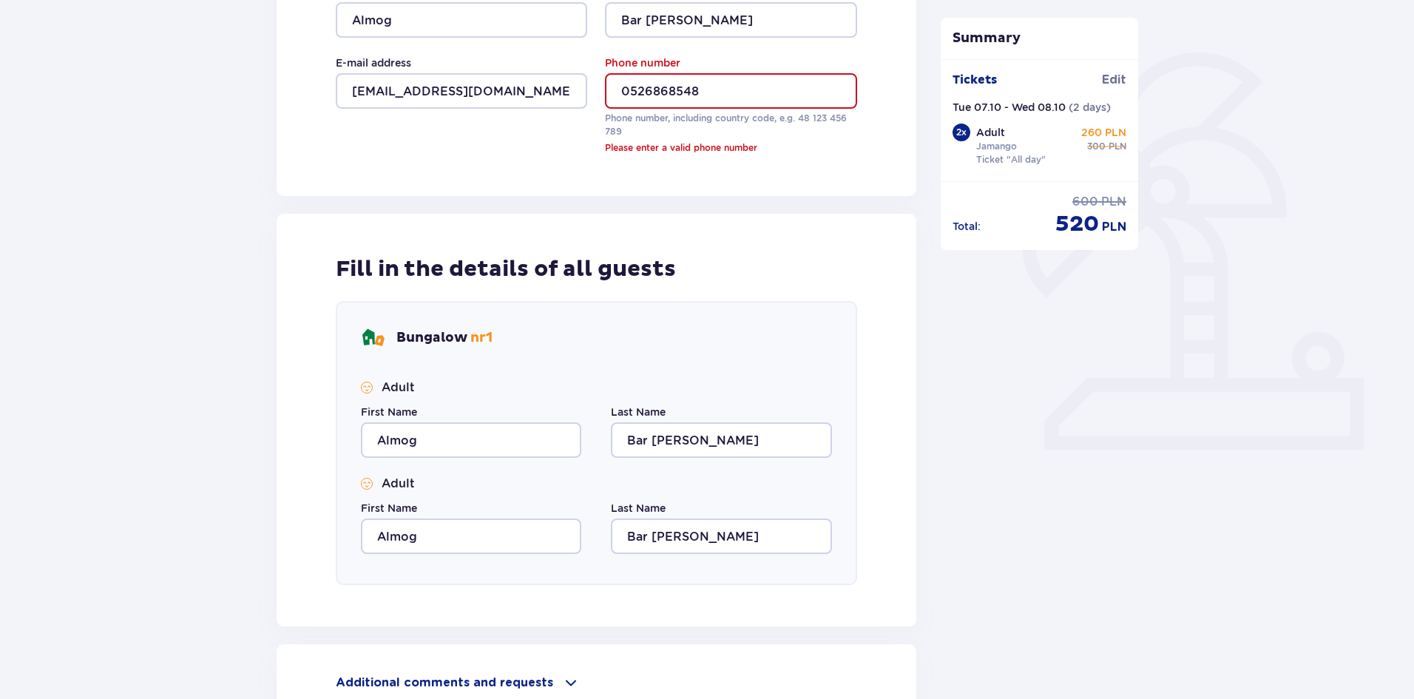
scroll to position [314, 0]
click at [626, 94] on input "0526868548" at bounding box center [731, 92] width 252 height 36
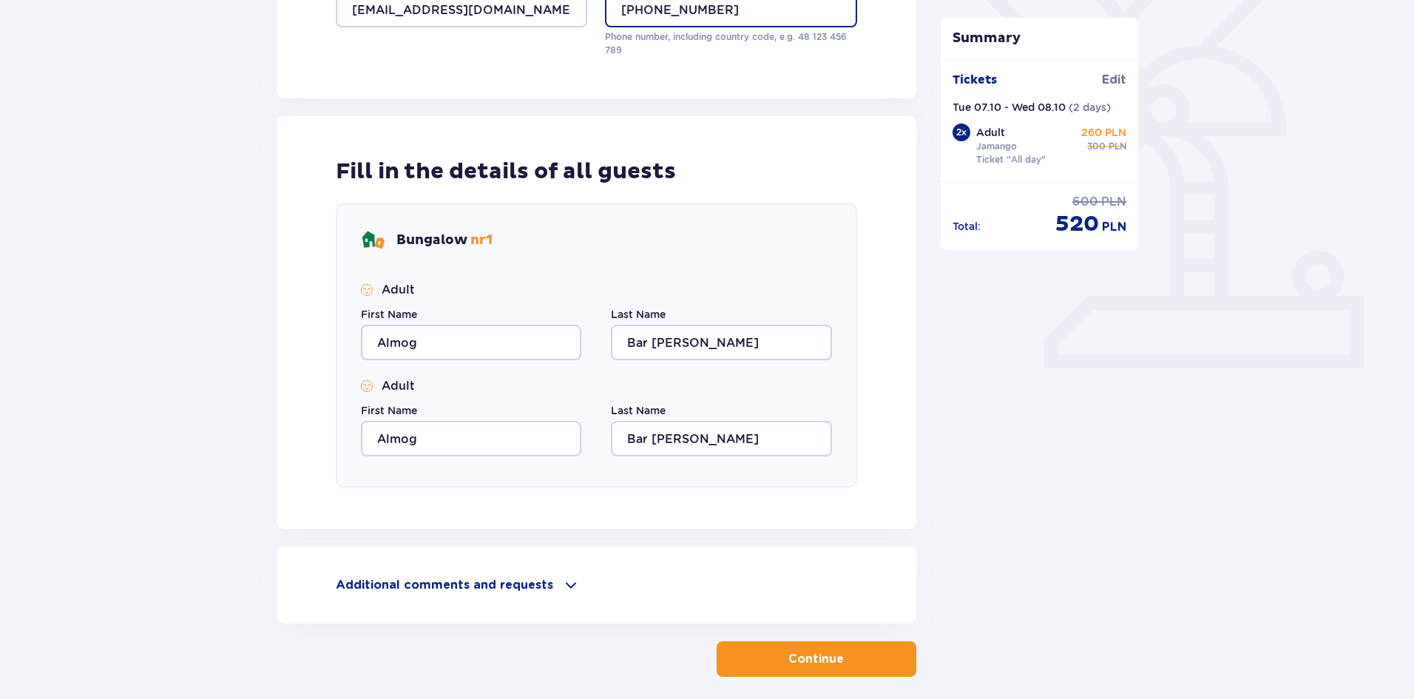
scroll to position [462, 0]
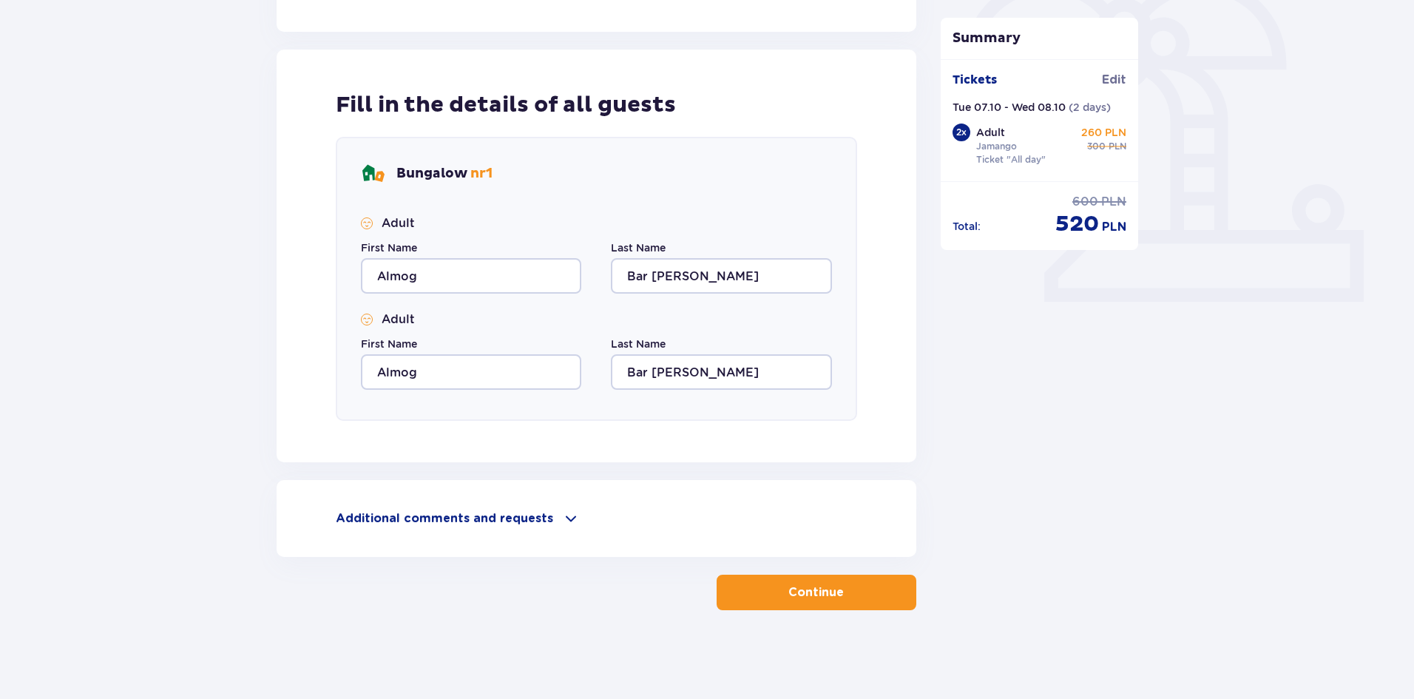
type input "+972526868548"
click at [823, 604] on button "Continue" at bounding box center [817, 593] width 200 height 36
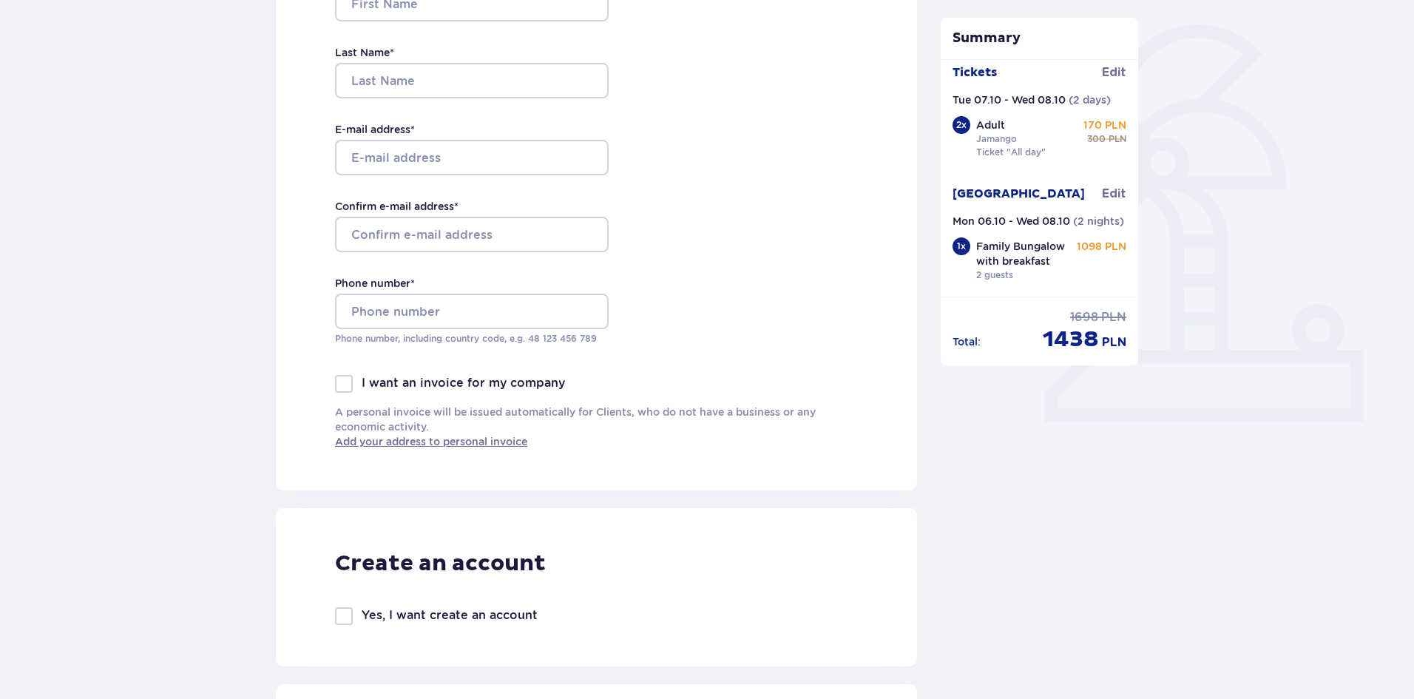
scroll to position [370, 0]
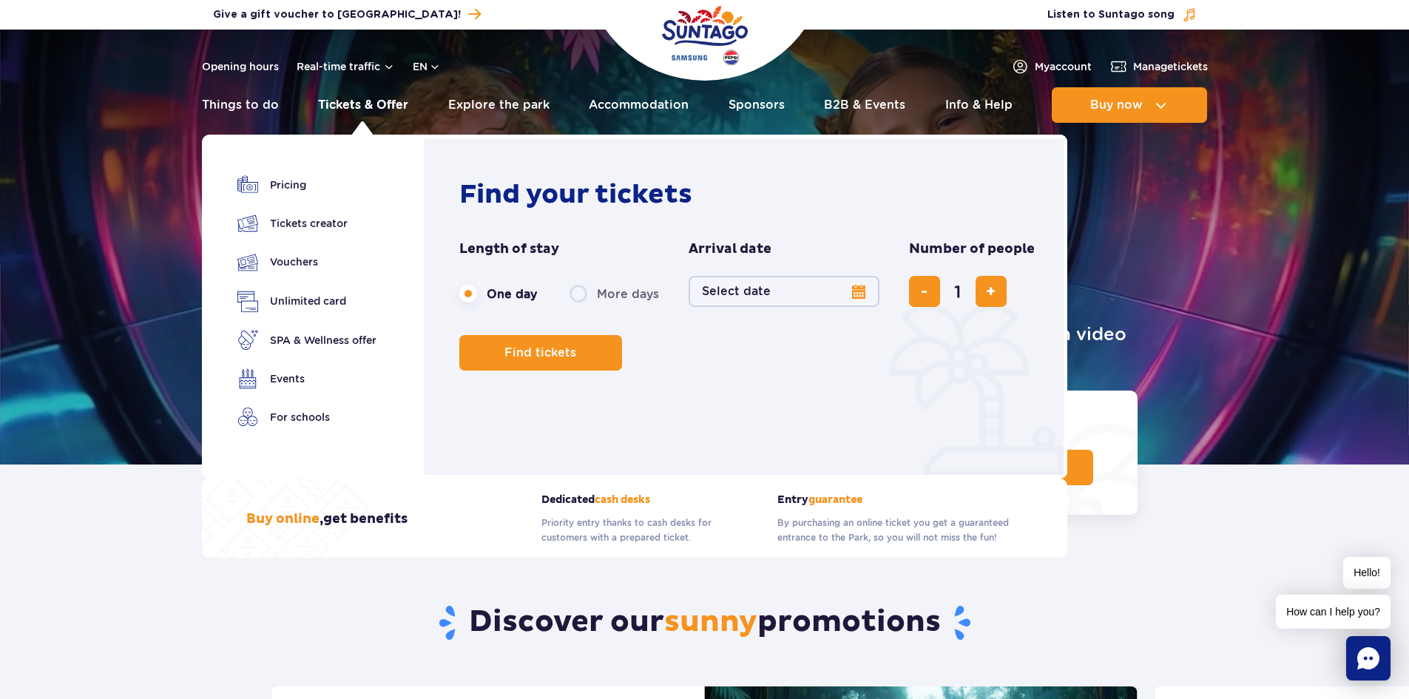
click at [379, 96] on link "Tickets & Offer" at bounding box center [363, 105] width 90 height 36
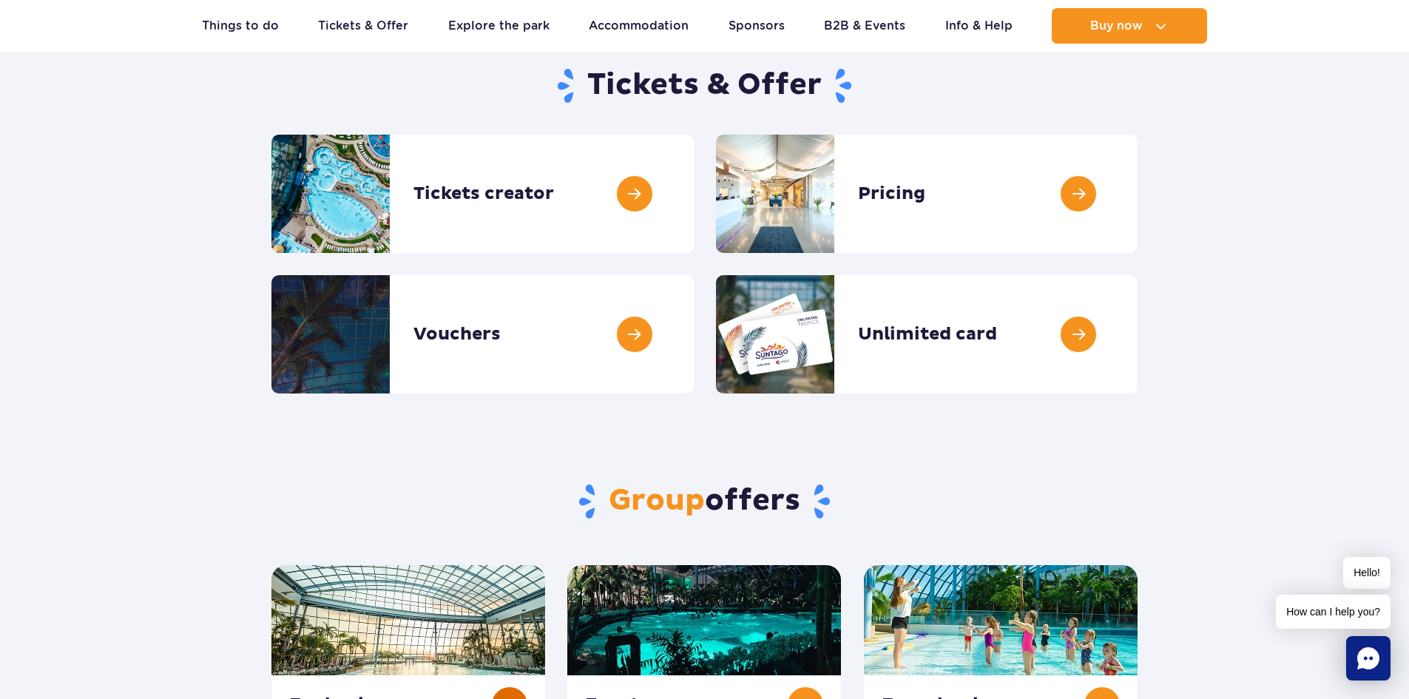
scroll to position [74, 0]
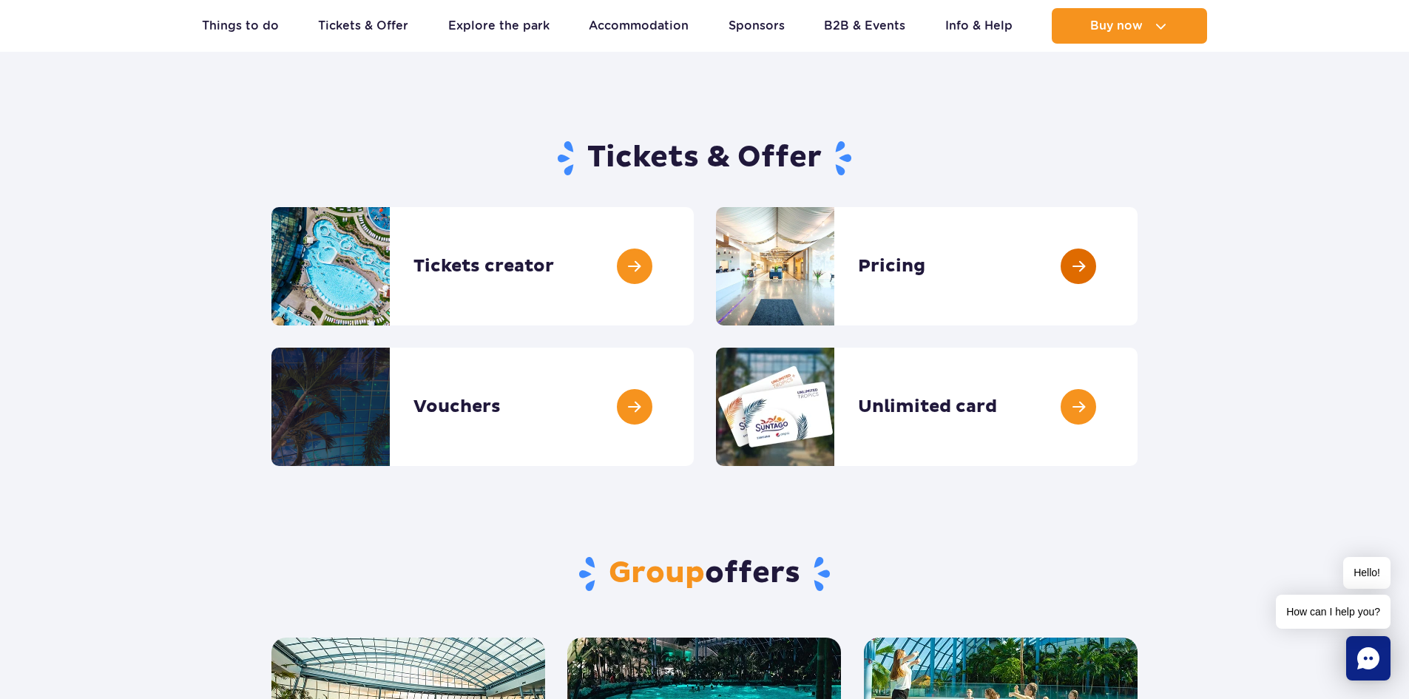
click at [1138, 272] on link at bounding box center [1138, 266] width 0 height 118
click at [694, 281] on link at bounding box center [694, 266] width 0 height 118
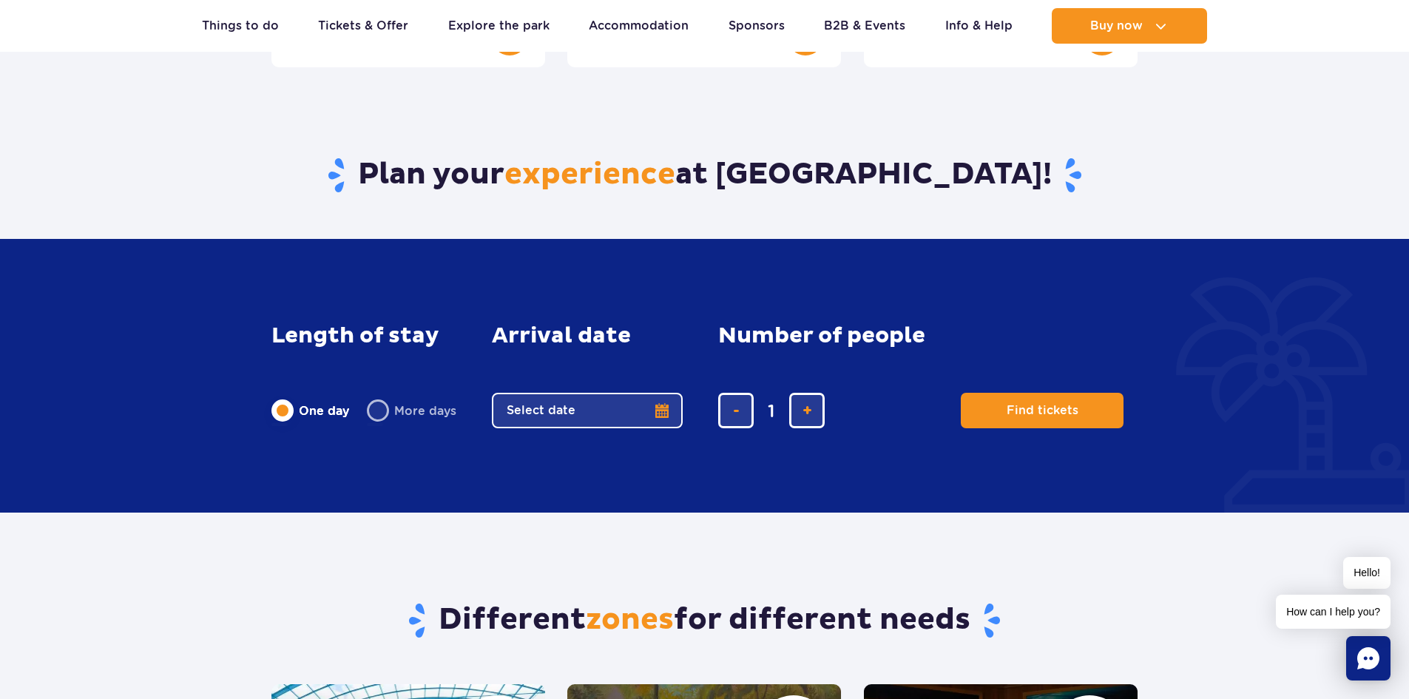
scroll to position [888, 0]
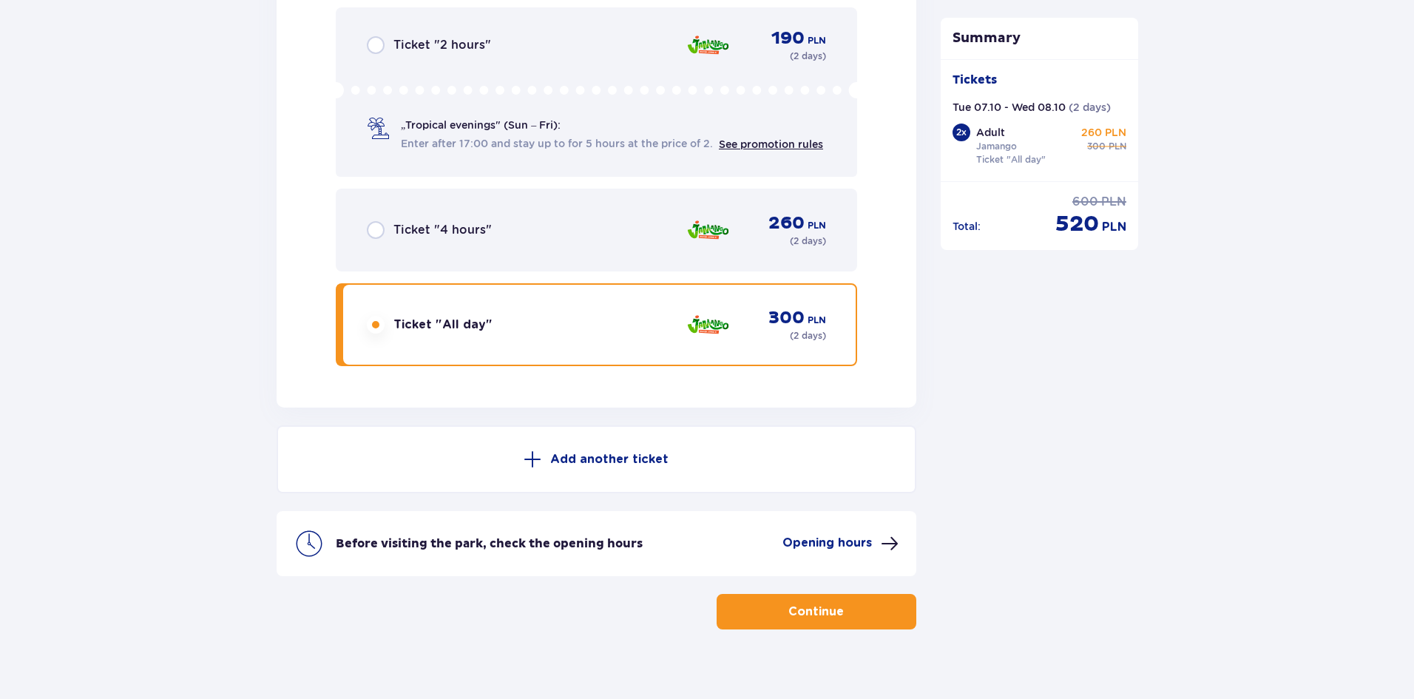
scroll to position [2495, 0]
